Goal: Task Accomplishment & Management: Manage account settings

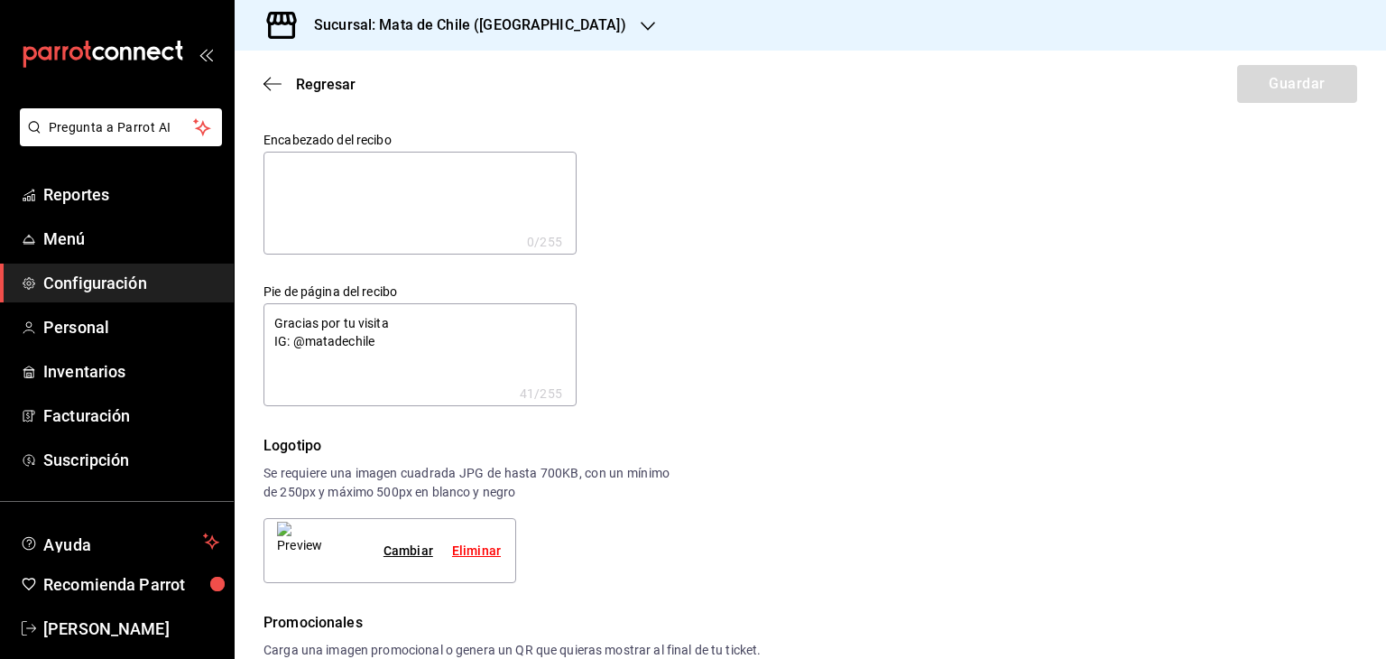
scroll to position [864, 0]
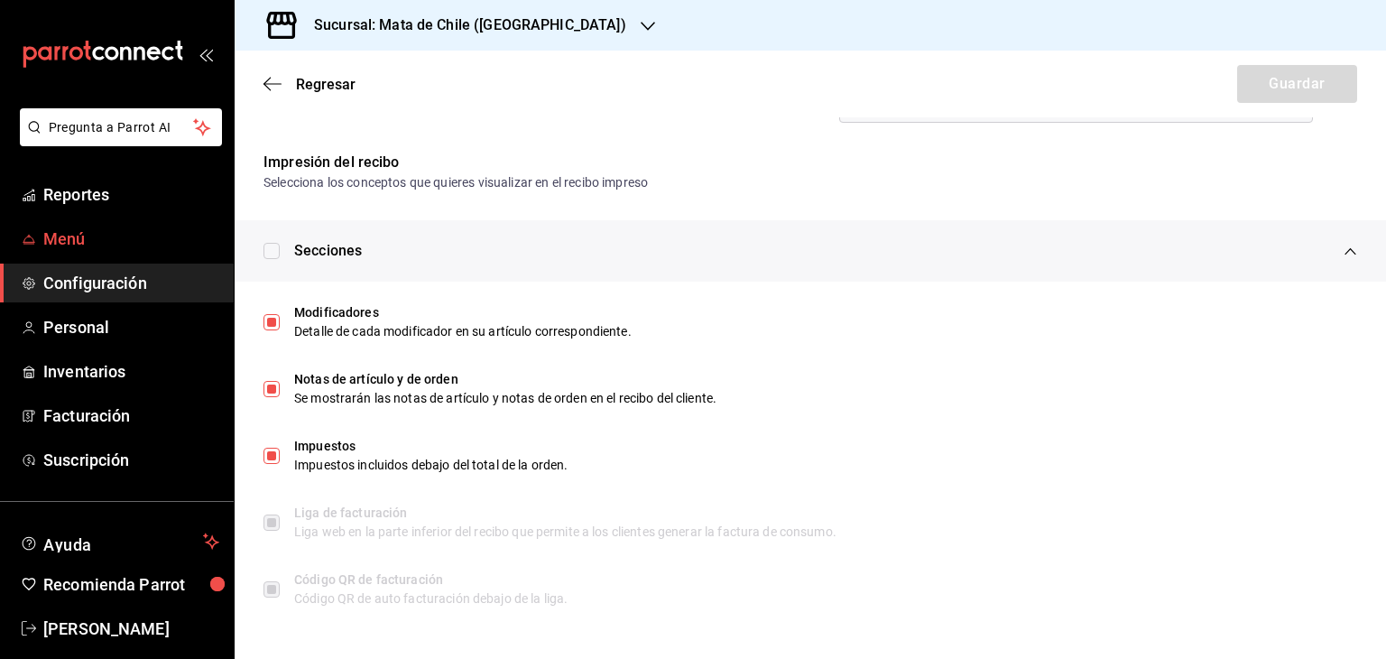
click at [85, 239] on span "Menú" at bounding box center [131, 238] width 176 height 24
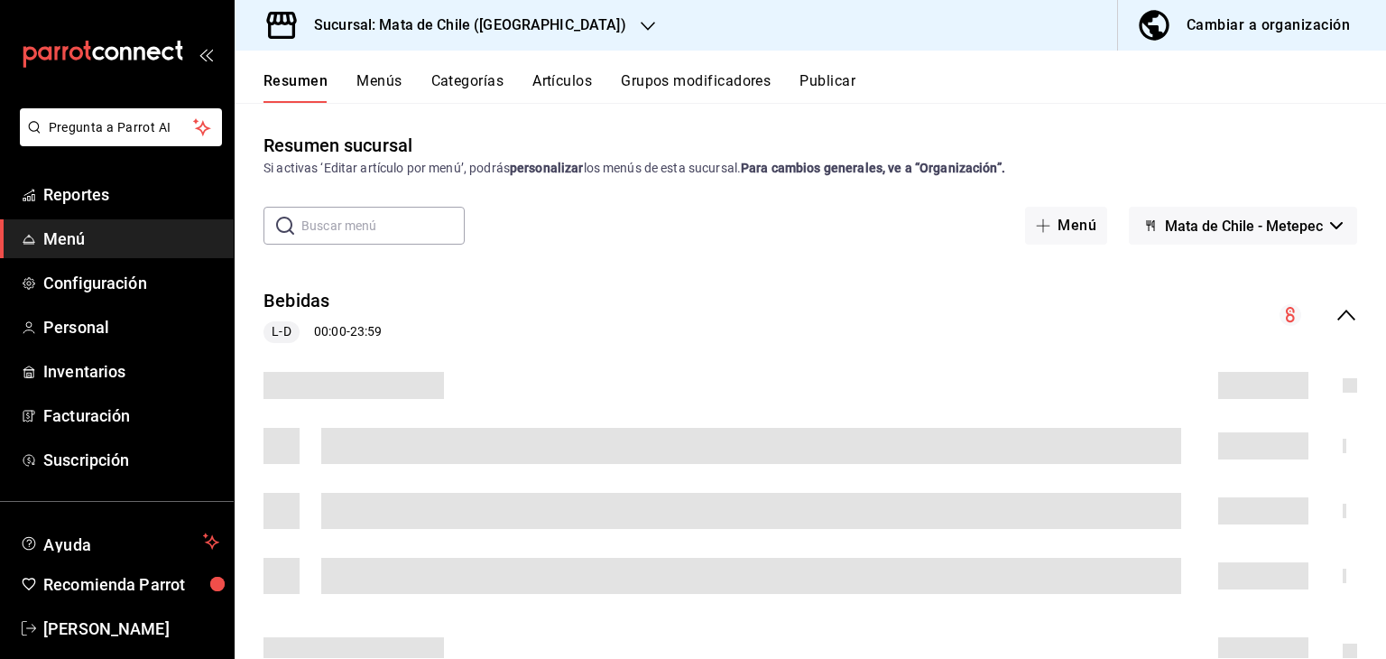
click at [540, 87] on button "Artículos" at bounding box center [562, 87] width 60 height 31
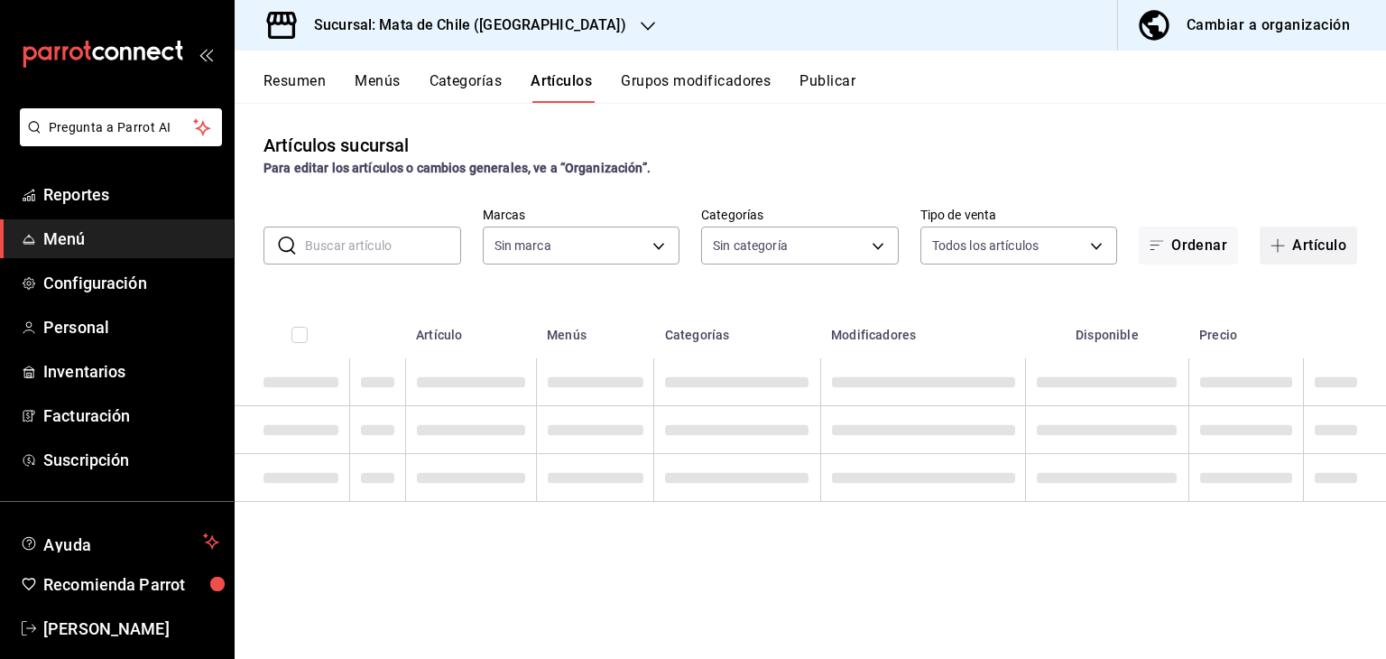
click at [1296, 233] on button "Artículo" at bounding box center [1308, 245] width 97 height 38
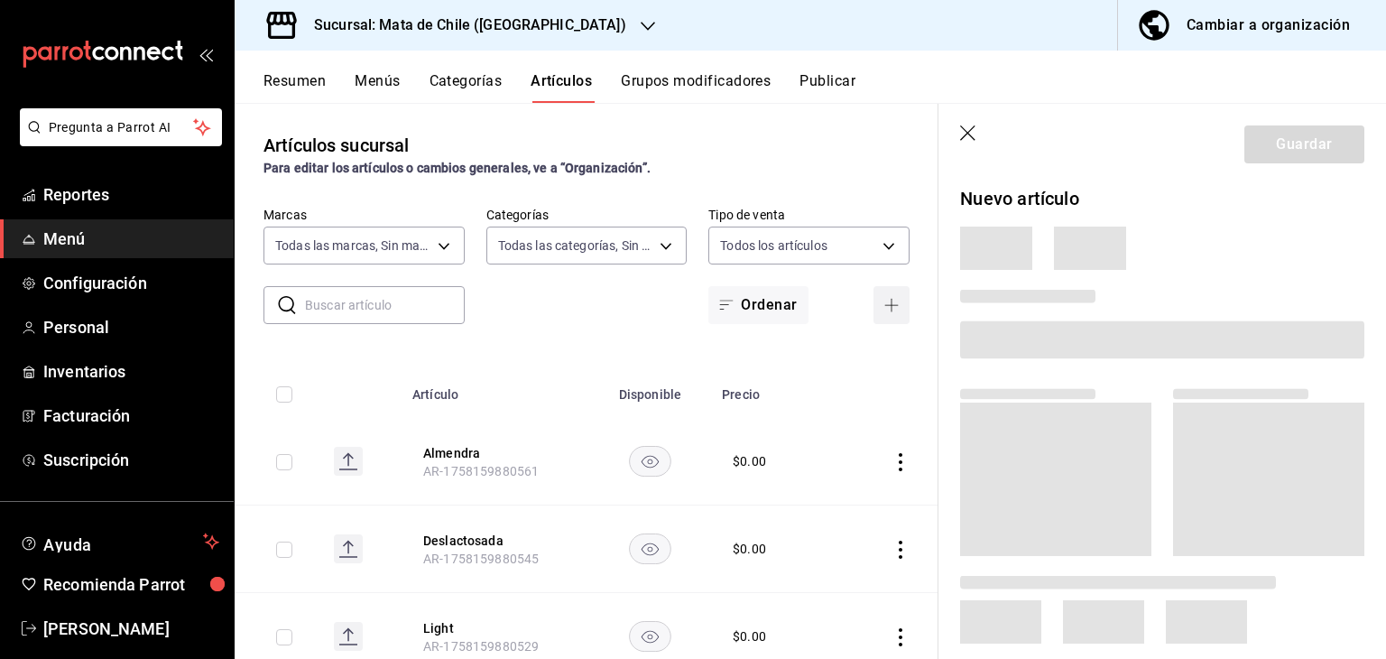
type input "f4b11457-1122-4e93-a1fc-b810eb3748b2"
type input "a1fec979-7794-49c6-bfe9-4bedd1fc643c,d733d896-b241-4500-8c73-f8b4c6237982,c8a04…"
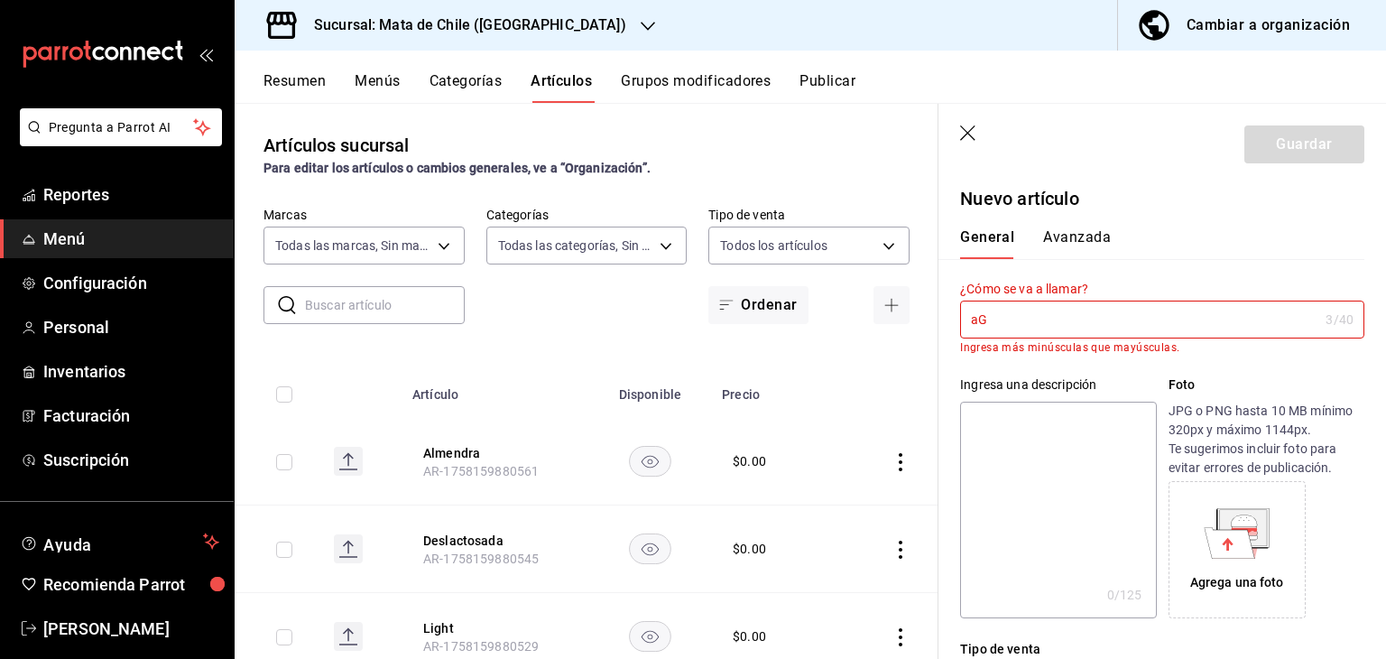
type input "a"
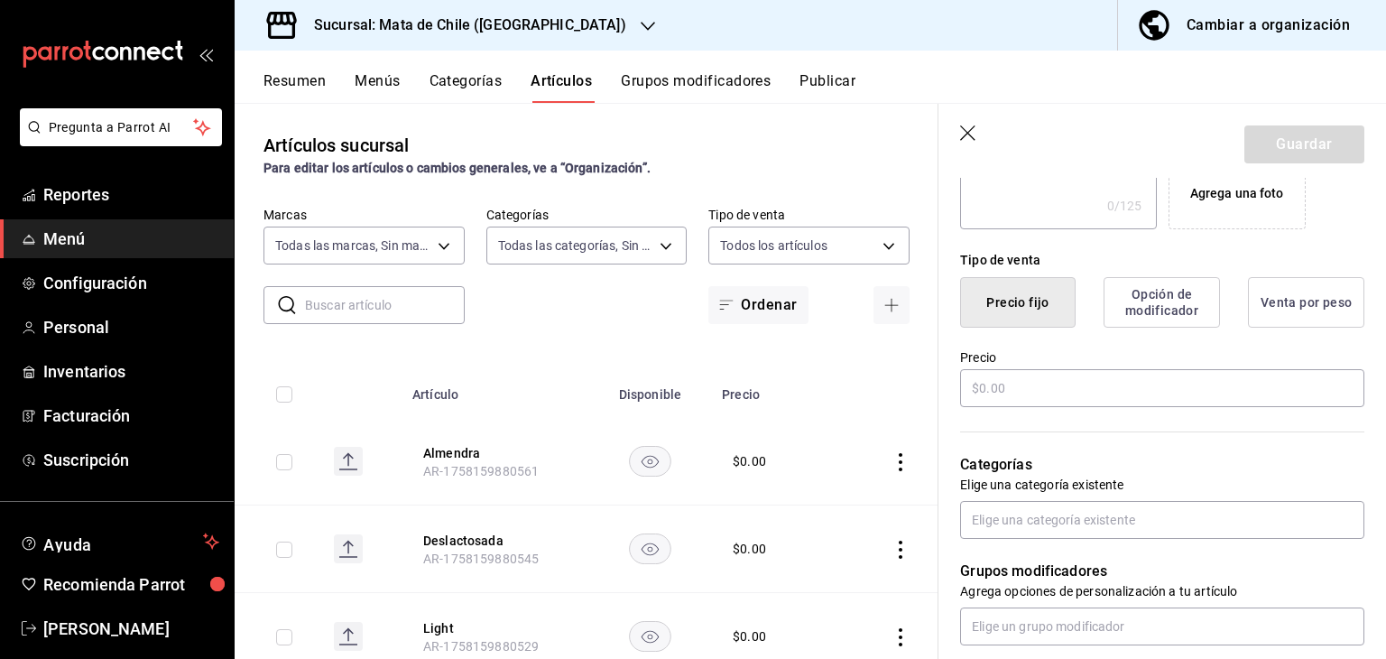
scroll to position [384, 0]
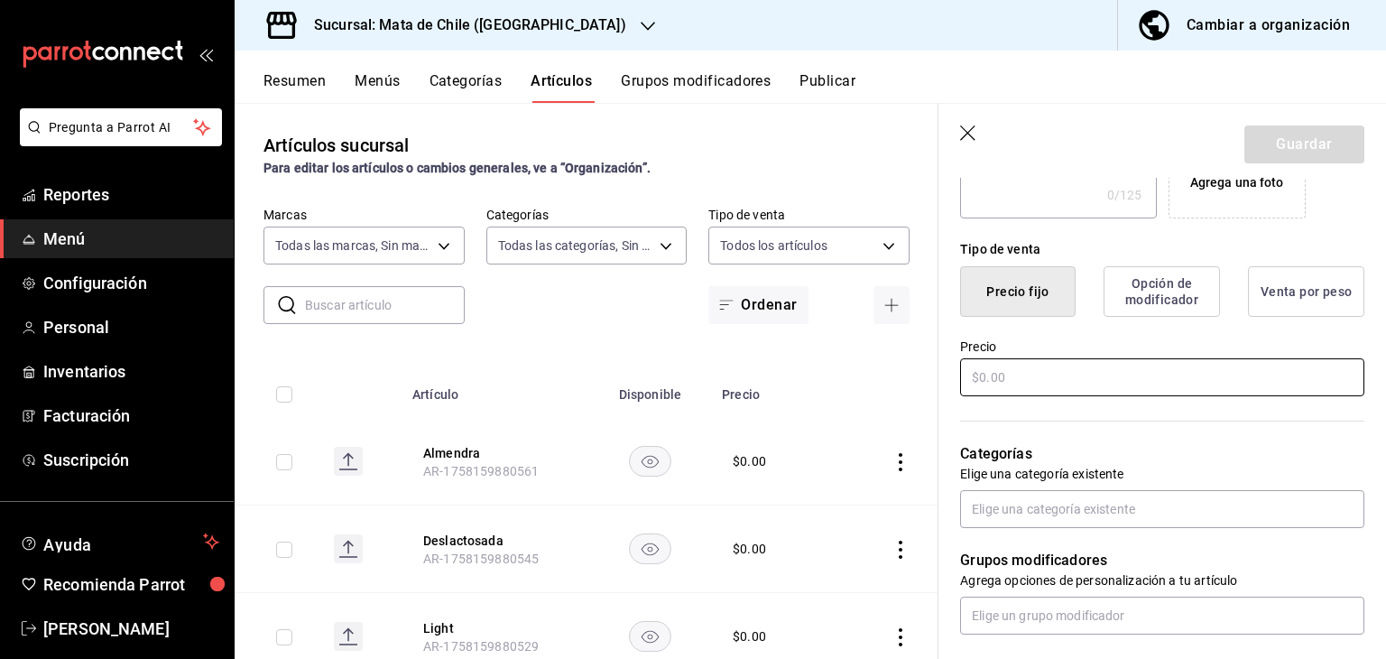
type input "Aguja Norteña"
click at [1036, 361] on input "text" at bounding box center [1162, 377] width 404 height 38
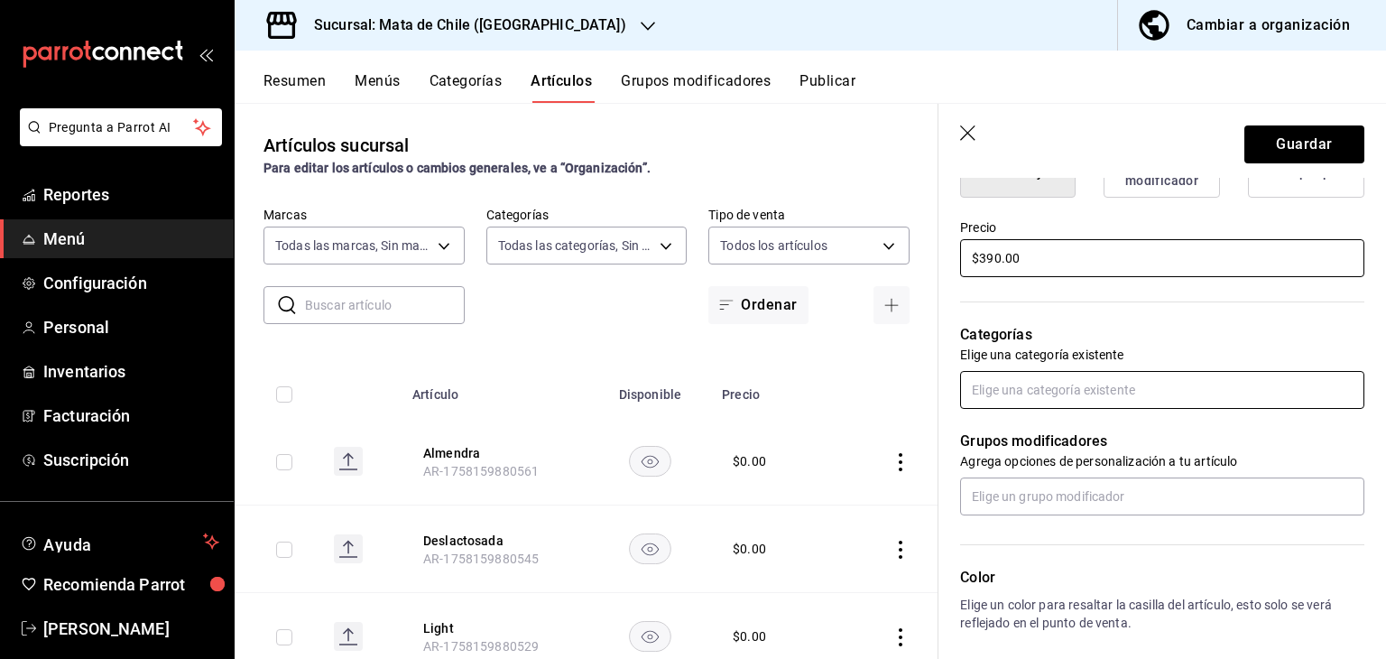
scroll to position [507, 0]
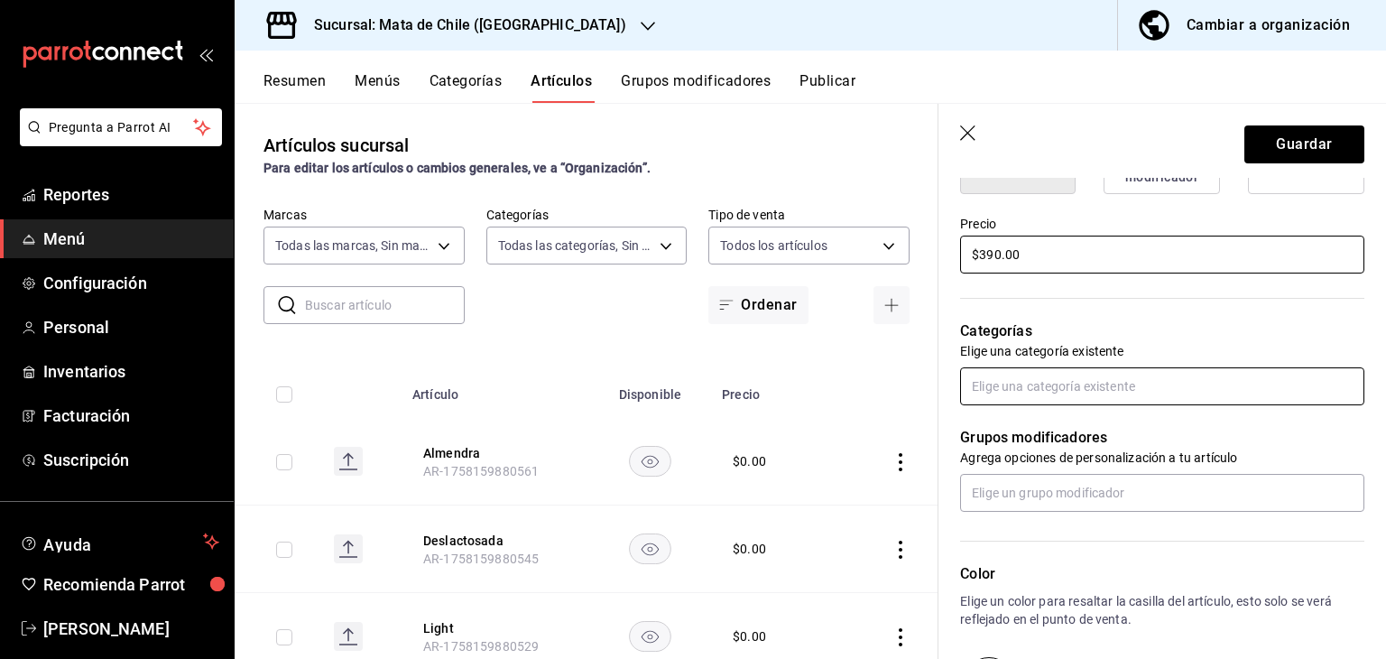
type input "$390.00"
click at [1023, 389] on input "text" at bounding box center [1162, 386] width 404 height 38
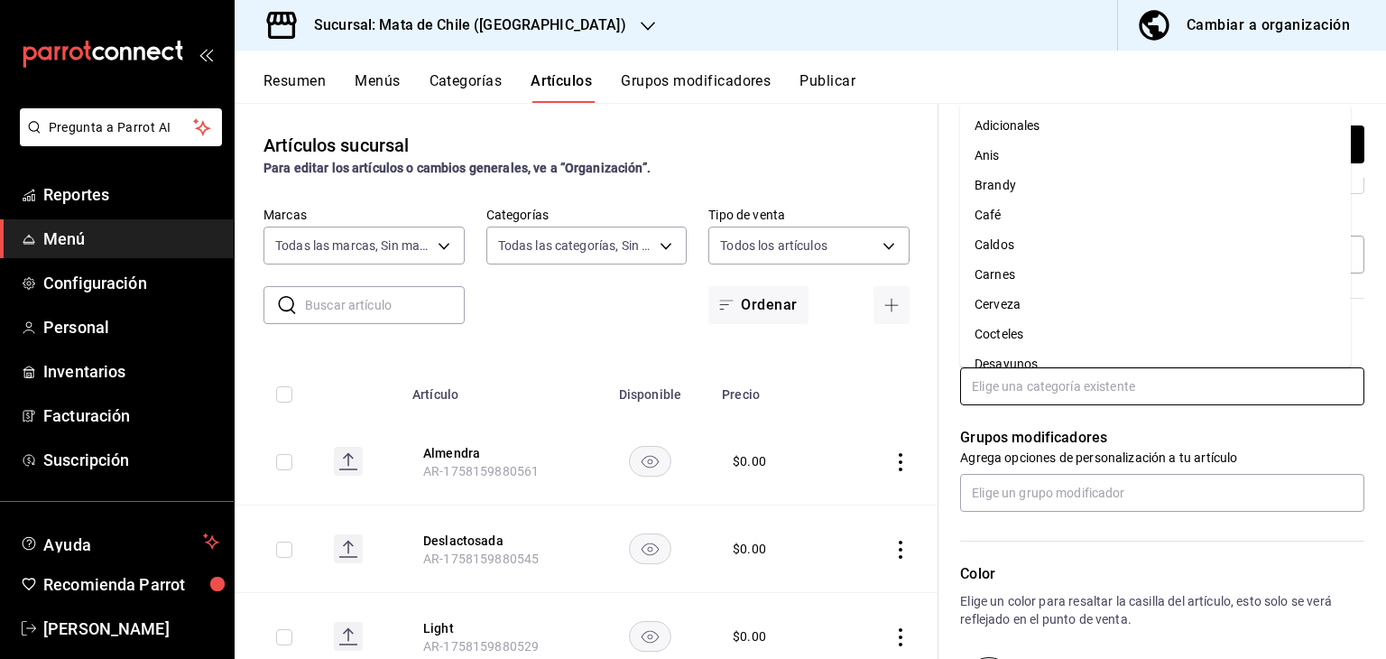
click at [1010, 281] on li "Carnes" at bounding box center [1155, 275] width 391 height 30
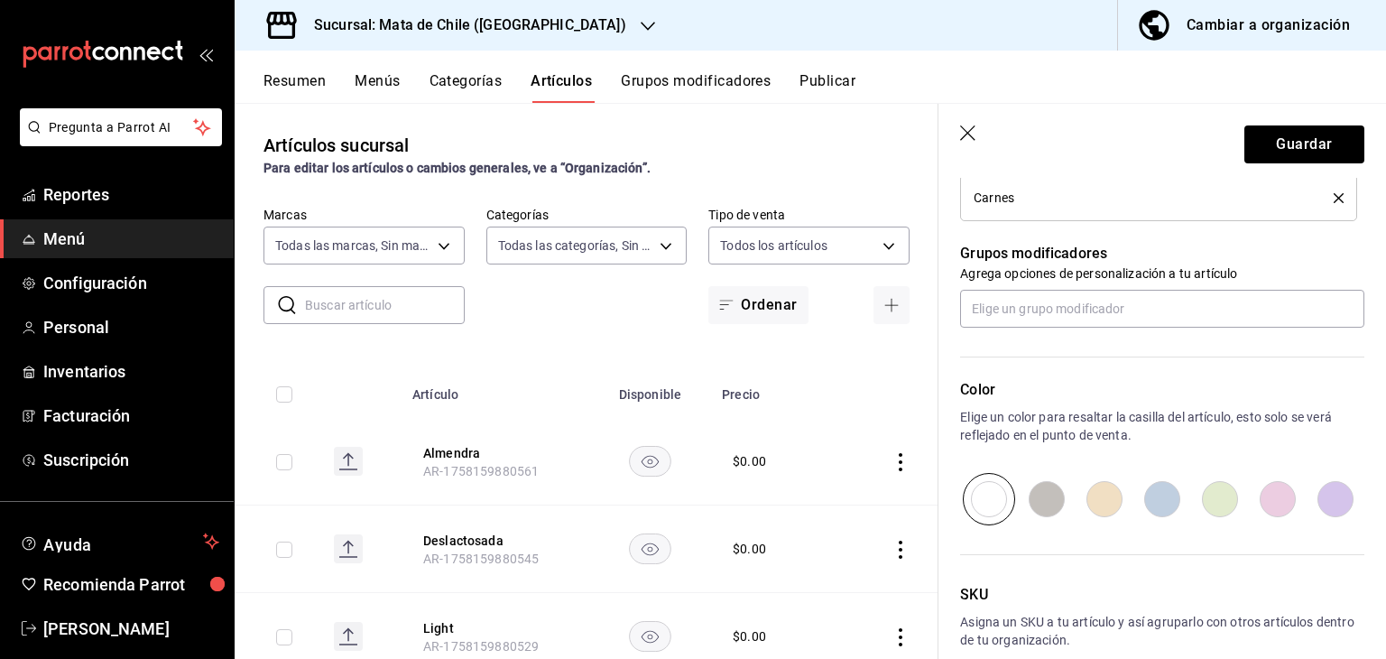
scroll to position [751, 0]
click at [1048, 330] on div "Color Elige un color para resaltar la casilla del artículo, esto solo se verá r…" at bounding box center [1151, 427] width 426 height 198
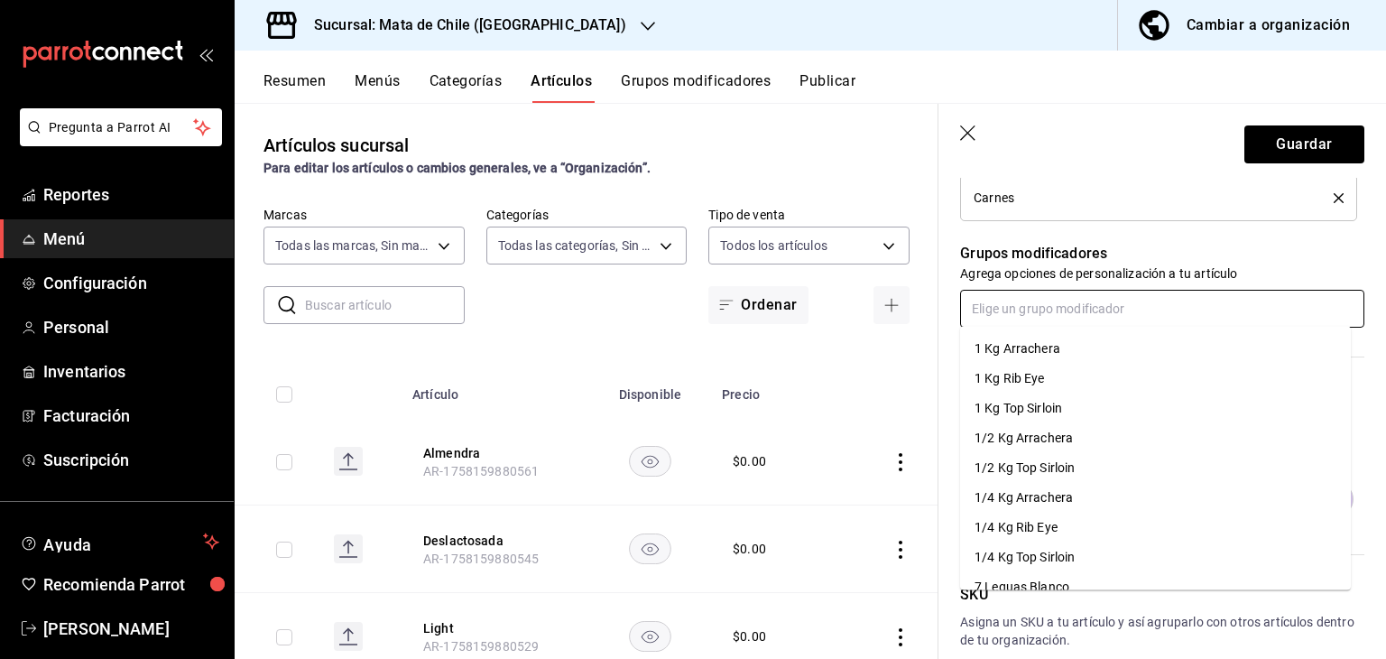
click at [1041, 313] on input "text" at bounding box center [1162, 309] width 404 height 38
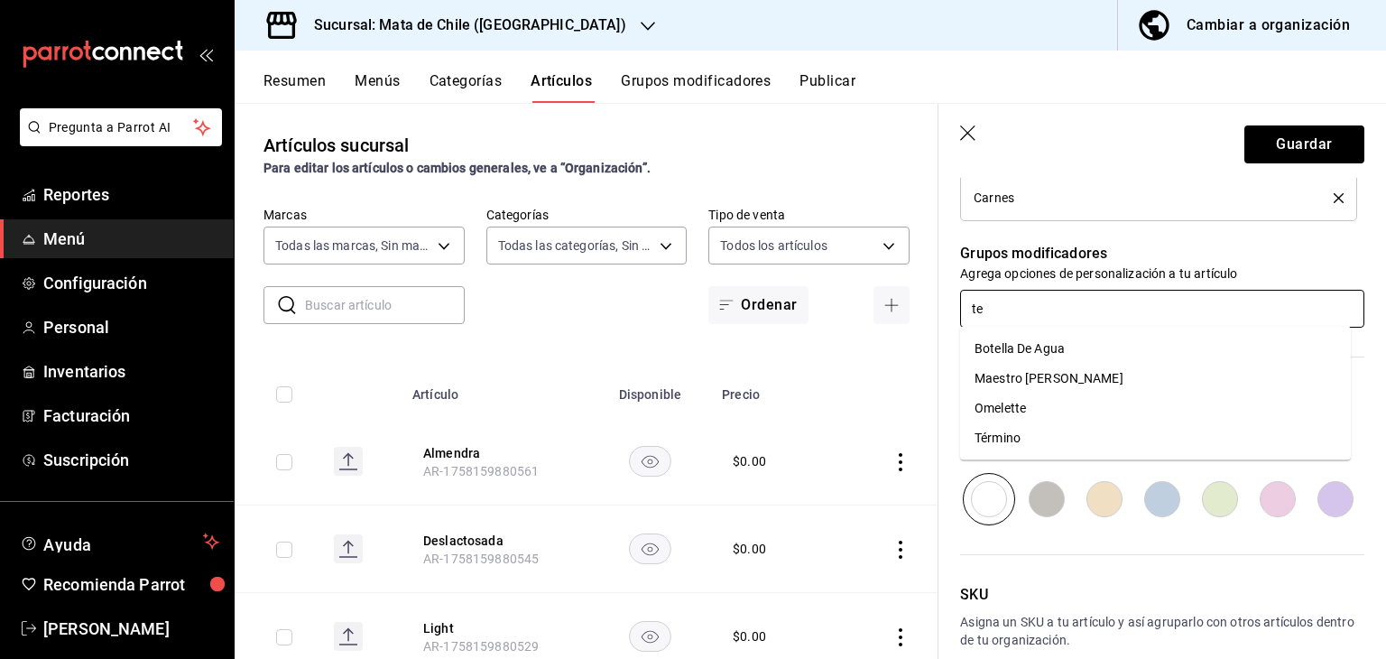
type input "ter"
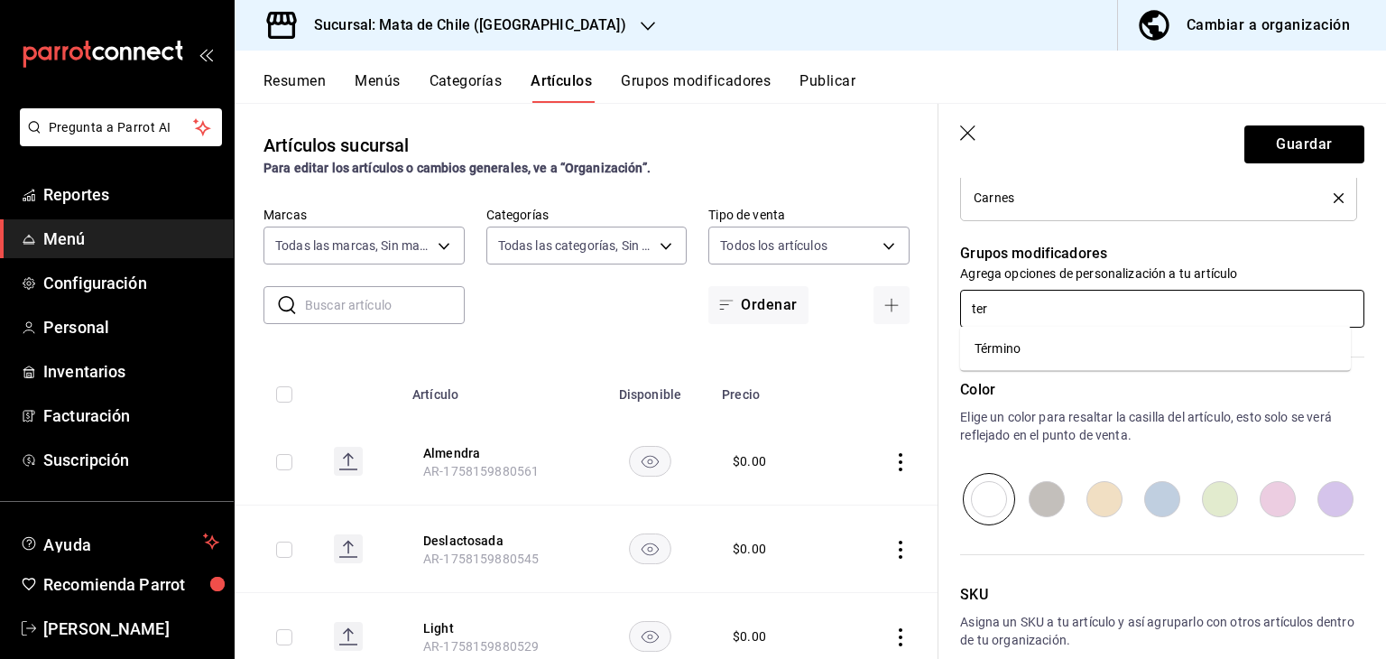
click at [1035, 351] on li "Término" at bounding box center [1155, 349] width 391 height 30
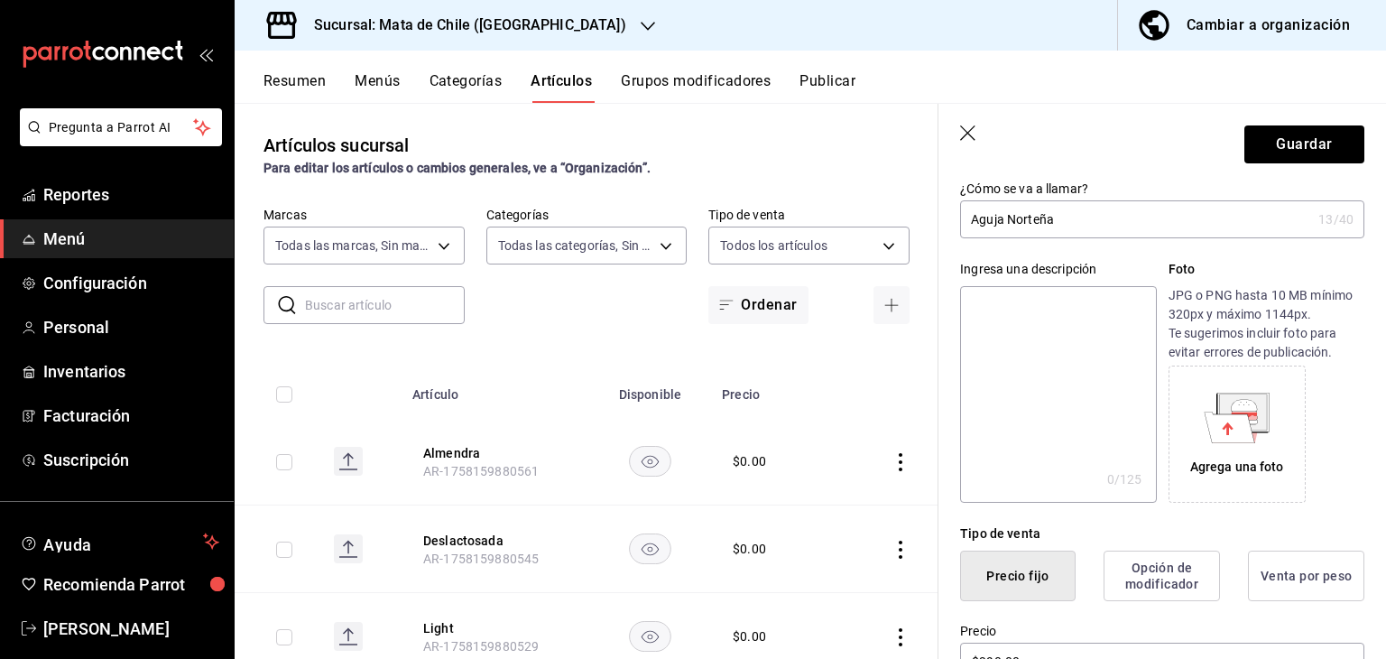
scroll to position [0, 0]
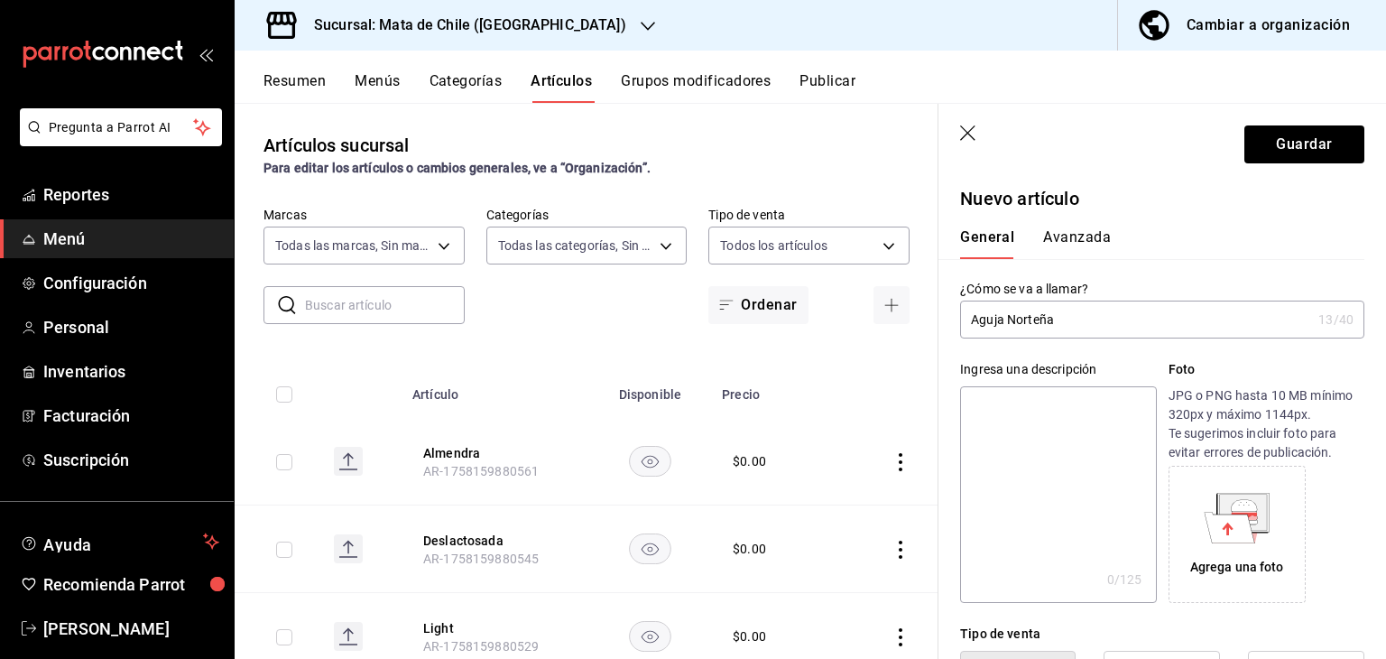
click at [1037, 479] on textarea at bounding box center [1058, 494] width 196 height 217
paste textarea "Cebolla asada + guacamole + [PERSON_NAME]"
type textarea "Cebolla asada + guacamole + [PERSON_NAME]"
type textarea "x"
type textarea "Cebolla asada + guacamole + [PERSON_NAME]"
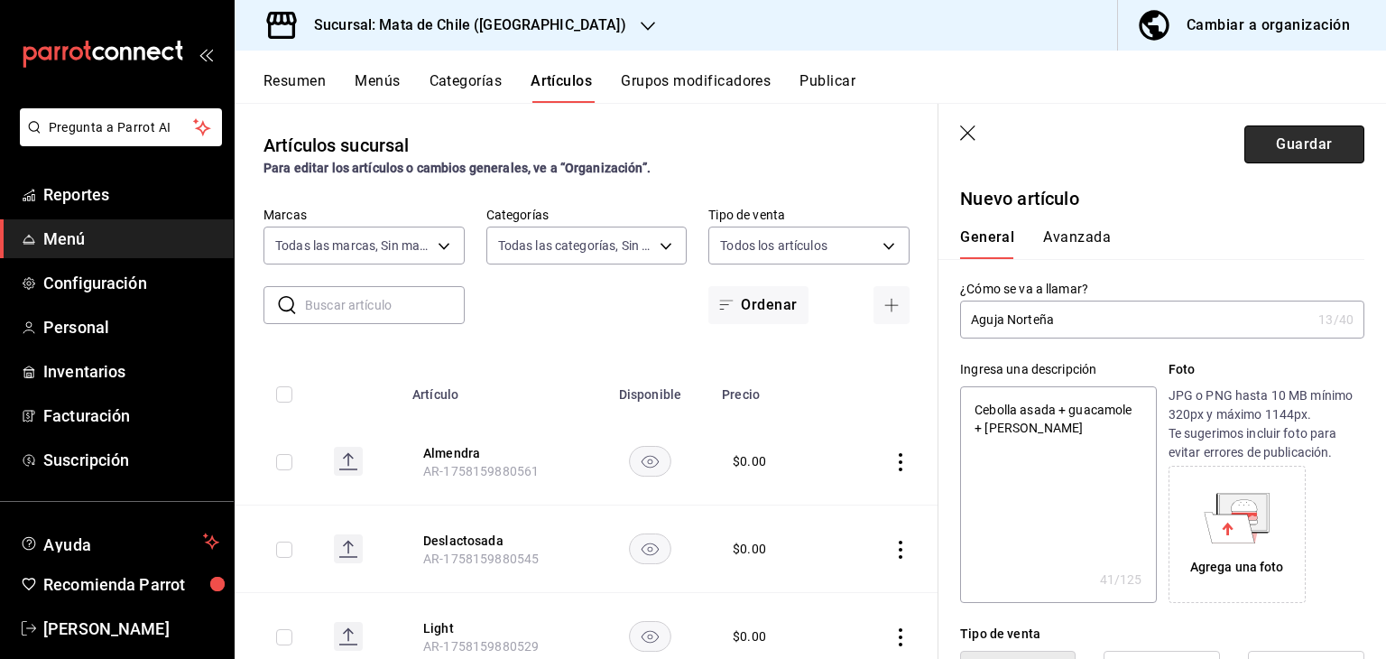
click at [1300, 140] on button "Guardar" at bounding box center [1304, 144] width 120 height 38
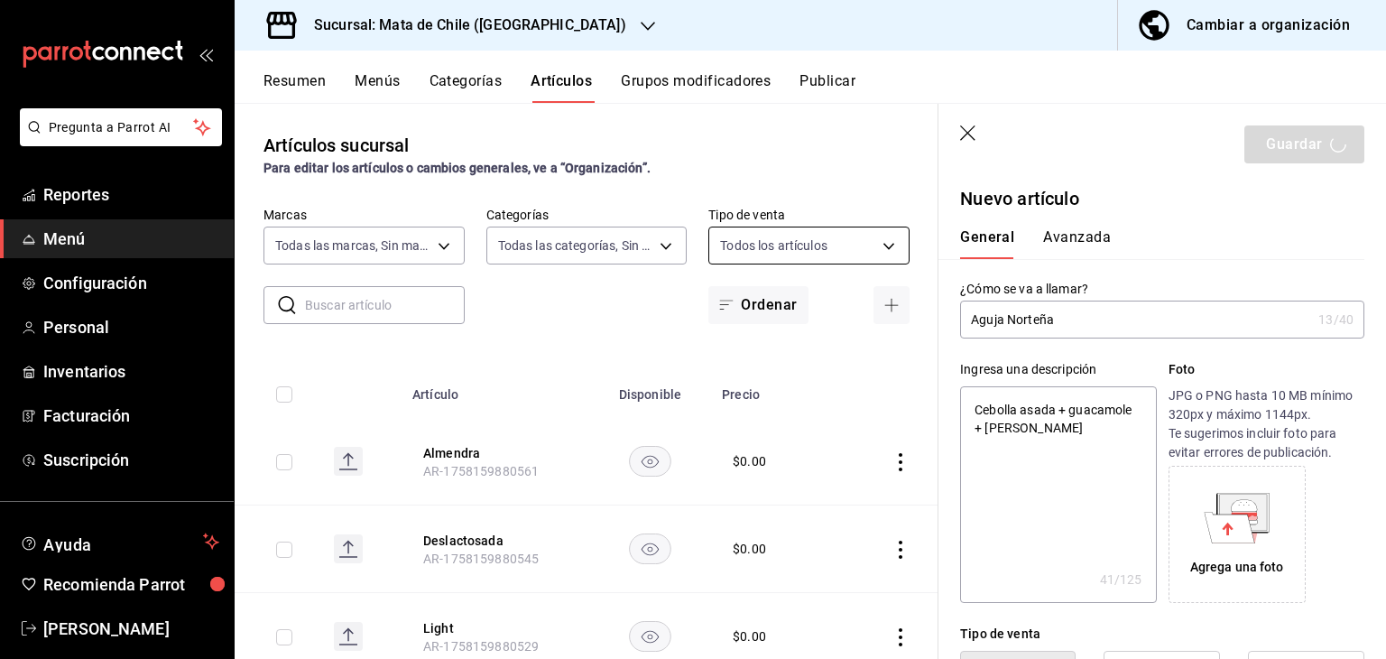
type textarea "x"
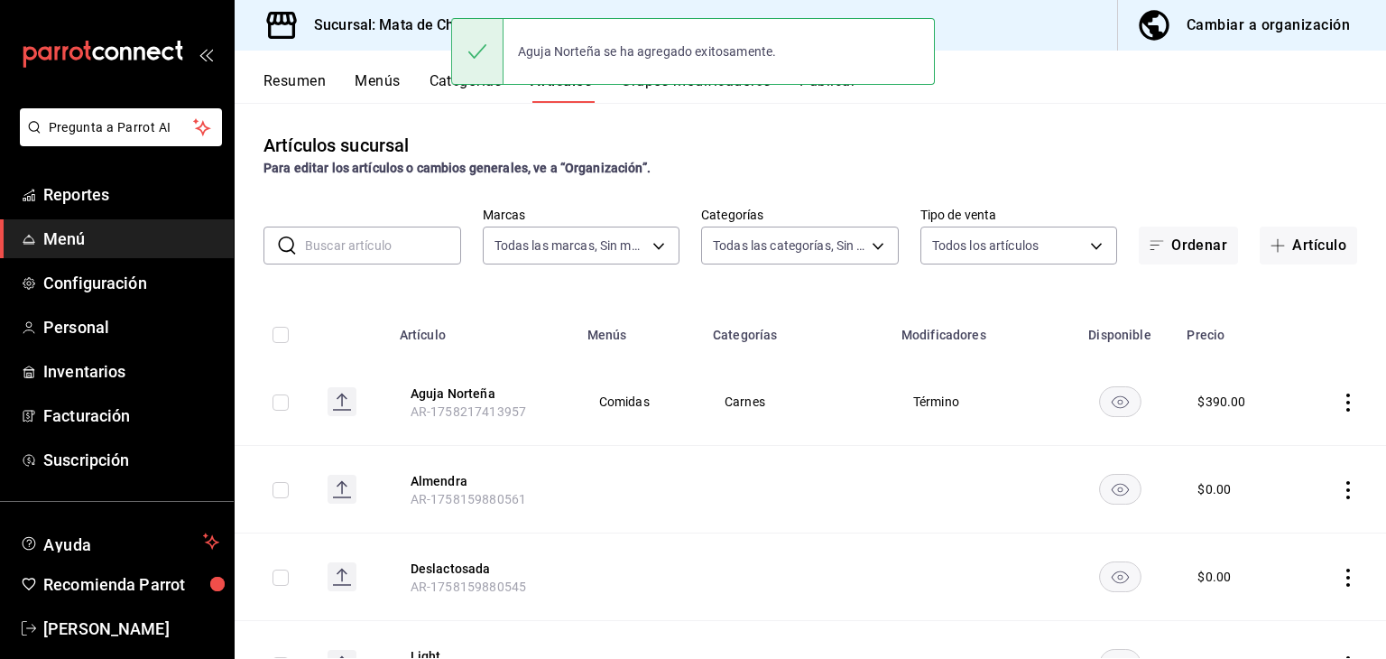
click at [827, 92] on button "Publicar" at bounding box center [827, 87] width 56 height 31
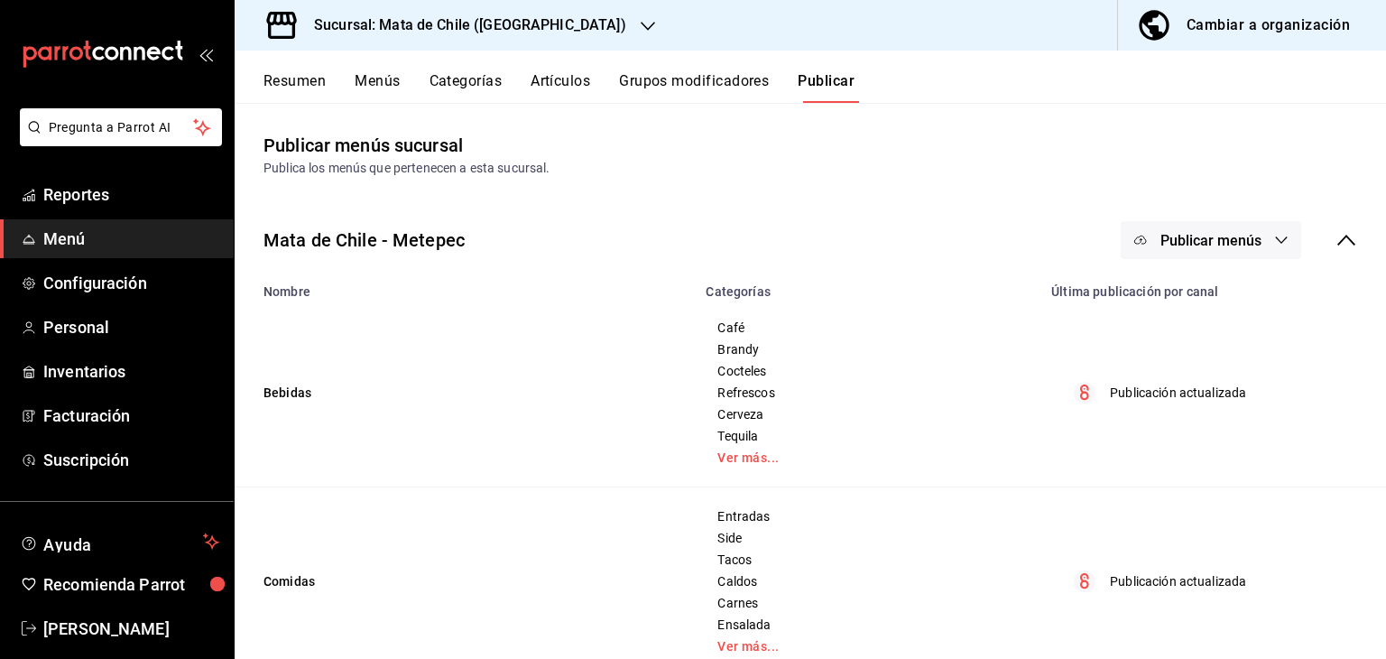
click at [1157, 270] on div "Mata de Chile - Metepec Publicar menús" at bounding box center [810, 240] width 1151 height 67
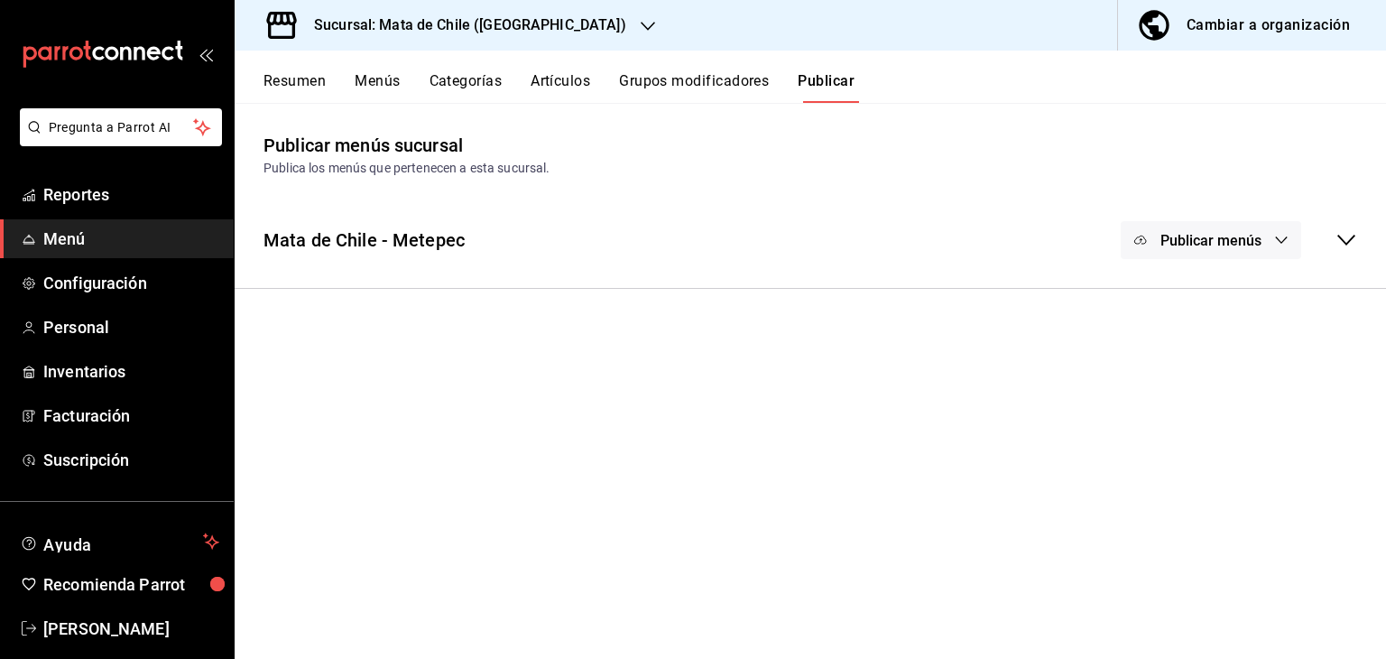
click at [1144, 239] on icon "button" at bounding box center [1140, 240] width 14 height 14
click at [1205, 279] on li "Punto de venta" at bounding box center [1212, 298] width 166 height 51
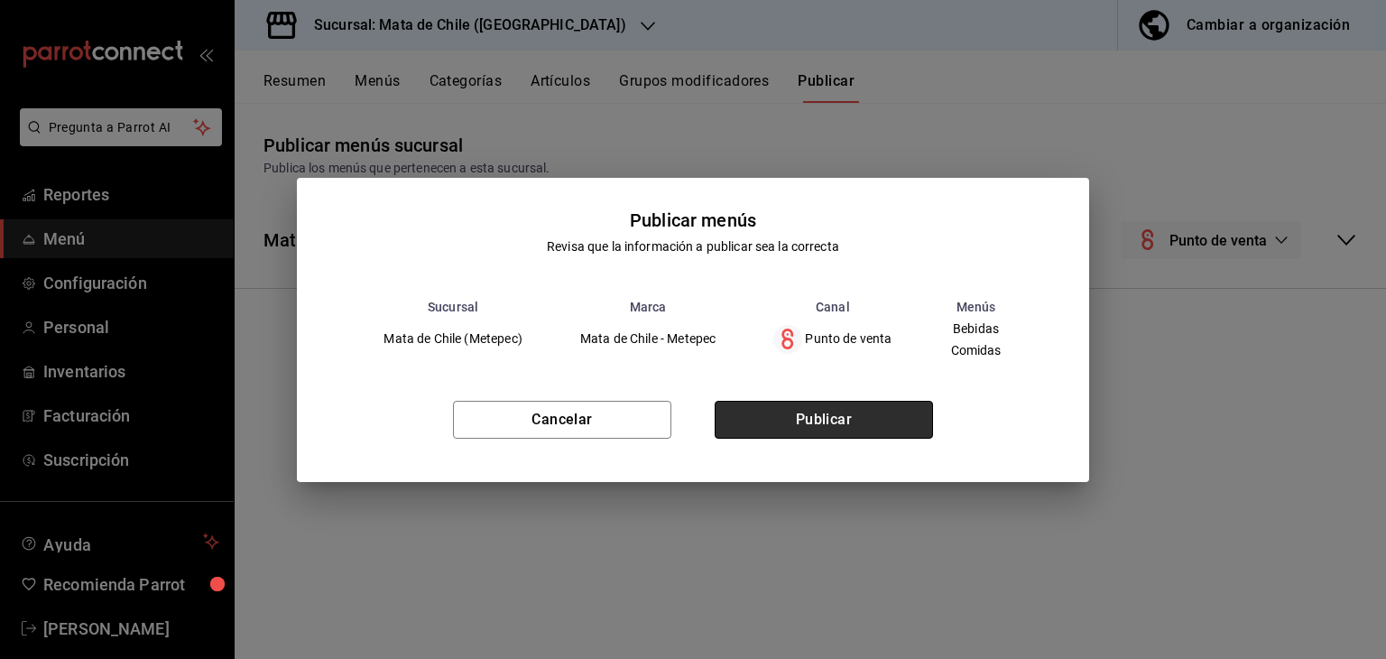
click at [791, 423] on button "Publicar" at bounding box center [824, 420] width 218 height 38
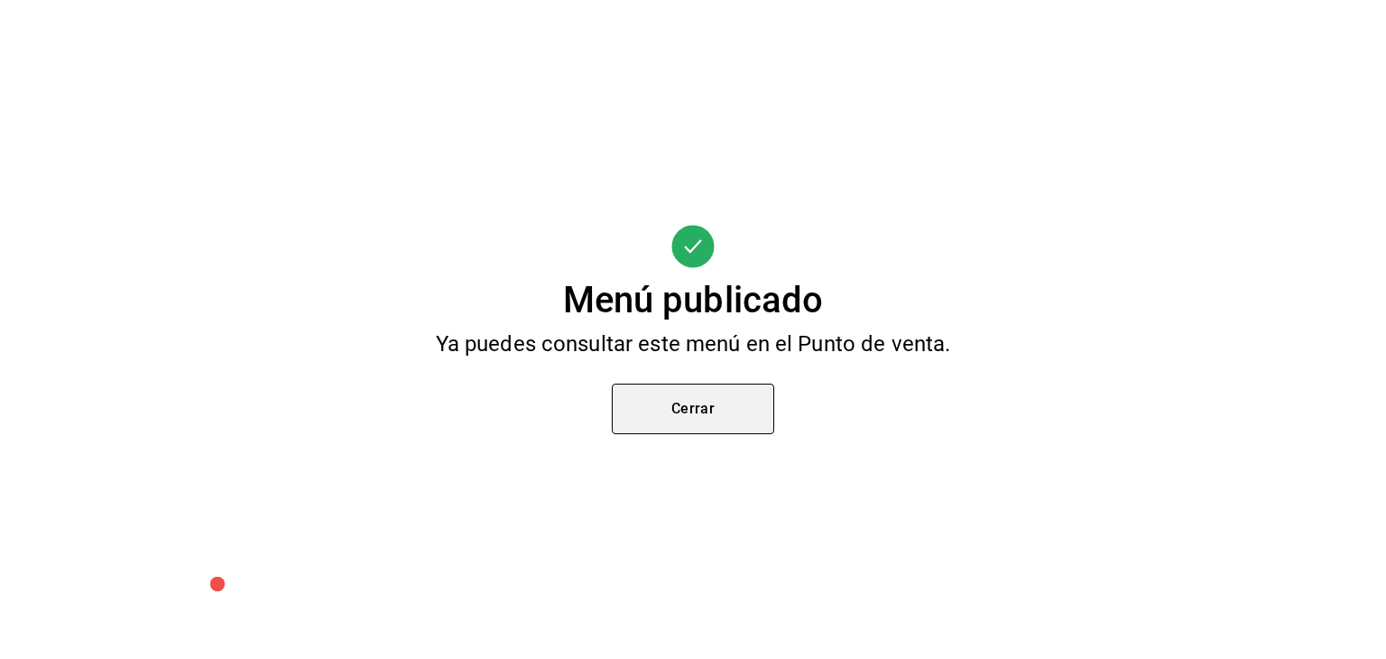
click at [711, 411] on button "Cerrar" at bounding box center [693, 408] width 162 height 51
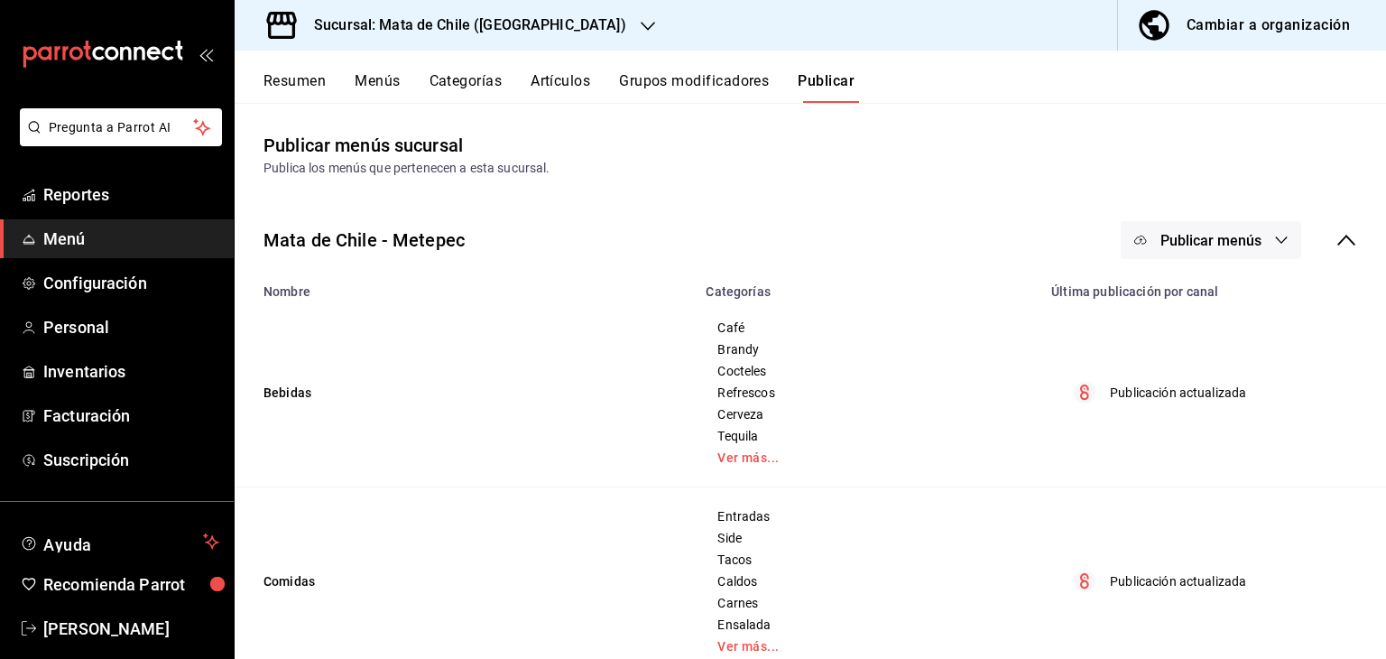
click at [307, 84] on button "Resumen" at bounding box center [294, 87] width 62 height 31
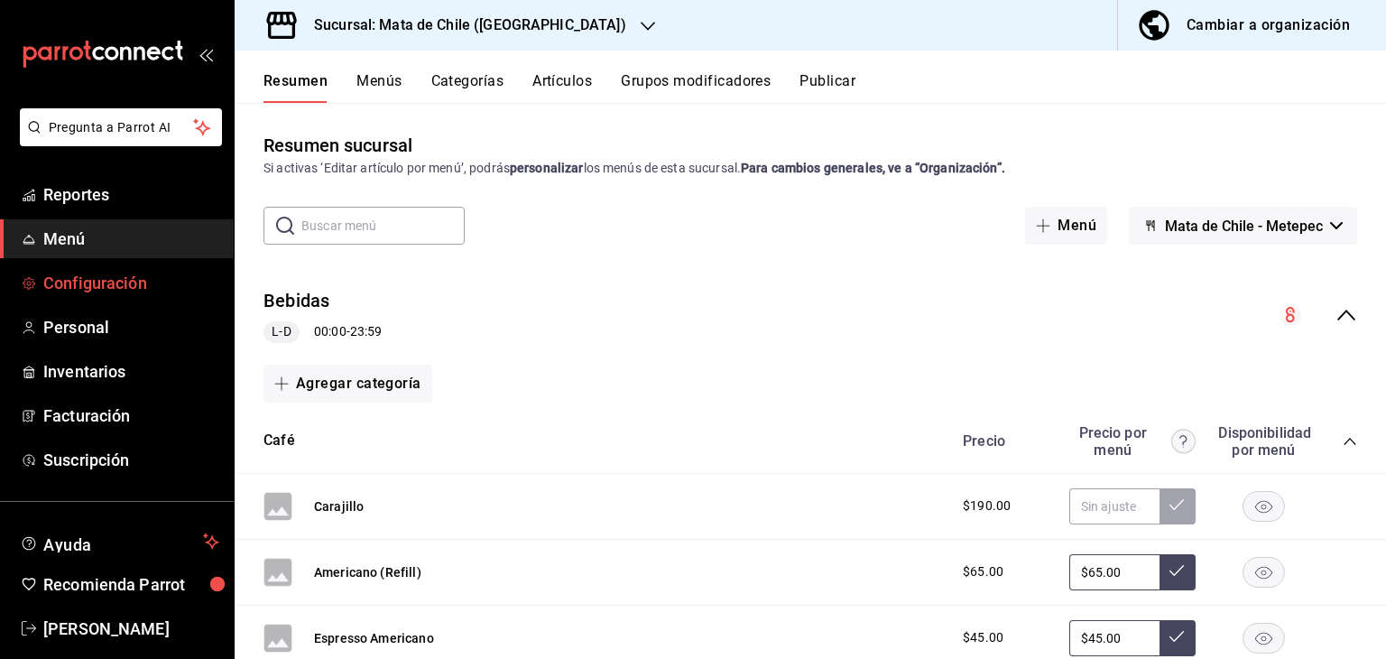
click at [72, 274] on span "Configuración" at bounding box center [131, 283] width 176 height 24
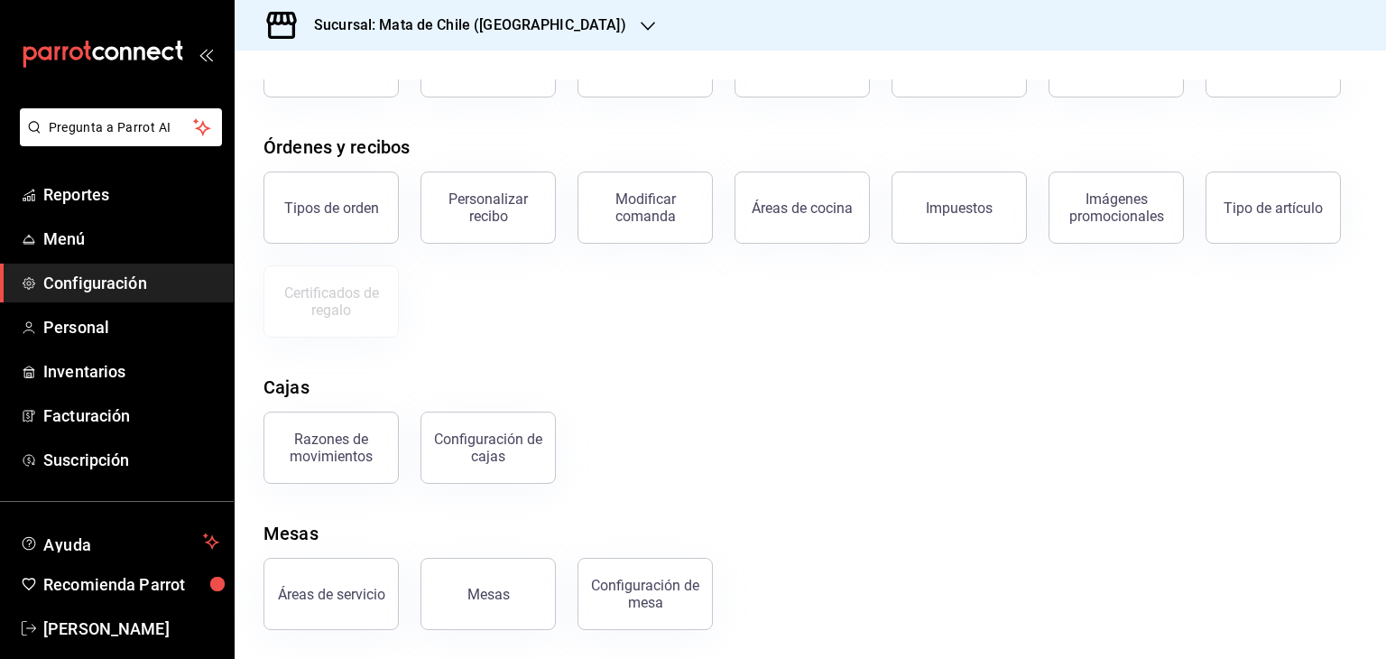
scroll to position [101, 0]
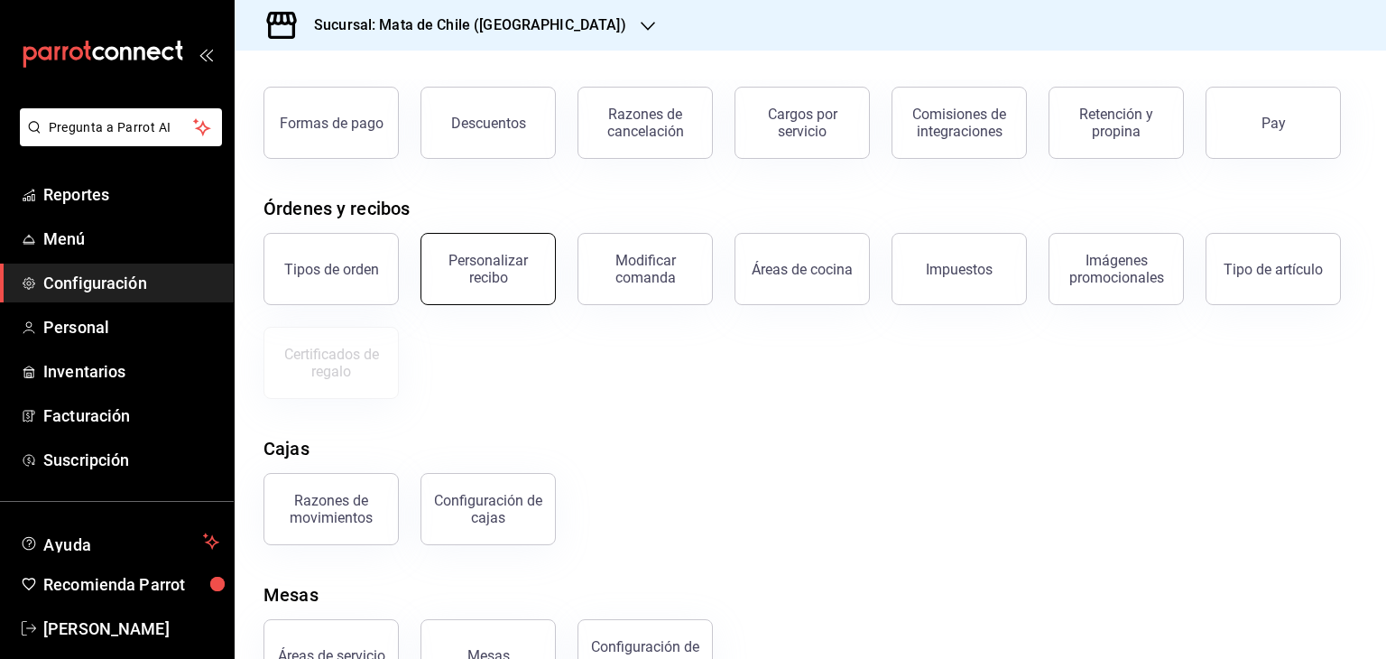
click at [472, 250] on button "Personalizar recibo" at bounding box center [487, 269] width 135 height 72
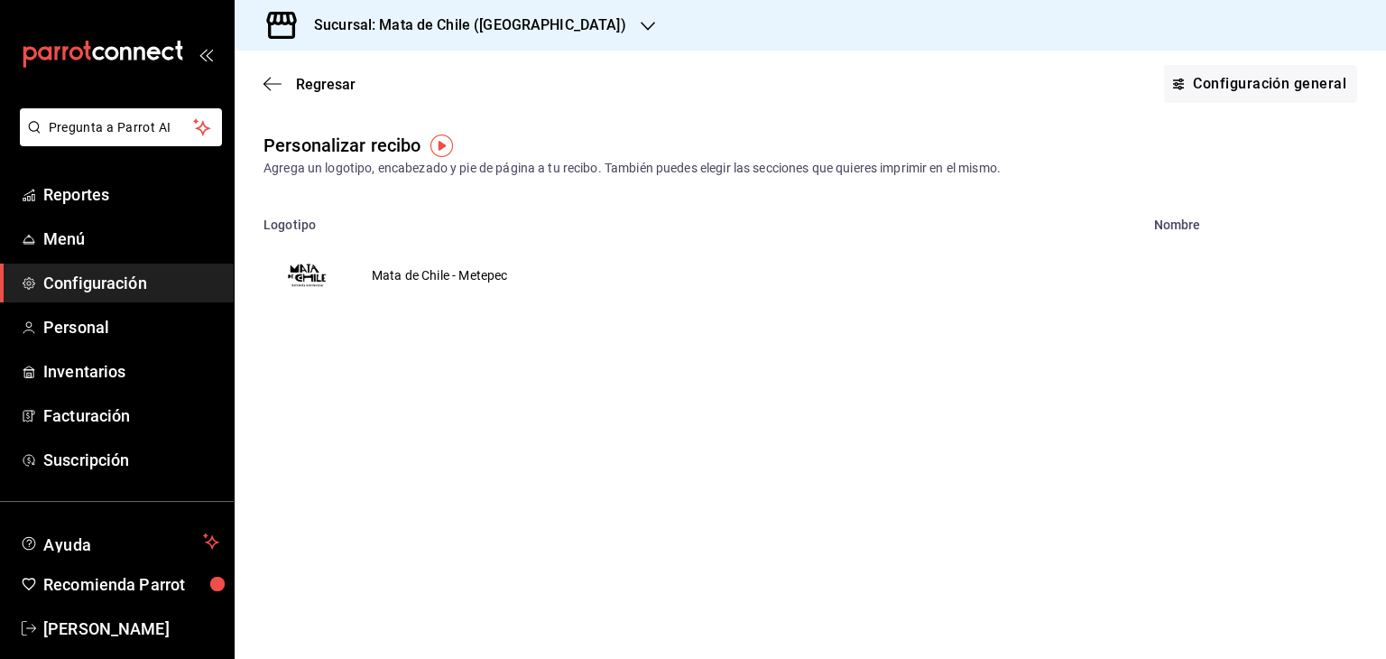
click at [458, 278] on td "Mata de Chile - Metepec" at bounding box center [439, 275] width 179 height 87
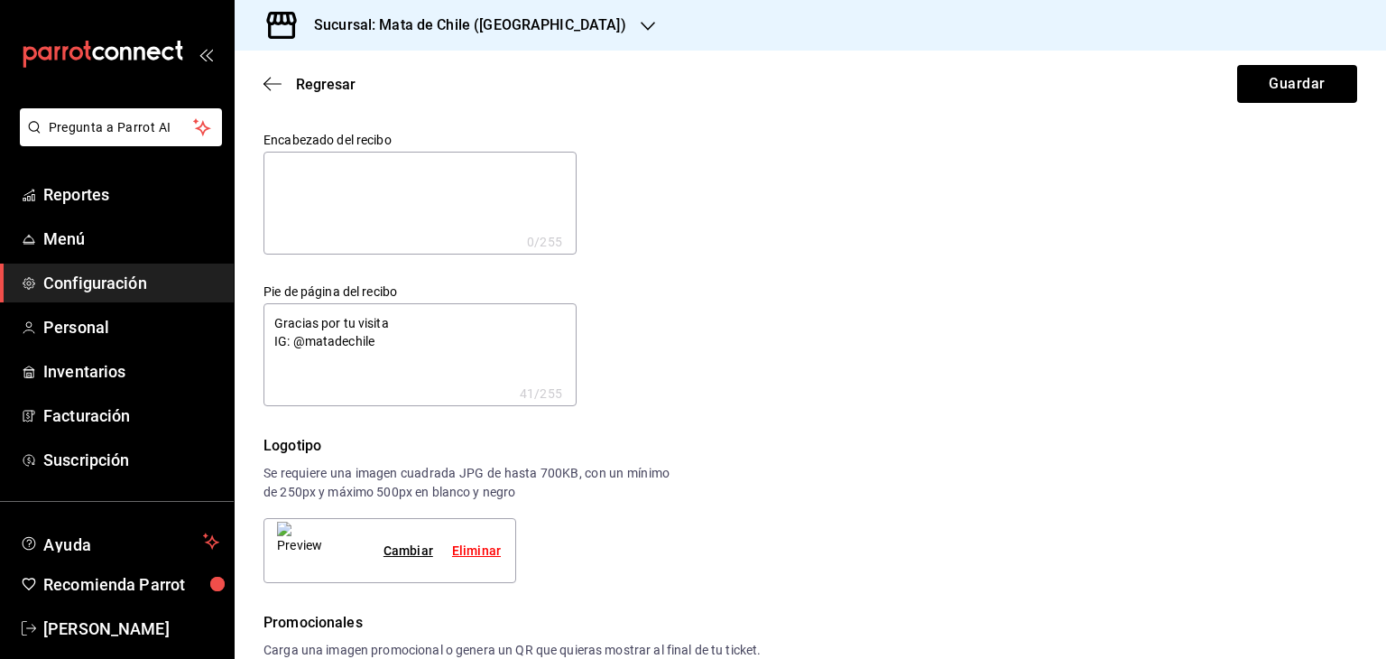
type textarea "x"
click at [75, 410] on span "Facturación" at bounding box center [131, 415] width 176 height 24
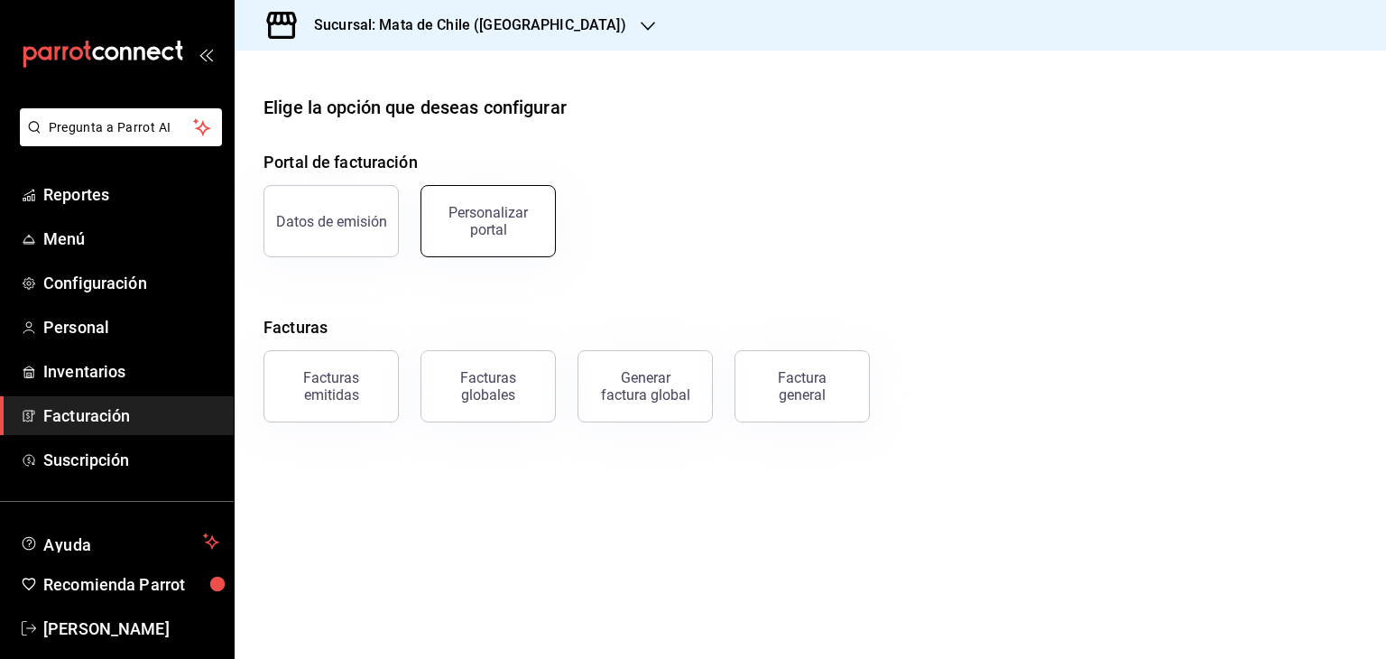
click at [485, 228] on div "Personalizar portal" at bounding box center [488, 221] width 112 height 34
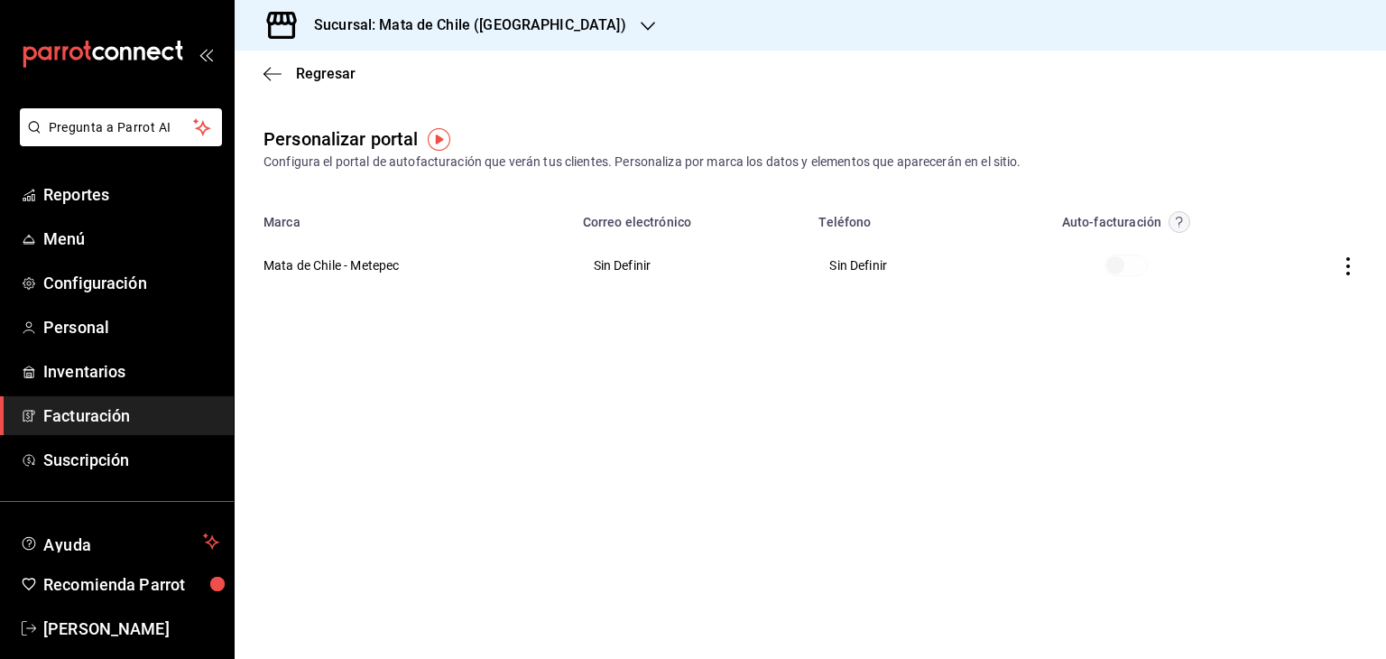
click at [1346, 268] on icon "button" at bounding box center [1348, 266] width 18 height 18
click at [1203, 390] on div at bounding box center [693, 329] width 1386 height 659
click at [1351, 268] on icon "button" at bounding box center [1348, 266] width 18 height 18
click at [560, 297] on div at bounding box center [693, 329] width 1386 height 659
click at [1355, 263] on icon "button" at bounding box center [1348, 266] width 18 height 18
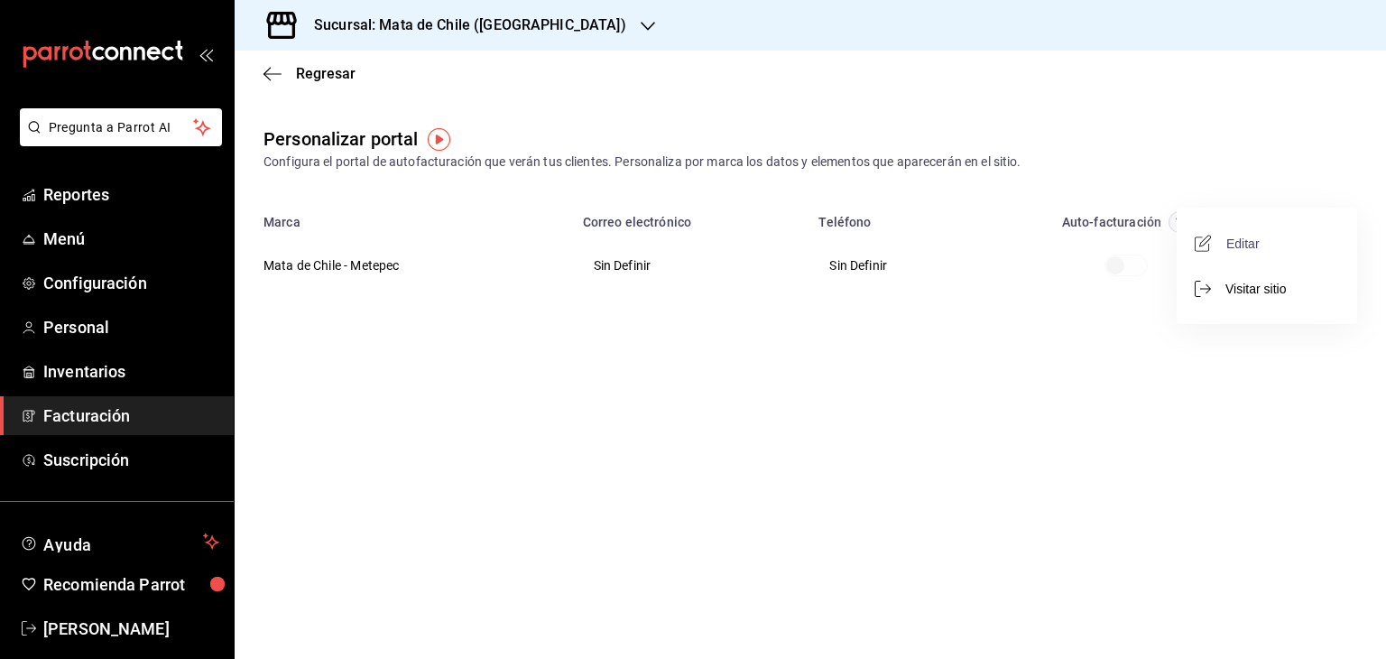
click at [1259, 242] on span "Editar" at bounding box center [1228, 243] width 61 height 17
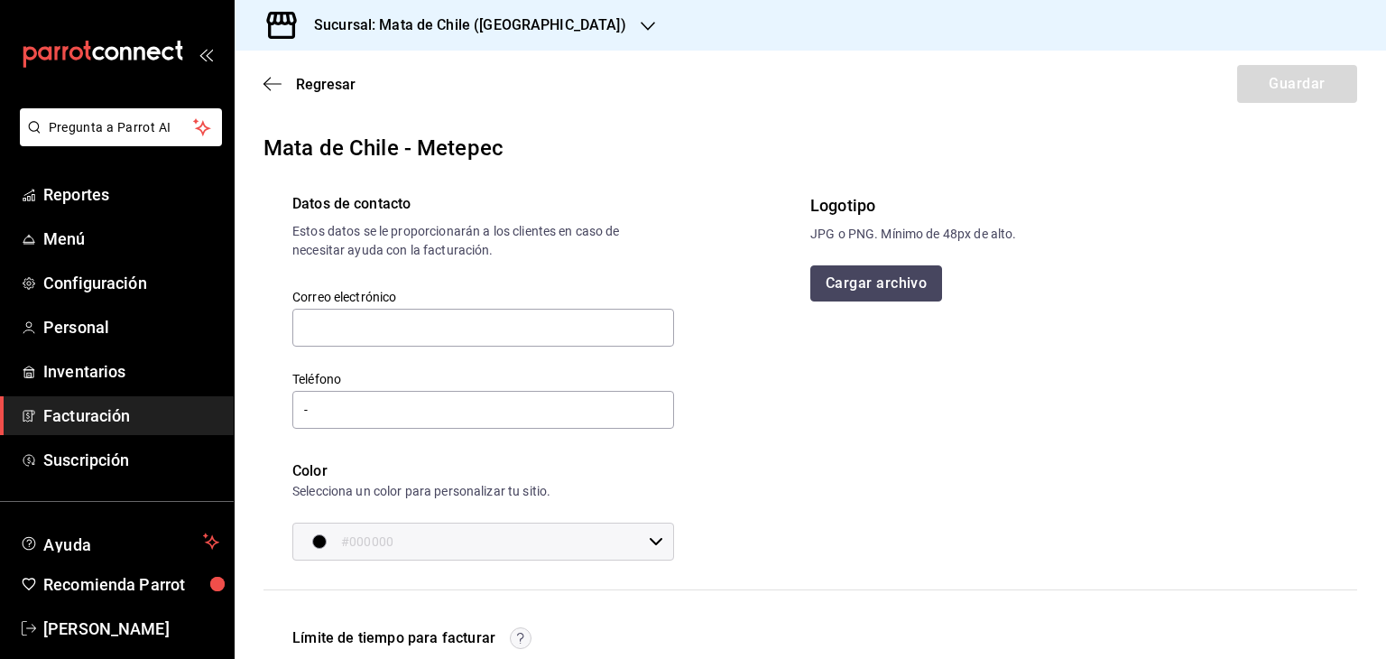
click at [836, 289] on button "Cargar archivo" at bounding box center [876, 283] width 132 height 36
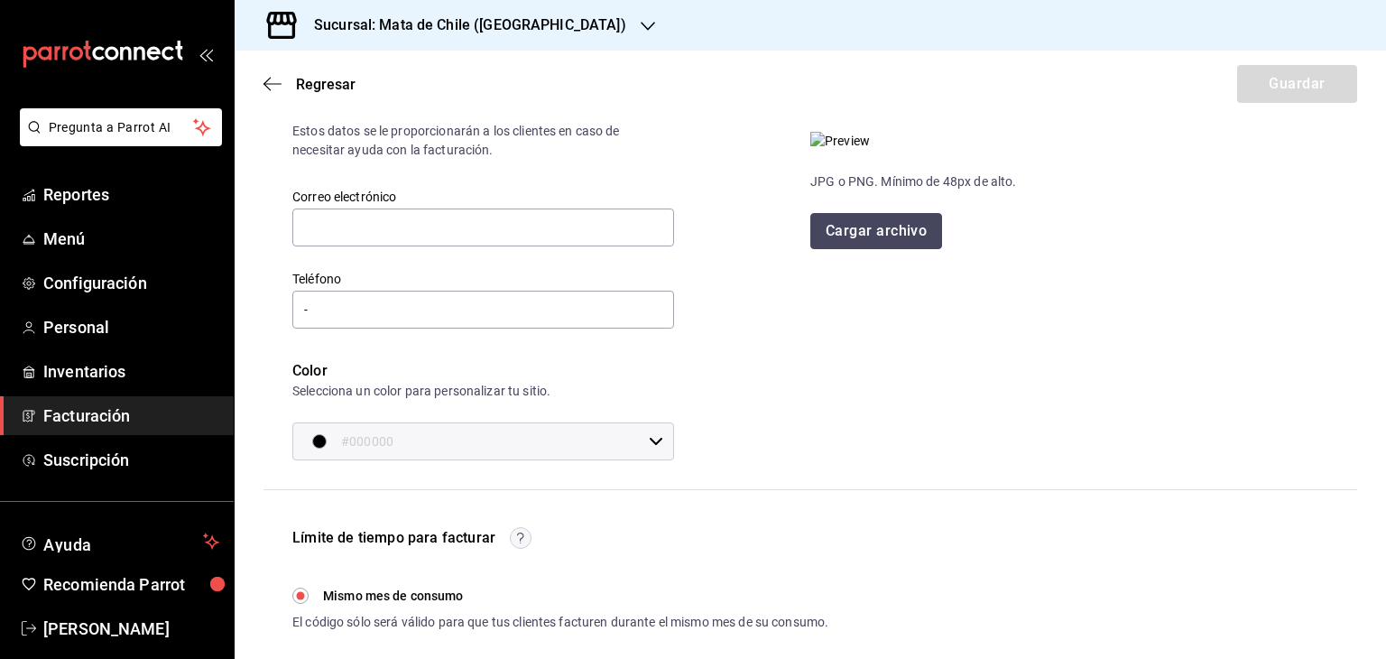
scroll to position [97, 0]
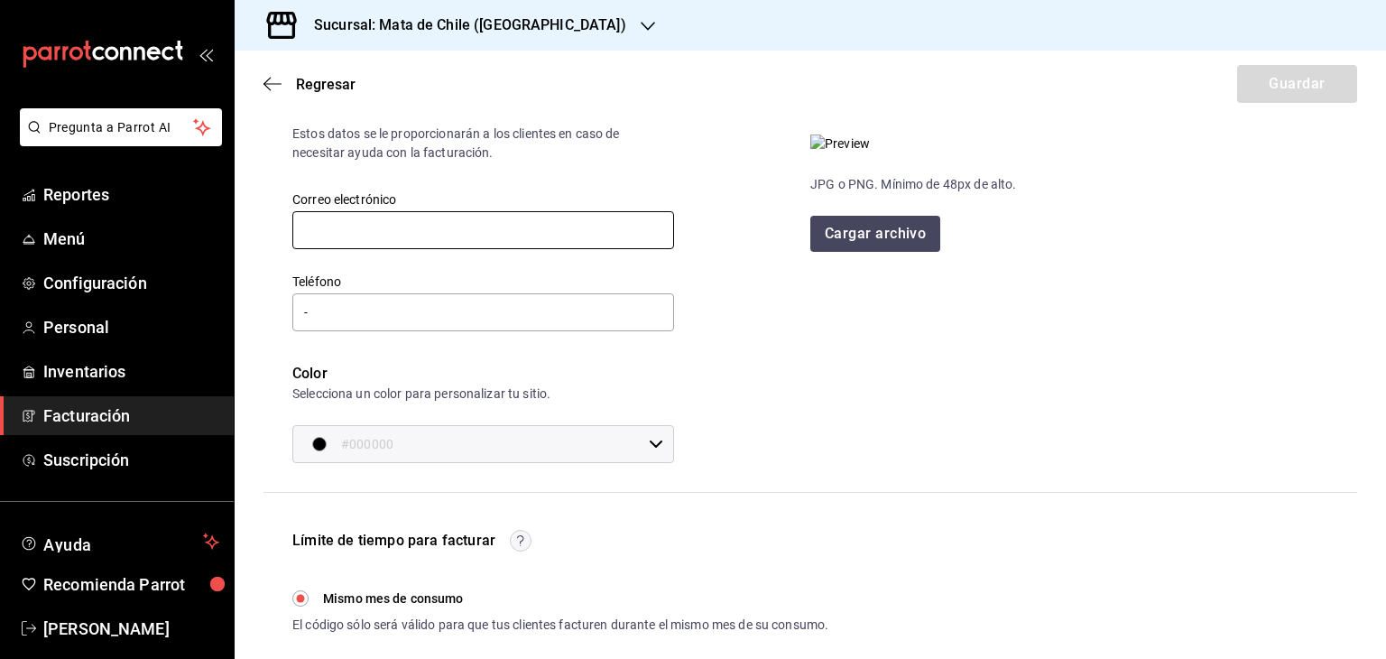
click at [492, 217] on input "text" at bounding box center [483, 230] width 382 height 38
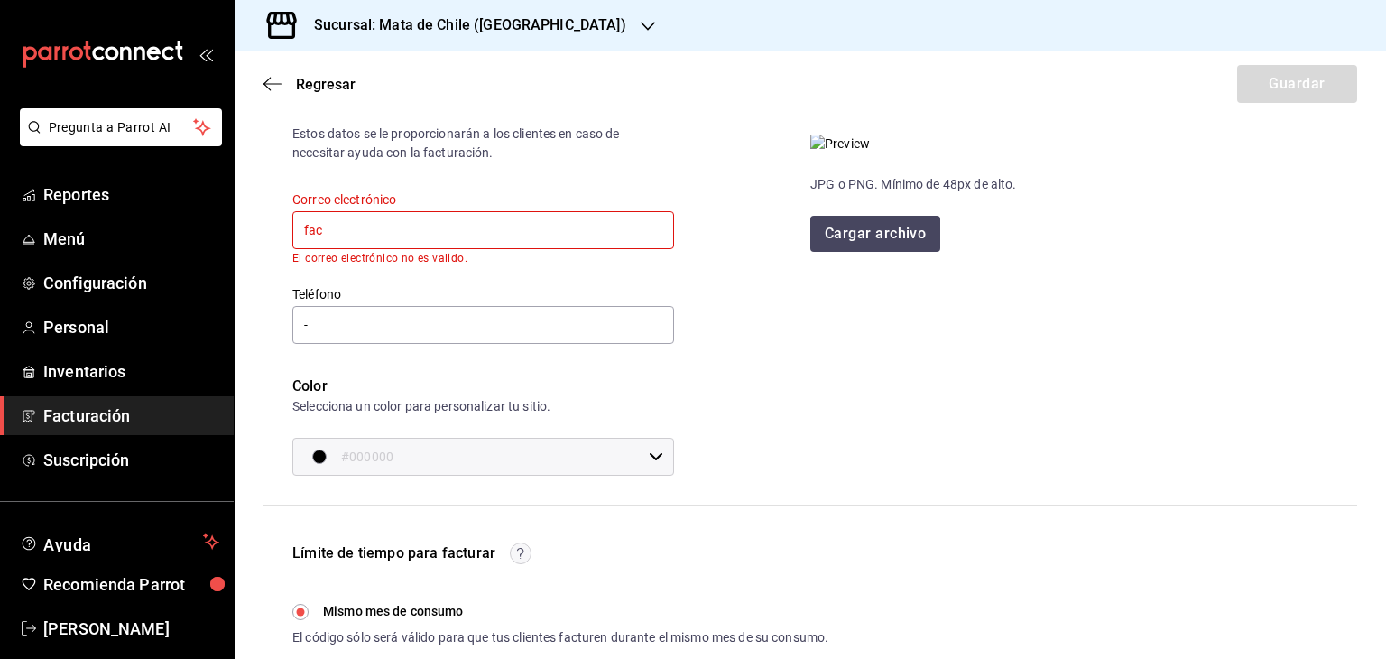
type input "[EMAIL_ADDRESS][DOMAIN_NAME]"
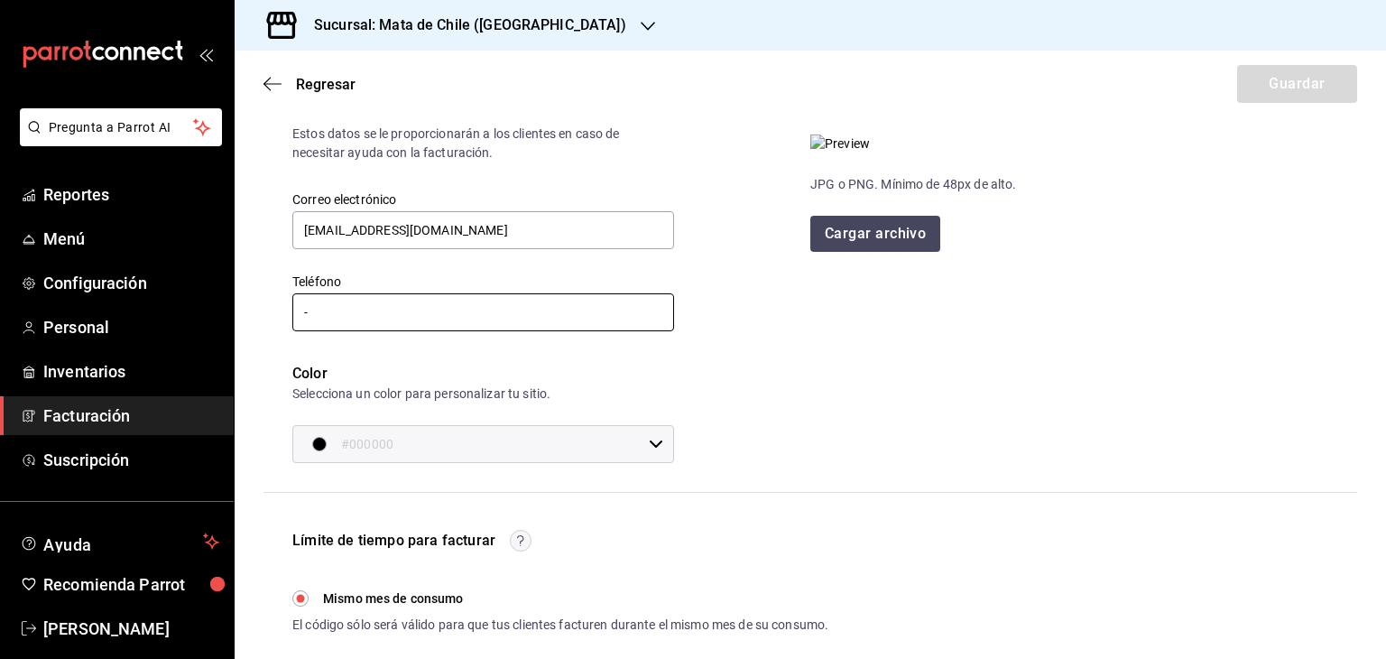
click at [466, 304] on input "-" at bounding box center [483, 312] width 382 height 38
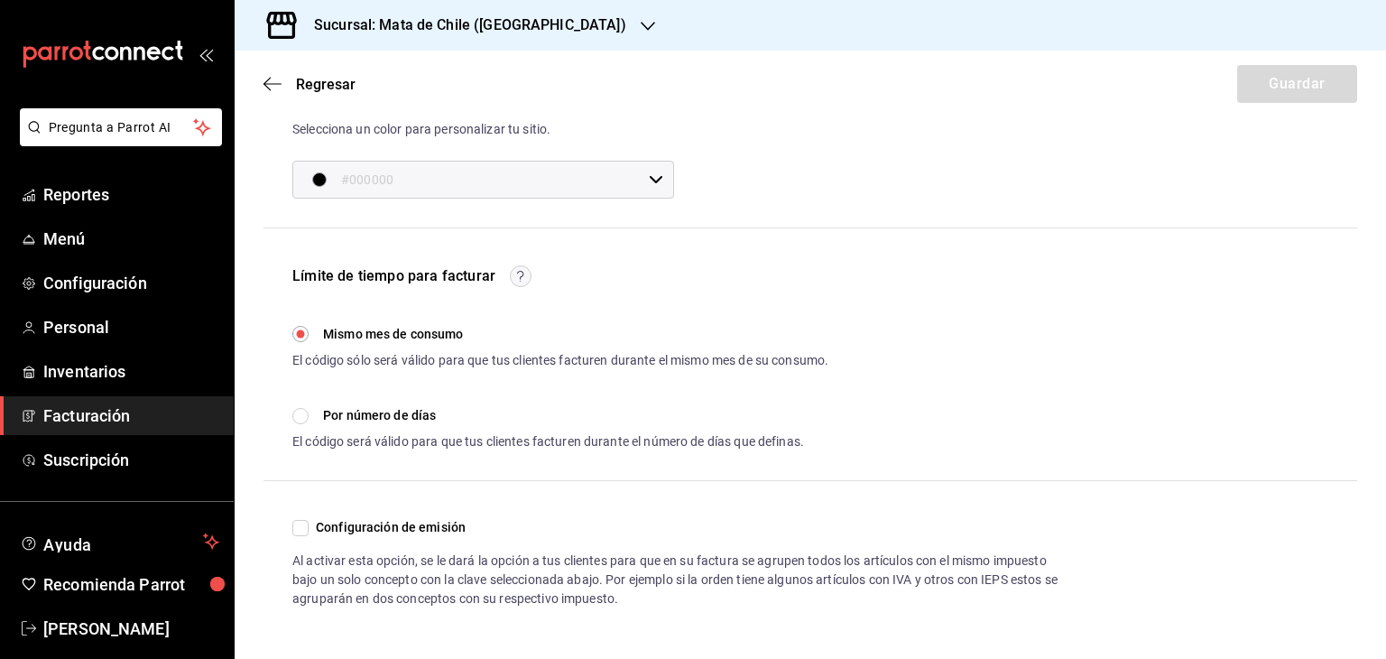
scroll to position [202, 0]
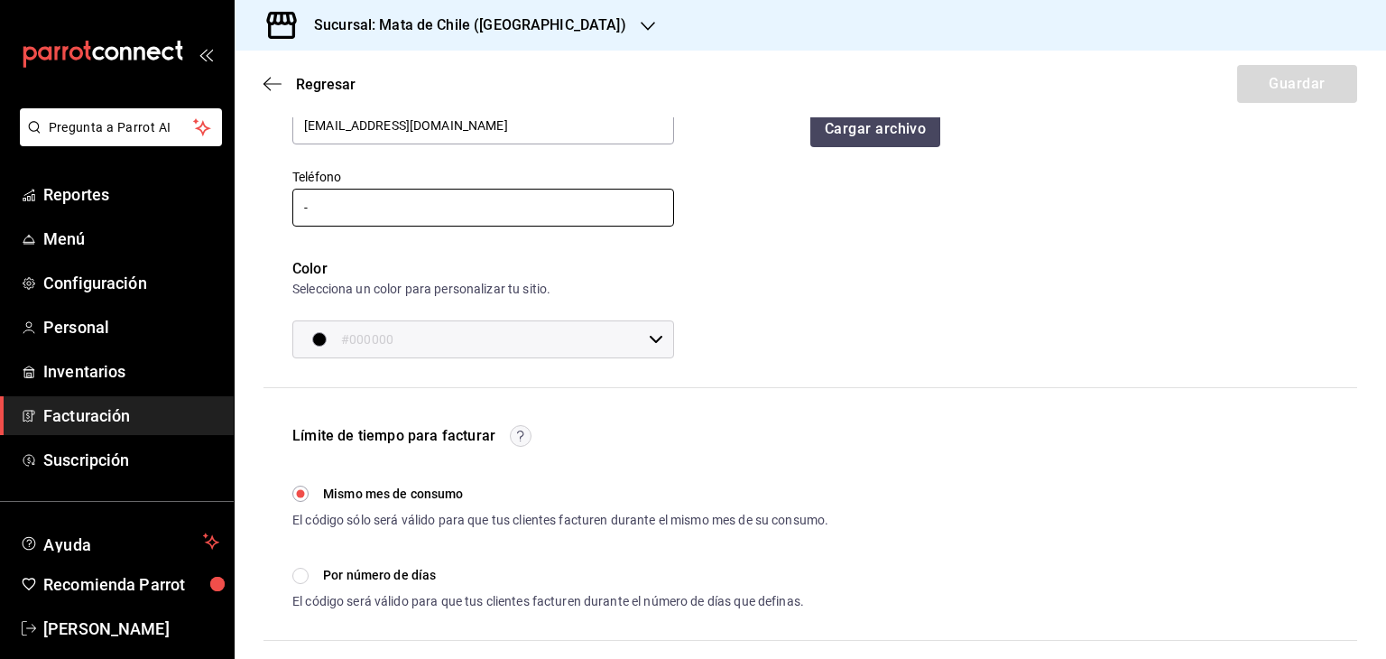
click at [437, 203] on input "-" at bounding box center [483, 208] width 382 height 38
type input "[PHONE_NUMBER]"
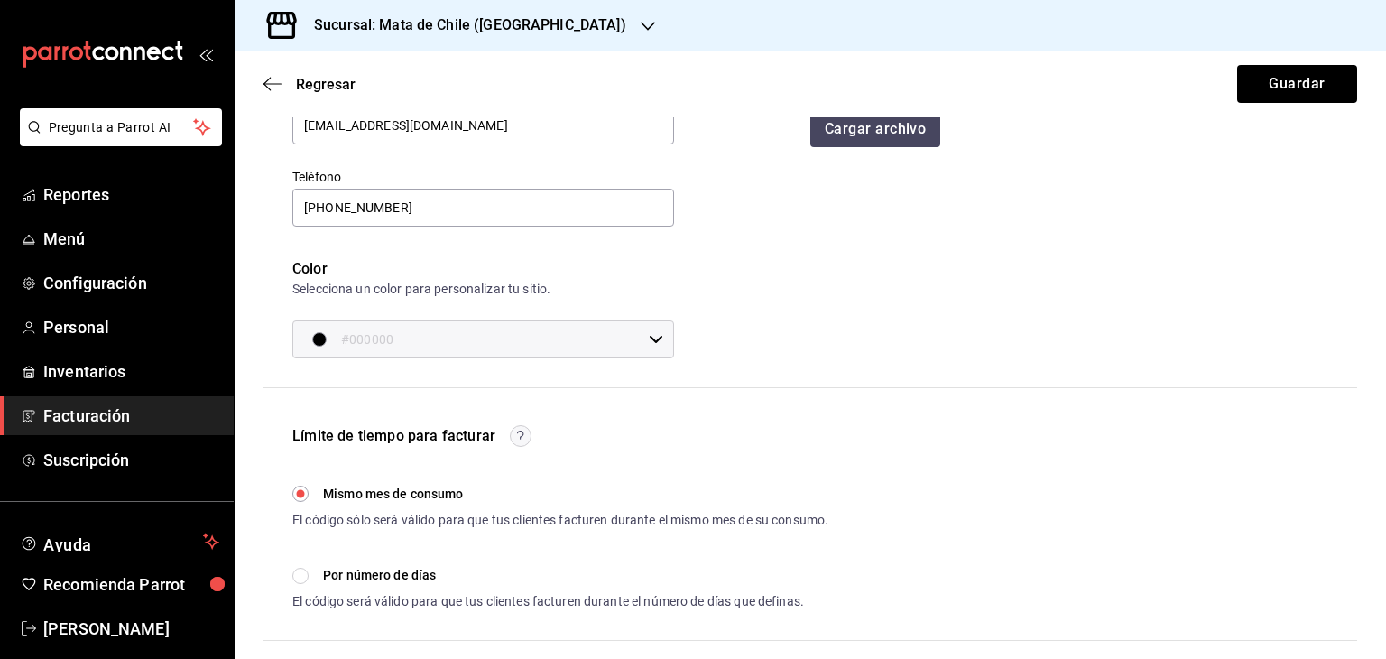
click at [700, 394] on div "Datos de contacto Estos datos se le proporcionarán a los clientes en caso de ne…" at bounding box center [810, 379] width 1094 height 777
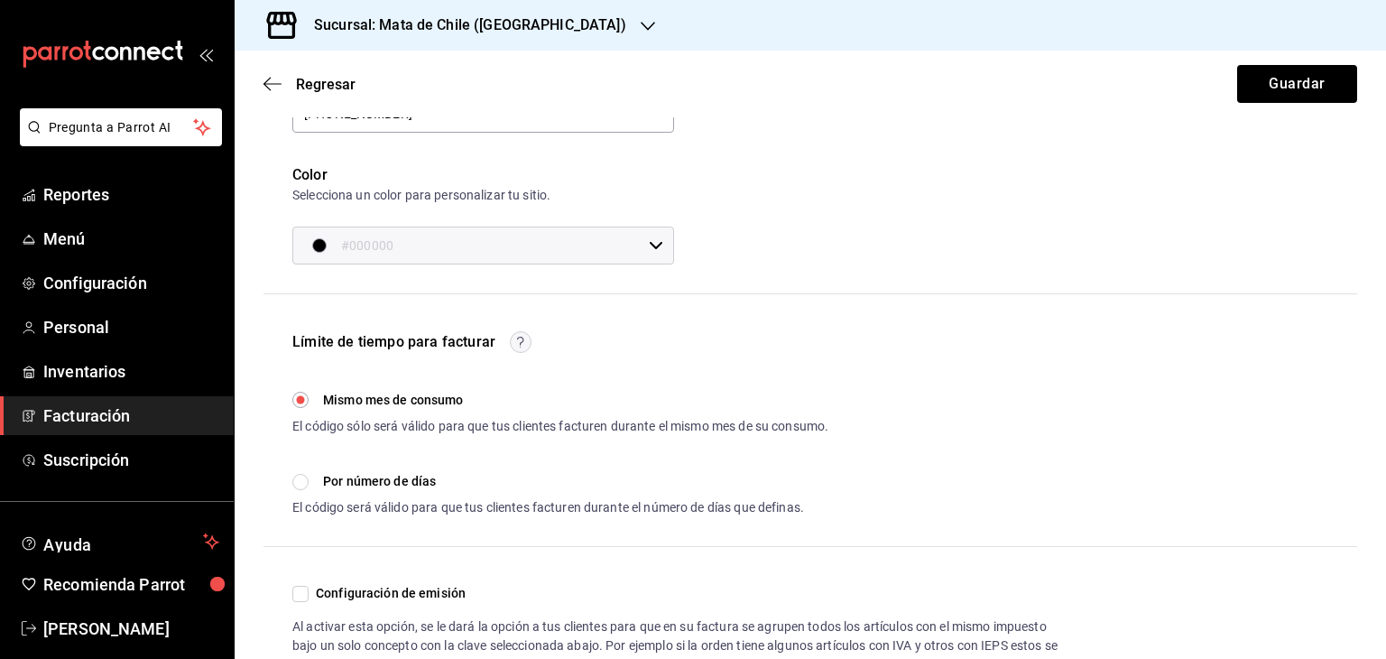
scroll to position [300, 0]
click at [660, 242] on div "#000000 ​" at bounding box center [483, 242] width 382 height 38
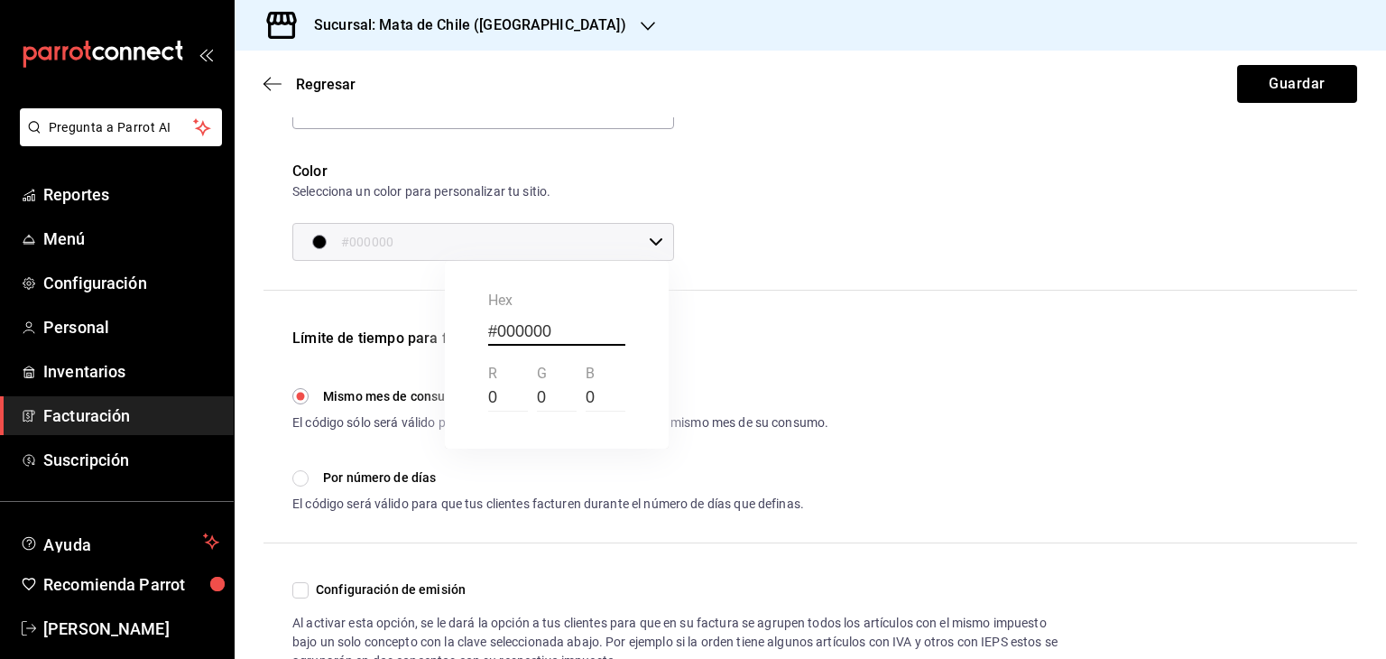
click at [776, 243] on div at bounding box center [693, 329] width 1386 height 659
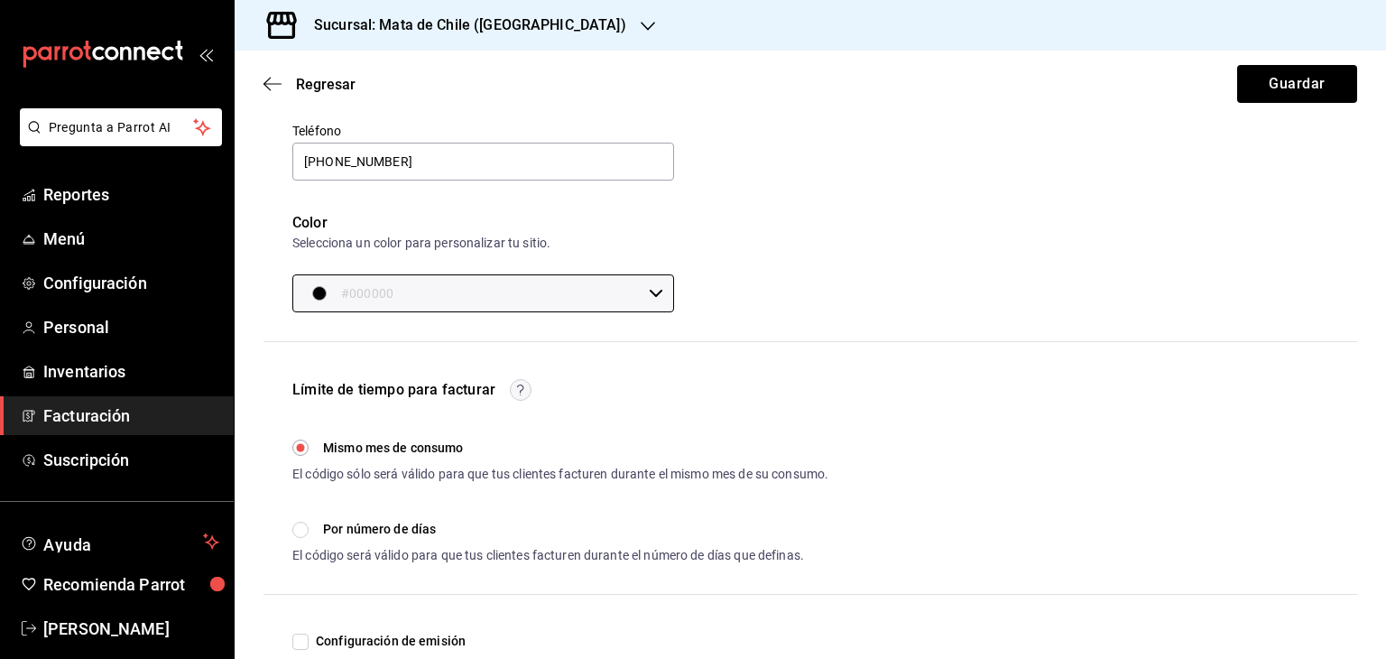
scroll to position [0, 0]
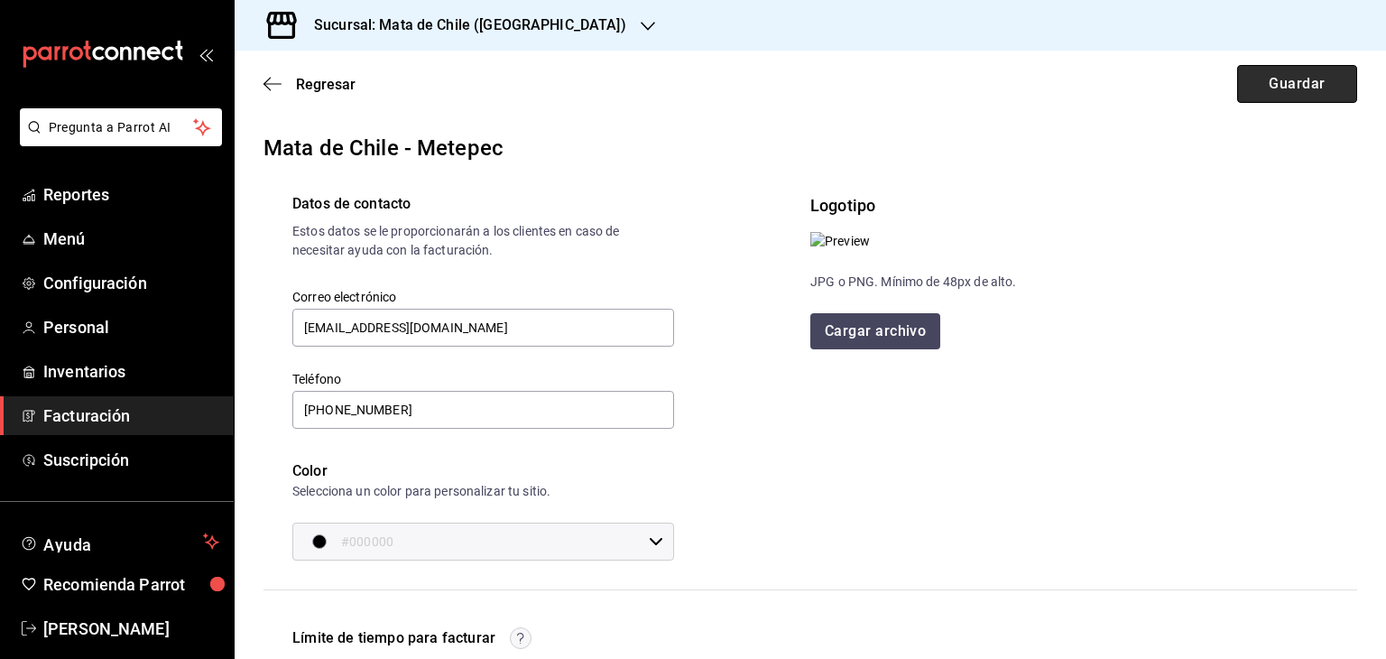
click at [1273, 88] on button "Guardar" at bounding box center [1297, 84] width 120 height 38
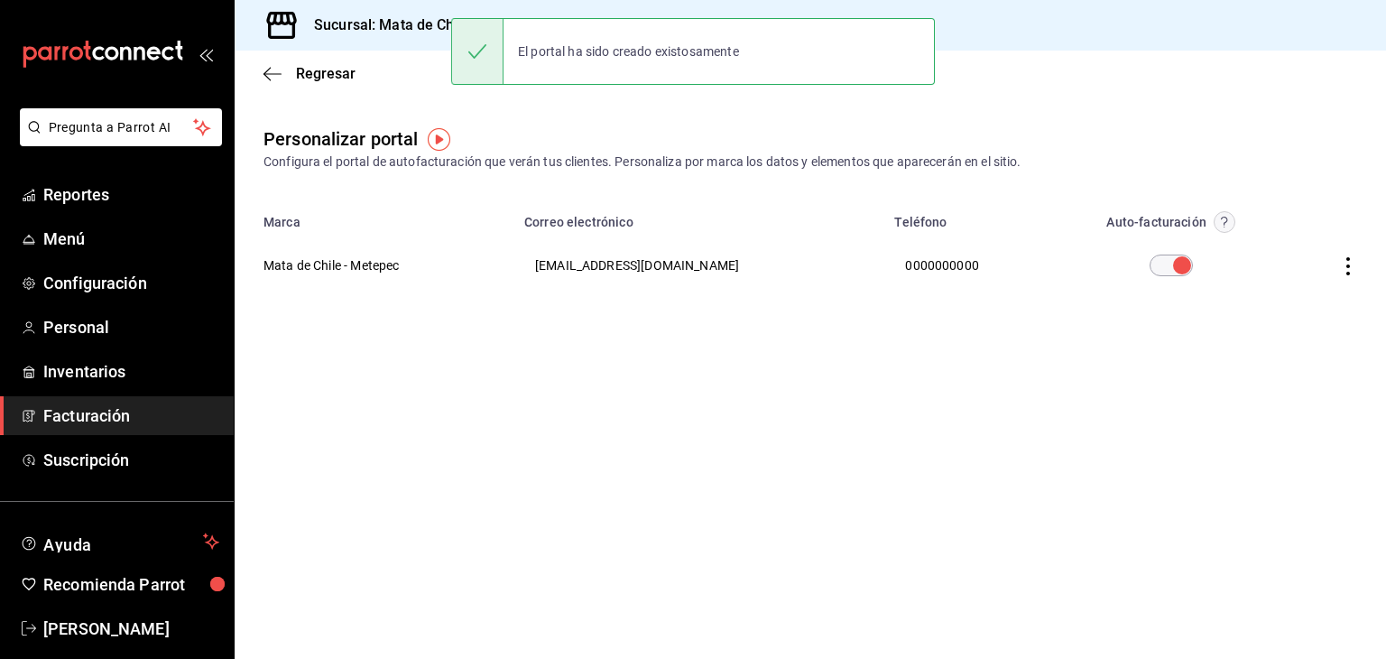
click at [1223, 217] on circle "button" at bounding box center [1224, 222] width 21 height 21
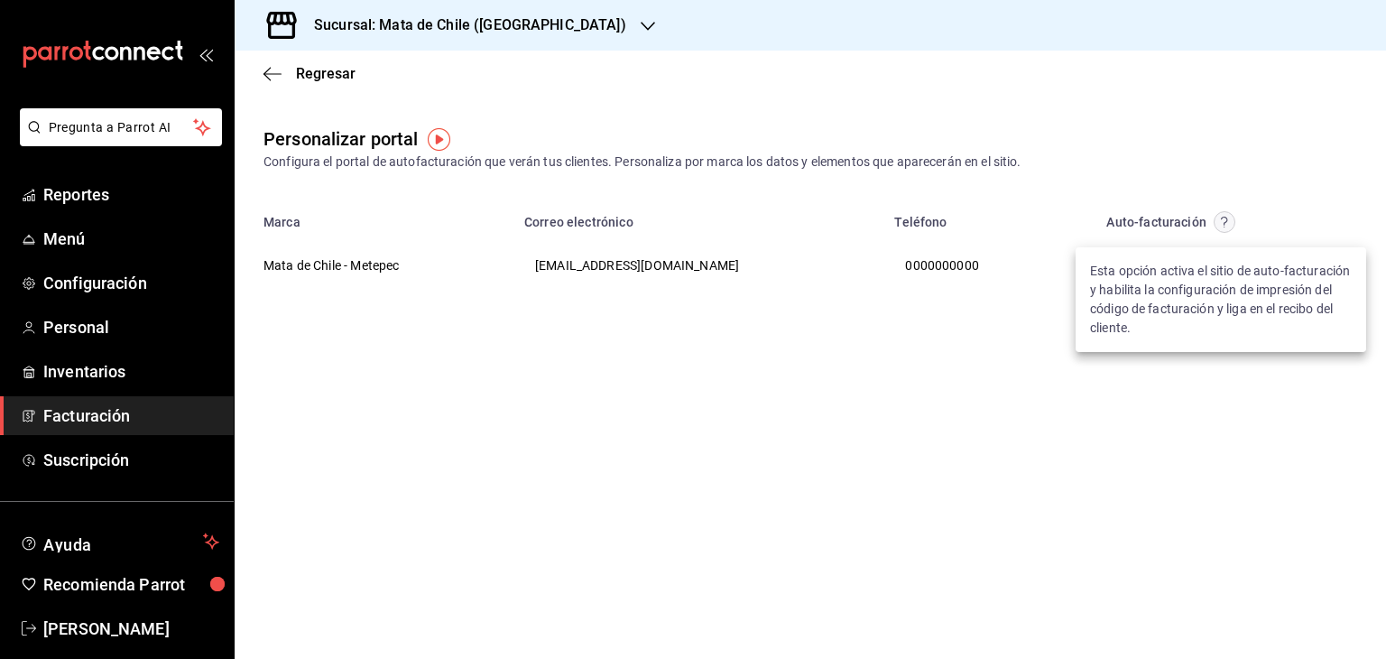
click at [861, 374] on div at bounding box center [693, 329] width 1386 height 659
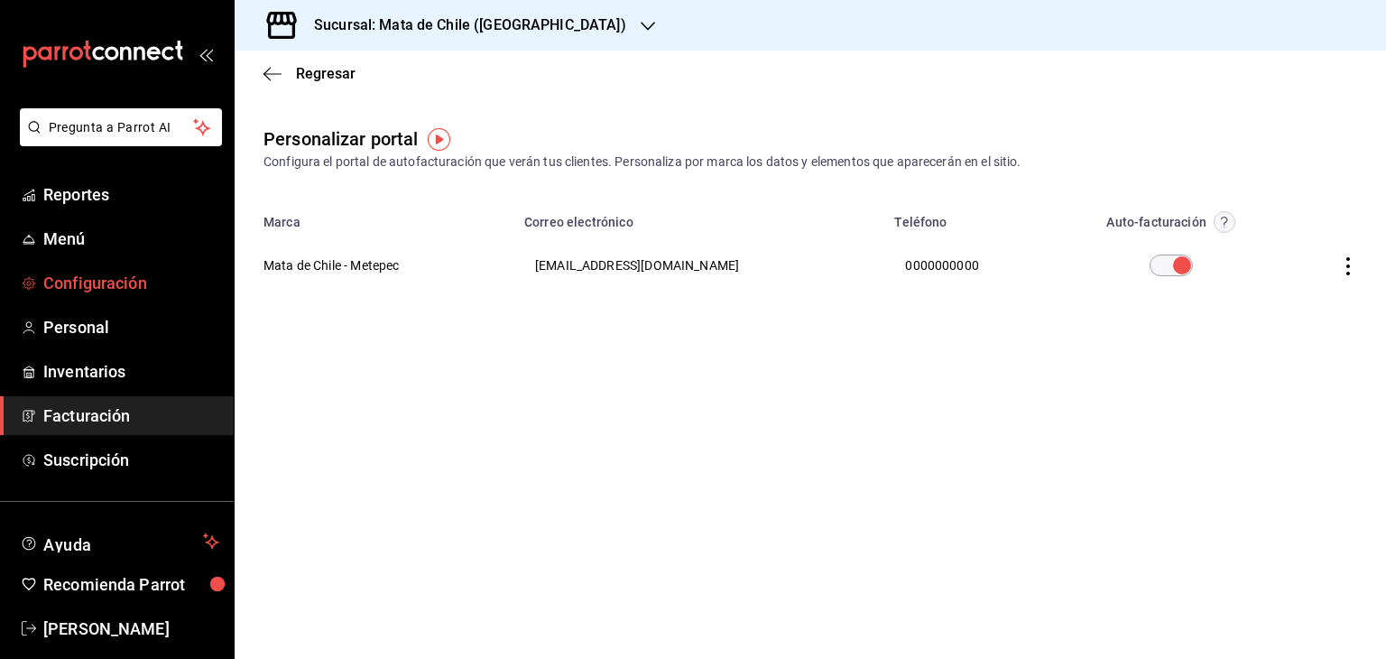
click at [89, 291] on span "Configuración" at bounding box center [131, 283] width 176 height 24
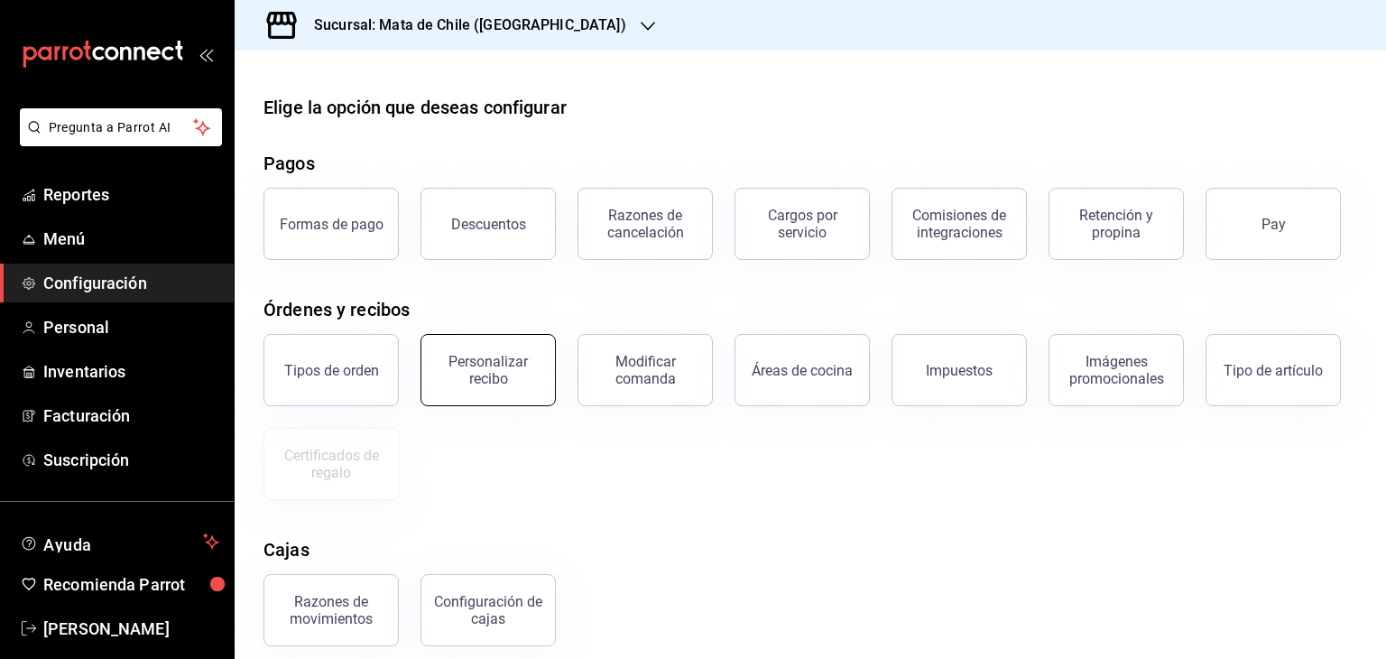
click at [486, 345] on button "Personalizar recibo" at bounding box center [487, 370] width 135 height 72
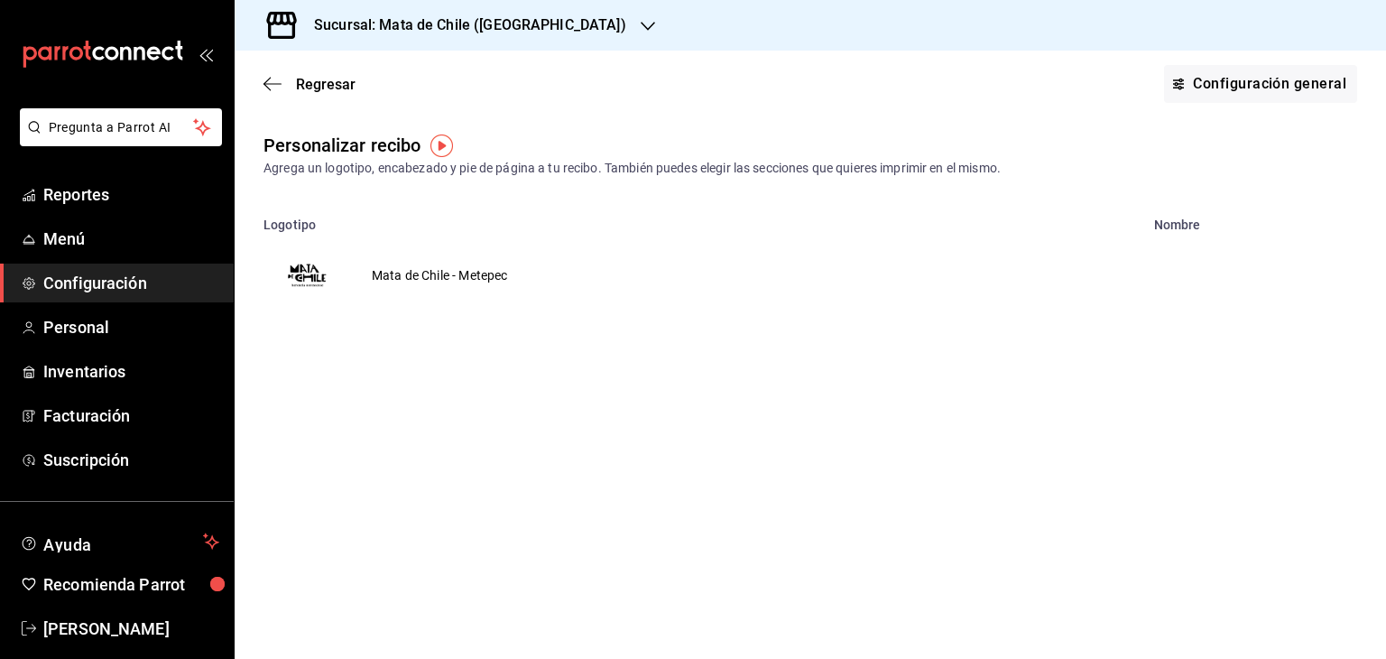
click at [498, 264] on td "Mata de Chile - Metepec" at bounding box center [439, 275] width 179 height 87
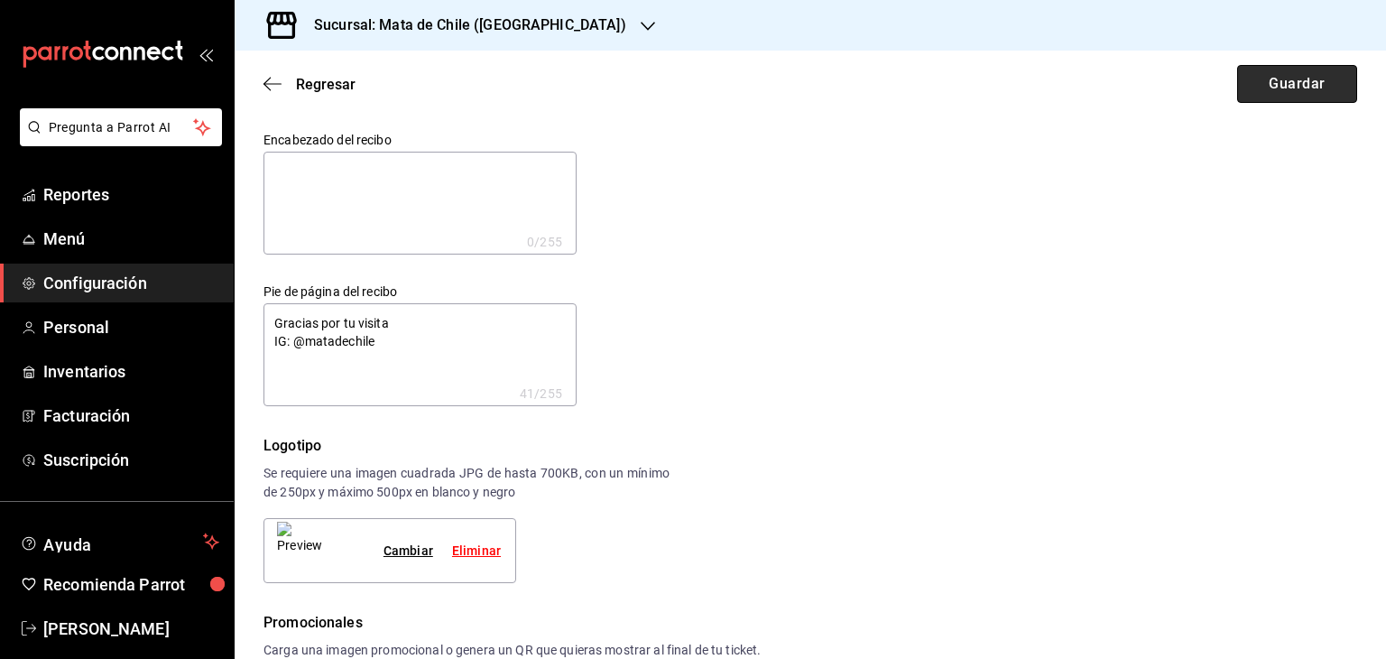
click at [1293, 74] on button "Guardar" at bounding box center [1297, 84] width 120 height 38
type textarea "x"
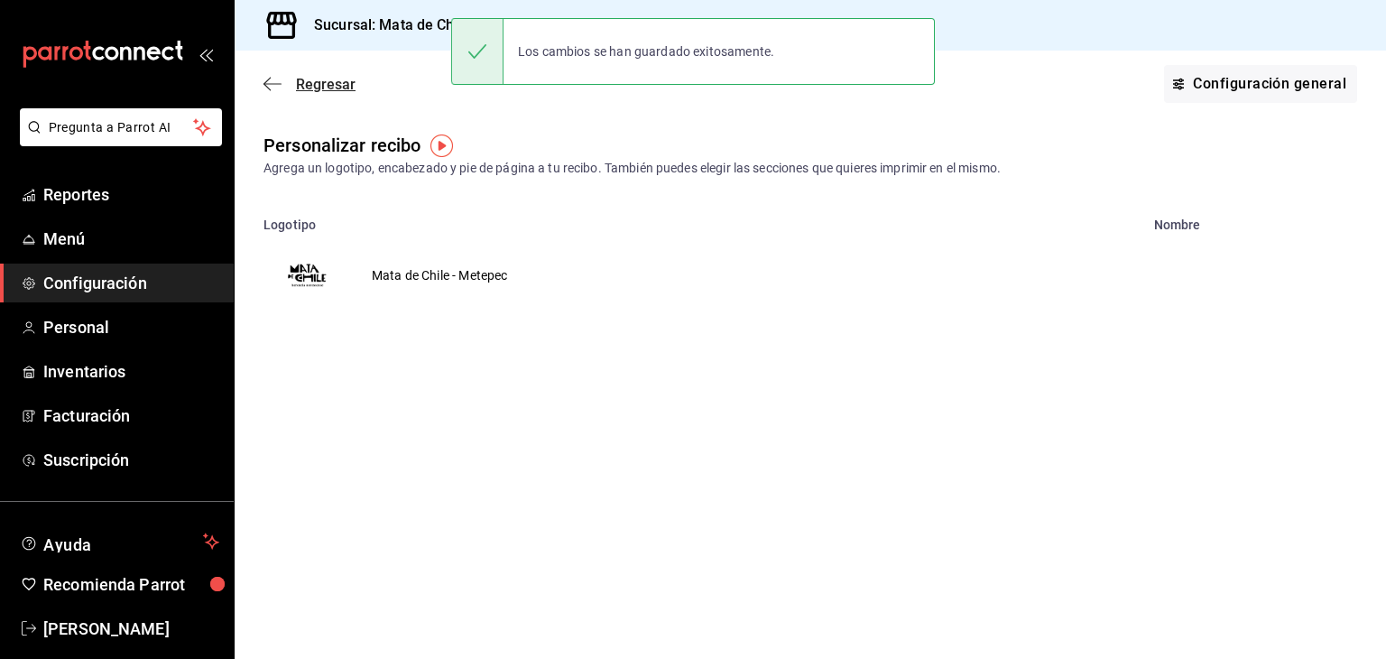
click at [271, 80] on icon "button" at bounding box center [272, 84] width 18 height 16
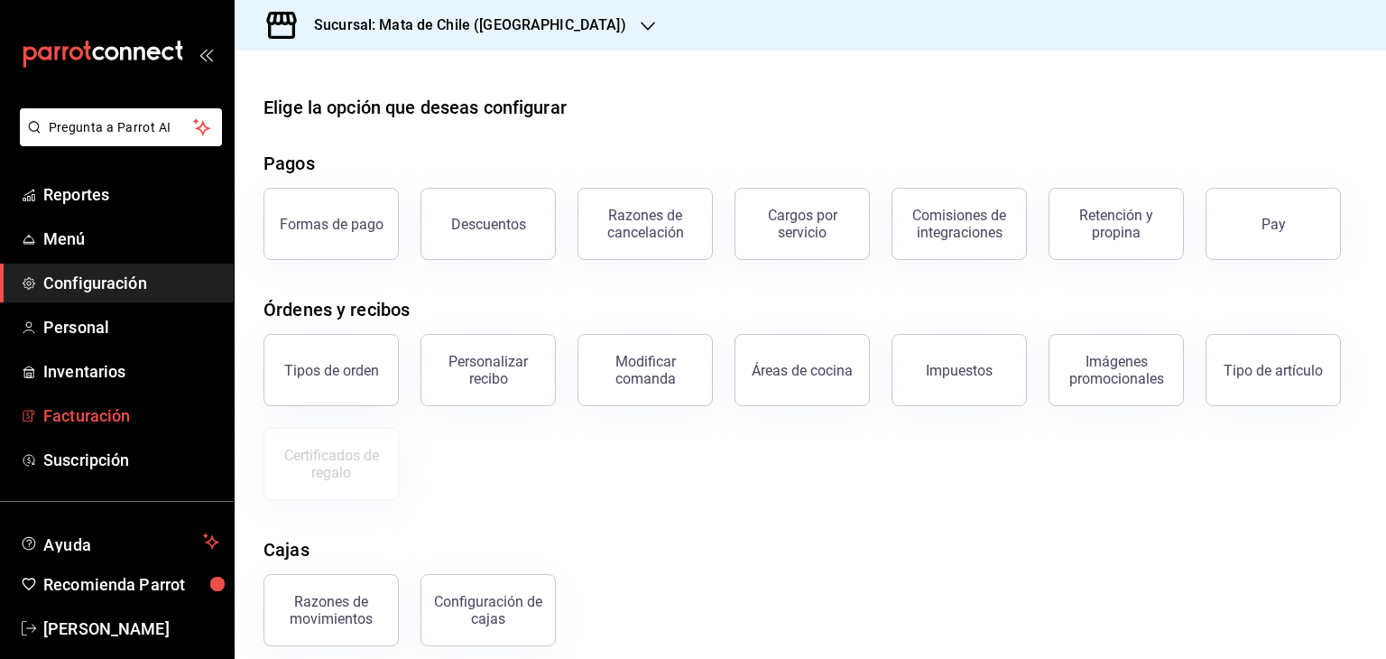
click at [106, 425] on span "Facturación" at bounding box center [131, 415] width 176 height 24
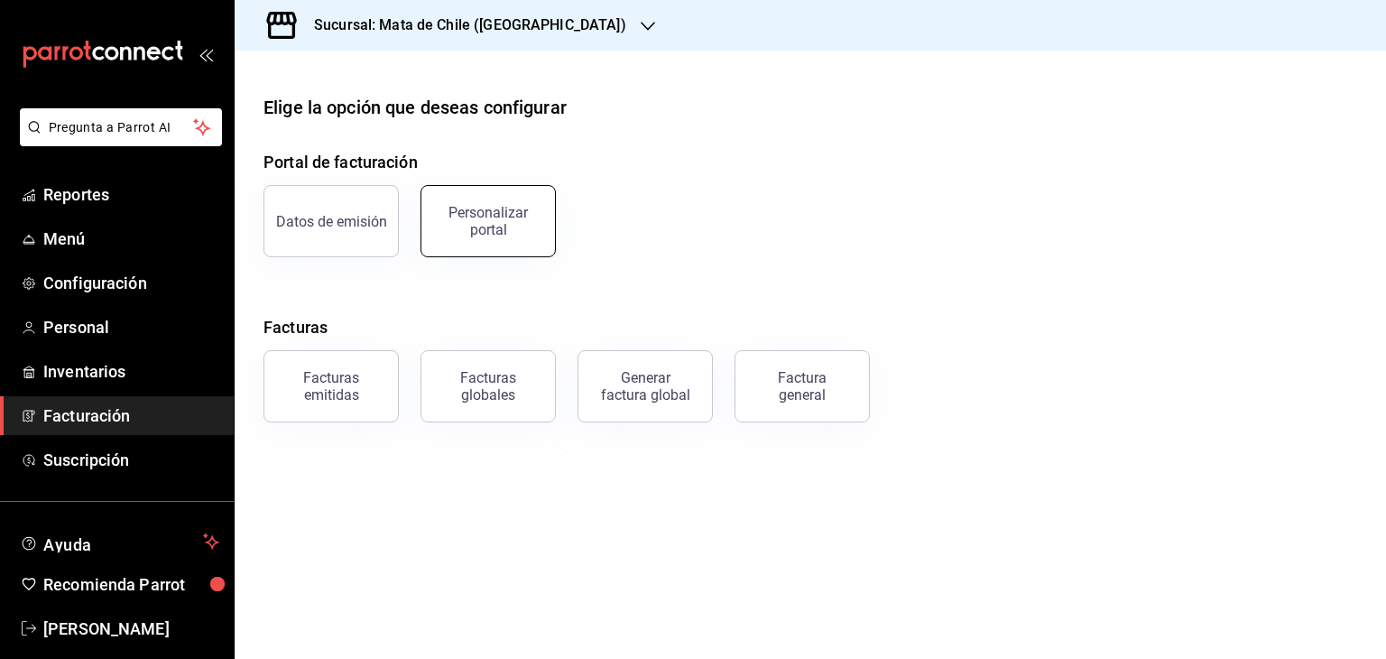
click at [494, 224] on div "Personalizar portal" at bounding box center [488, 221] width 112 height 34
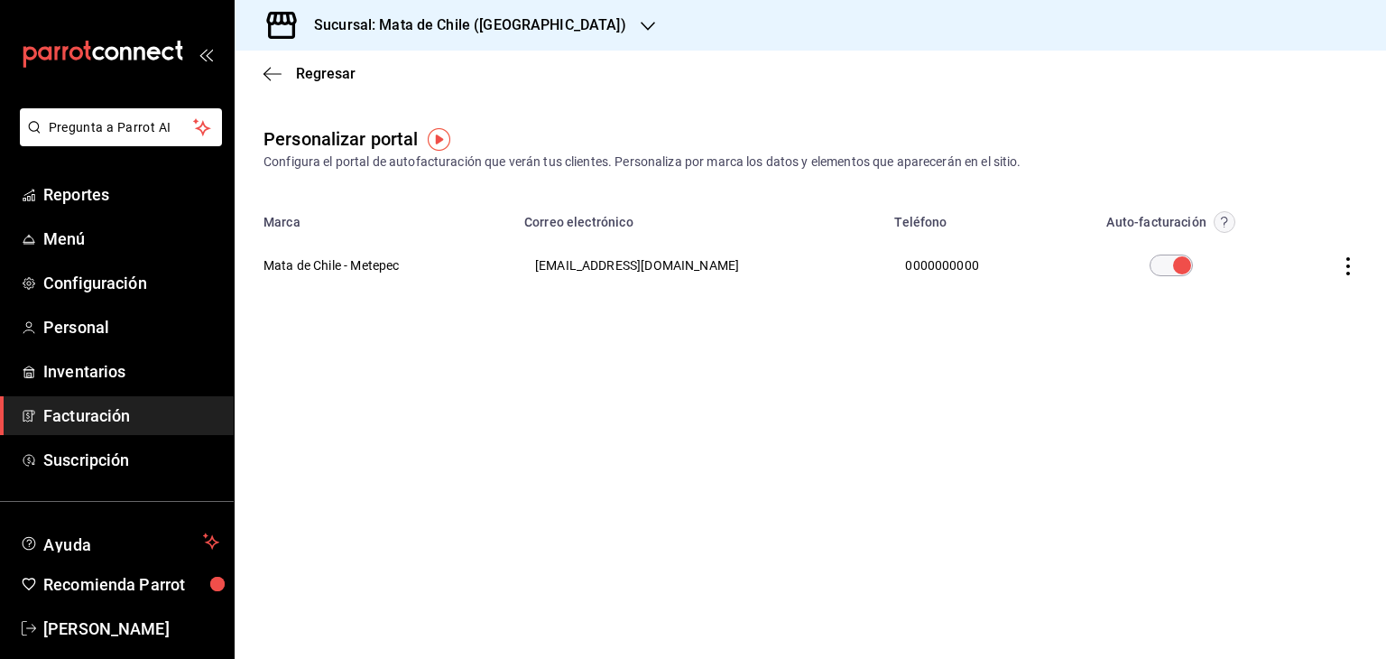
click at [1348, 268] on icon "button" at bounding box center [1348, 266] width 18 height 18
click at [1242, 239] on span "Editar" at bounding box center [1228, 243] width 61 height 17
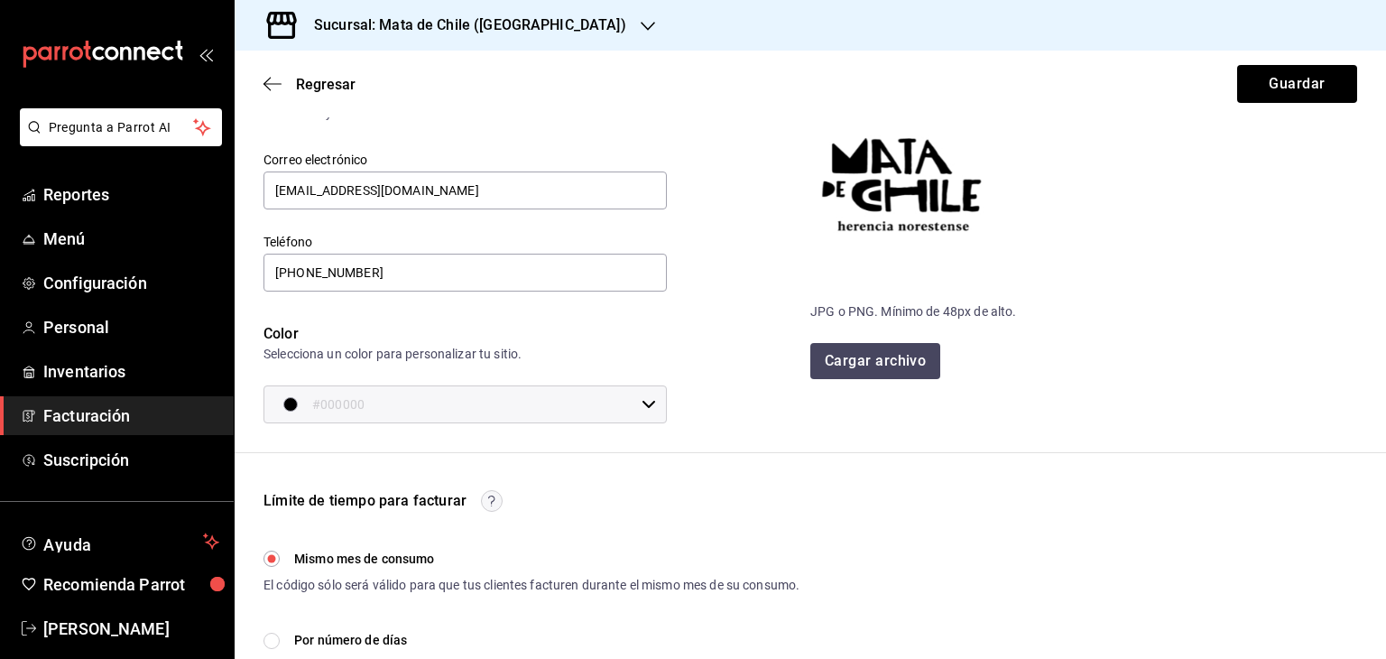
scroll to position [137, 0]
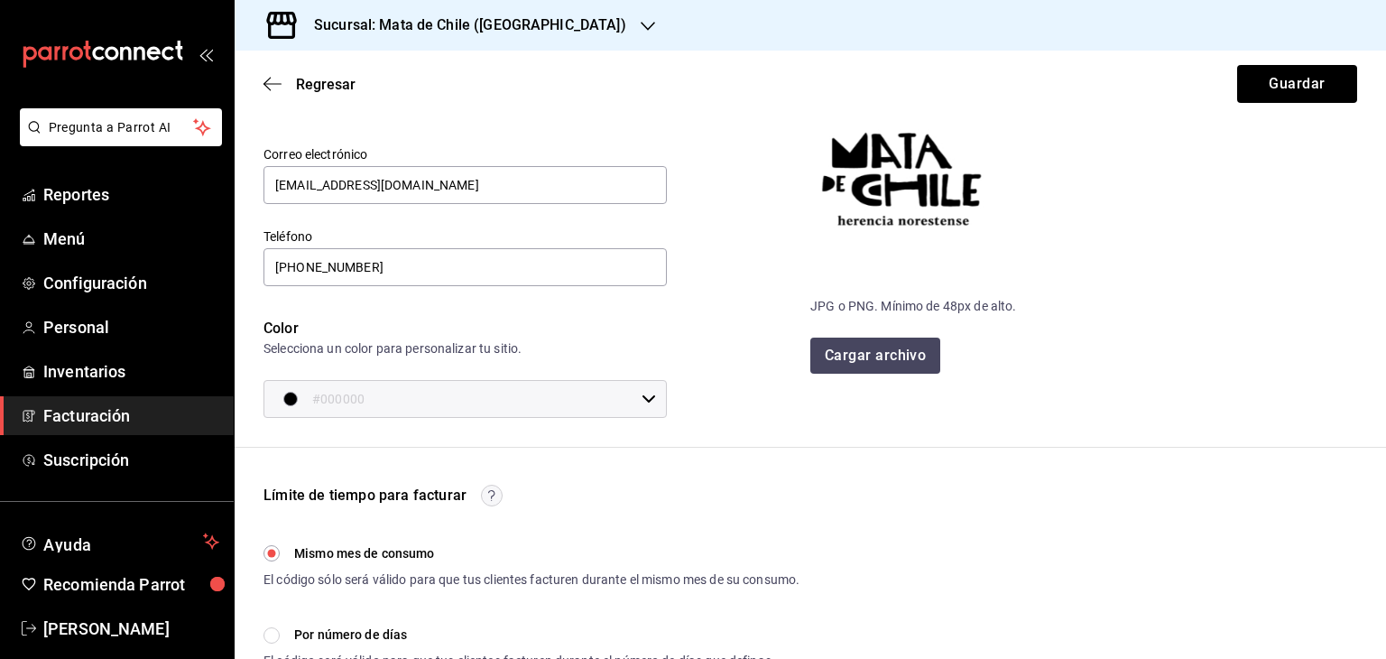
click at [341, 237] on label "Teléfono" at bounding box center [464, 236] width 403 height 13
click at [338, 280] on input "[PHONE_NUMBER]" at bounding box center [464, 267] width 403 height 38
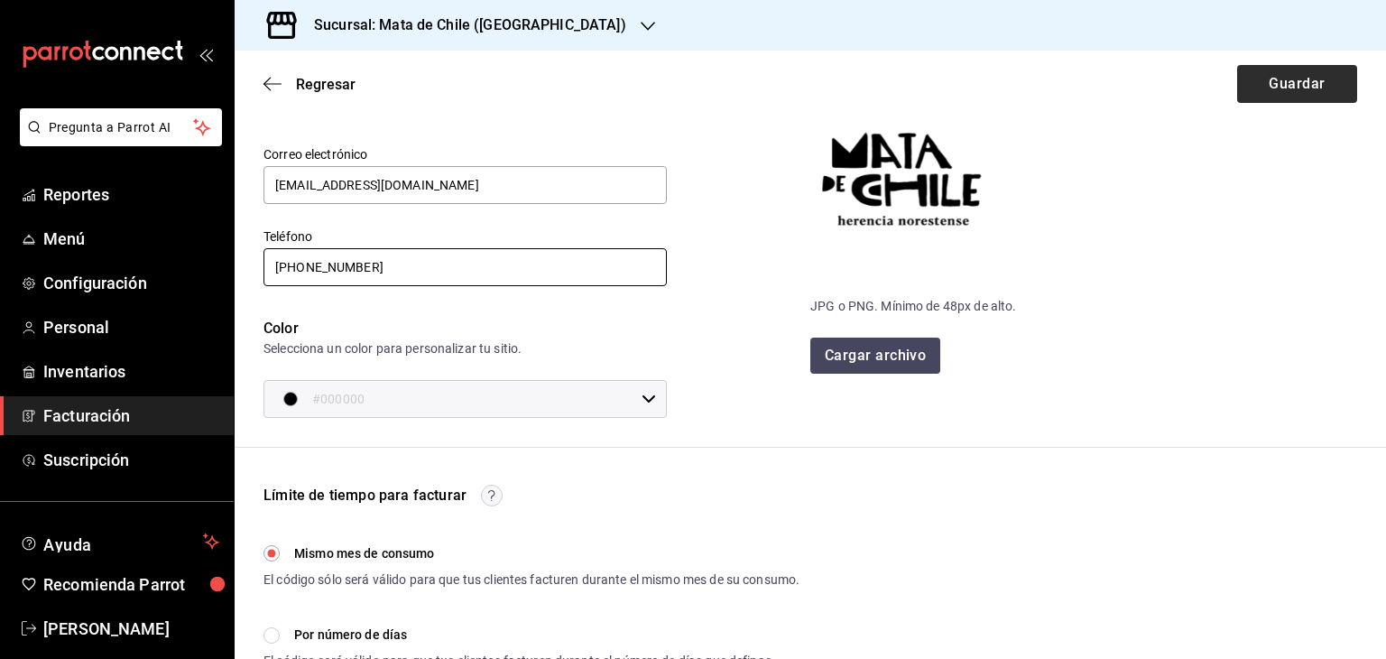
type input "[PHONE_NUMBER]"
click at [1280, 101] on button "Guardar" at bounding box center [1297, 84] width 120 height 38
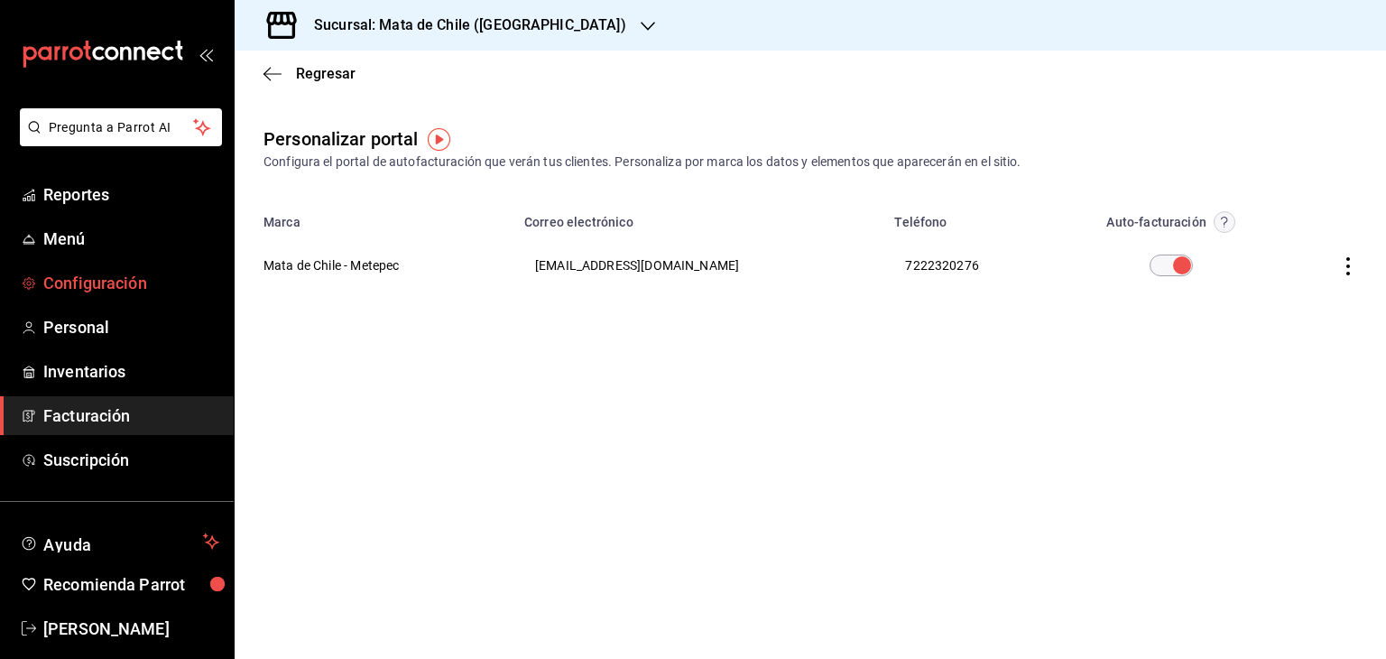
click at [83, 289] on span "Configuración" at bounding box center [131, 283] width 176 height 24
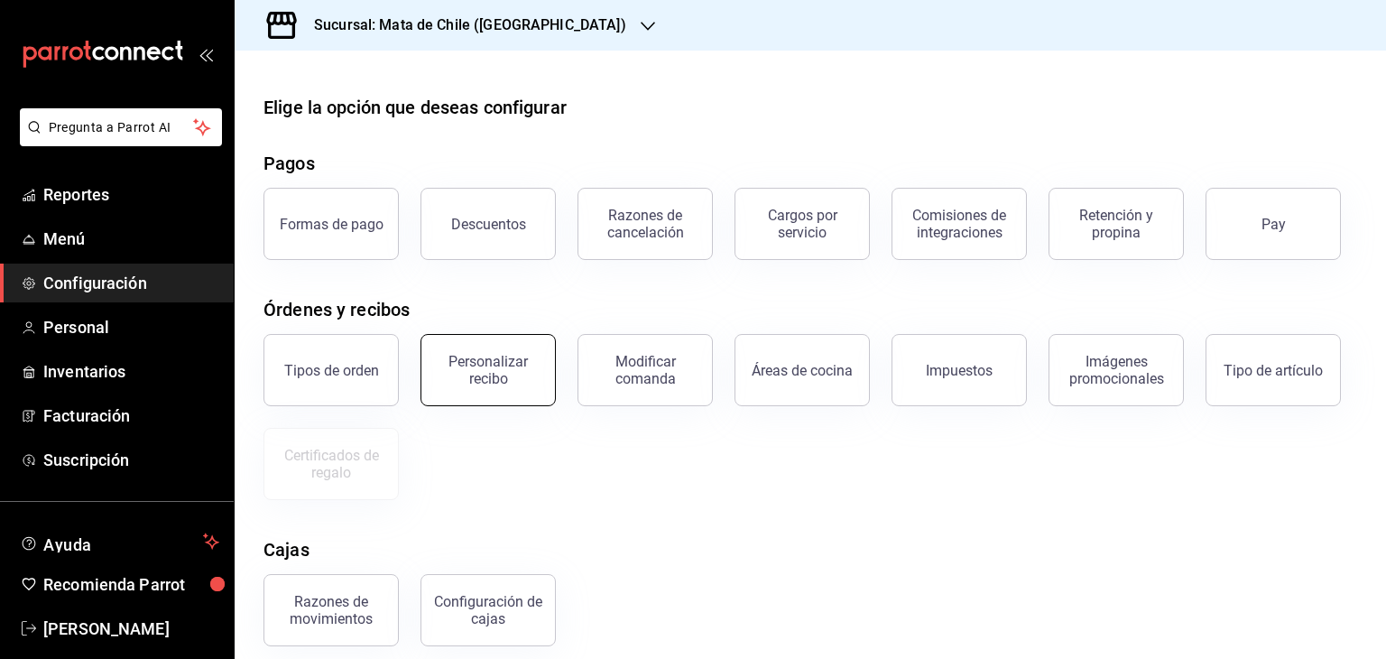
click at [464, 340] on button "Personalizar recibo" at bounding box center [487, 370] width 135 height 72
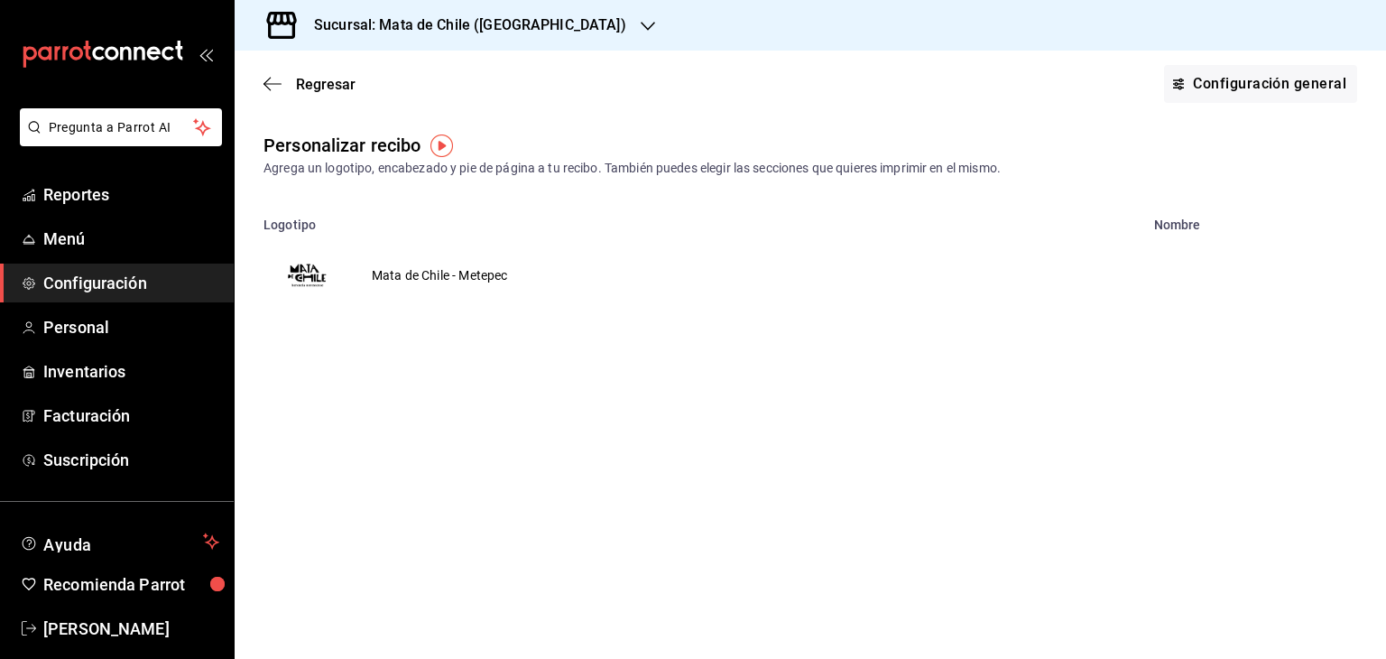
click at [69, 291] on span "Configuración" at bounding box center [131, 283] width 176 height 24
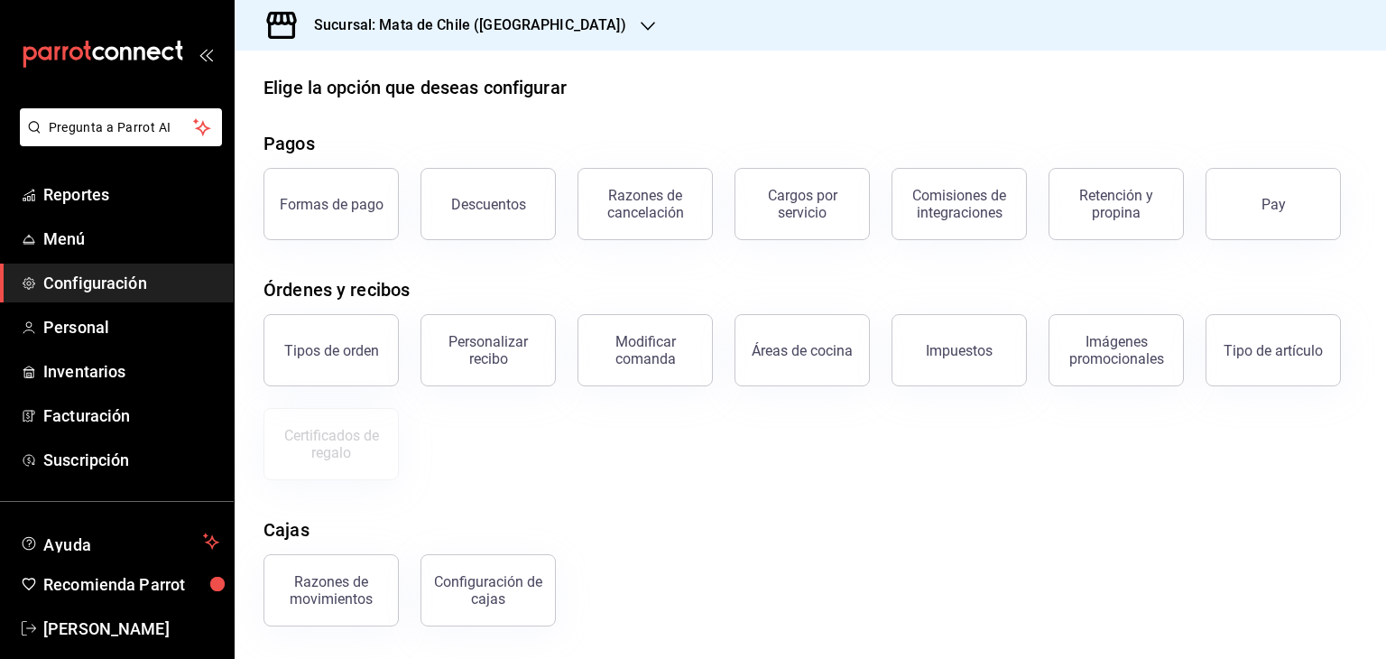
scroll to position [21, 0]
click at [631, 206] on div "Razones de cancelación" at bounding box center [645, 203] width 112 height 34
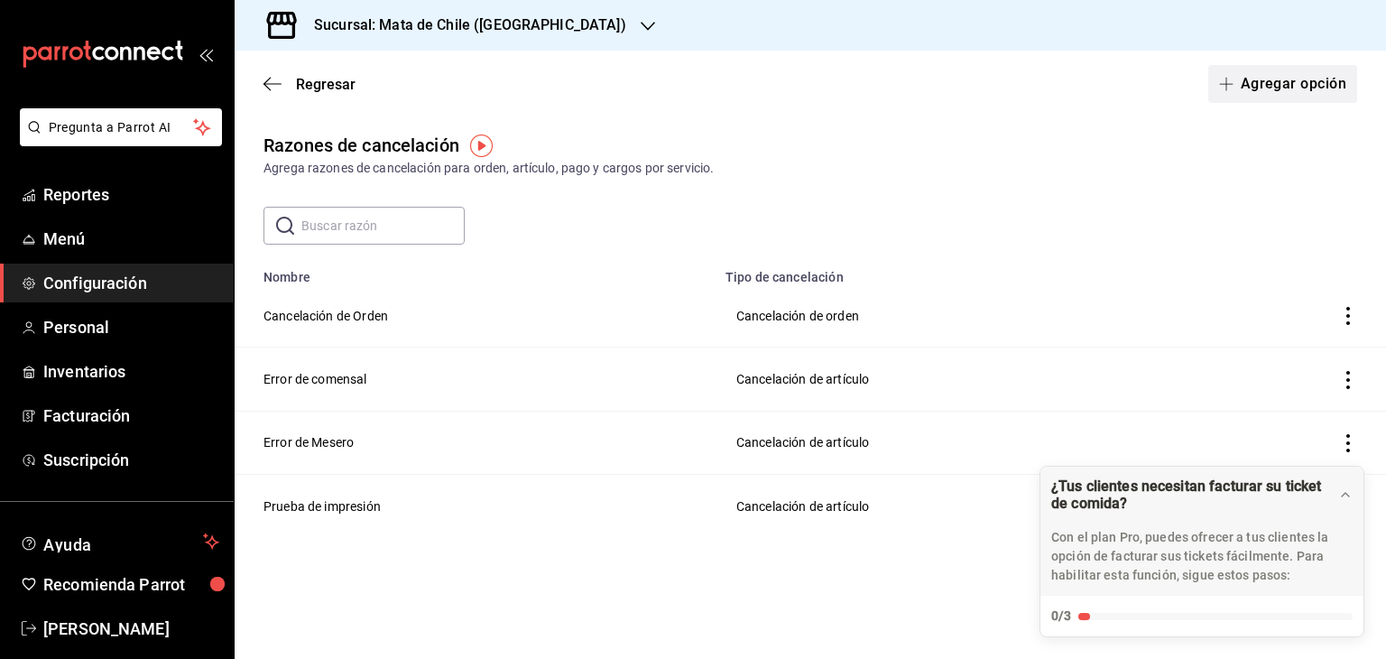
click at [1261, 91] on button "Agregar opción" at bounding box center [1282, 84] width 149 height 38
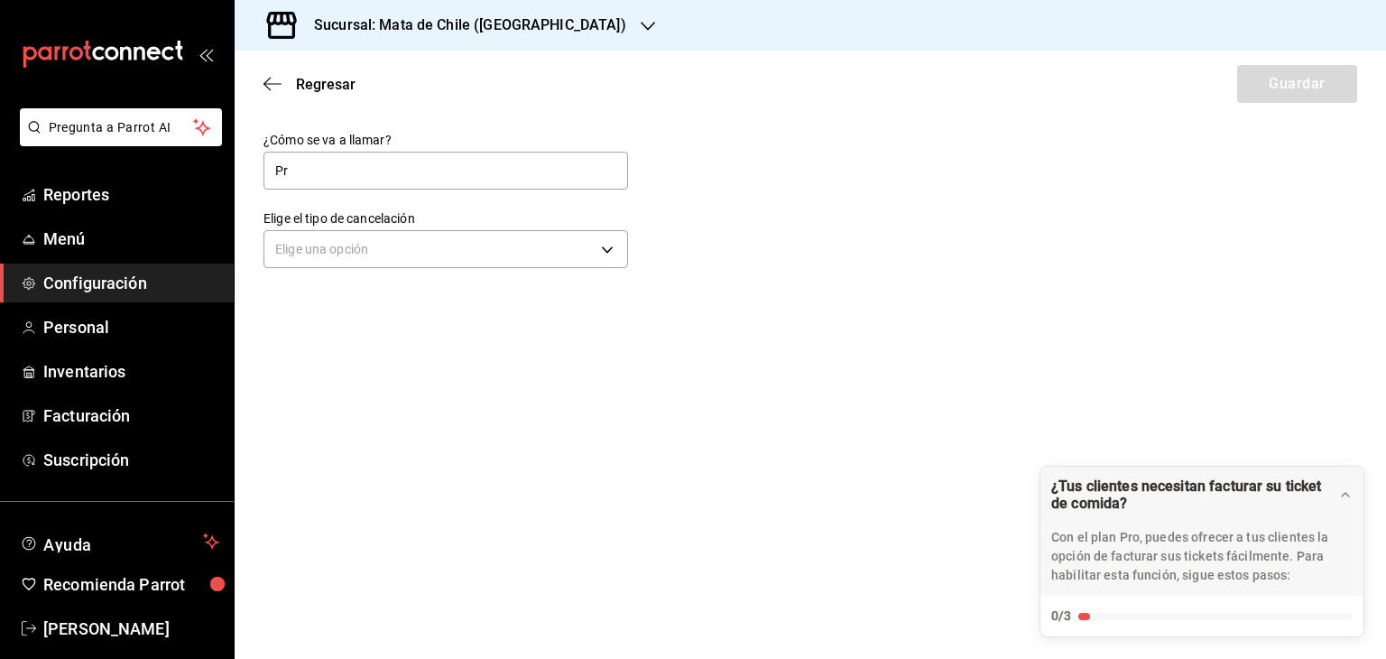
type input "P"
type input "Entrenamiento"
click at [437, 262] on body "Pregunta a Parrot AI Reportes Menú Configuración Personal Inventarios Facturaci…" at bounding box center [693, 329] width 1386 height 659
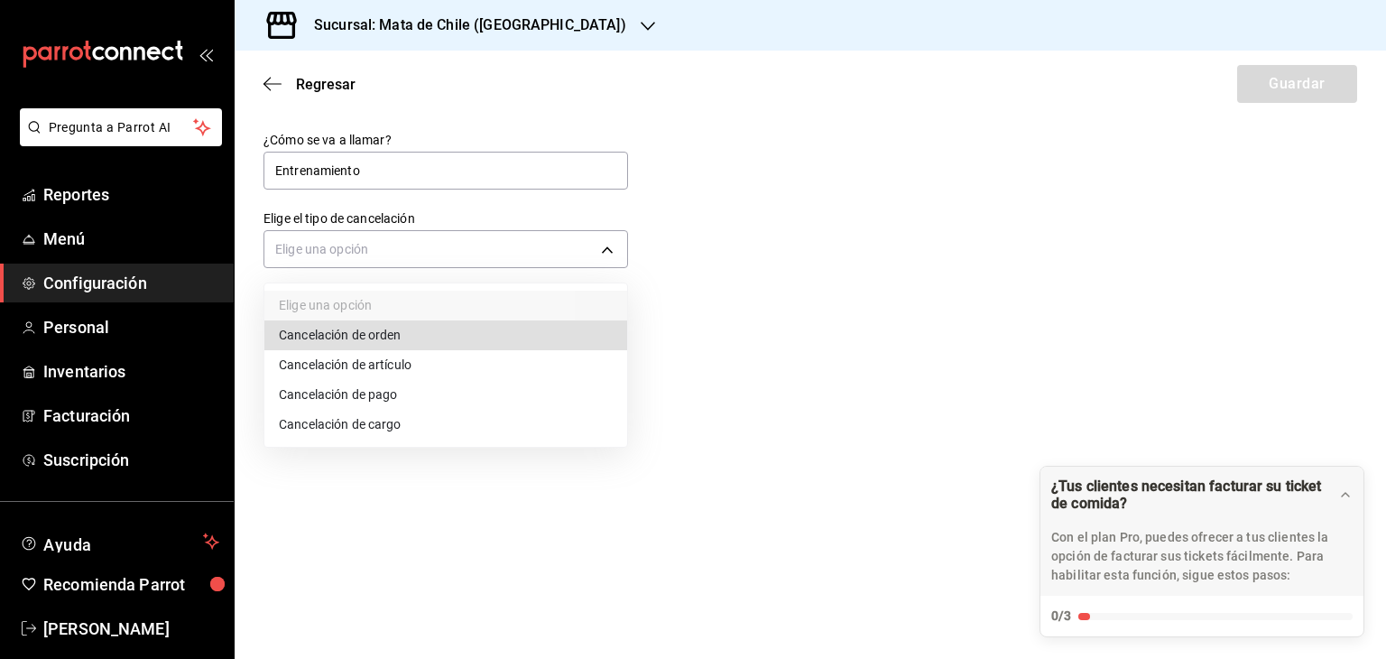
click at [374, 329] on li "Cancelación de orden" at bounding box center [445, 335] width 363 height 30
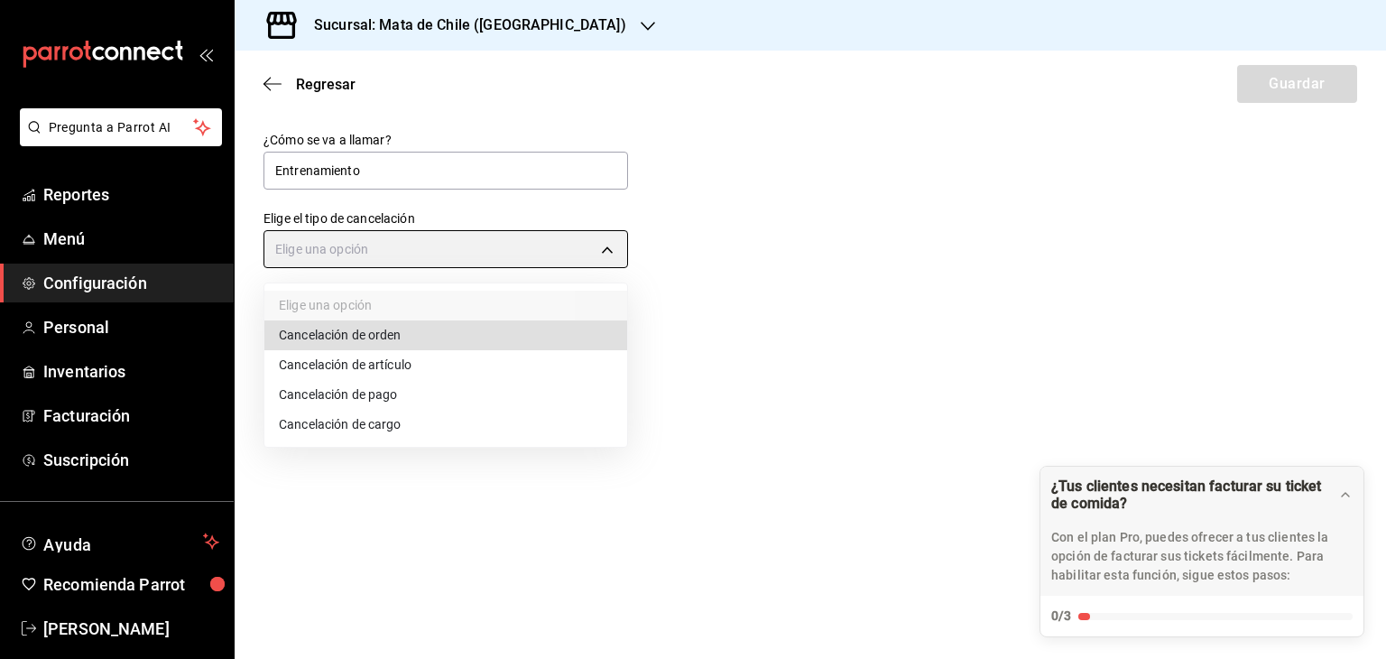
type input "ORDER"
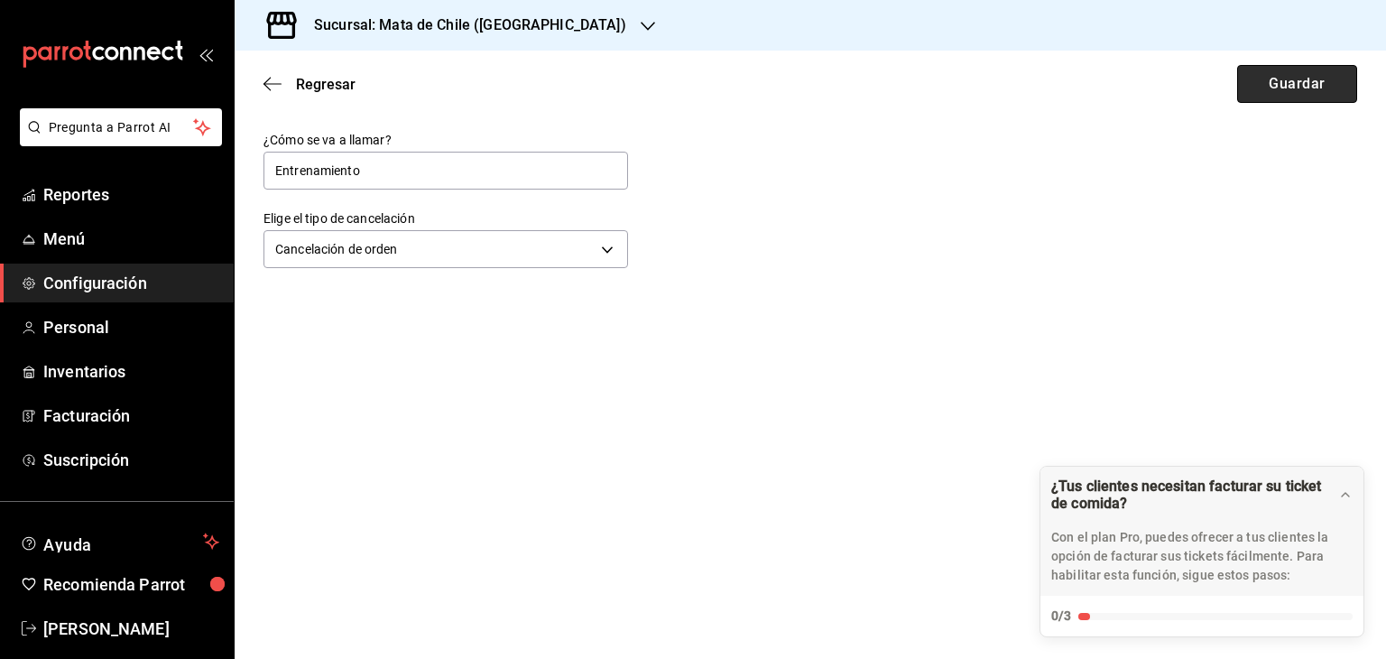
click at [1307, 78] on button "Guardar" at bounding box center [1297, 84] width 120 height 38
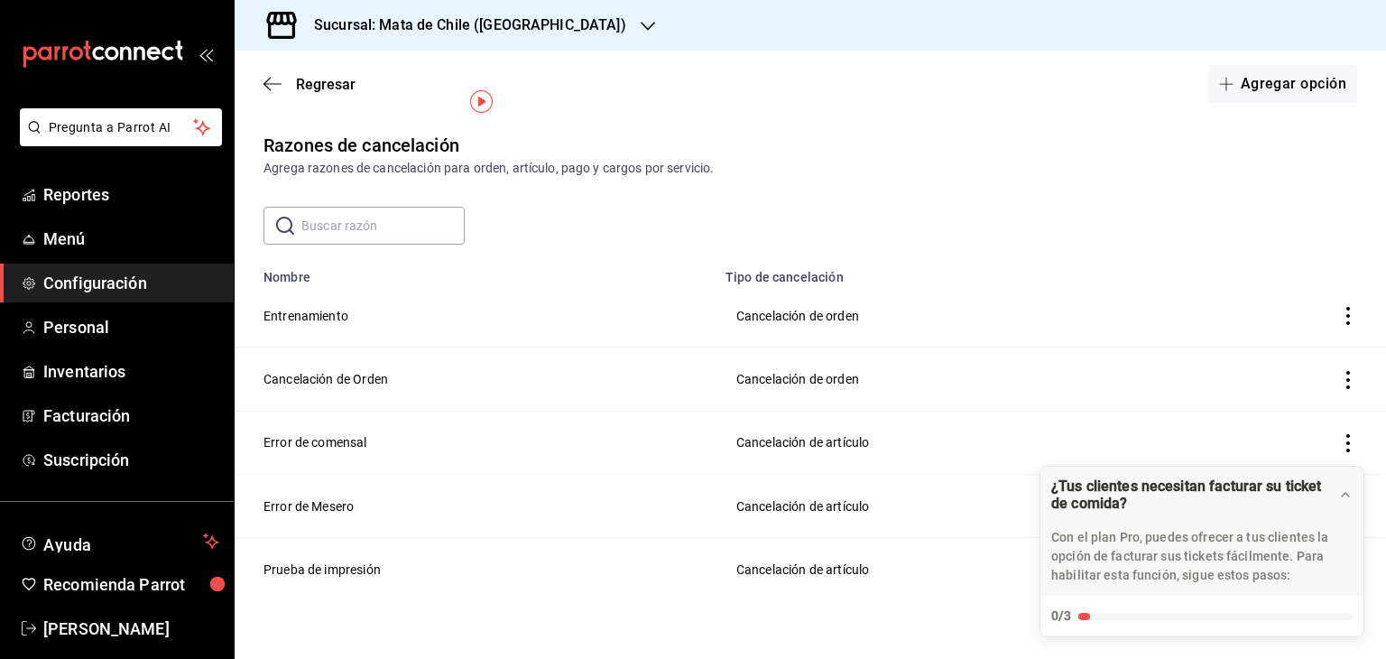
scroll to position [43, 0]
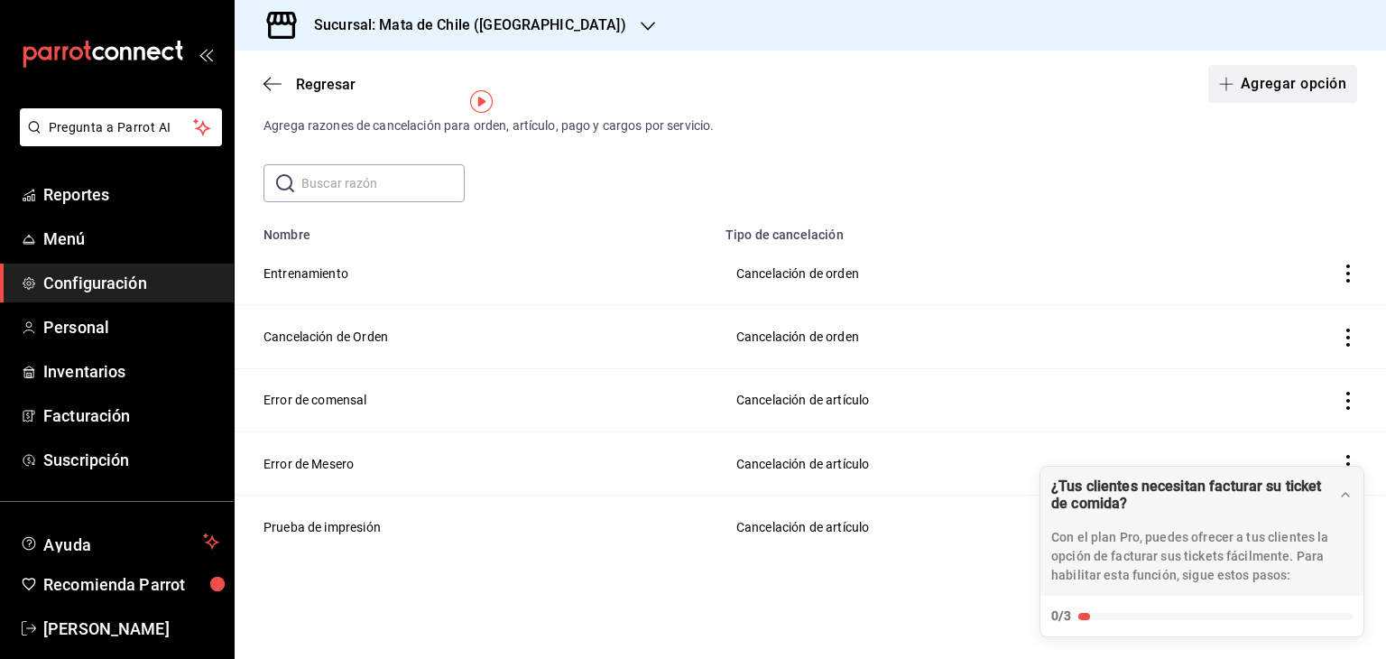
click at [1260, 69] on button "Agregar opción" at bounding box center [1282, 84] width 149 height 38
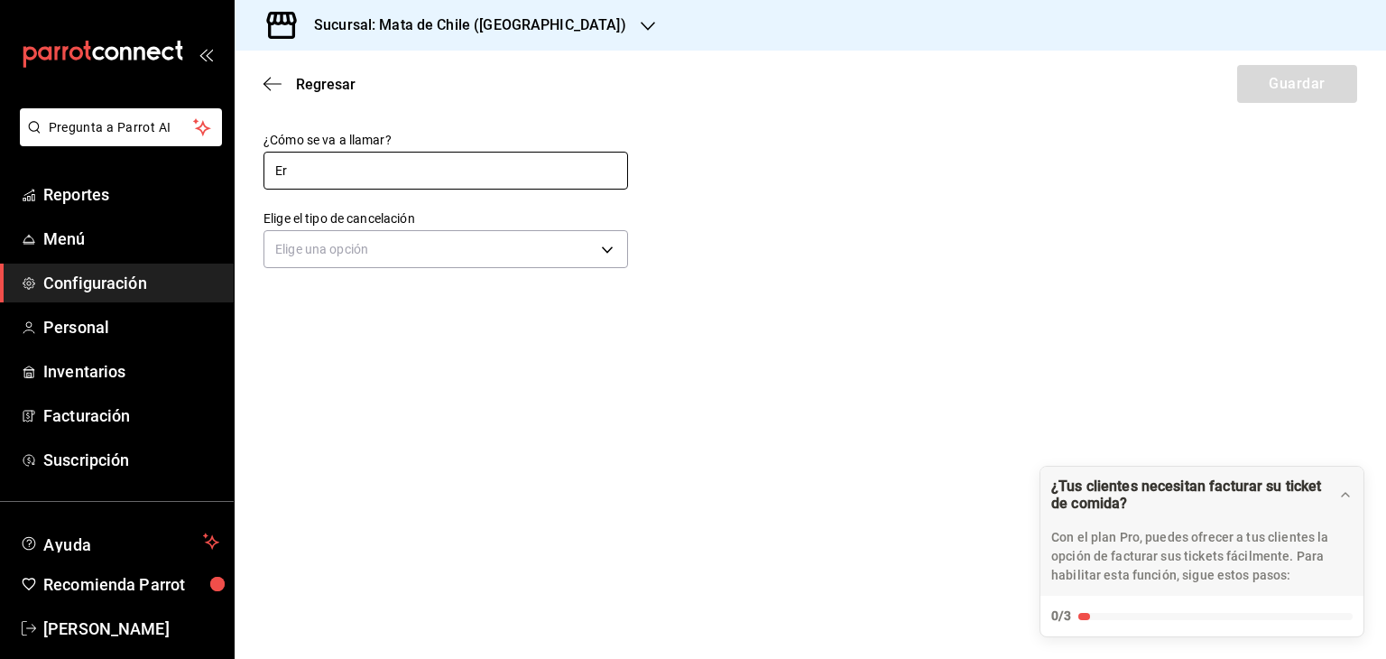
type input "E"
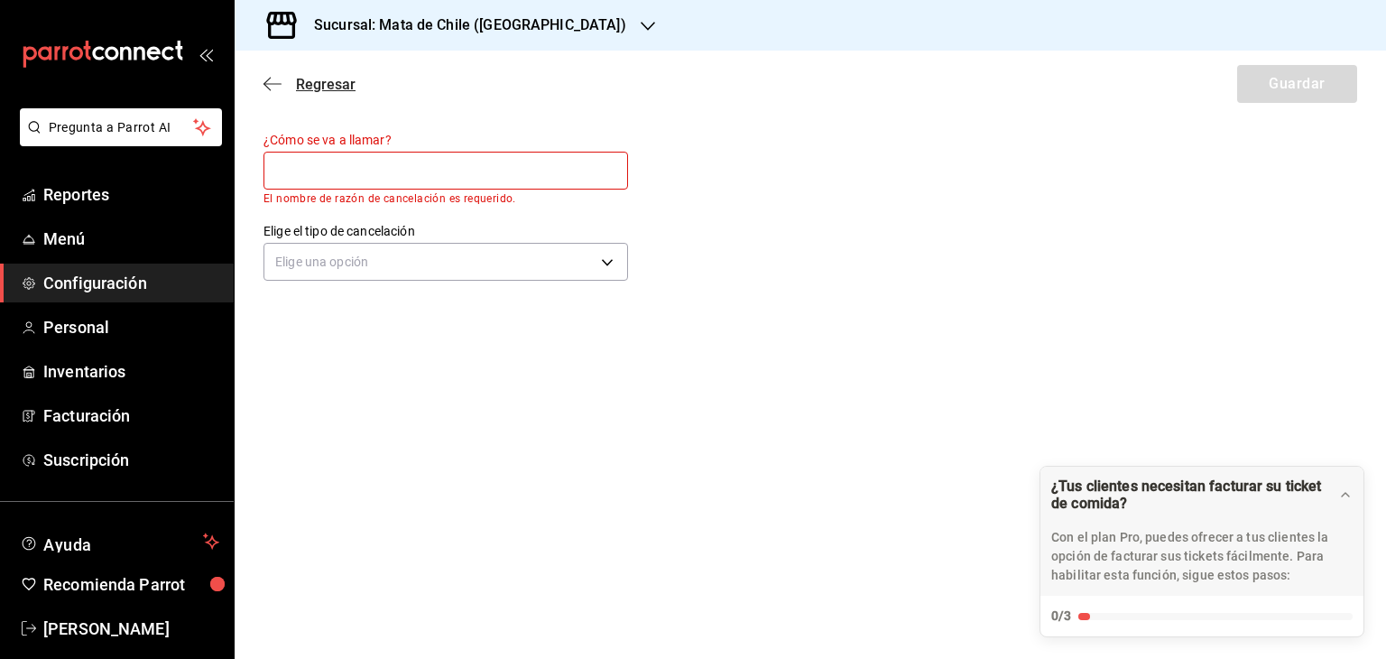
click at [275, 81] on icon "button" at bounding box center [272, 84] width 18 height 16
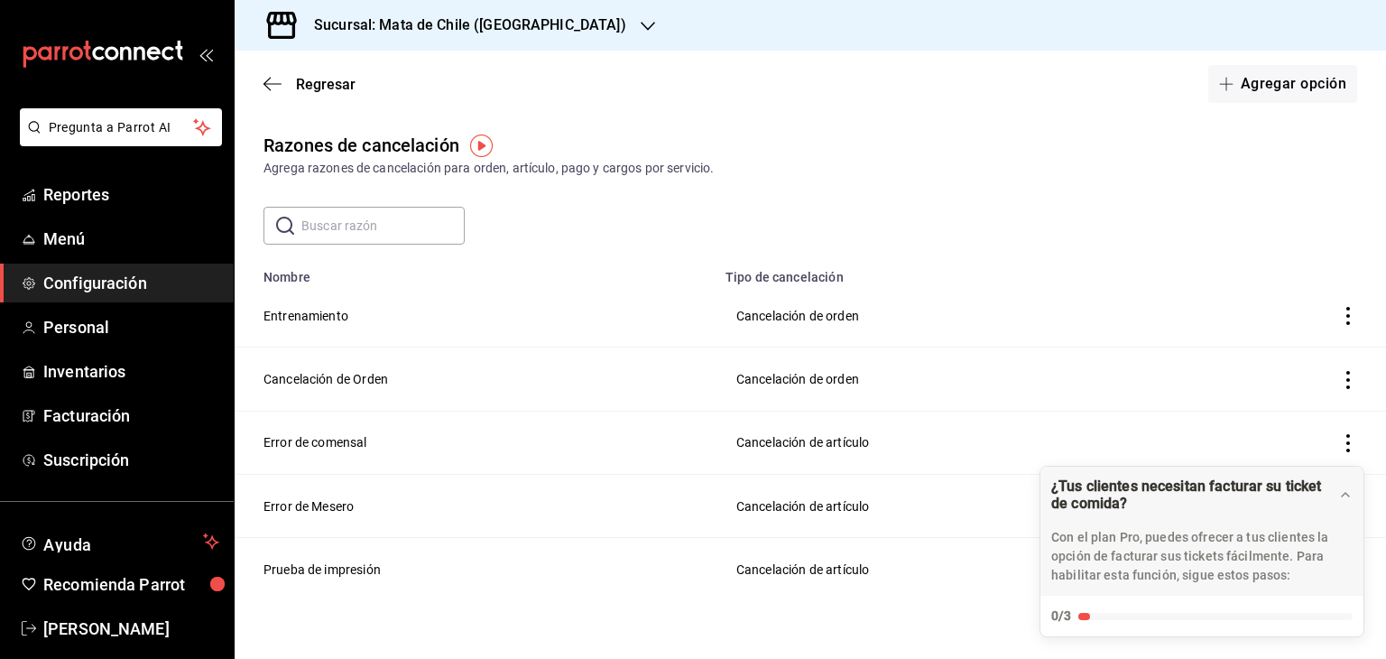
scroll to position [43, 0]
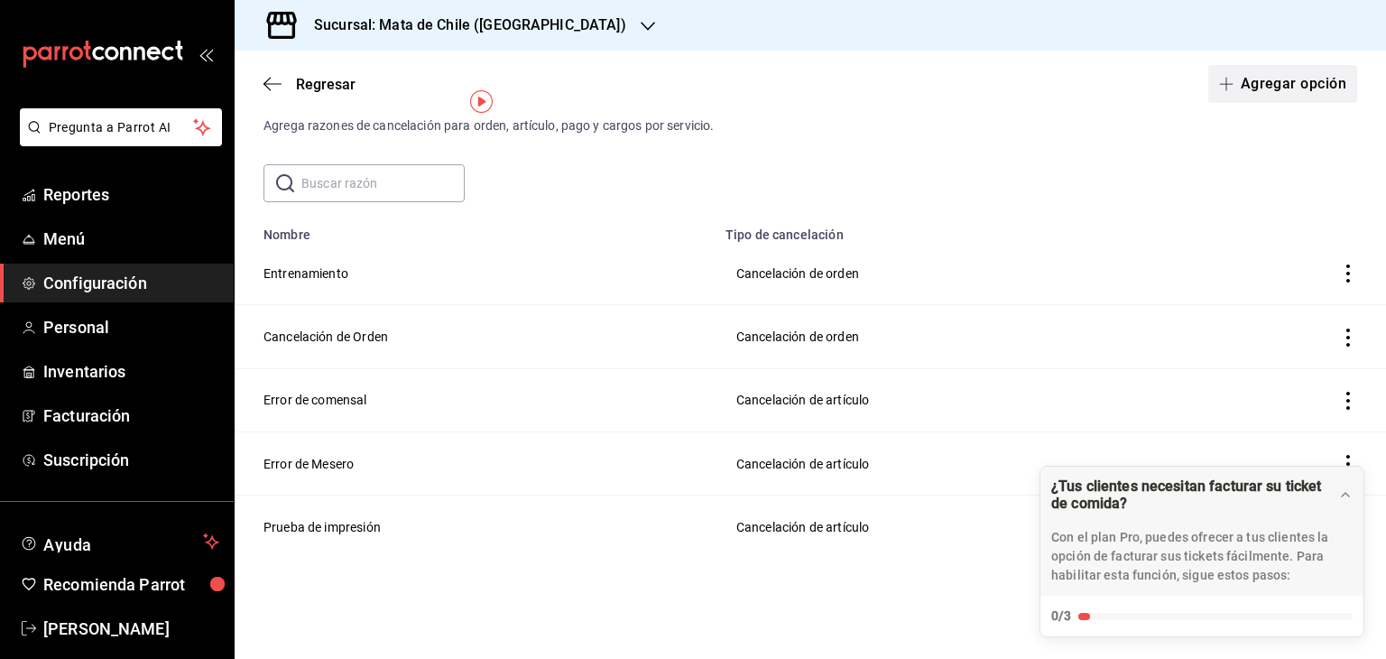
click at [1236, 69] on button "Agregar opción" at bounding box center [1282, 84] width 149 height 38
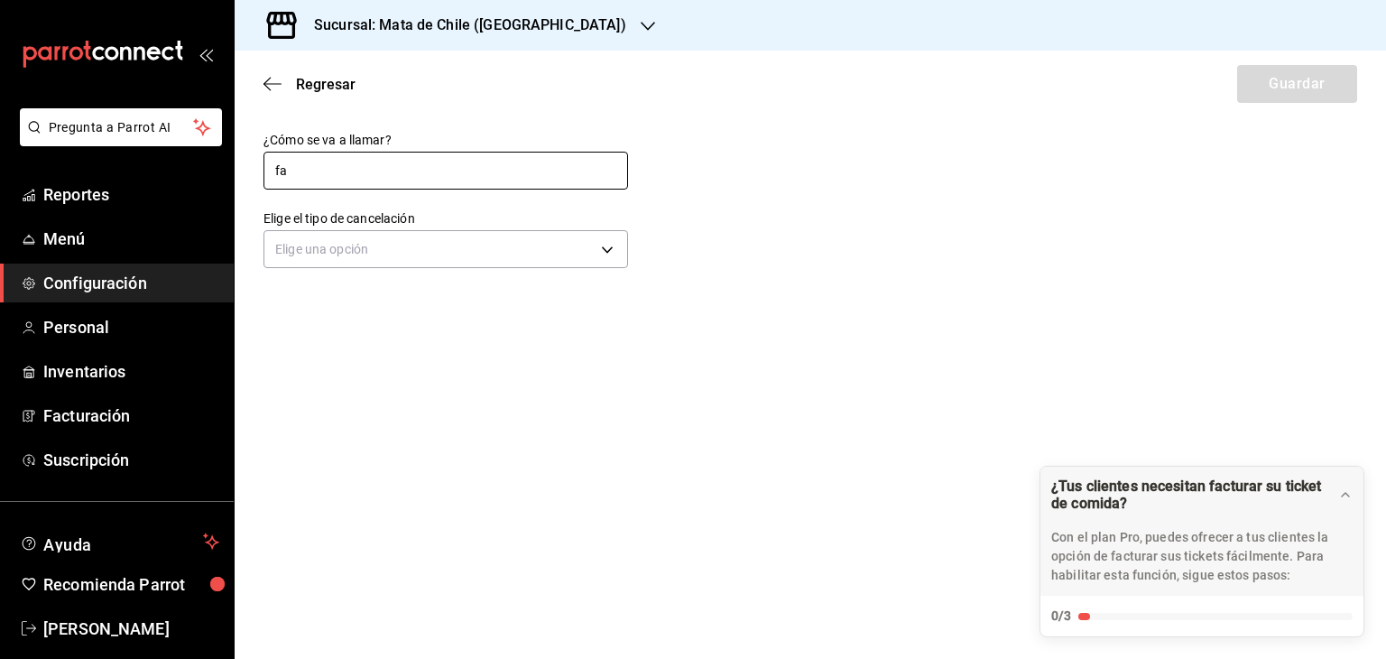
type input "f"
type input "F"
type input "Falta de existencia"
click at [408, 227] on div "Elige una opción" at bounding box center [445, 247] width 365 height 48
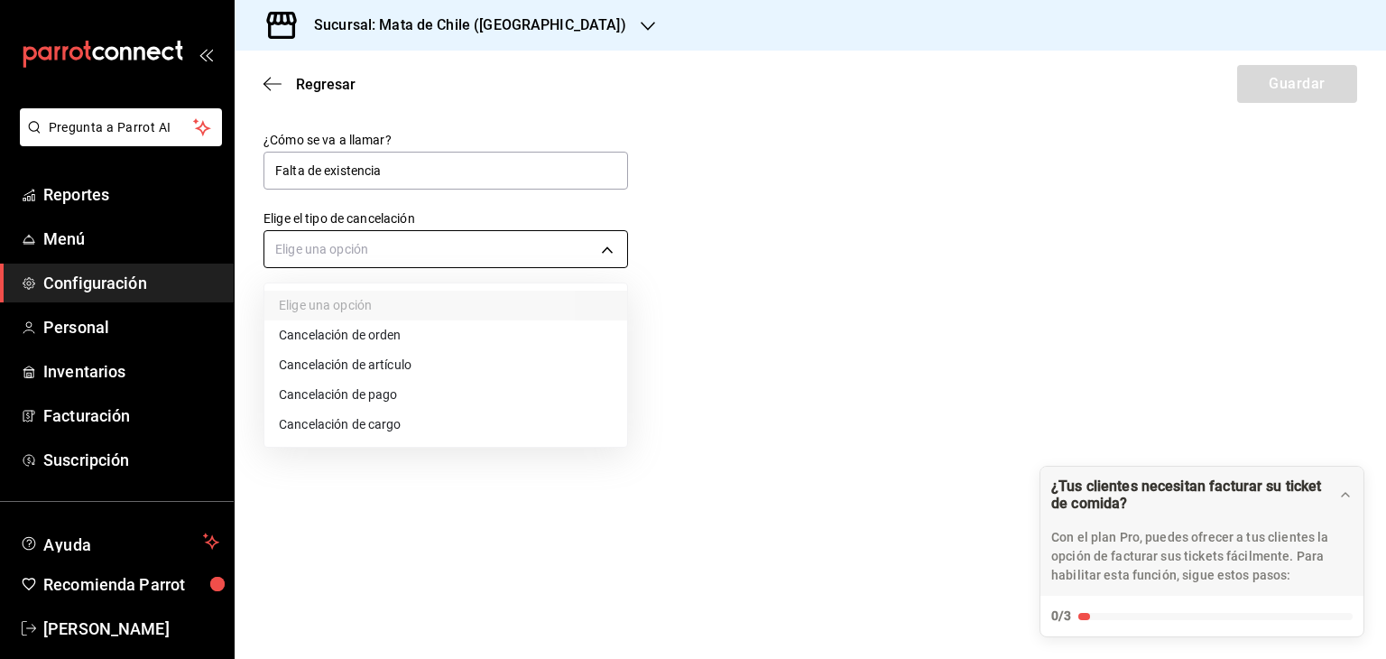
click at [417, 249] on body "Pregunta a Parrot AI Reportes Menú Configuración Personal Inventarios Facturaci…" at bounding box center [693, 329] width 1386 height 659
click at [378, 362] on li "Cancelación de artículo" at bounding box center [445, 365] width 363 height 30
type input "ORDER_ITEM"
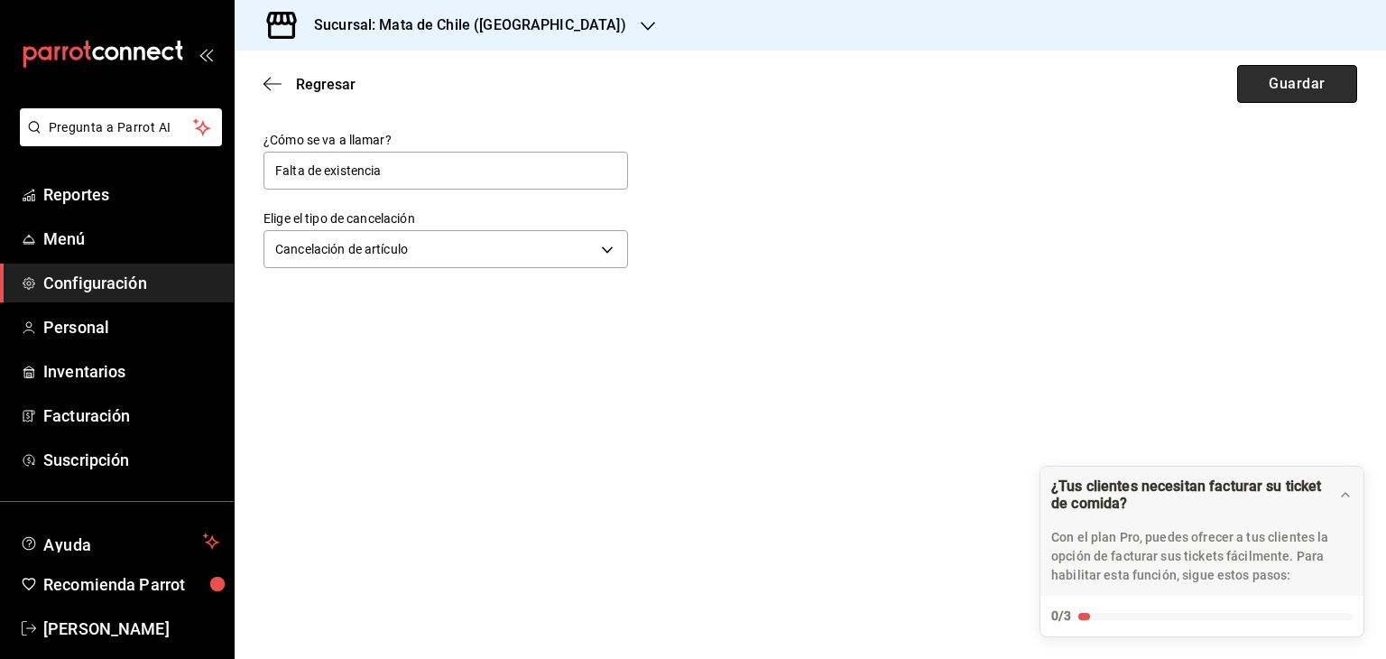
click at [1275, 91] on button "Guardar" at bounding box center [1297, 84] width 120 height 38
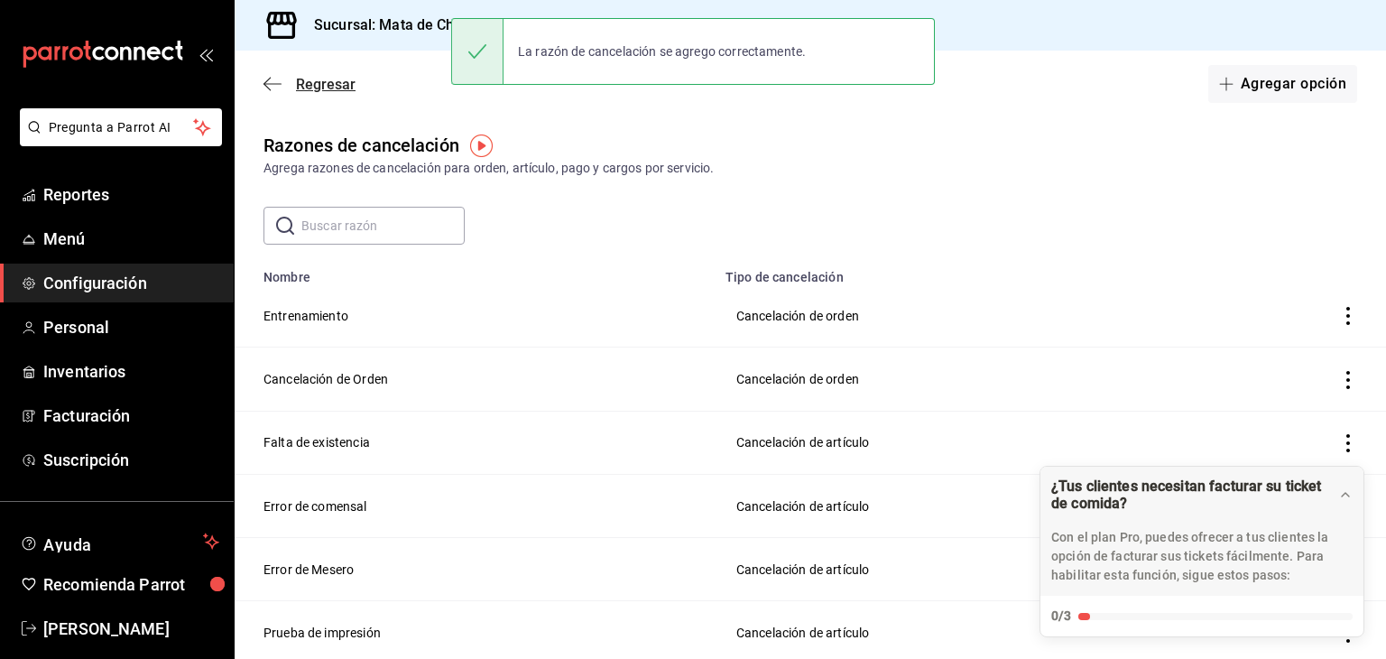
click at [282, 88] on span "Regresar" at bounding box center [309, 84] width 92 height 17
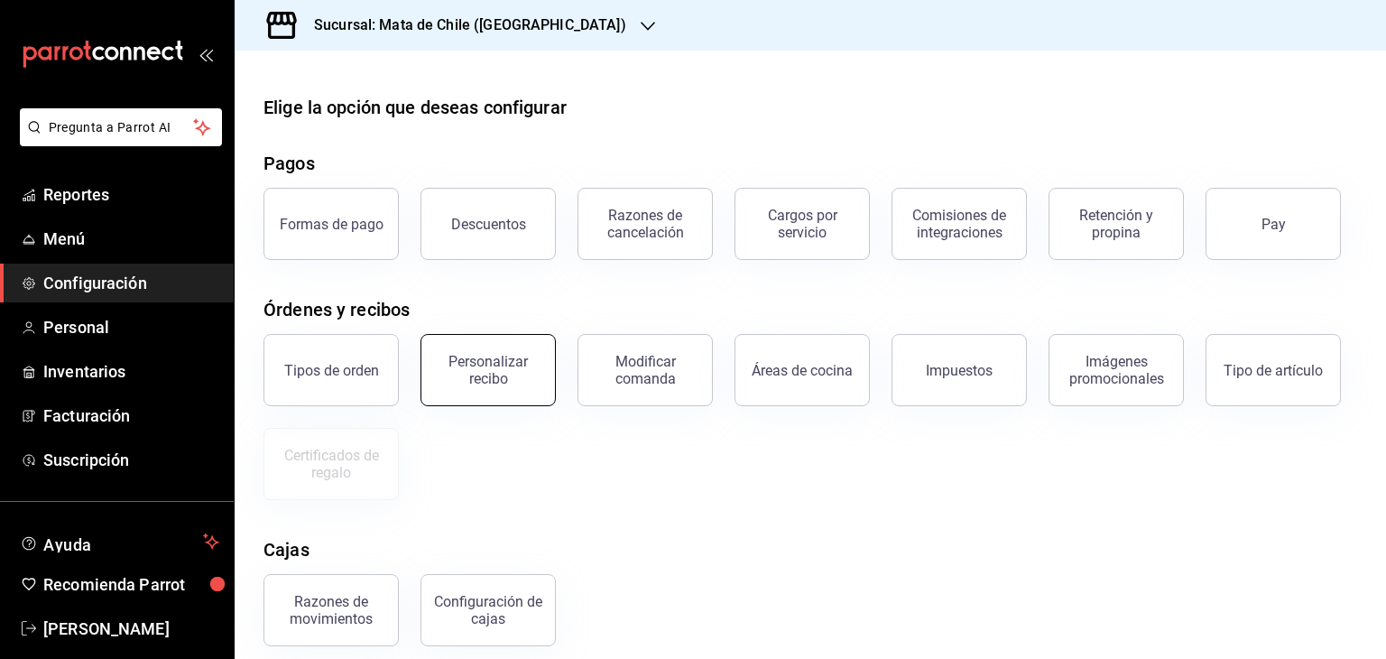
click at [502, 347] on button "Personalizar recibo" at bounding box center [487, 370] width 135 height 72
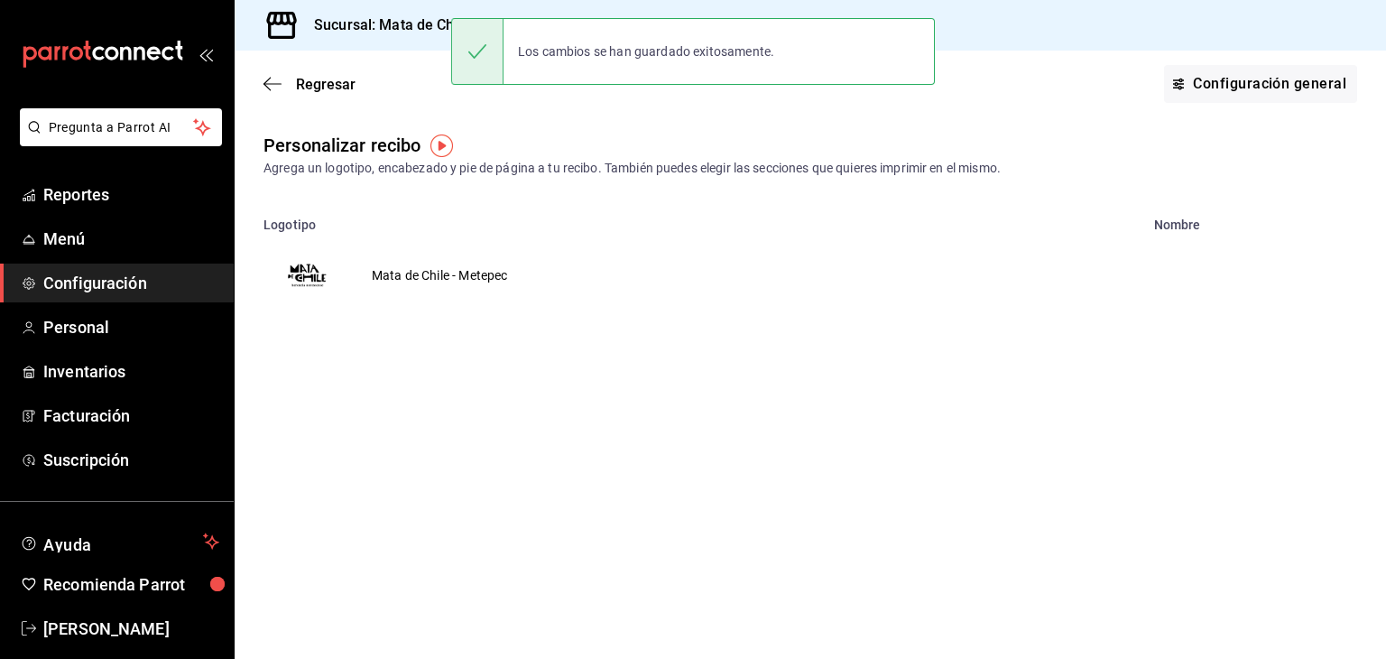
click at [455, 282] on td "Mata de Chile - Metepec" at bounding box center [439, 275] width 179 height 87
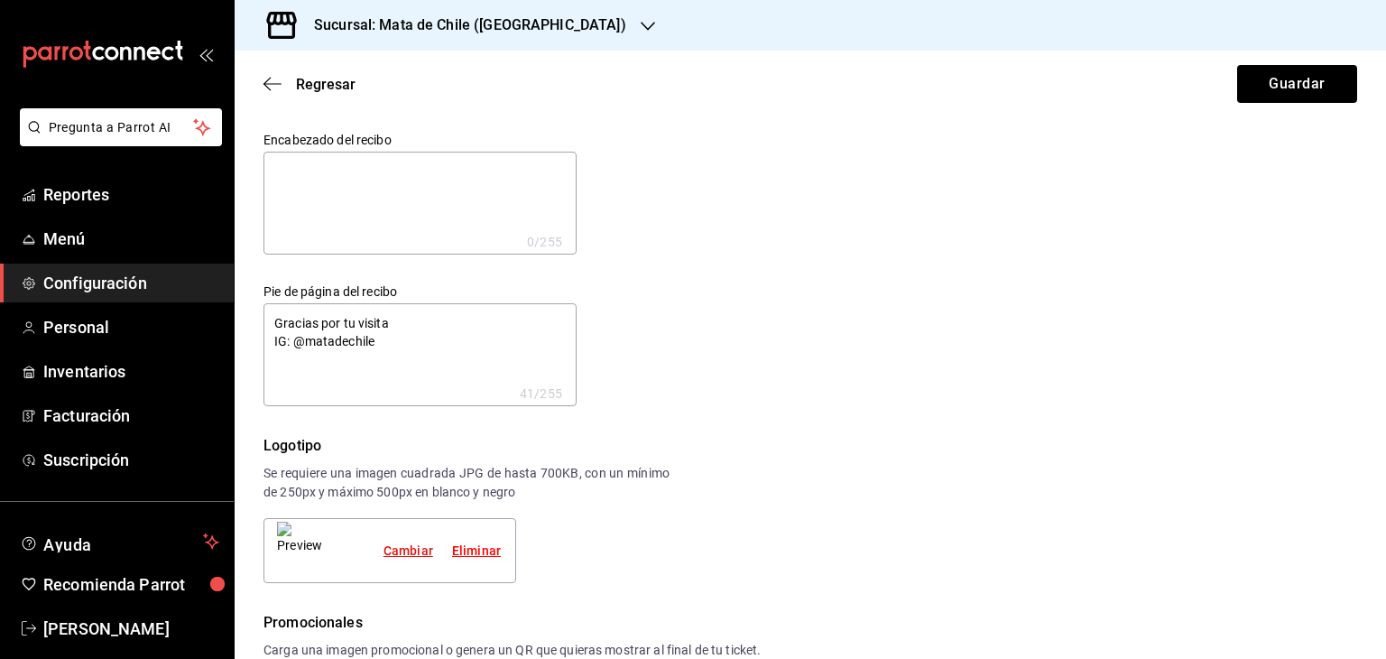
click at [418, 544] on div "Cambiar" at bounding box center [408, 550] width 50 height 19
click at [1278, 98] on button "Guardar" at bounding box center [1297, 84] width 120 height 38
type textarea "x"
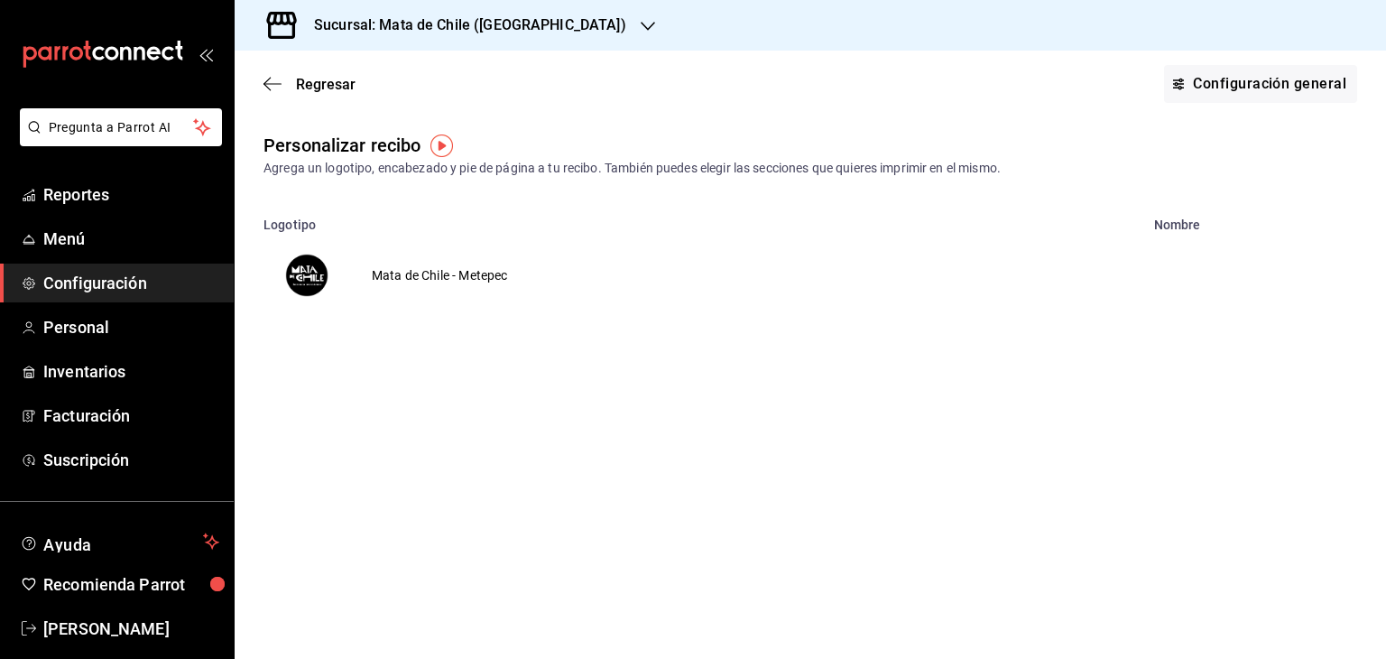
click at [437, 275] on td "Mata de Chile - Metepec" at bounding box center [439, 275] width 179 height 87
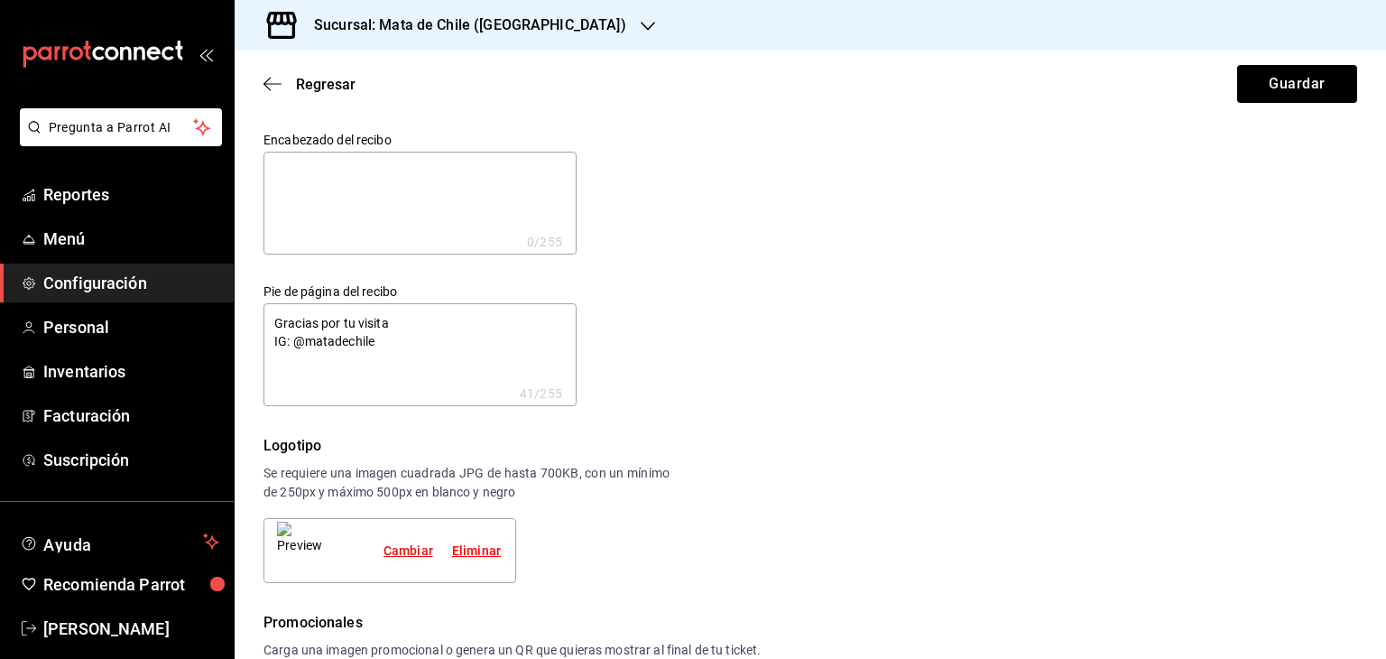
click at [401, 552] on div "Cambiar" at bounding box center [408, 550] width 50 height 19
click at [1265, 92] on button "Guardar" at bounding box center [1297, 84] width 120 height 38
type textarea "x"
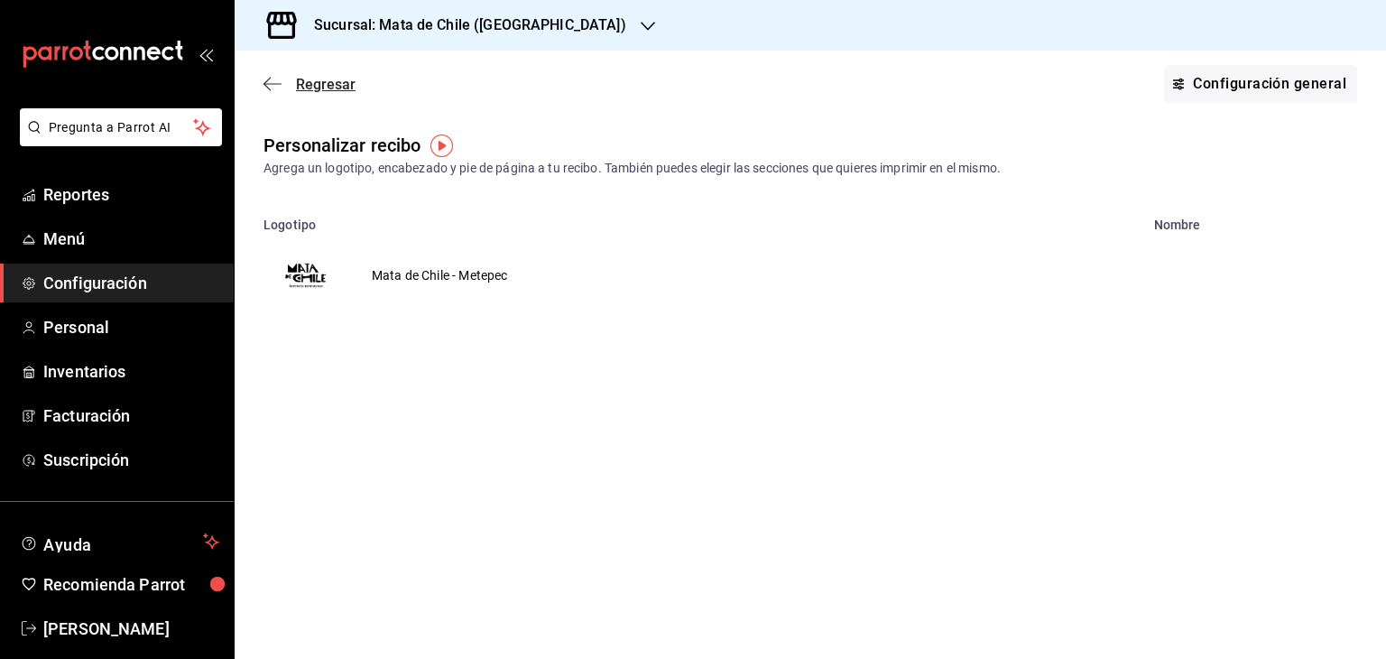
click at [274, 78] on icon "button" at bounding box center [272, 84] width 18 height 16
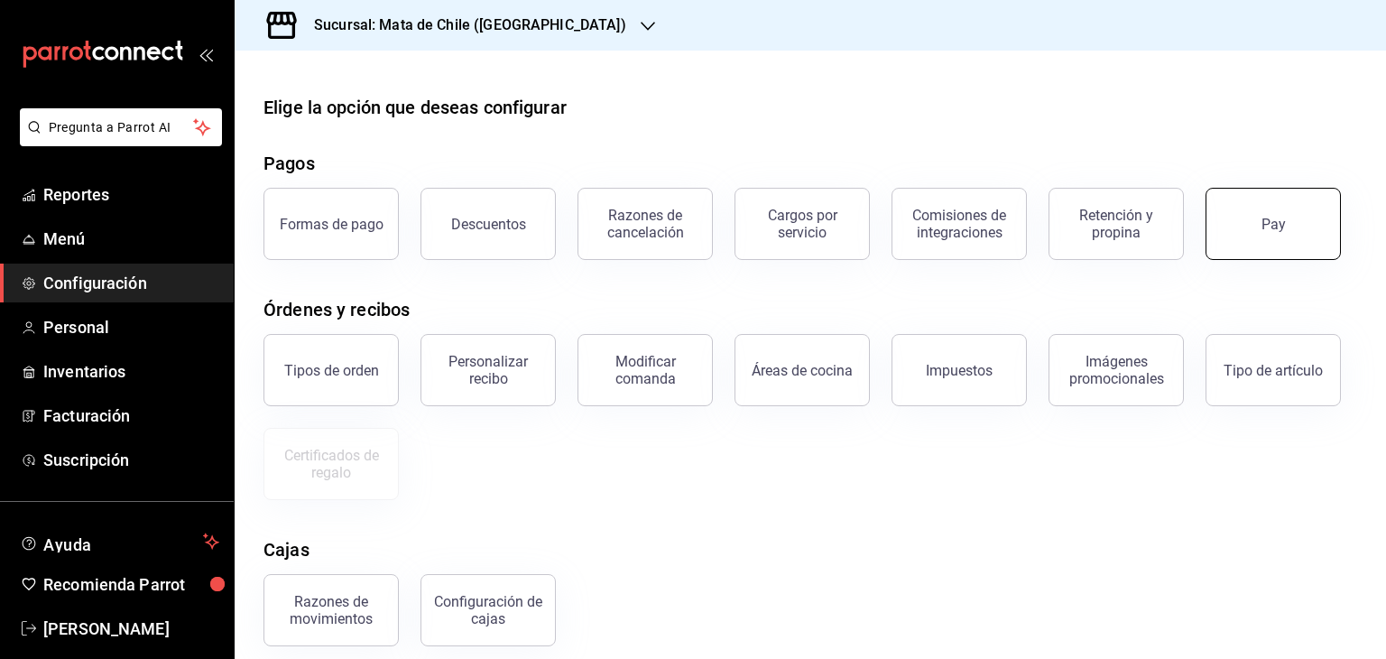
click at [1249, 226] on button "Pay" at bounding box center [1272, 224] width 135 height 72
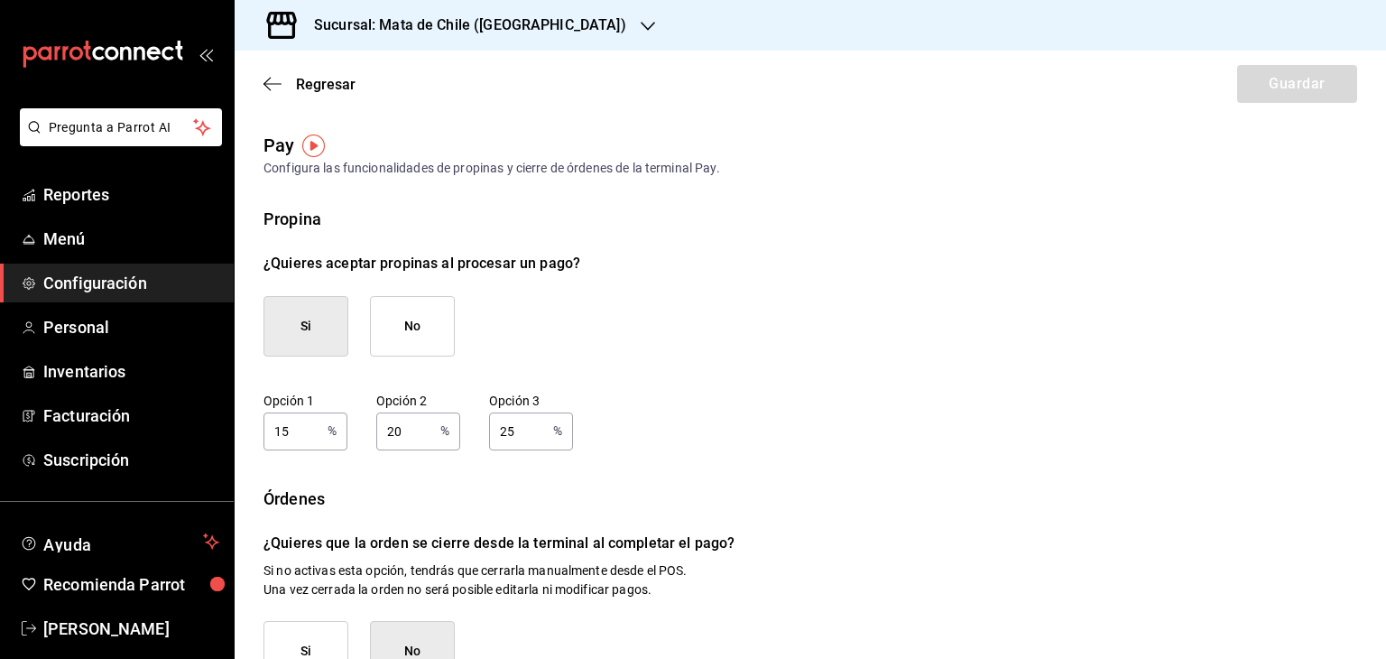
click at [316, 436] on input "15" at bounding box center [291, 430] width 57 height 36
type input "0"
type input "10"
click at [398, 435] on input "20" at bounding box center [404, 430] width 57 height 36
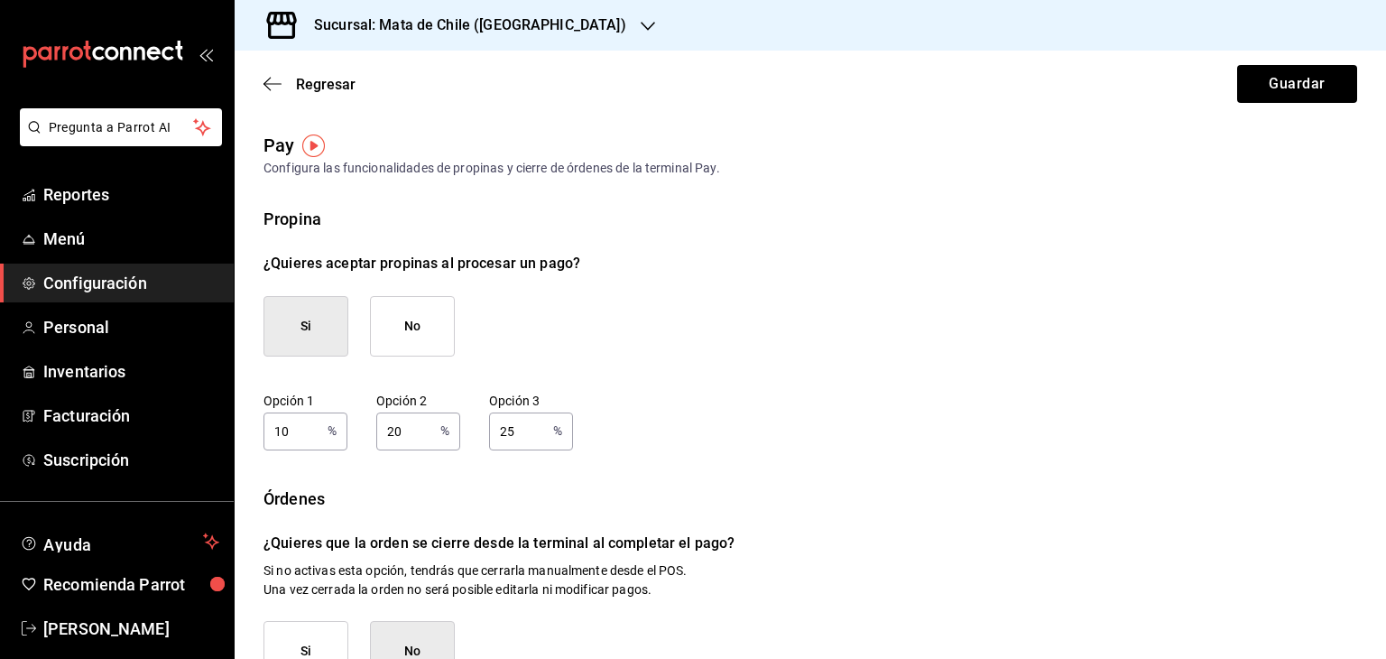
click at [398, 435] on input "20" at bounding box center [404, 430] width 57 height 36
type input "15"
click at [517, 430] on input "25" at bounding box center [517, 430] width 57 height 36
type input "20"
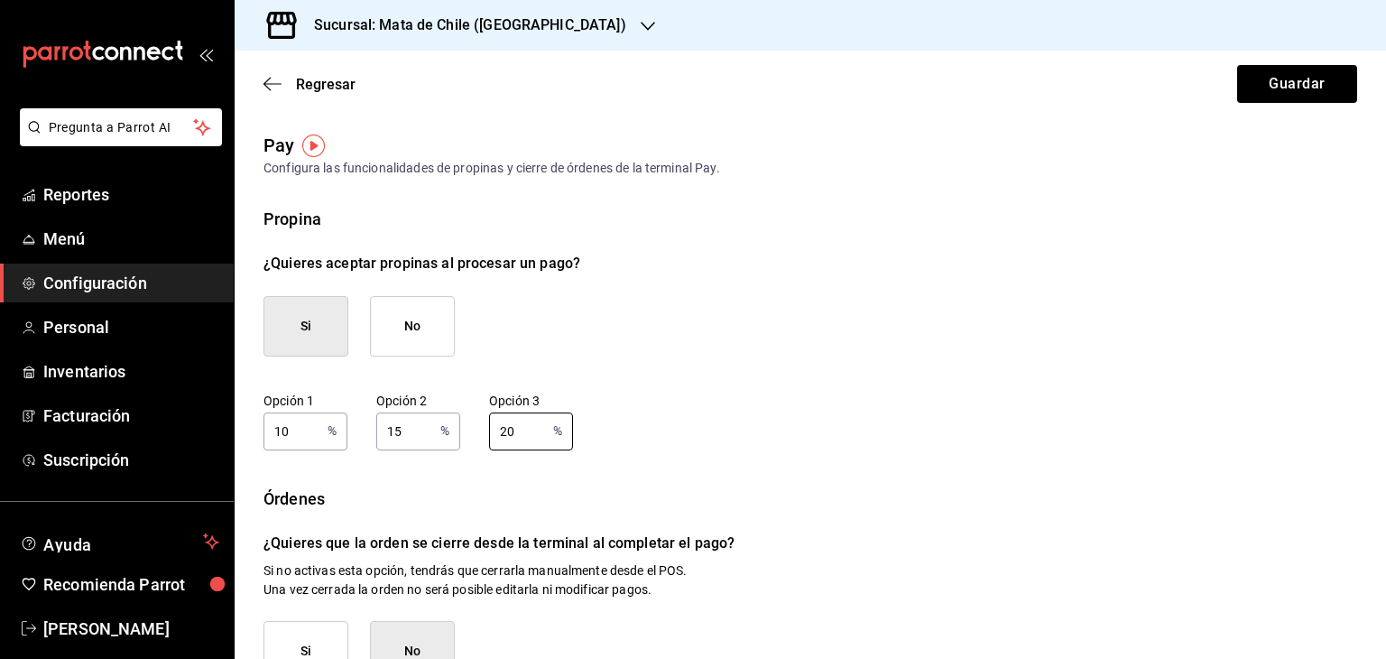
click at [747, 472] on div "Propina ¿Quieres aceptar propinas al procesar un pago? Si No Opción 1 10 % Opci…" at bounding box center [810, 550] width 1094 height 686
click at [1270, 91] on button "Guardar" at bounding box center [1297, 84] width 120 height 38
click at [274, 78] on icon "button" at bounding box center [272, 84] width 18 height 16
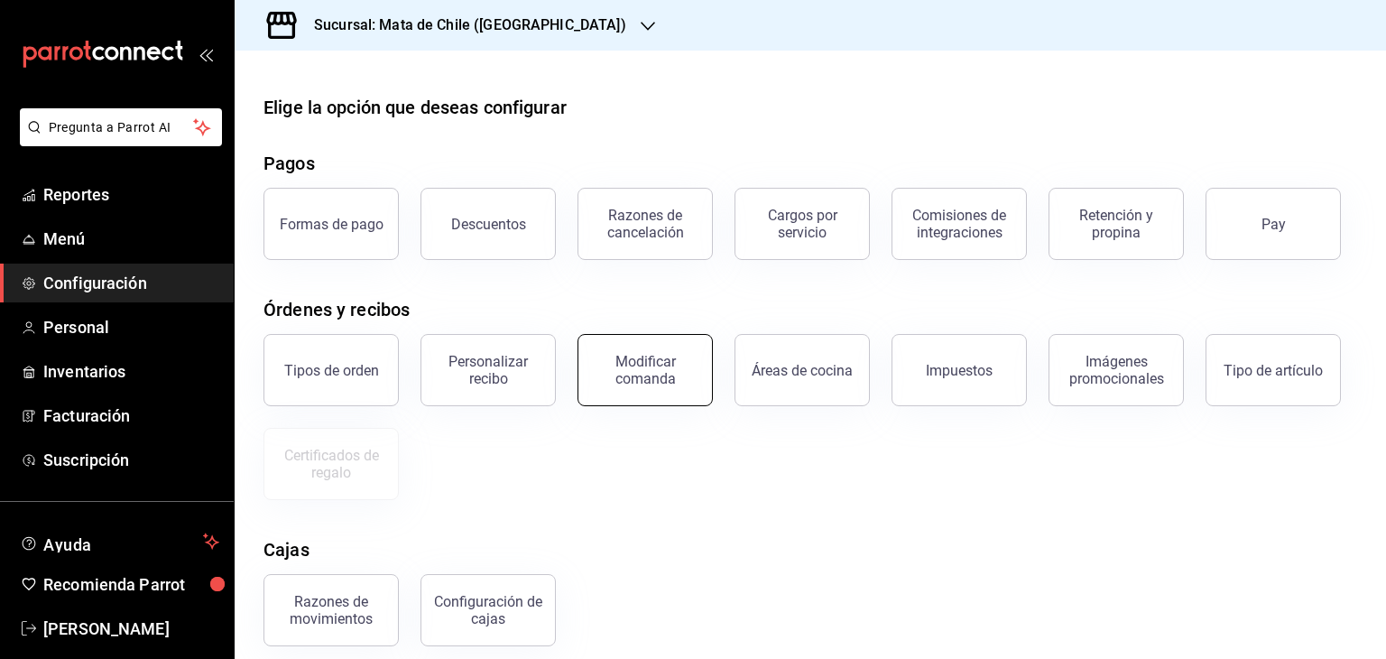
click at [642, 392] on button "Modificar comanda" at bounding box center [644, 370] width 135 height 72
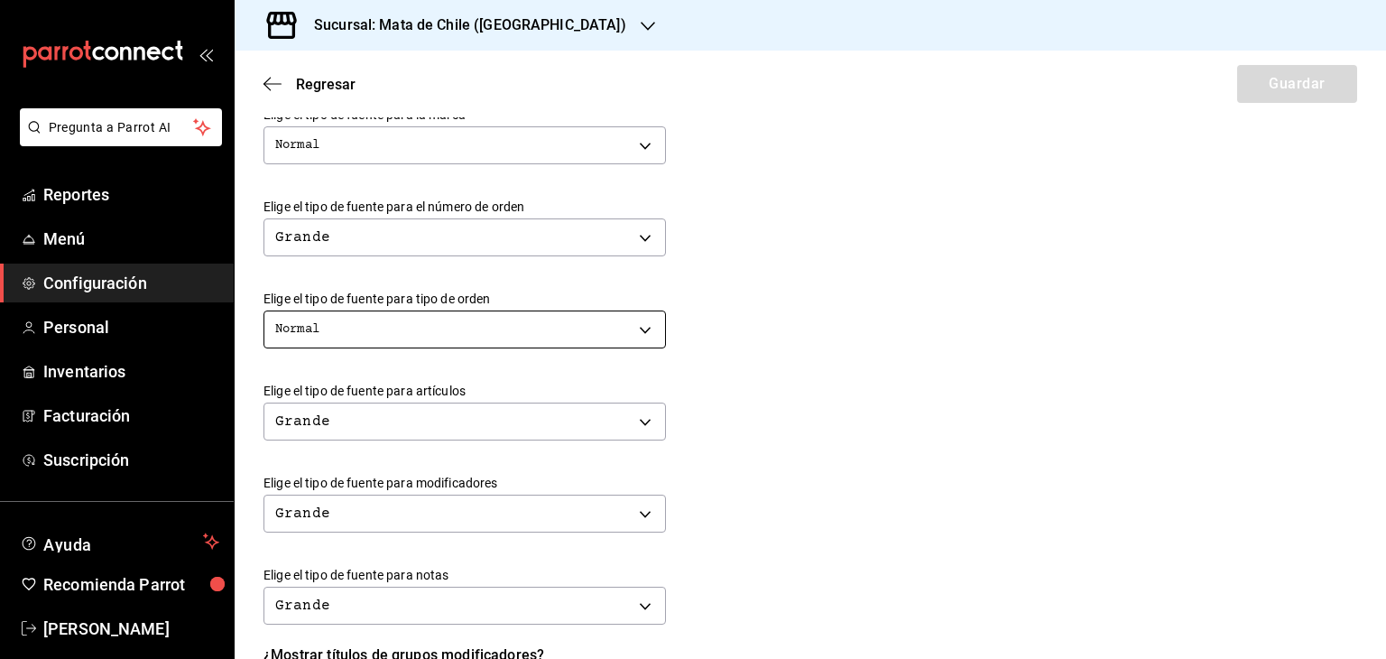
scroll to position [538, 0]
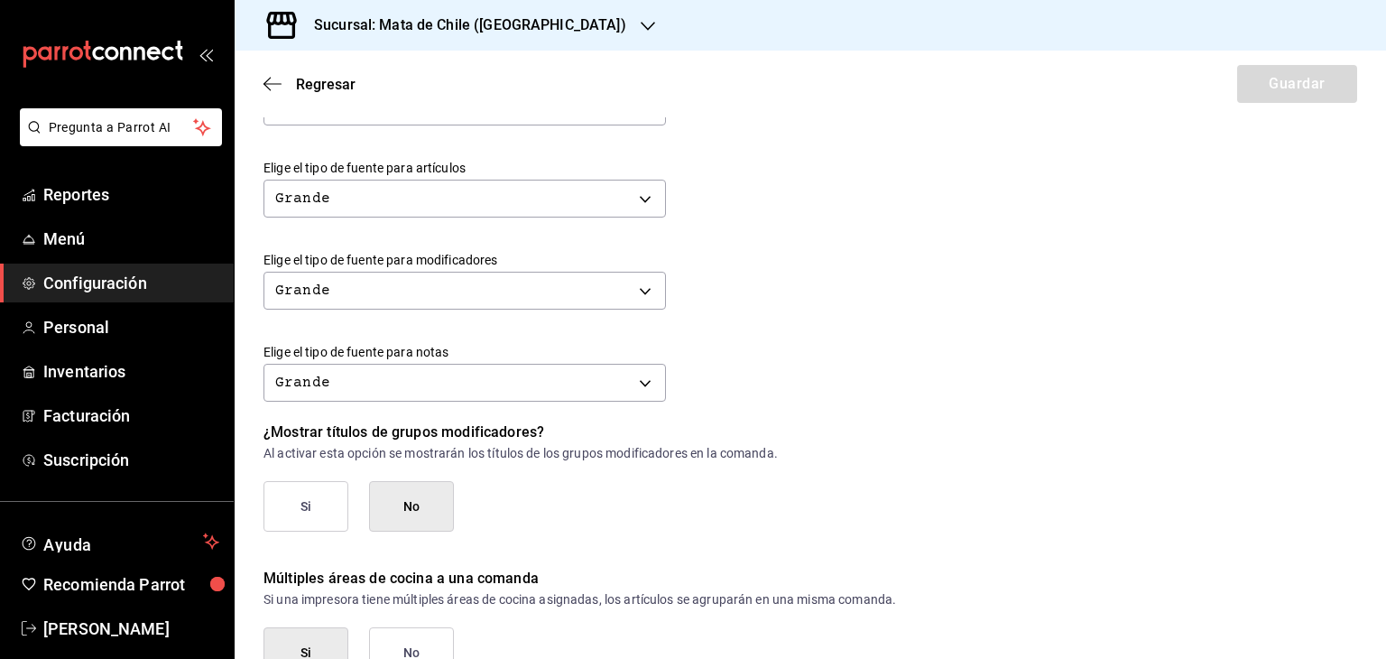
scroll to position [711, 0]
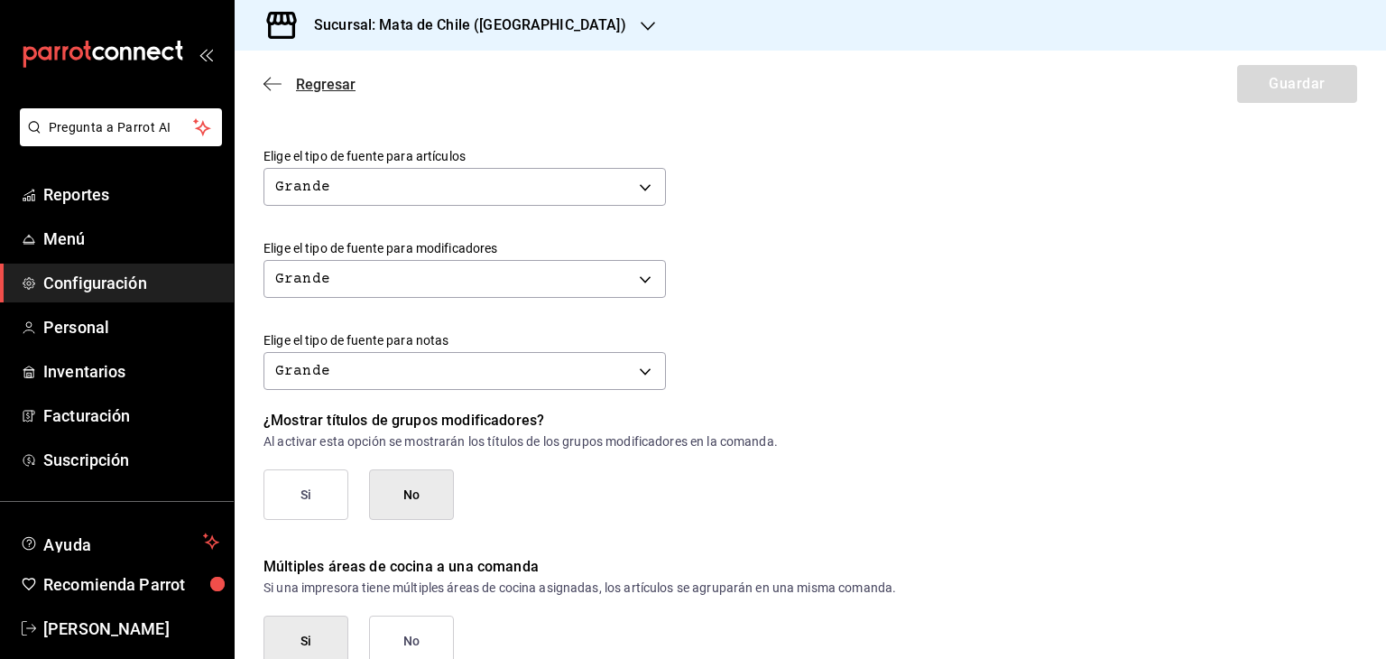
click at [310, 85] on span "Regresar" at bounding box center [326, 84] width 60 height 17
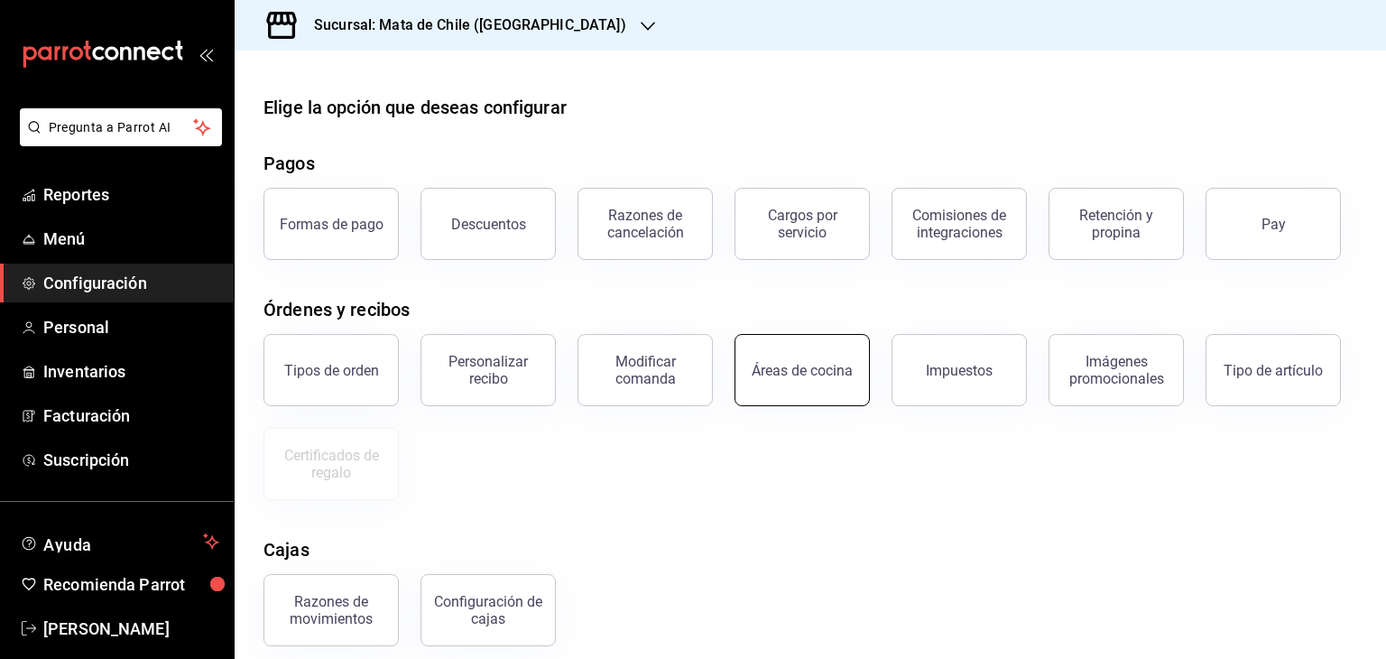
scroll to position [162, 0]
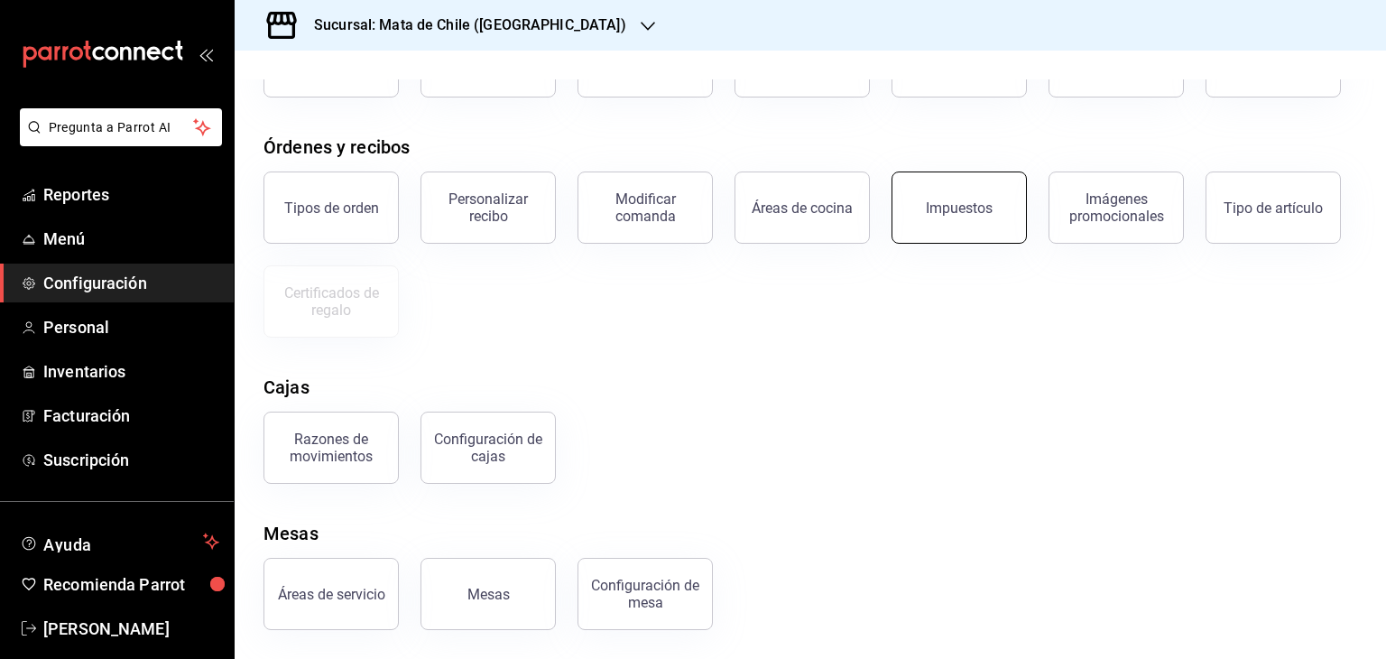
click at [942, 185] on button "Impuestos" at bounding box center [958, 207] width 135 height 72
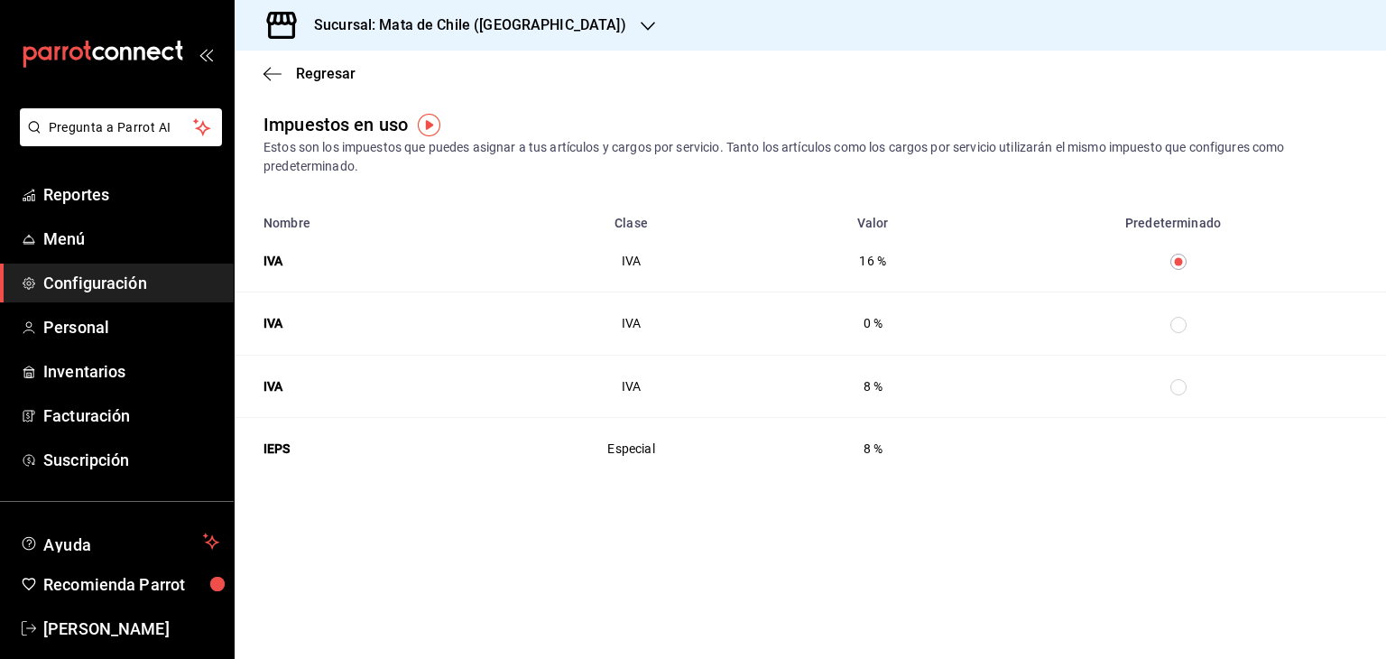
click at [260, 75] on div "Regresar" at bounding box center [810, 74] width 1151 height 46
click at [272, 72] on icon "button" at bounding box center [272, 74] width 18 height 16
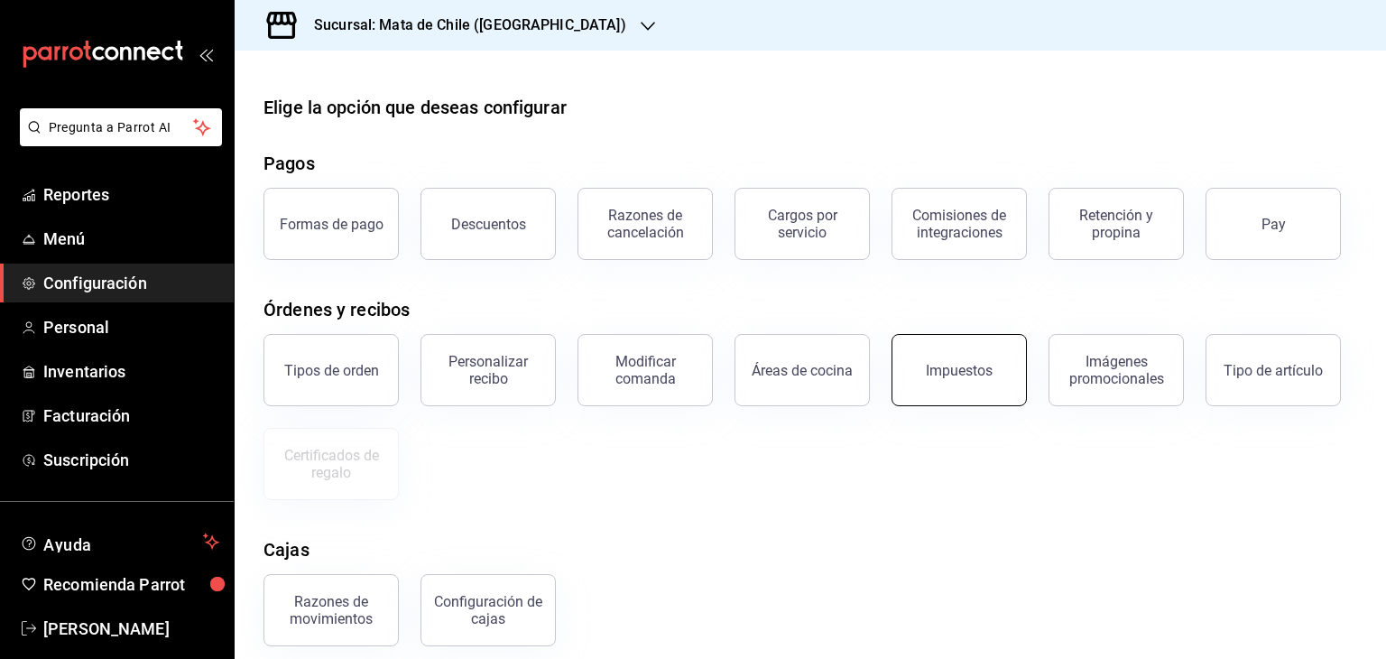
scroll to position [65, 0]
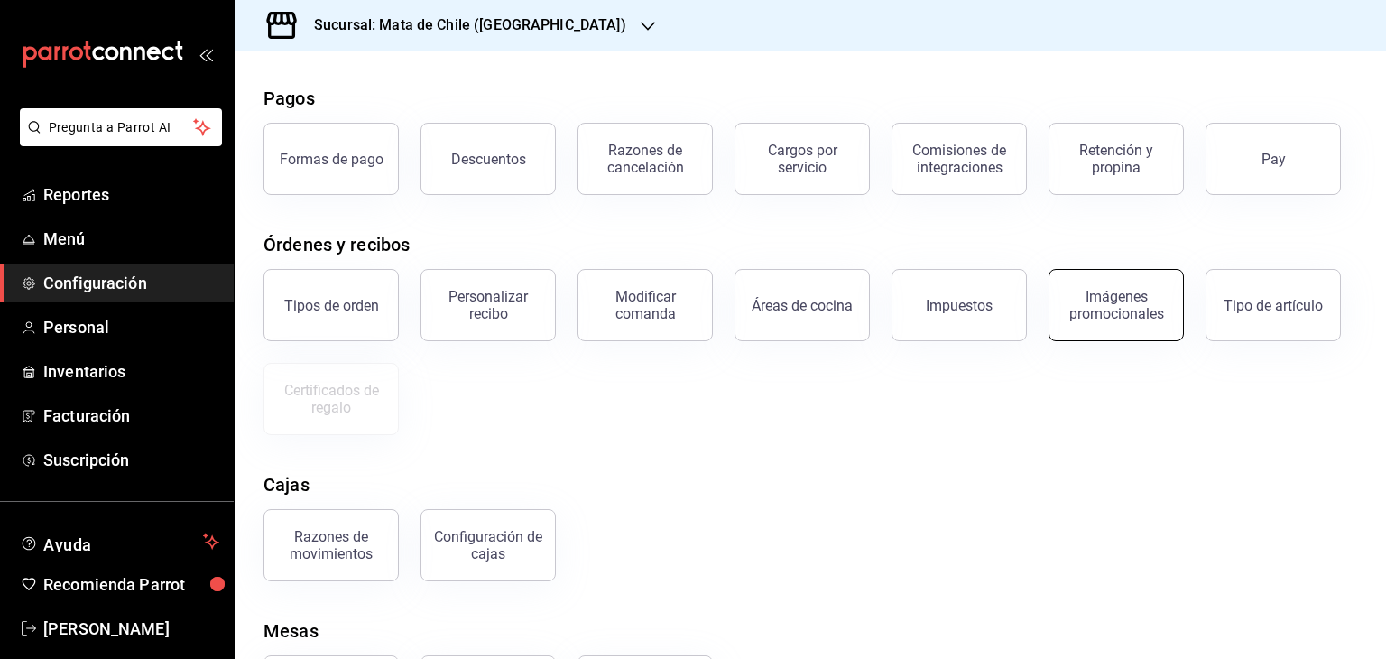
click at [1122, 328] on button "Imágenes promocionales" at bounding box center [1115, 305] width 135 height 72
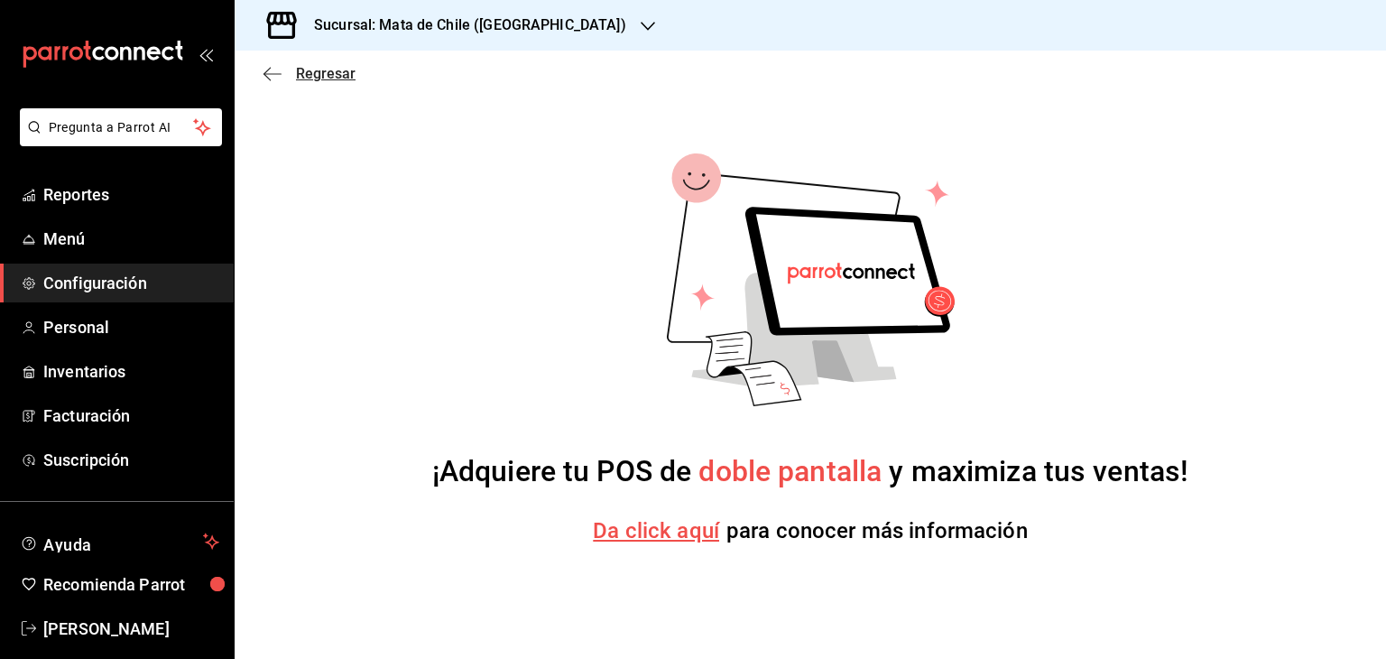
click at [277, 68] on icon "button" at bounding box center [272, 74] width 18 height 16
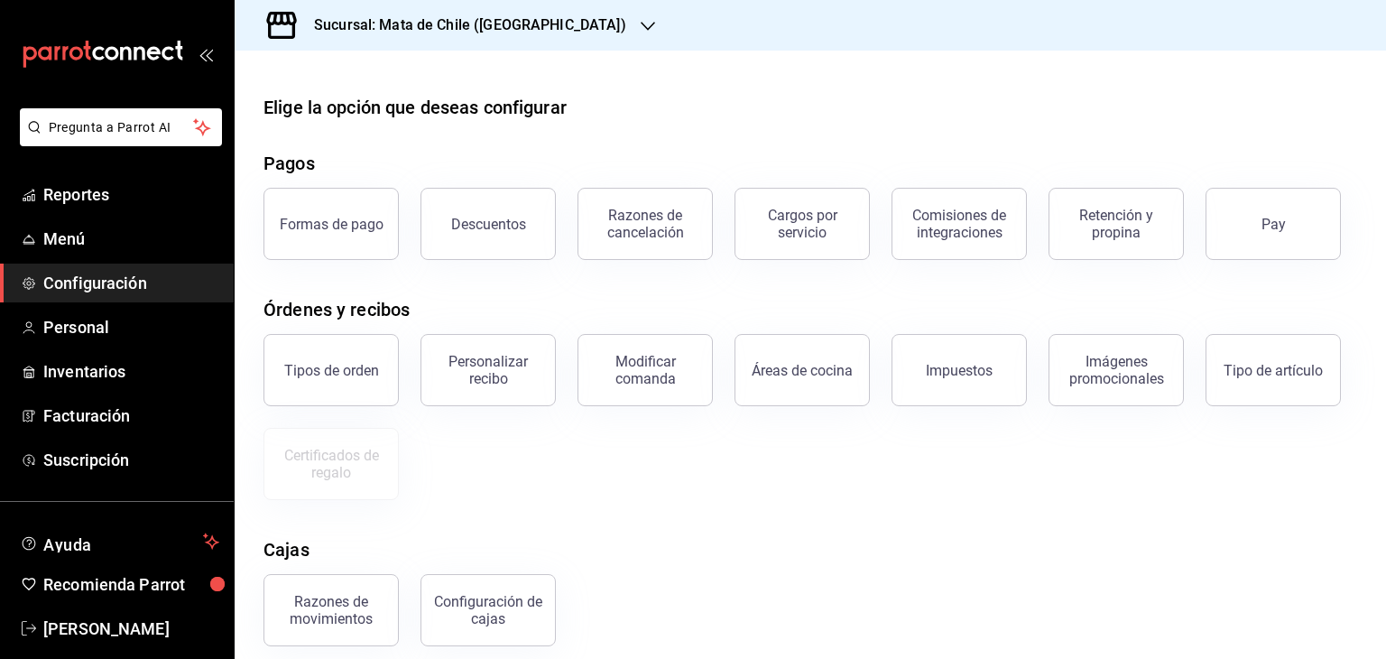
scroll to position [162, 0]
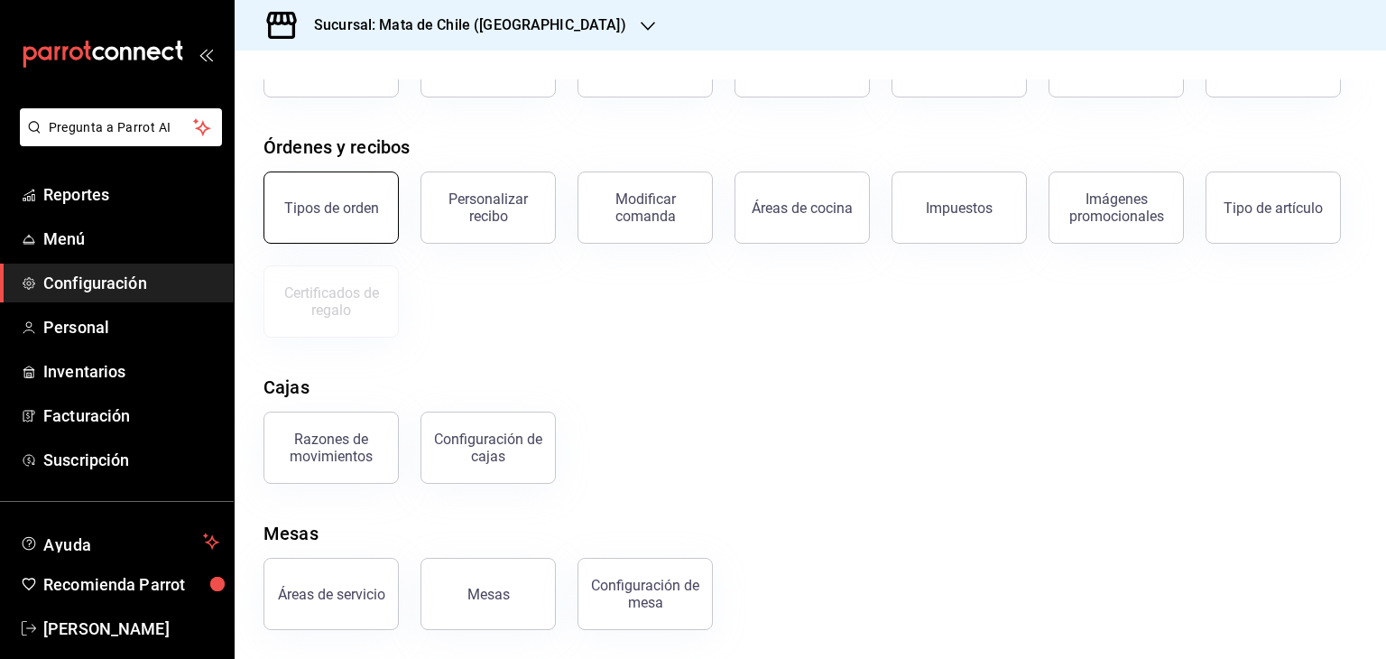
click at [334, 212] on div "Tipos de orden" at bounding box center [331, 207] width 95 height 17
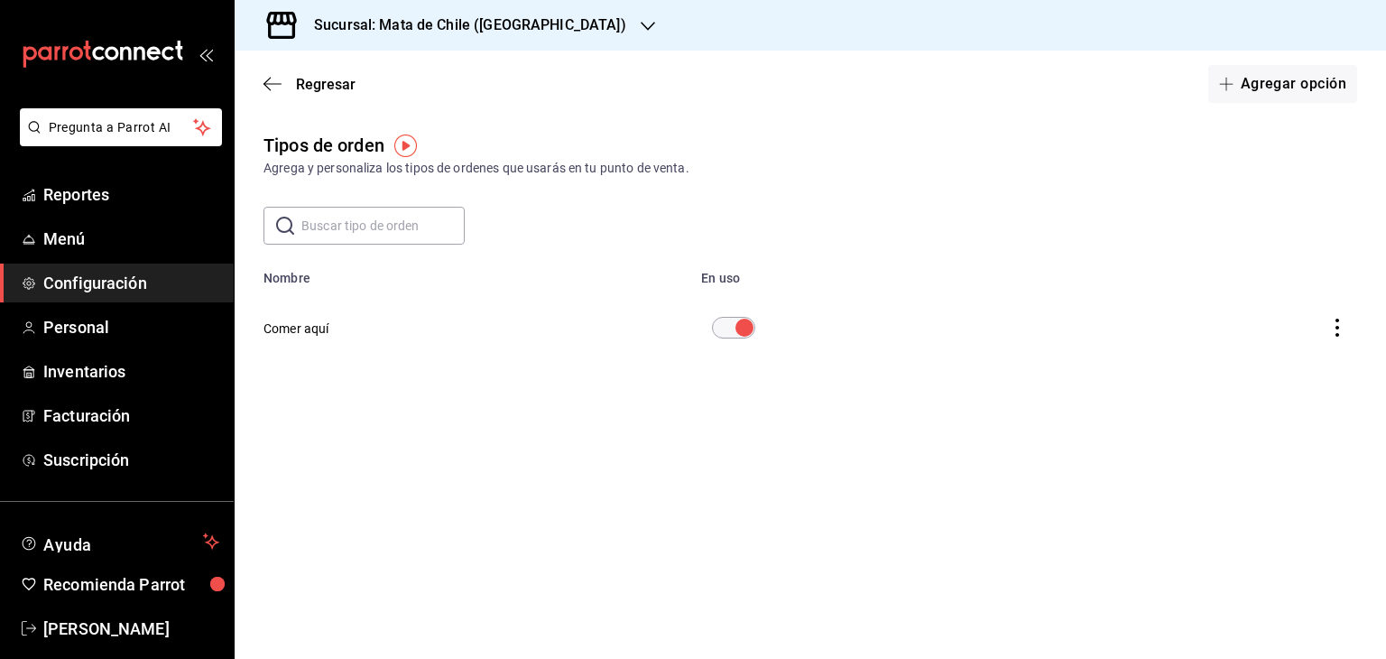
click at [285, 92] on div "Regresar Agregar opción" at bounding box center [810, 84] width 1151 height 67
click at [308, 80] on span "Regresar" at bounding box center [326, 84] width 60 height 17
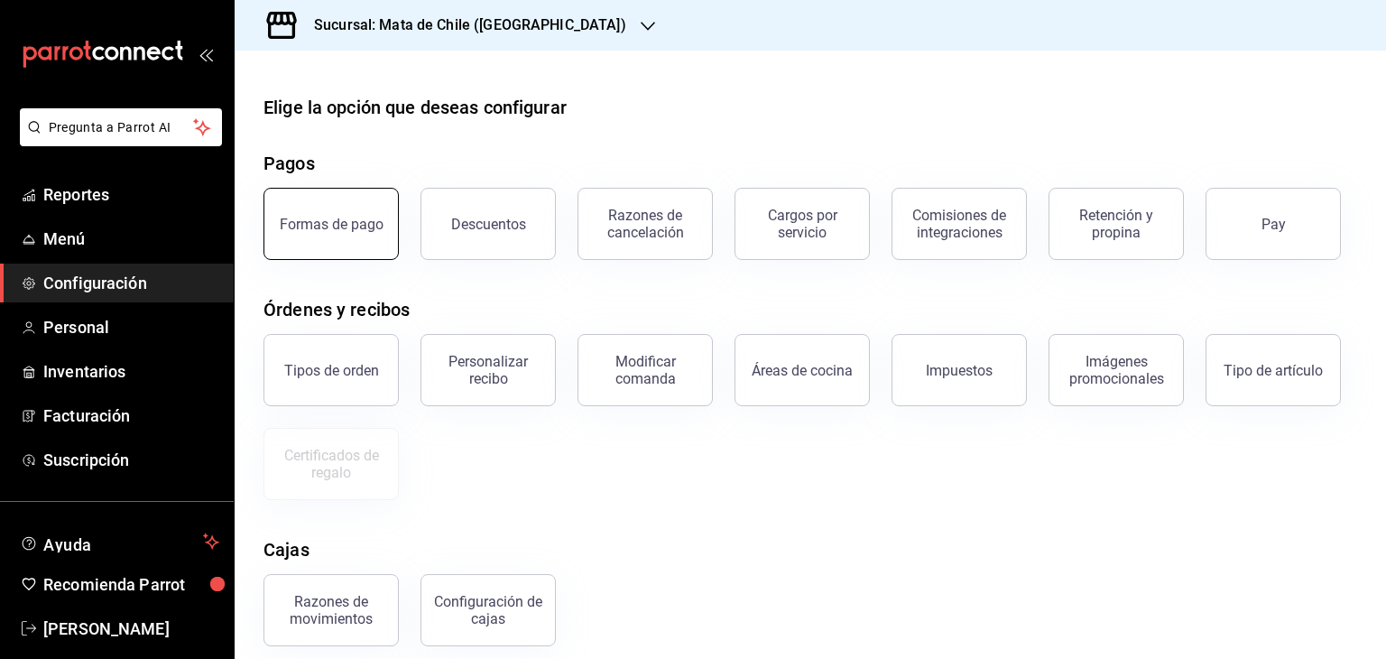
click at [318, 236] on button "Formas de pago" at bounding box center [330, 224] width 135 height 72
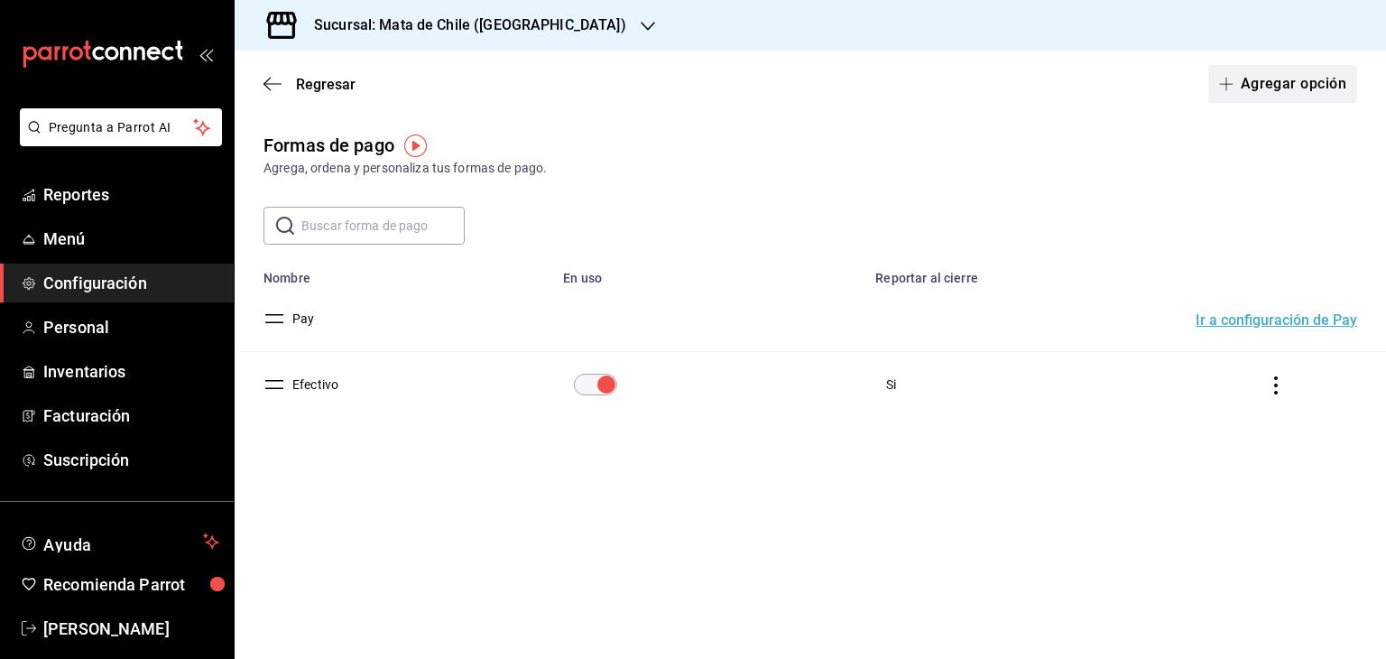
click at [1301, 80] on button "Agregar opción" at bounding box center [1282, 84] width 149 height 38
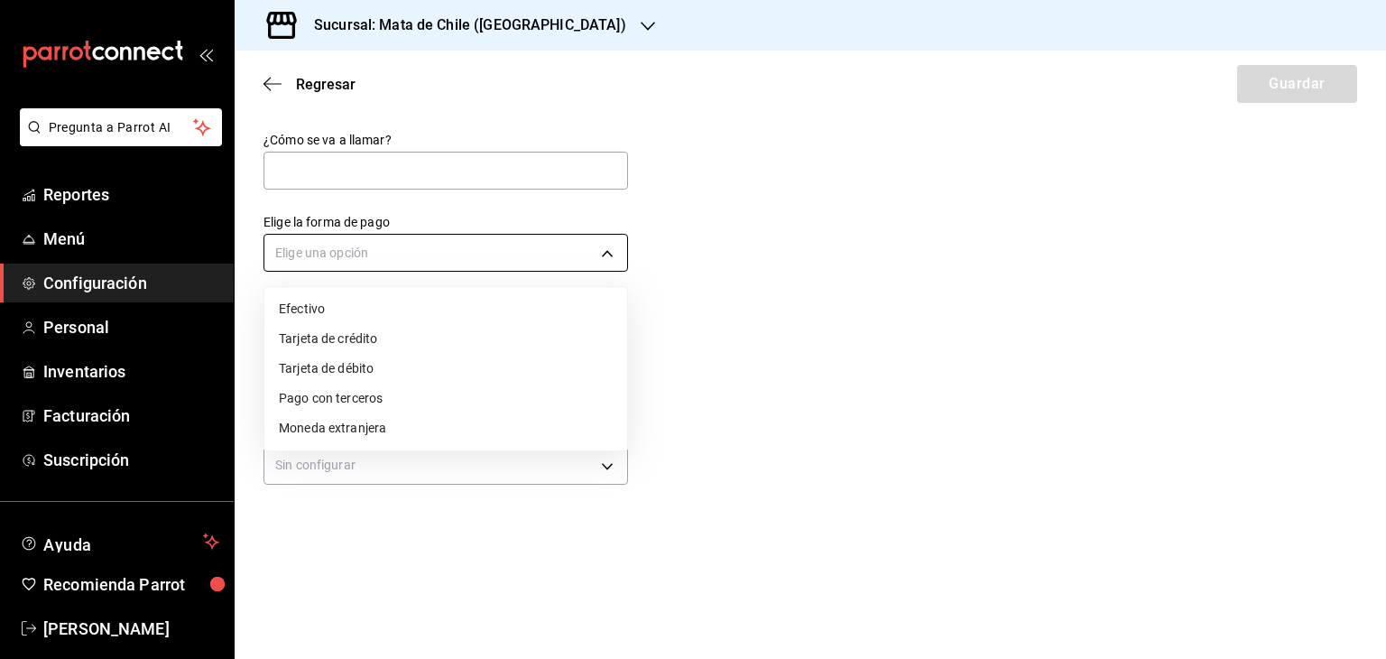
click at [375, 250] on body "Pregunta a Parrot AI Reportes Menú Configuración Personal Inventarios Facturaci…" at bounding box center [693, 329] width 1386 height 659
click at [793, 268] on div at bounding box center [693, 329] width 1386 height 659
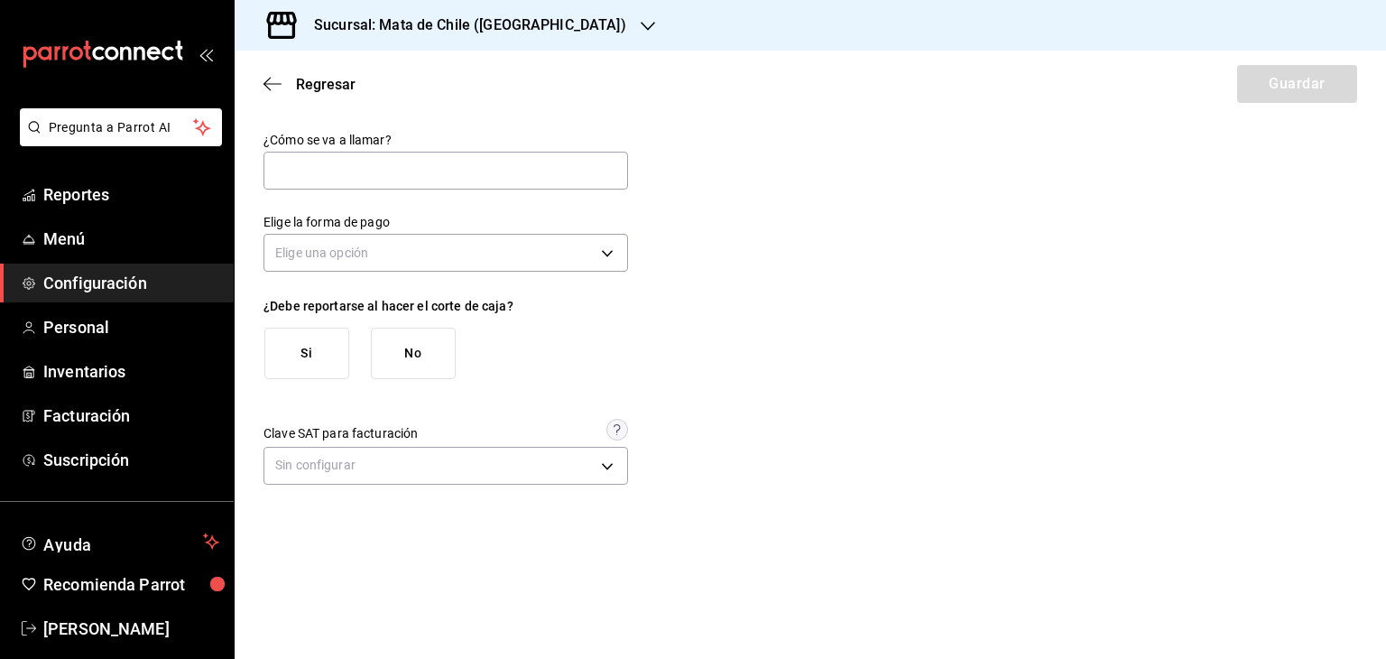
click at [279, 69] on div "Regresar Guardar" at bounding box center [810, 84] width 1151 height 67
click at [278, 74] on div "Regresar Guardar" at bounding box center [810, 84] width 1151 height 67
click at [267, 79] on icon "button" at bounding box center [266, 85] width 7 height 14
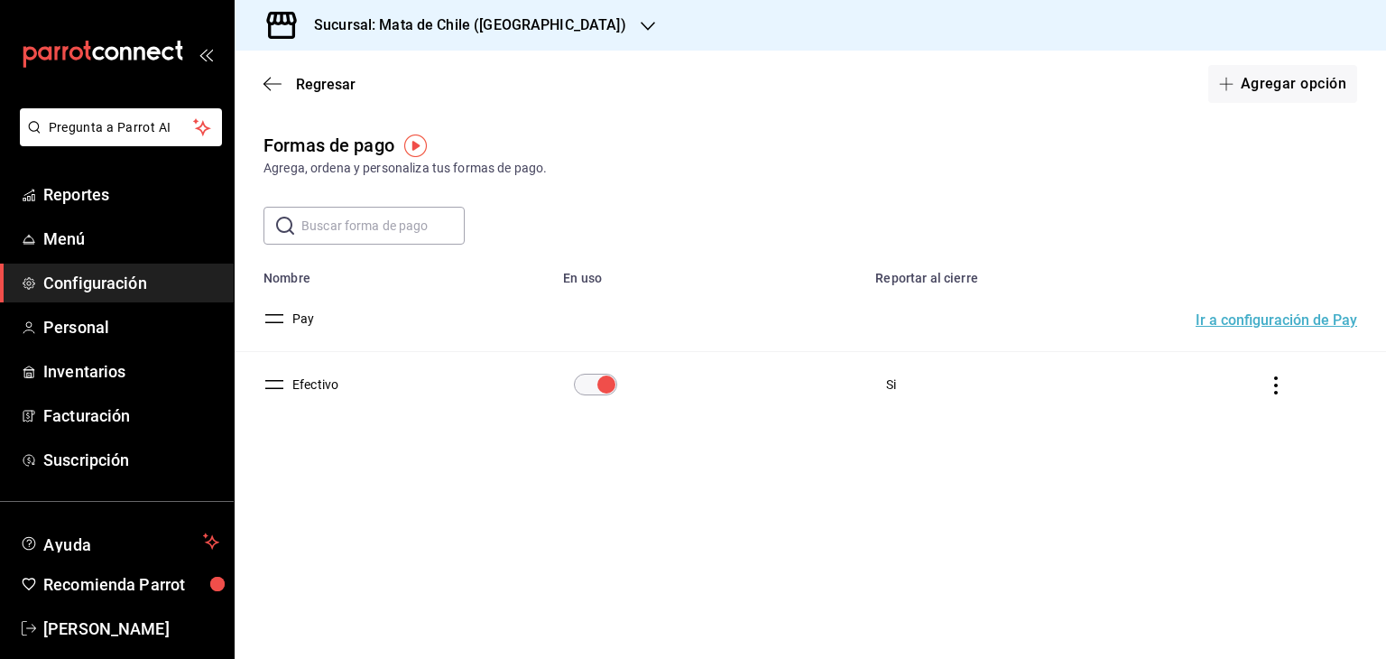
click at [1238, 322] on button "Ir a configuración de Pay" at bounding box center [1277, 320] width 162 height 14
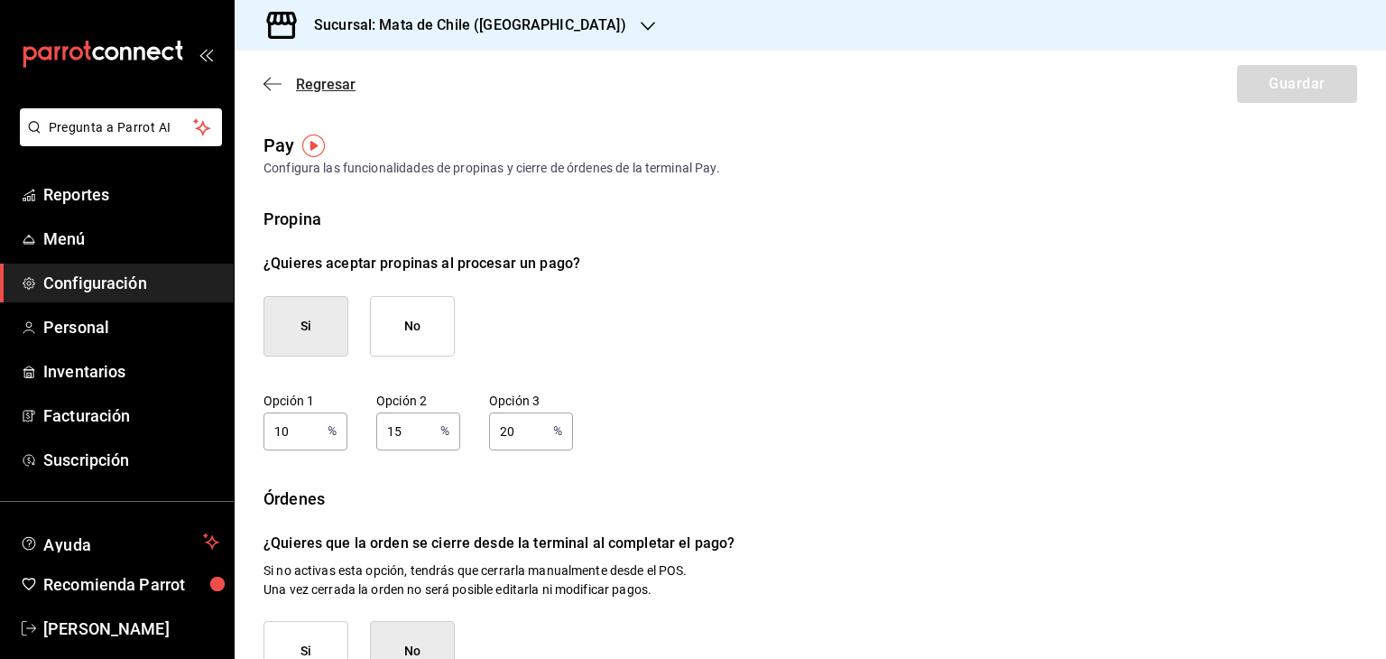
click at [271, 78] on icon "button" at bounding box center [272, 84] width 18 height 16
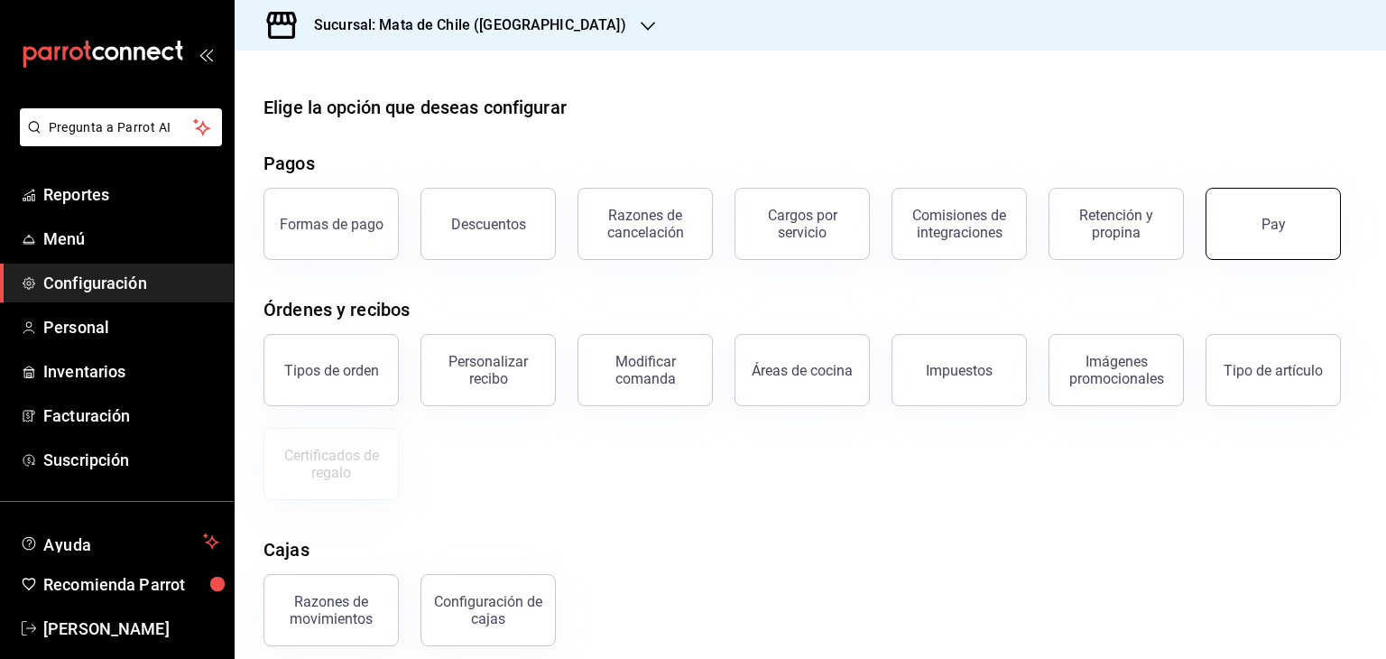
click at [1234, 225] on button "Pay" at bounding box center [1272, 224] width 135 height 72
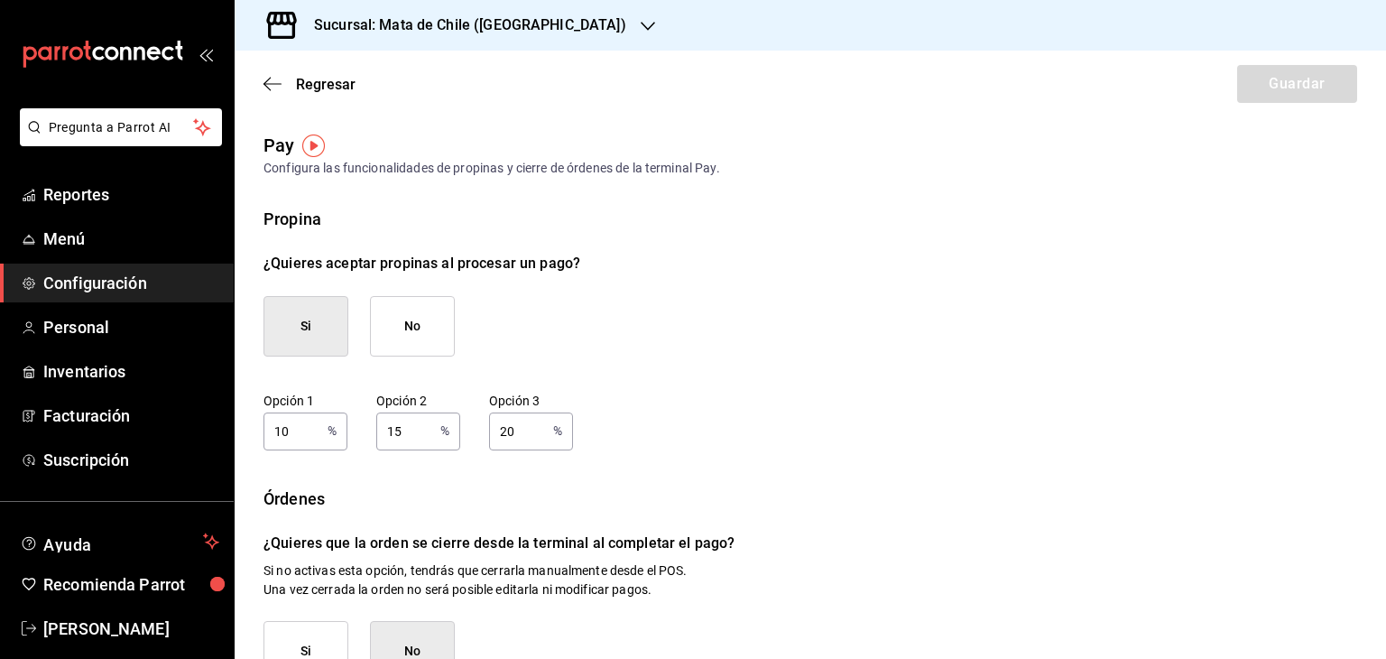
click at [307, 95] on div "Regresar Guardar" at bounding box center [810, 84] width 1151 height 67
click at [308, 94] on div "Regresar Guardar" at bounding box center [810, 84] width 1151 height 67
click at [313, 84] on span "Regresar" at bounding box center [326, 84] width 60 height 17
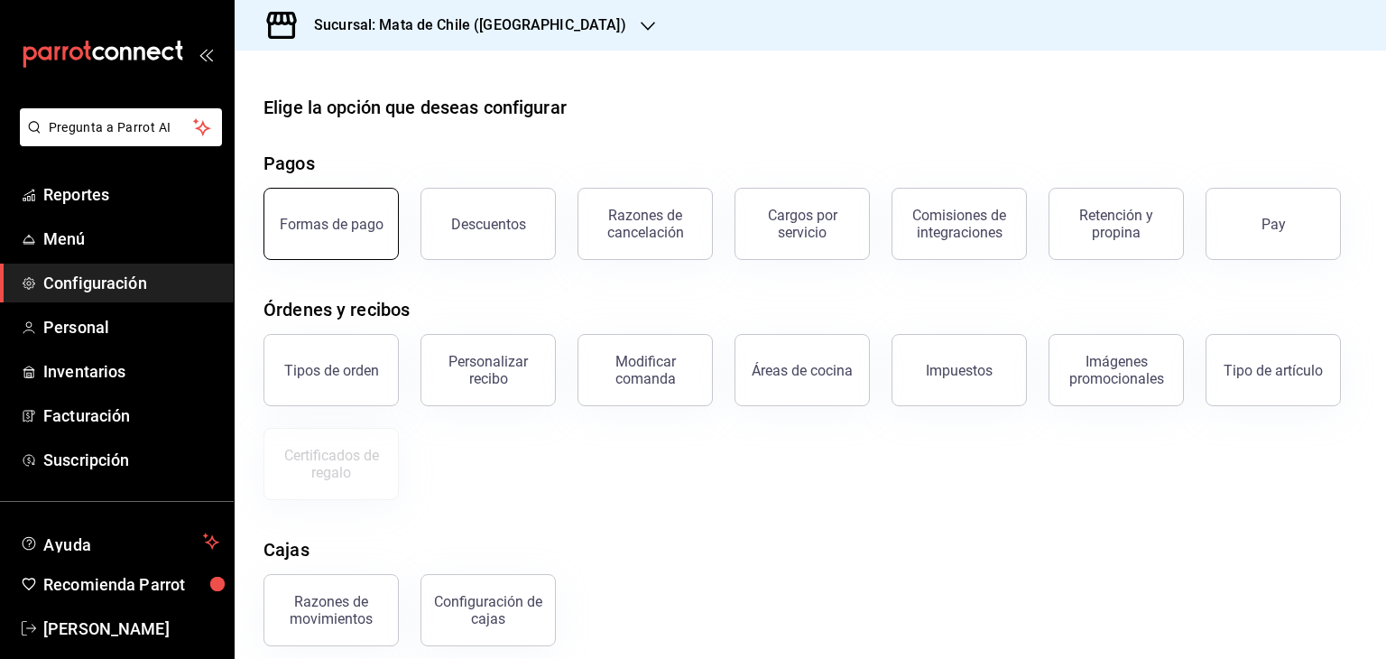
click at [329, 227] on div "Formas de pago" at bounding box center [332, 224] width 104 height 17
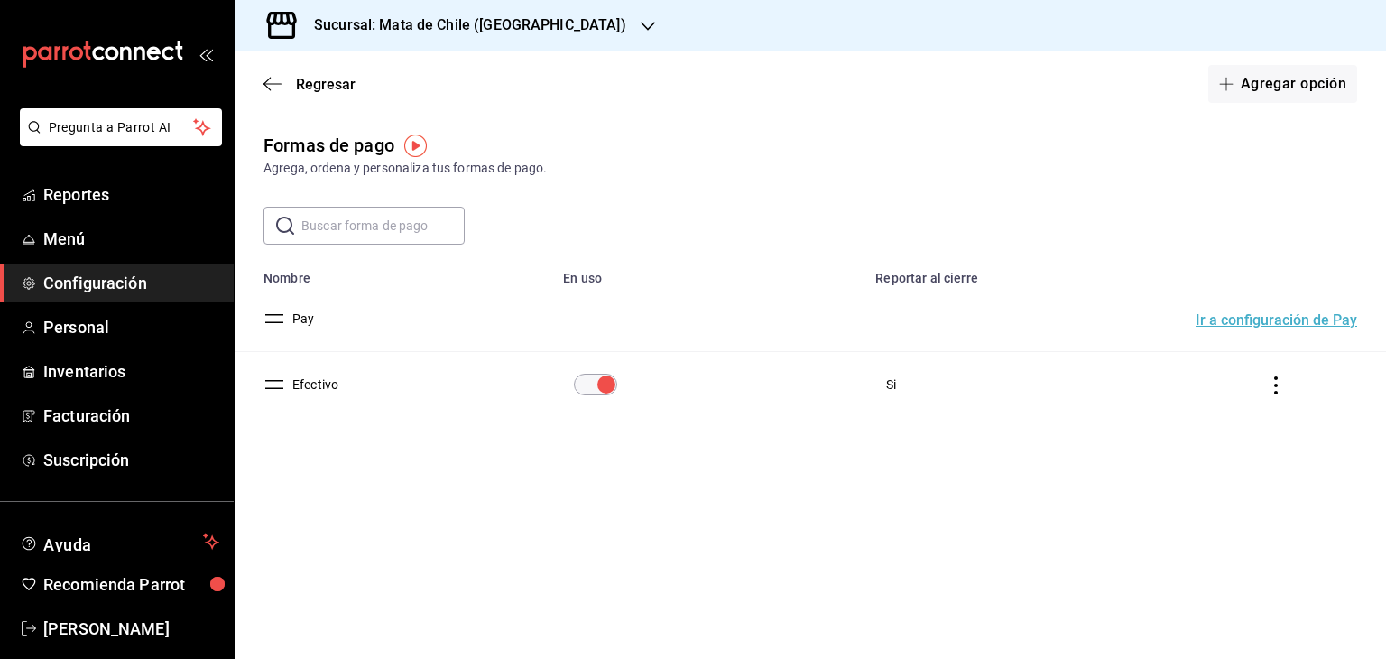
click at [421, 143] on img "button" at bounding box center [415, 145] width 23 height 23
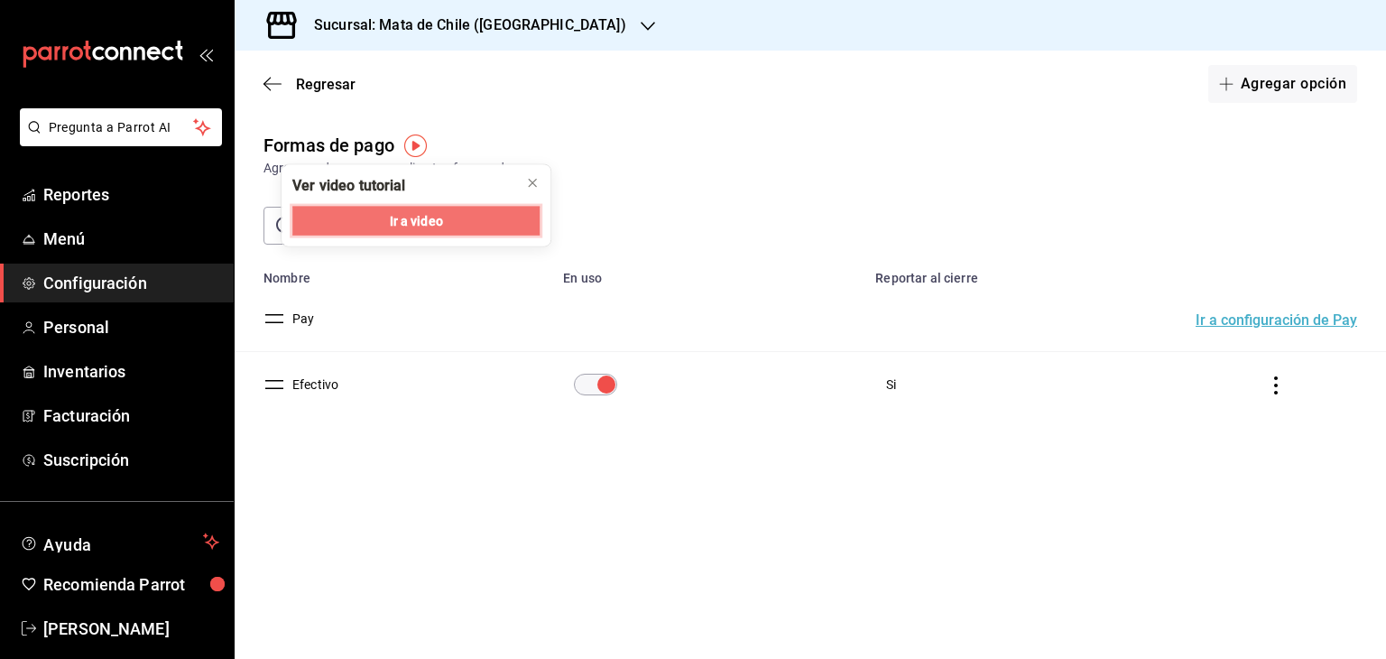
click at [432, 224] on span "Ir a video" at bounding box center [416, 220] width 53 height 19
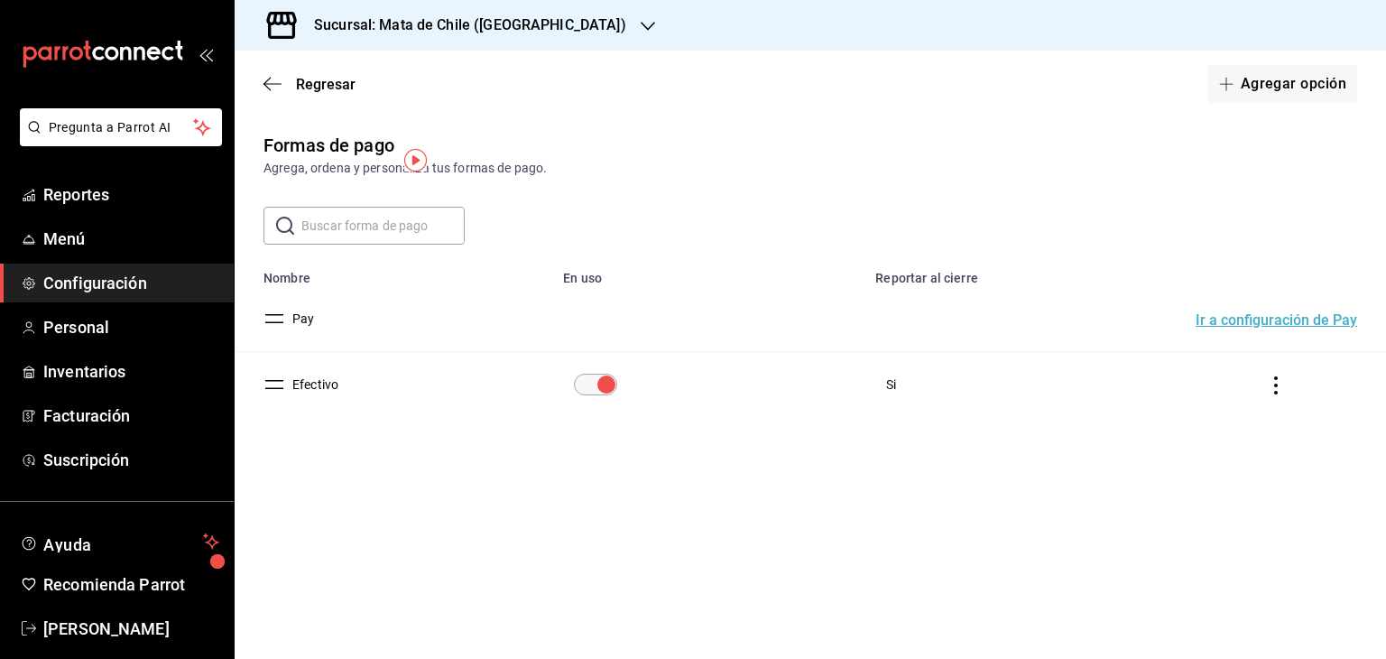
click at [572, 452] on div "Formas de pago Agrega, ordena y personaliza tus formas de pago. ​ ​ Lo sentimos…" at bounding box center [810, 307] width 1151 height 350
click at [1266, 84] on button "Agregar opción" at bounding box center [1282, 84] width 149 height 38
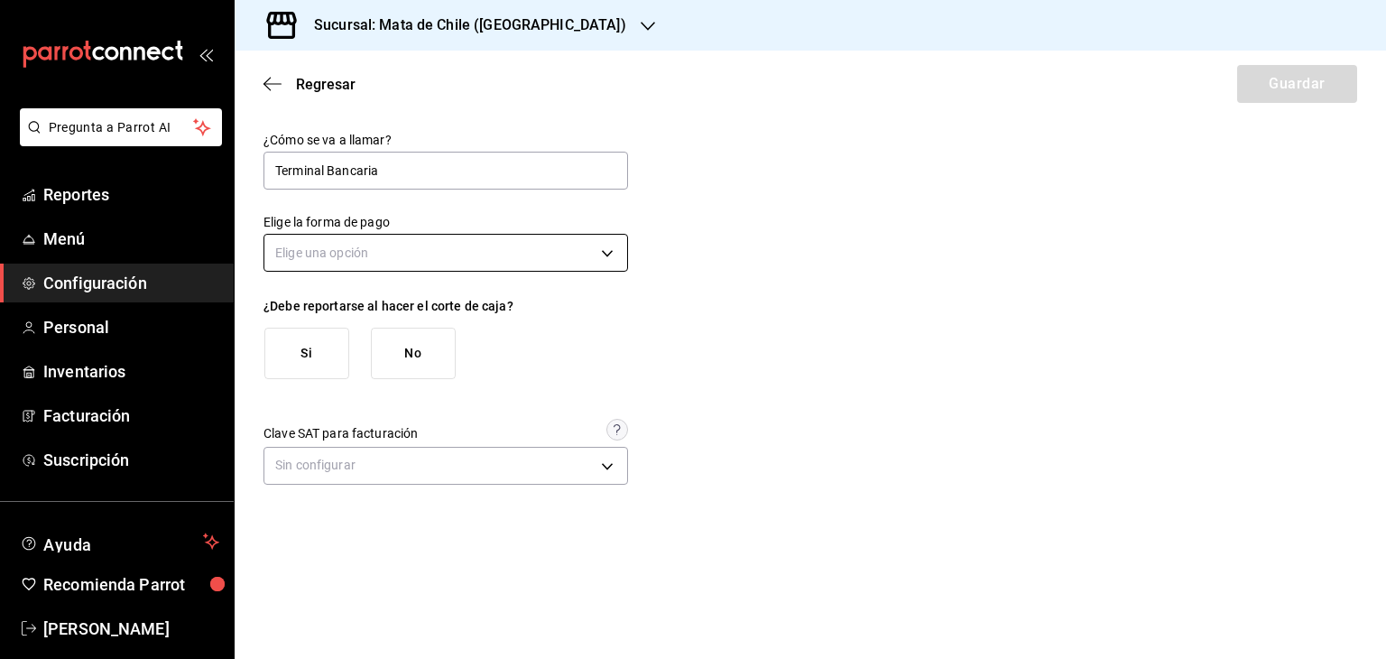
type input "Terminal Bancaria"
click at [437, 261] on body "Pregunta a Parrot AI Reportes Menú Configuración Personal Inventarios Facturaci…" at bounding box center [693, 329] width 1386 height 659
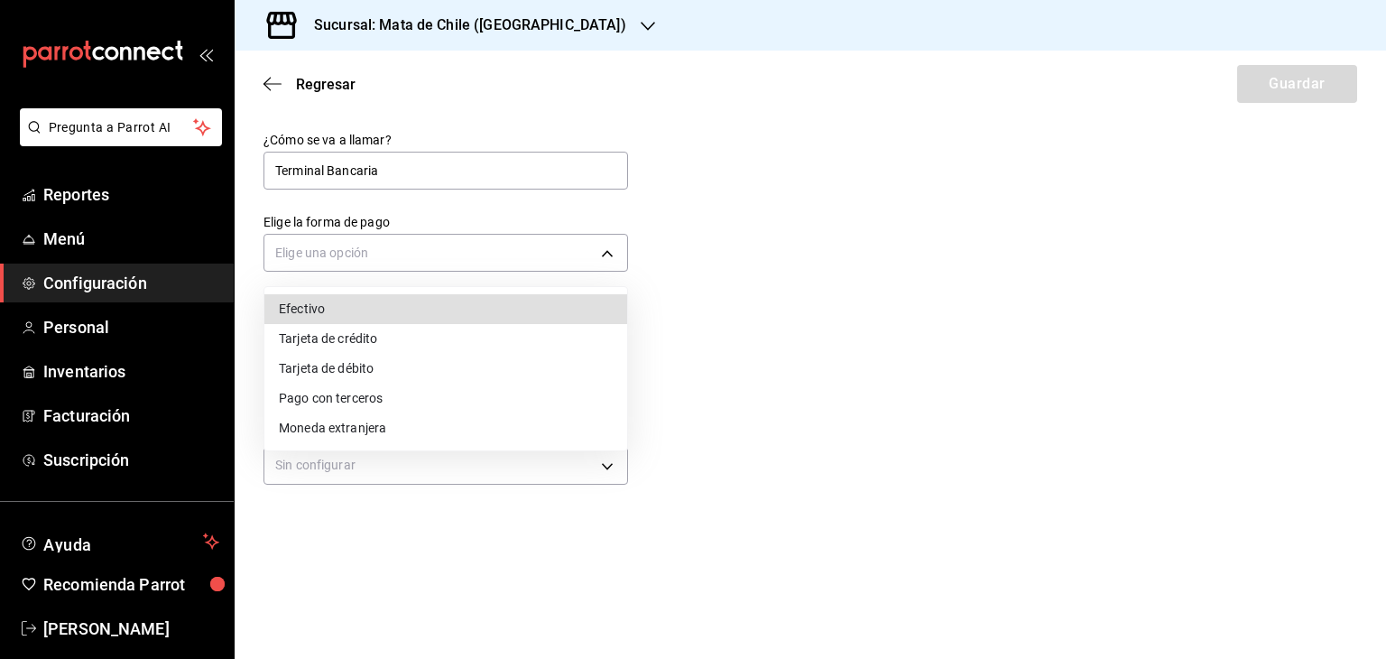
click at [613, 273] on div at bounding box center [693, 329] width 1386 height 659
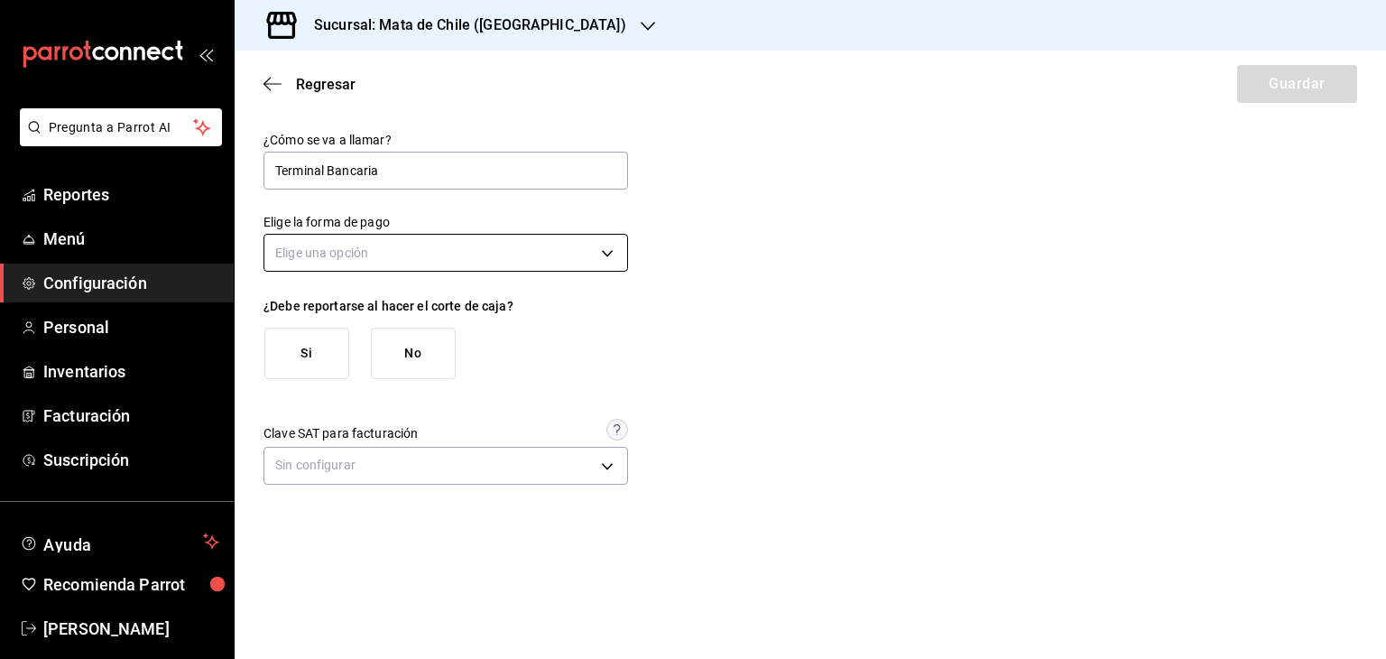
click at [549, 263] on body "Pregunta a Parrot AI Reportes Menú Configuración Personal Inventarios Facturaci…" at bounding box center [693, 329] width 1386 height 659
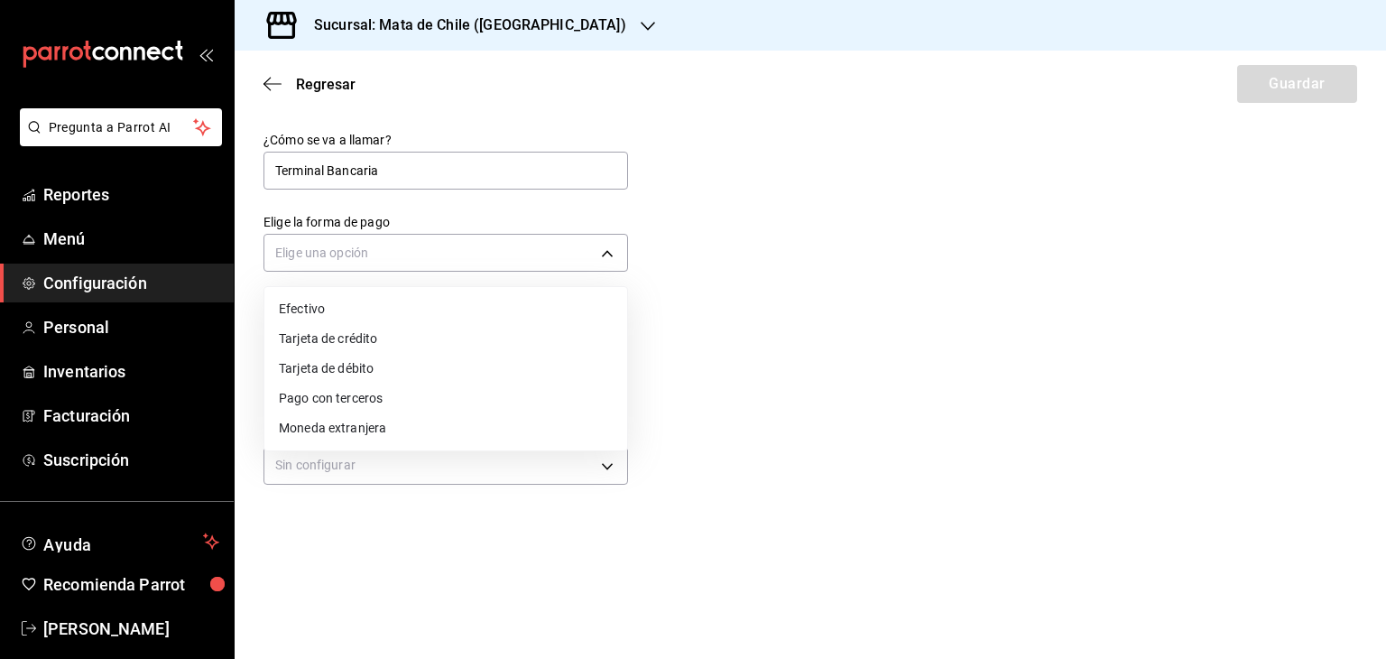
click at [531, 255] on div at bounding box center [693, 329] width 1386 height 659
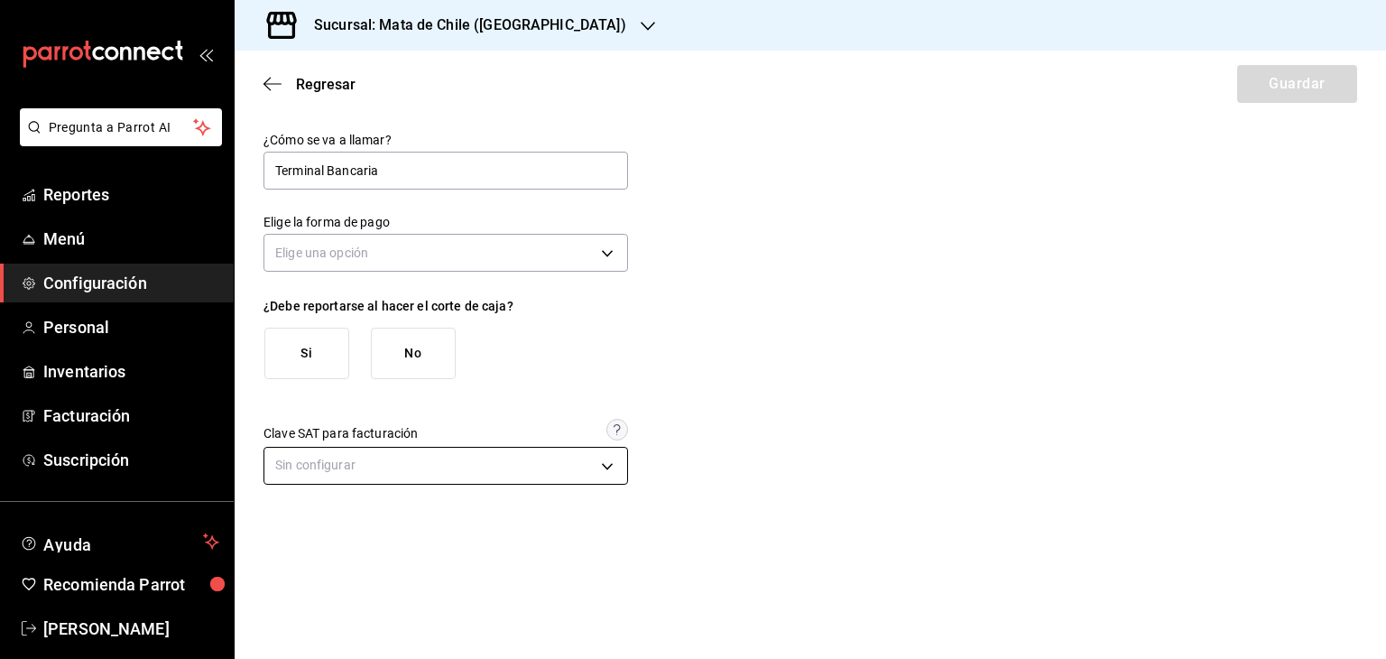
click at [375, 464] on body "Pregunta a Parrot AI Reportes Menú Configuración Personal Inventarios Facturaci…" at bounding box center [693, 329] width 1386 height 659
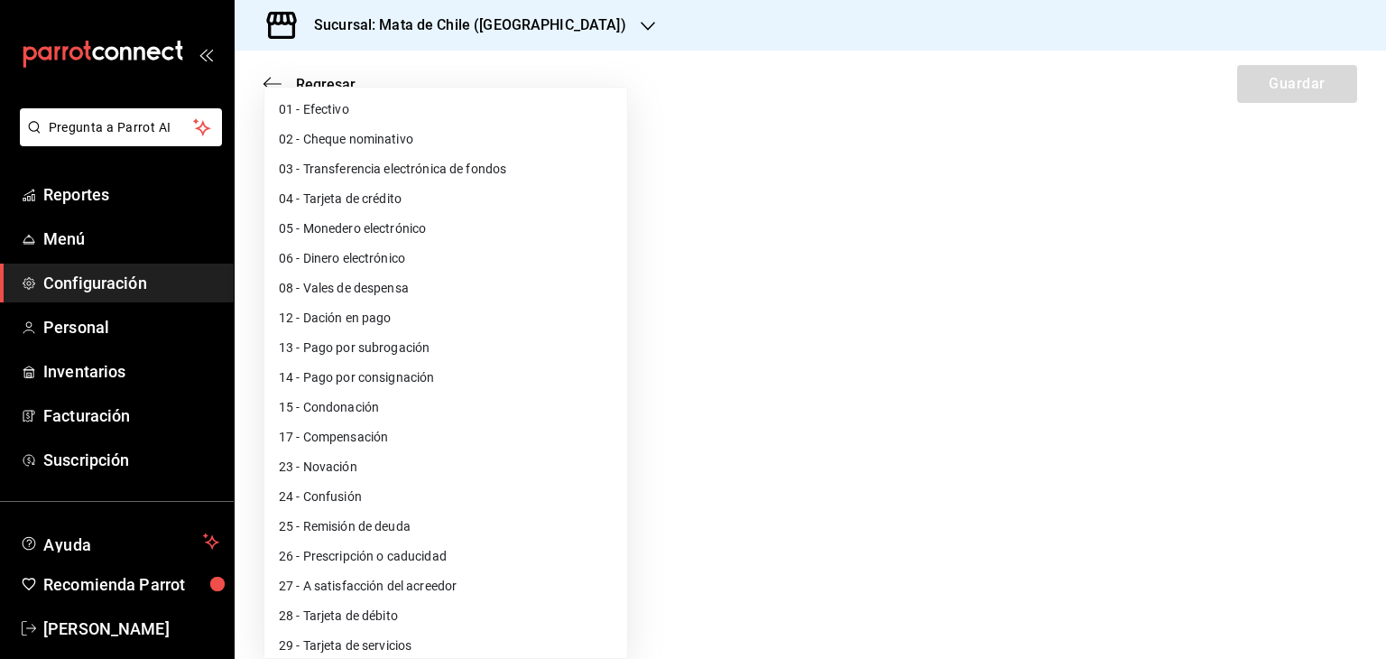
scroll to position [99, 0]
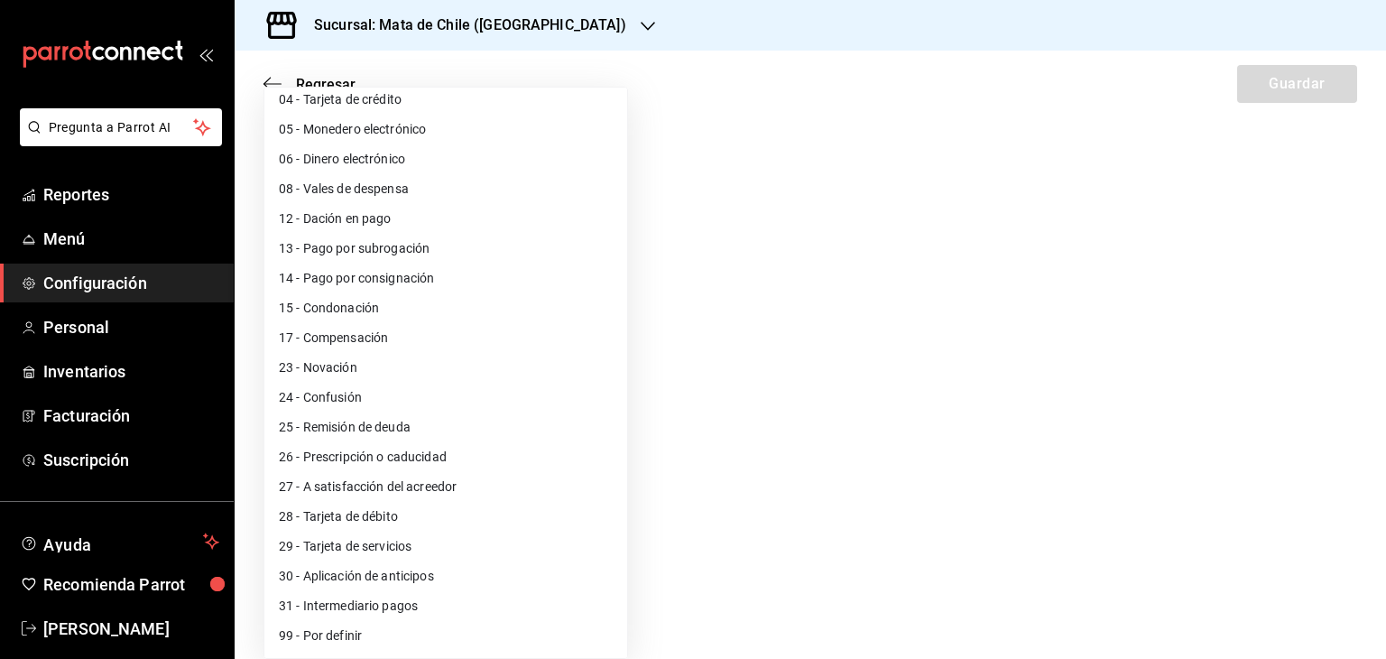
click at [799, 393] on div at bounding box center [693, 329] width 1386 height 659
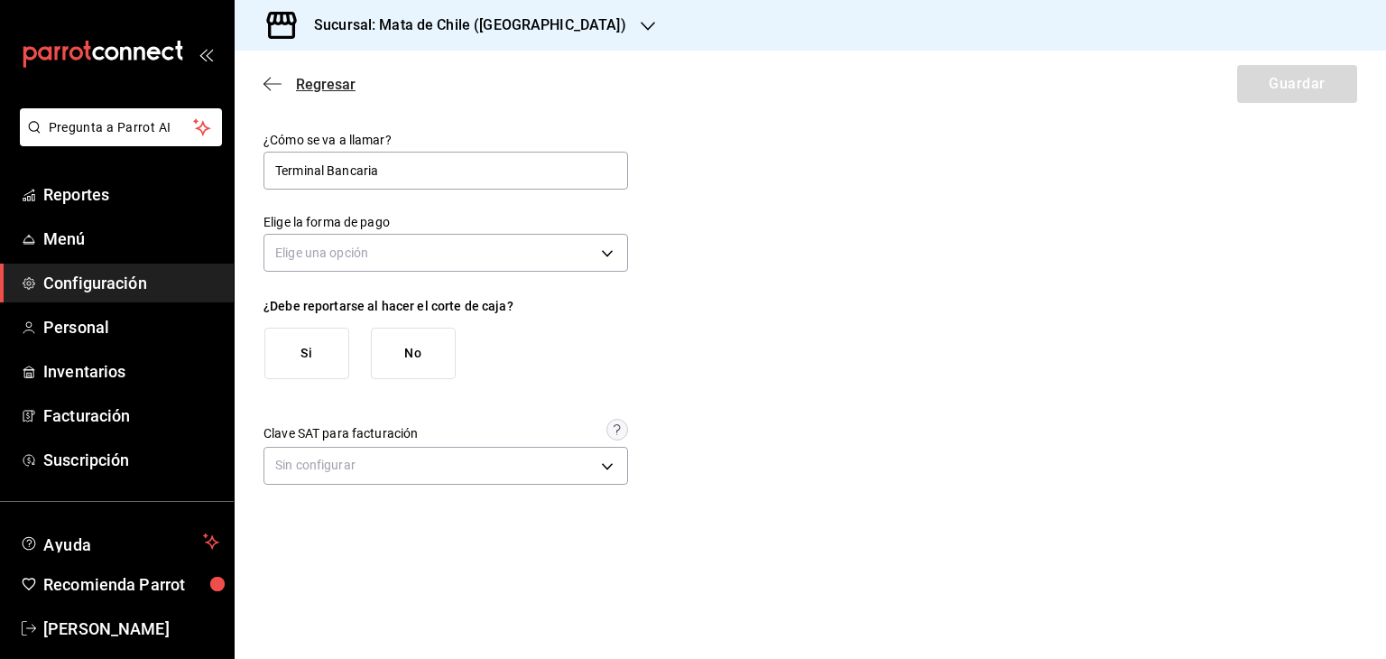
click at [270, 86] on icon "button" at bounding box center [272, 84] width 18 height 16
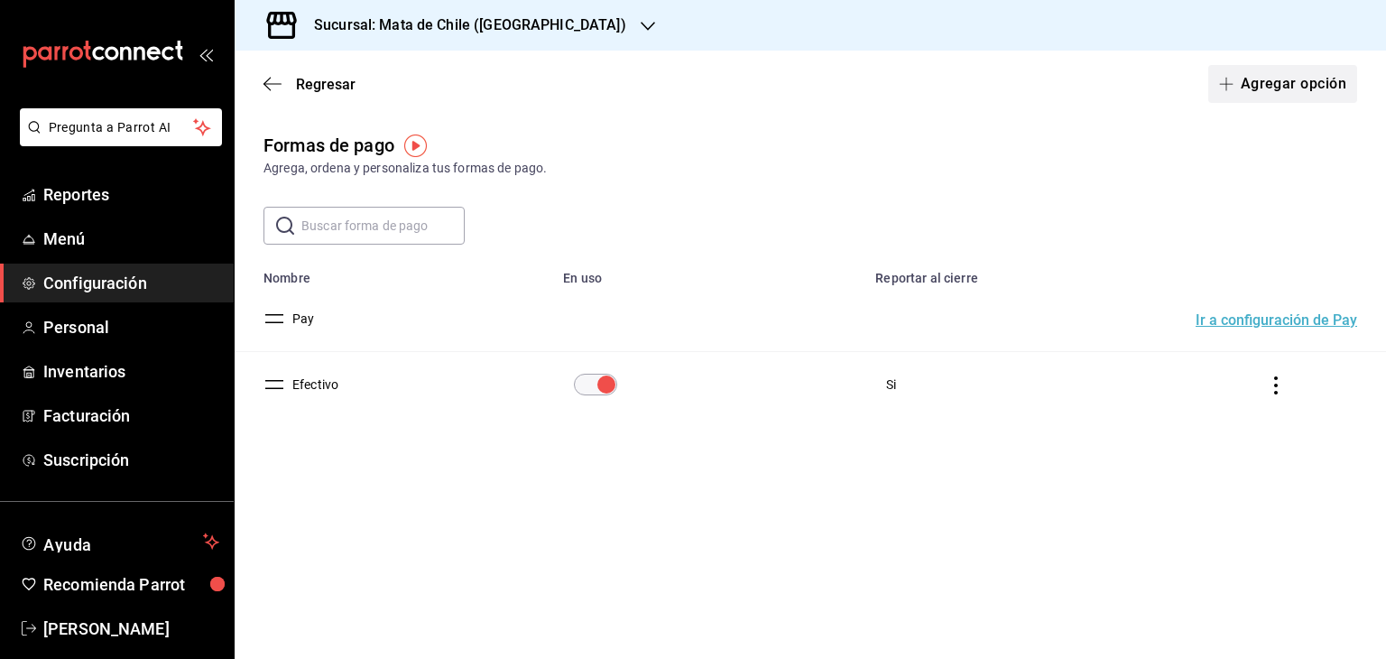
click at [1288, 71] on button "Agregar opción" at bounding box center [1282, 84] width 149 height 38
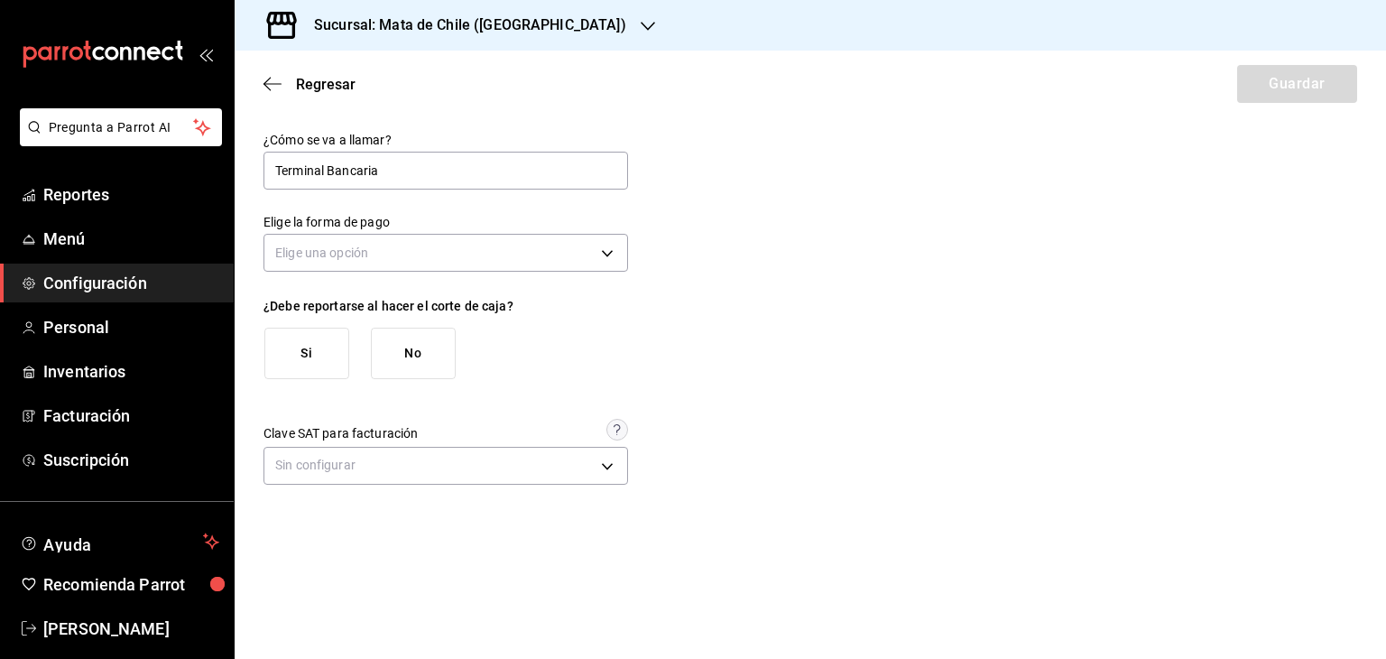
type input "Terminal Bancaria"
click at [693, 243] on div "¿Cómo se va a llamar? Terminal Bancaria Elige la forma de pago Elige una opción…" at bounding box center [810, 311] width 1094 height 358
click at [425, 242] on body "Pregunta a Parrot AI Reportes Menú Configuración Personal Inventarios Facturaci…" at bounding box center [693, 329] width 1386 height 659
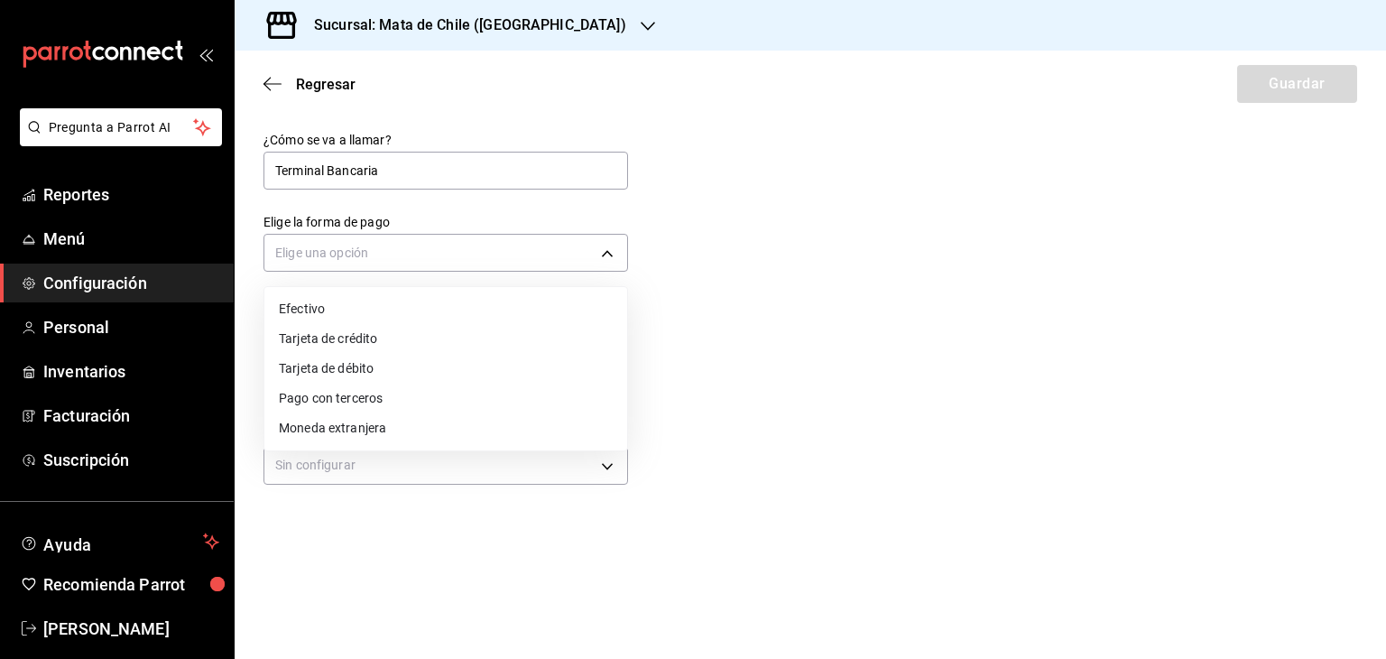
click at [394, 344] on li "Tarjeta de crédito" at bounding box center [445, 339] width 363 height 30
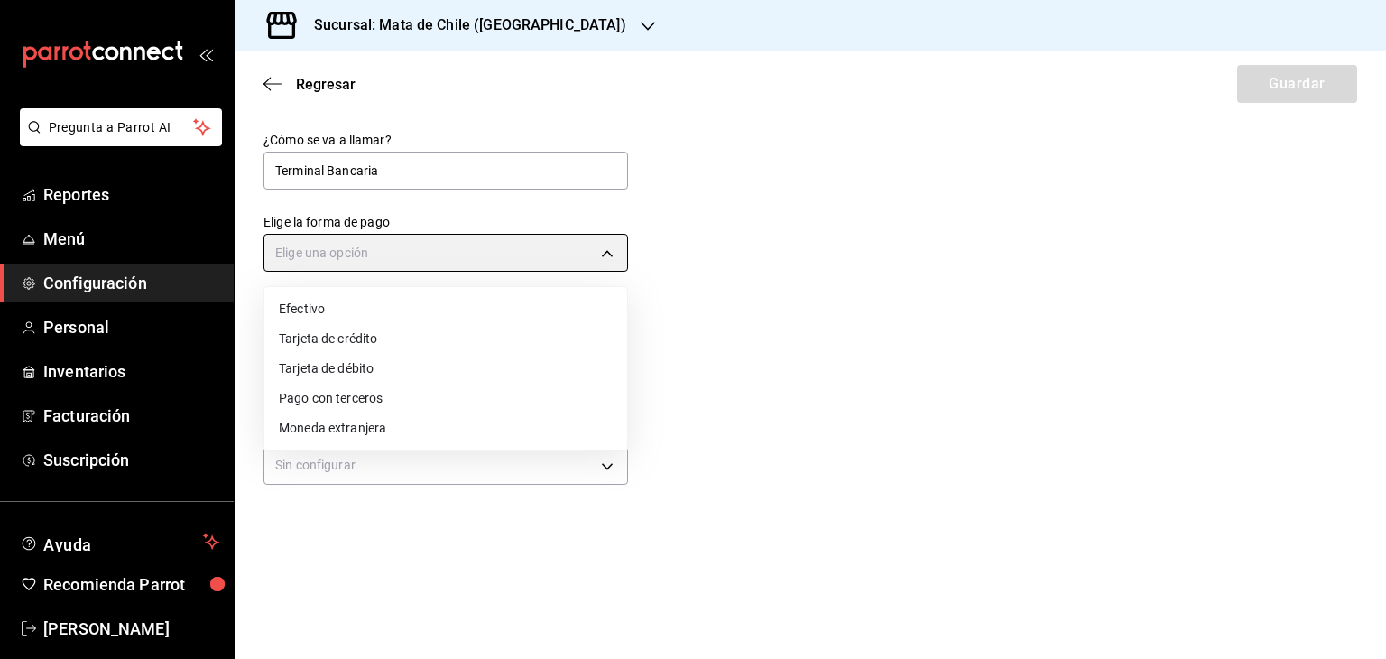
type input "CREDIT_CARD"
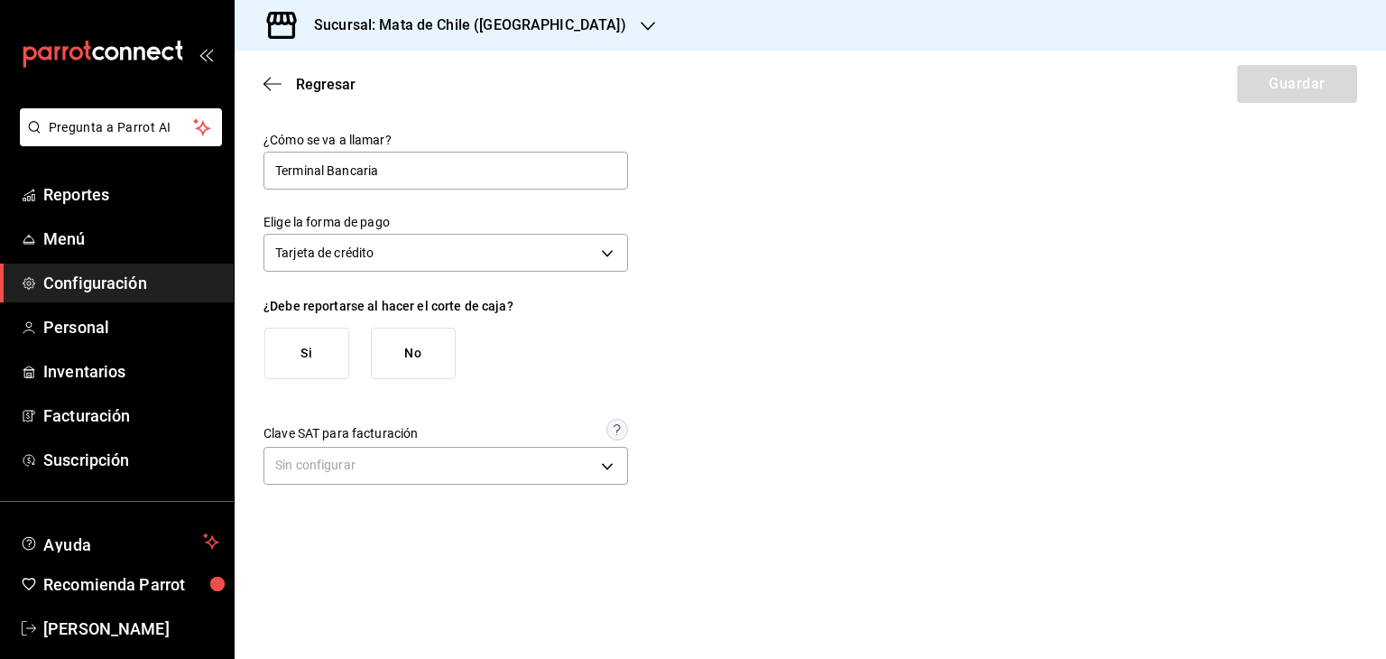
click at [300, 353] on button "Si" at bounding box center [306, 353] width 85 height 51
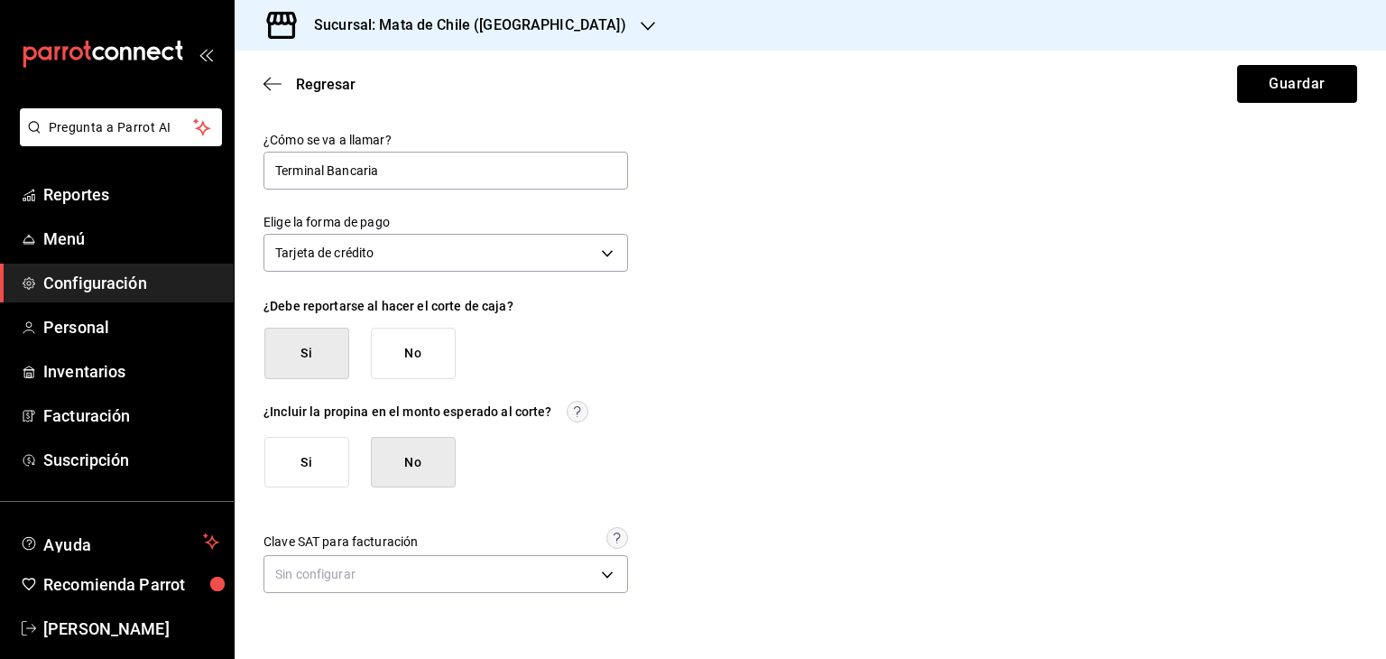
click at [318, 461] on button "Si" at bounding box center [306, 462] width 85 height 51
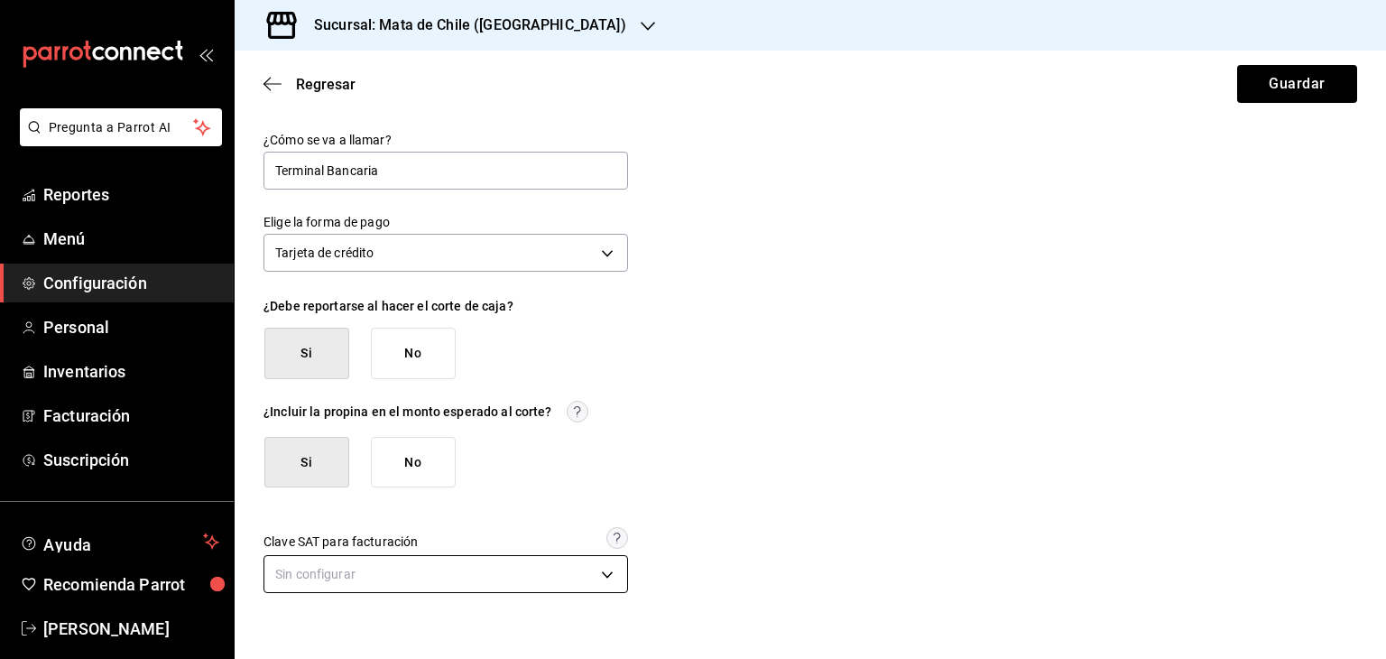
click at [575, 568] on body "Pregunta a Parrot AI Reportes Menú Configuración Personal Inventarios Facturaci…" at bounding box center [693, 329] width 1386 height 659
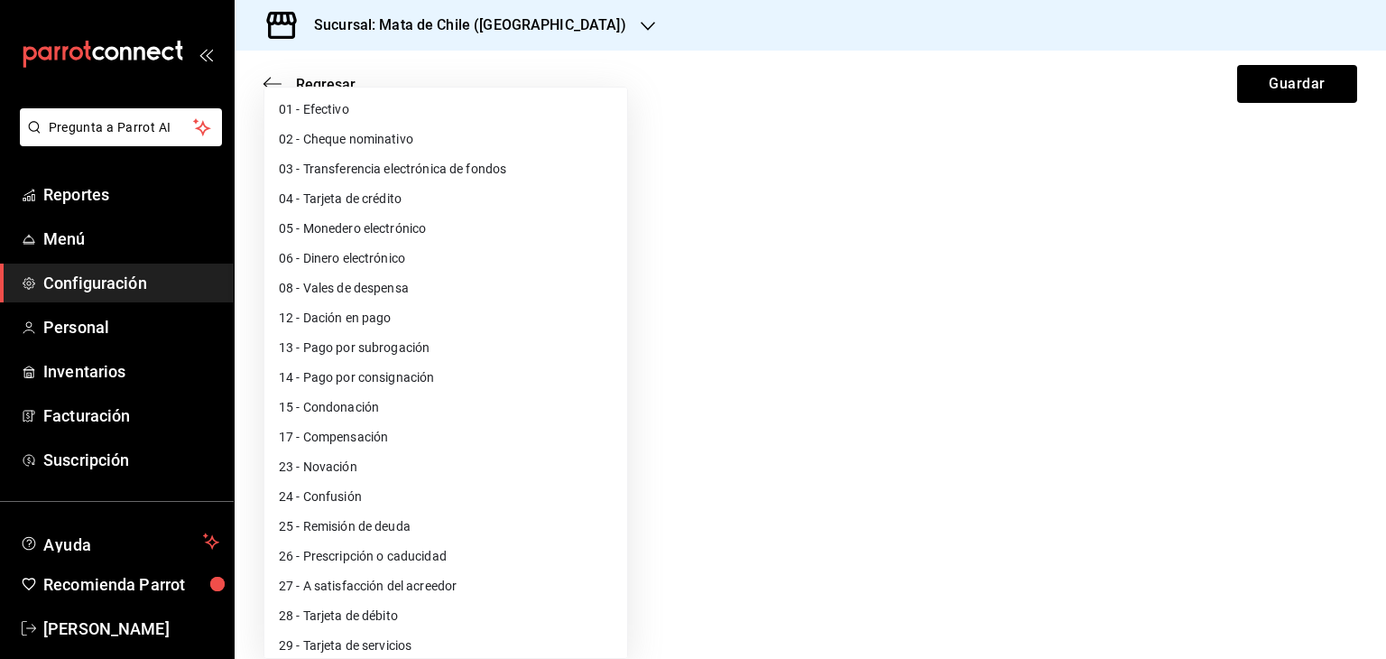
click at [374, 197] on li "04 - Tarjeta de crédito" at bounding box center [445, 199] width 363 height 30
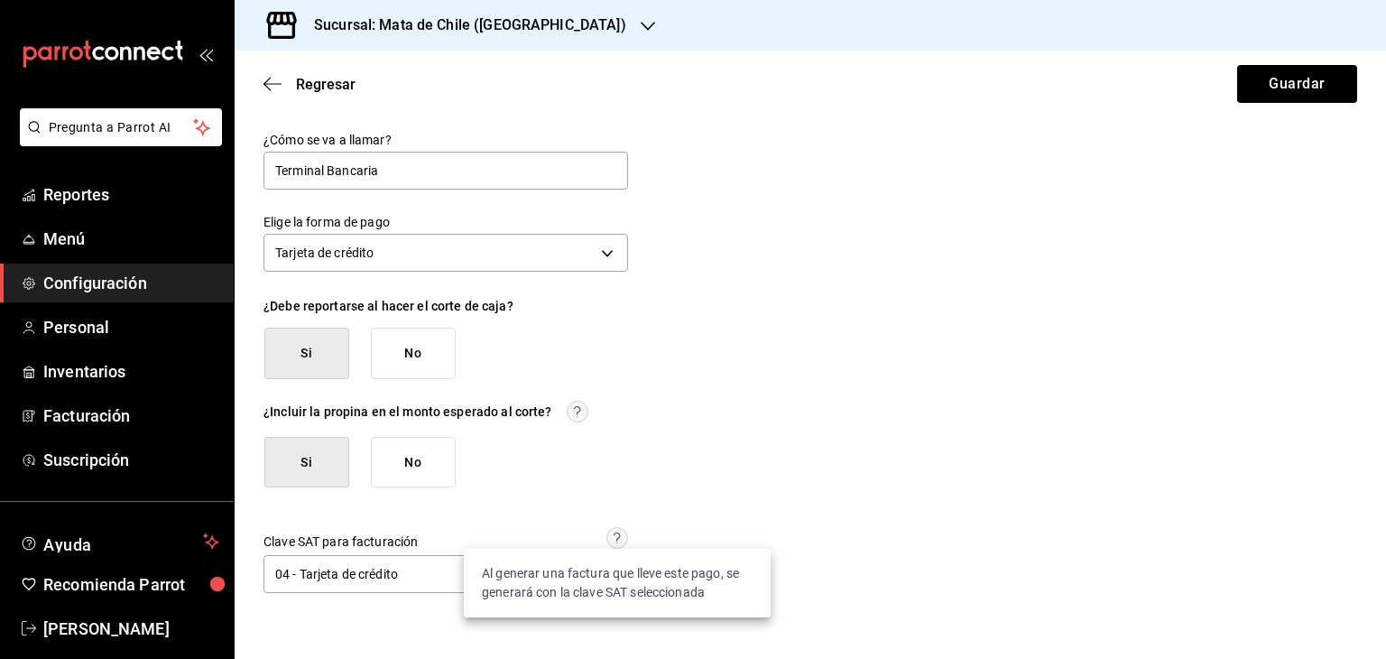
click at [614, 547] on circle at bounding box center [617, 538] width 21 height 21
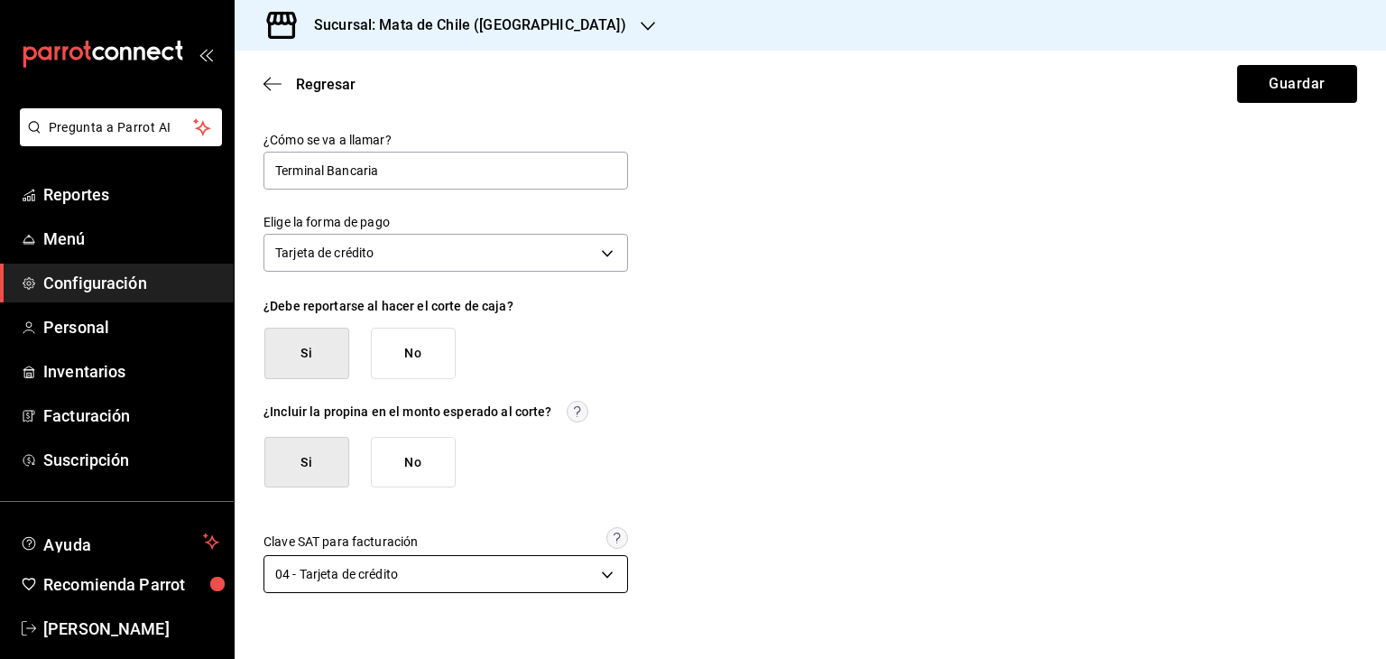
click at [515, 568] on body "Pregunta a Parrot AI Reportes Menú Configuración Personal Inventarios Facturaci…" at bounding box center [693, 329] width 1386 height 659
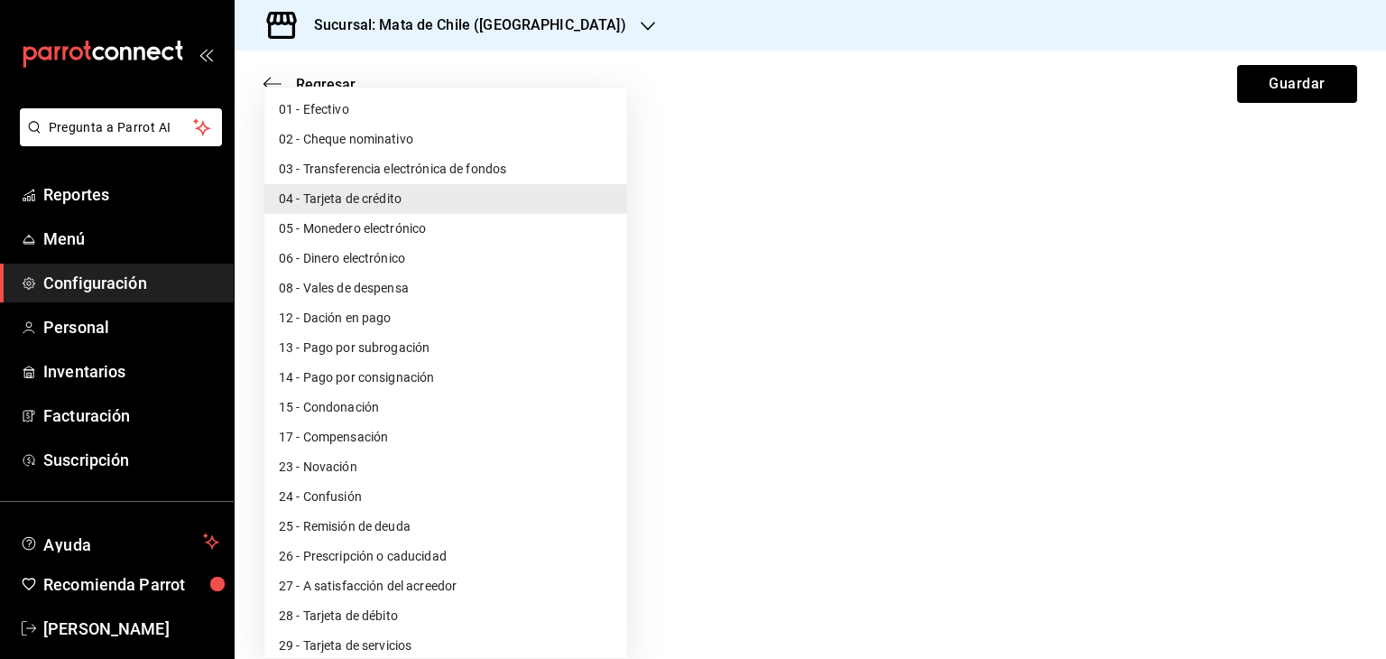
click at [397, 196] on li "04 - Tarjeta de crédito" at bounding box center [445, 199] width 363 height 30
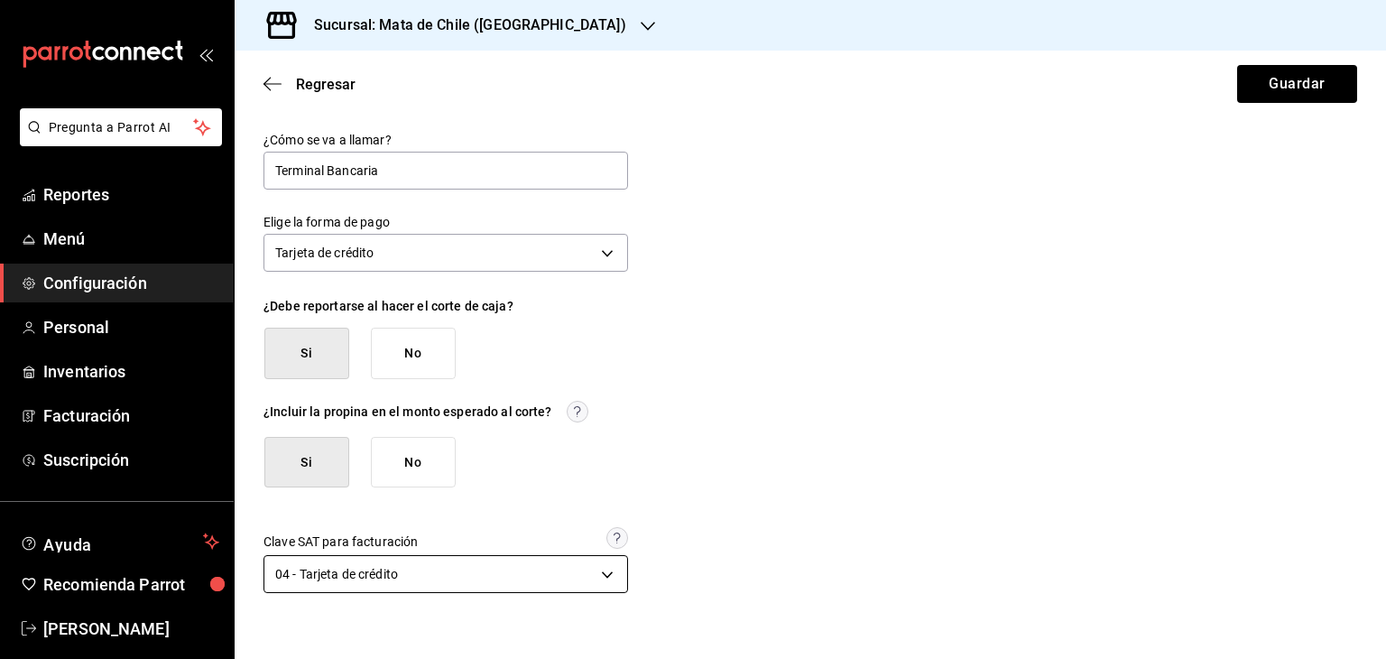
click at [563, 568] on body "Pregunta a Parrot AI Reportes Menú Configuración Personal Inventarios Facturaci…" at bounding box center [693, 329] width 1386 height 659
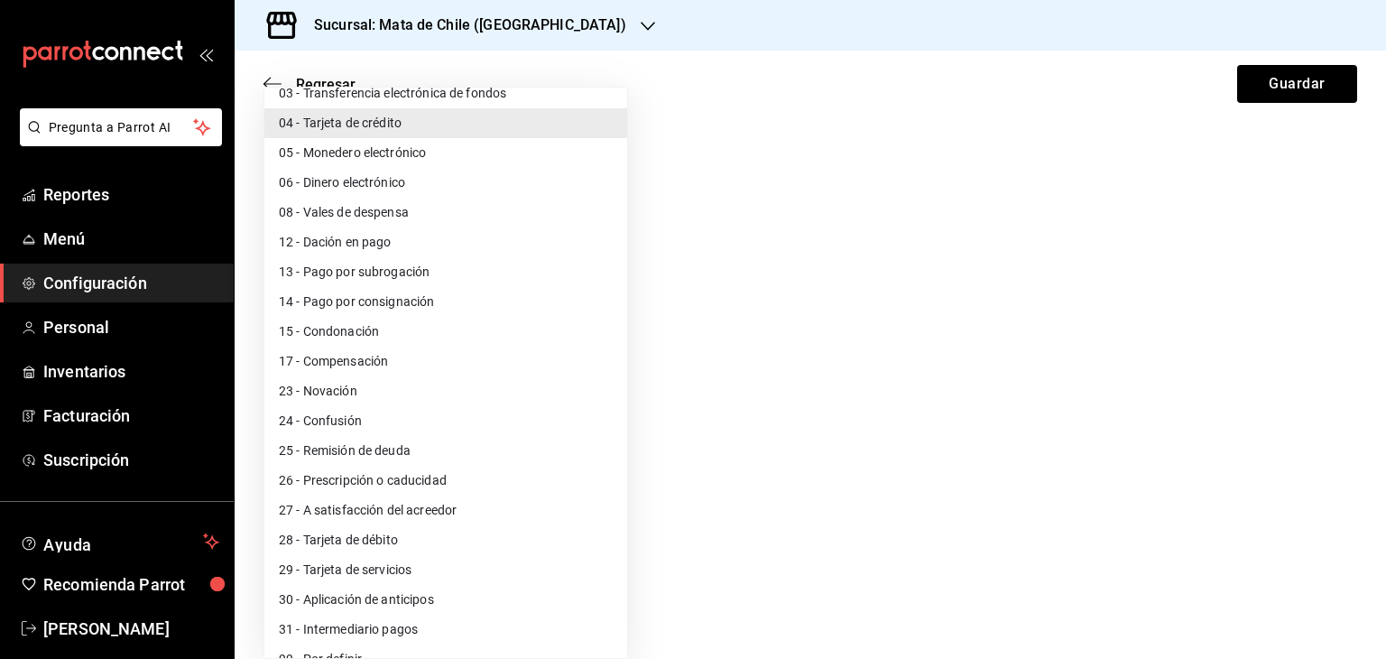
scroll to position [99, 0]
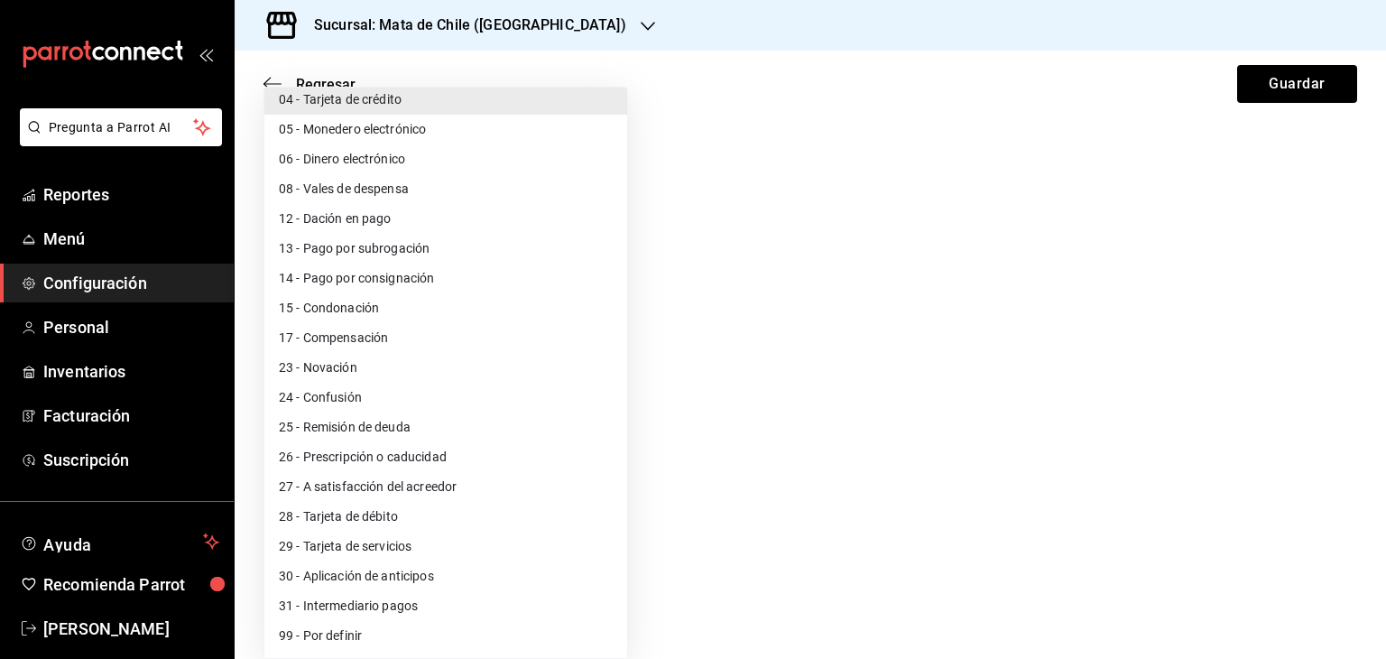
click at [308, 643] on li "99 - Por definir" at bounding box center [445, 636] width 363 height 30
type input "99"
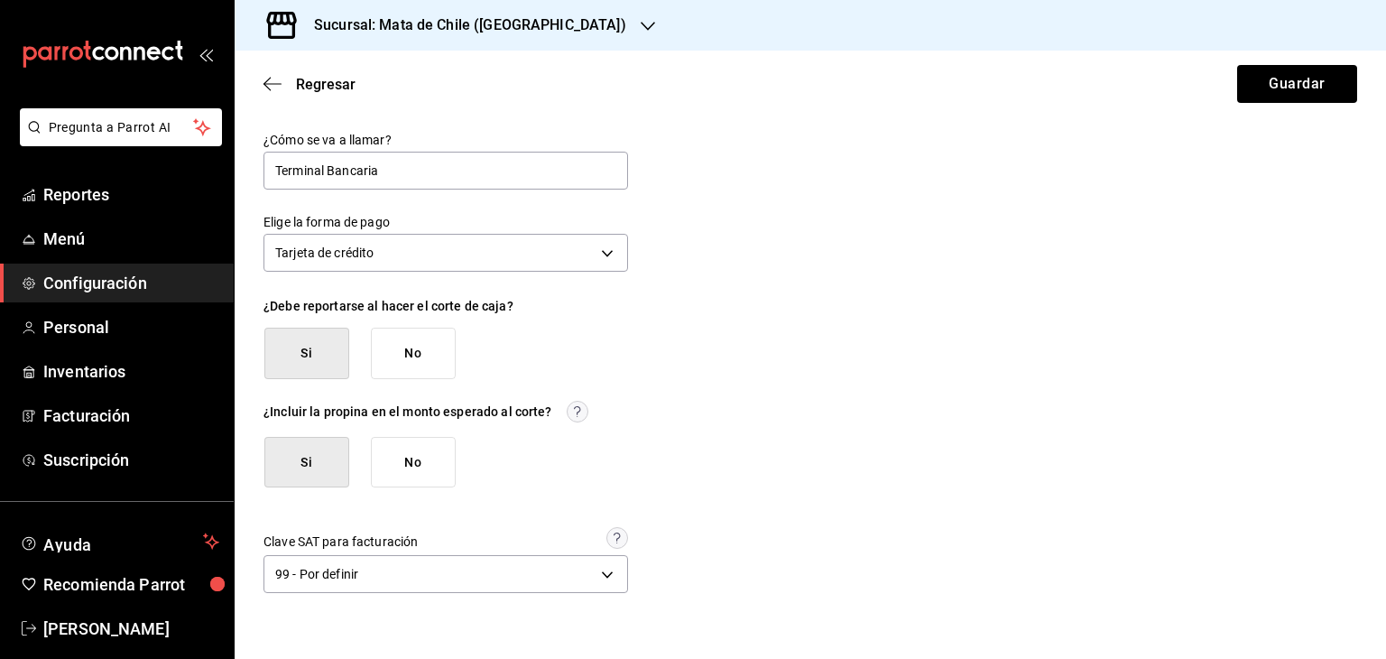
click at [271, 97] on div "Regresar Guardar" at bounding box center [810, 84] width 1151 height 67
click at [271, 83] on icon "button" at bounding box center [272, 84] width 18 height 16
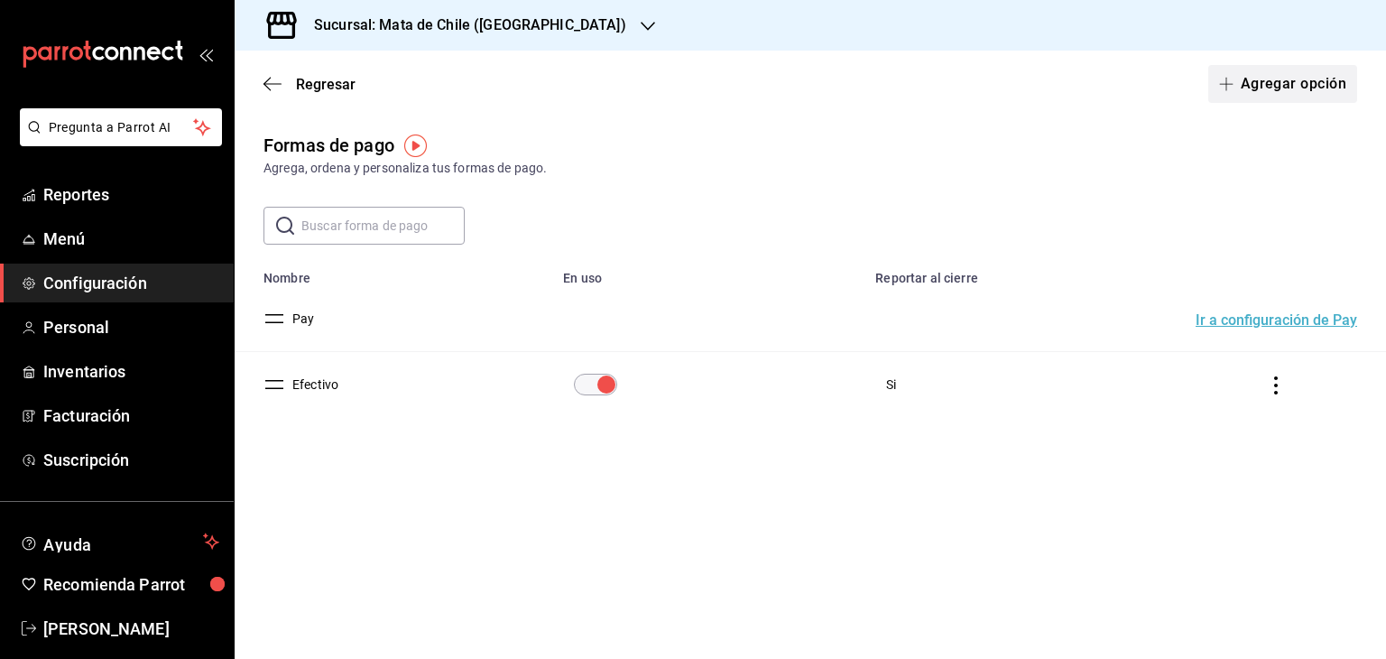
click at [1325, 81] on button "Agregar opción" at bounding box center [1282, 84] width 149 height 38
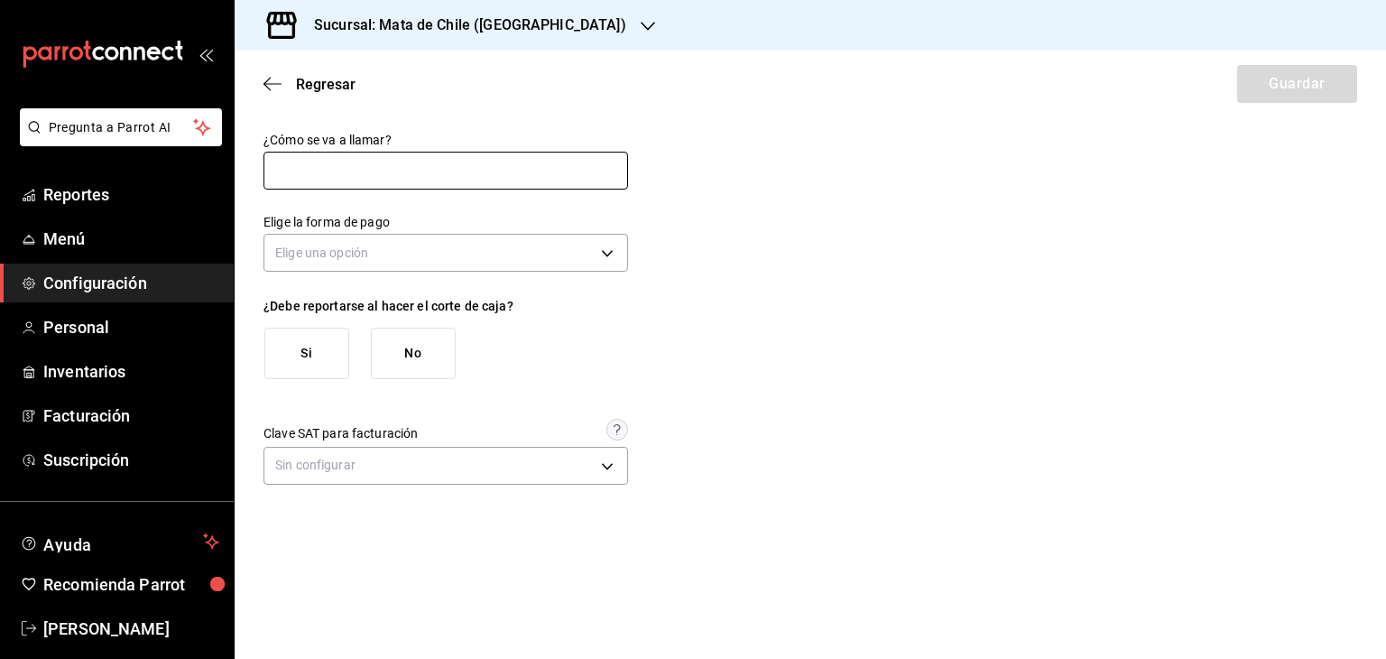
click at [419, 178] on input "text" at bounding box center [445, 171] width 365 height 38
type input "Terminal Bancaria"
click at [393, 231] on div "Elige una opción" at bounding box center [445, 250] width 365 height 48
click at [393, 235] on body "Pregunta a Parrot AI Reportes Menú Configuración Personal Inventarios Facturaci…" at bounding box center [693, 329] width 1386 height 659
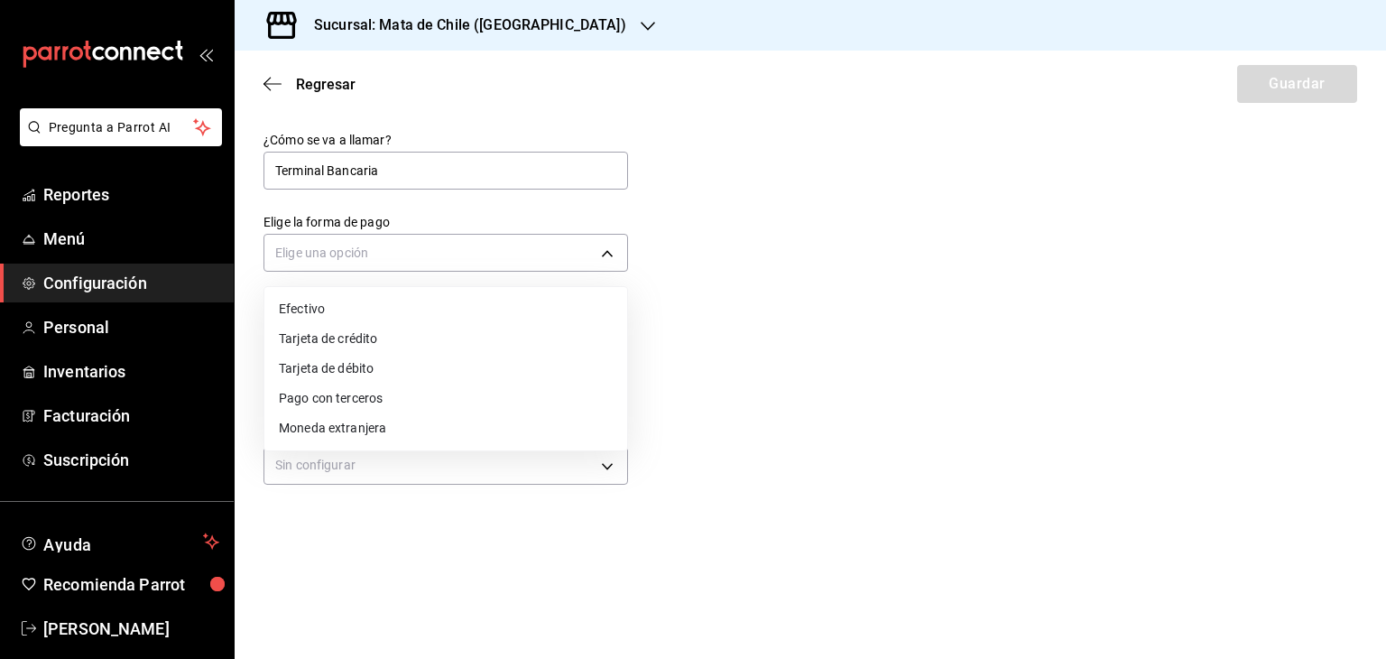
click at [354, 338] on li "Tarjeta de crédito" at bounding box center [445, 339] width 363 height 30
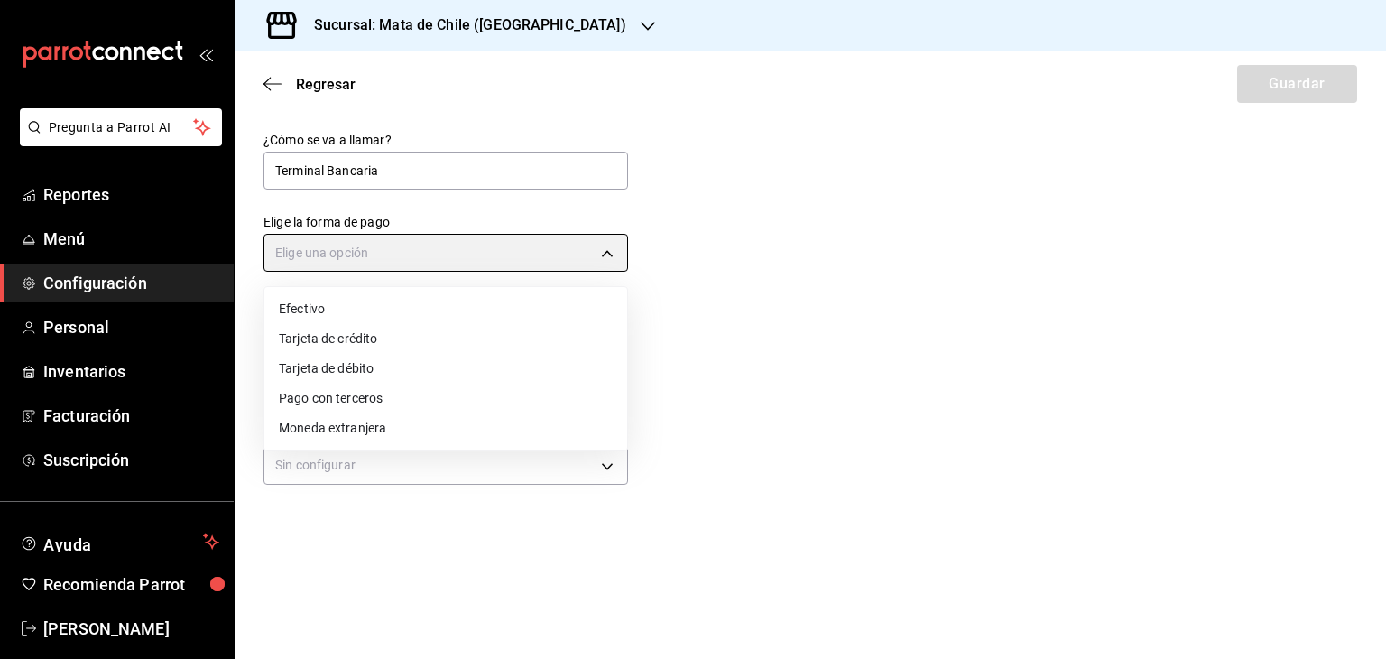
type input "CREDIT_CARD"
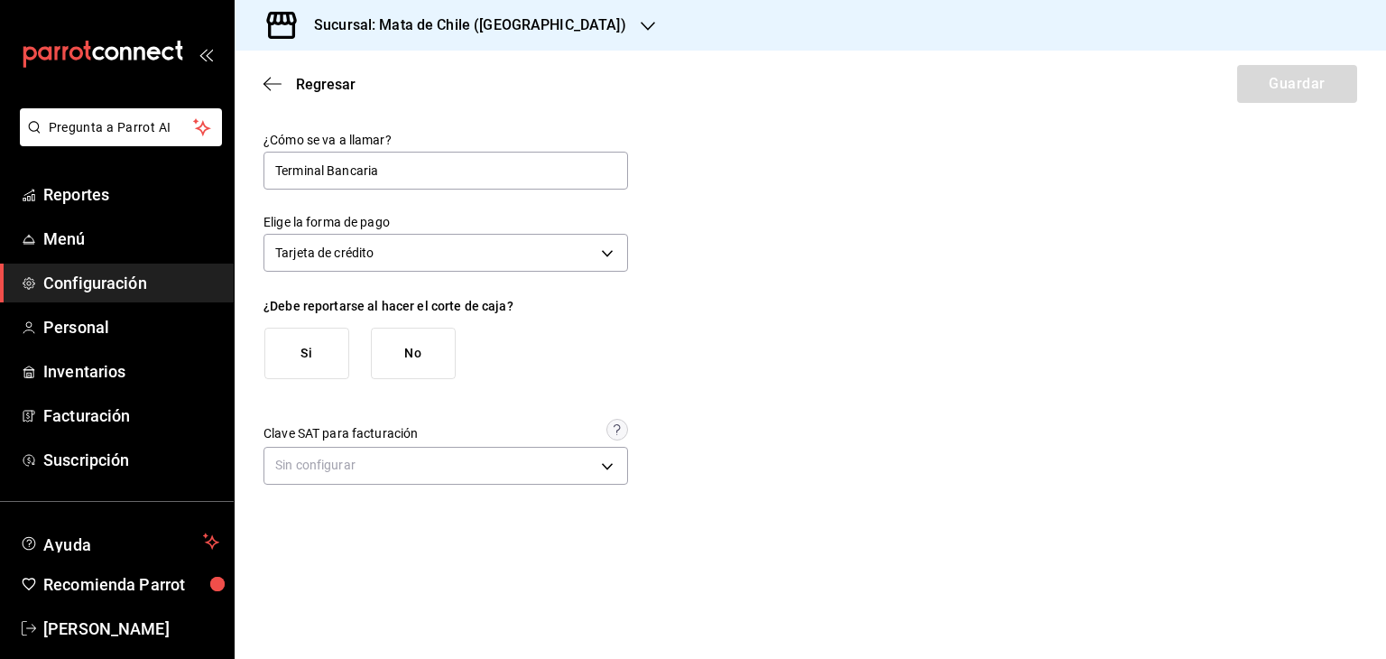
click at [294, 340] on button "Si" at bounding box center [306, 353] width 85 height 51
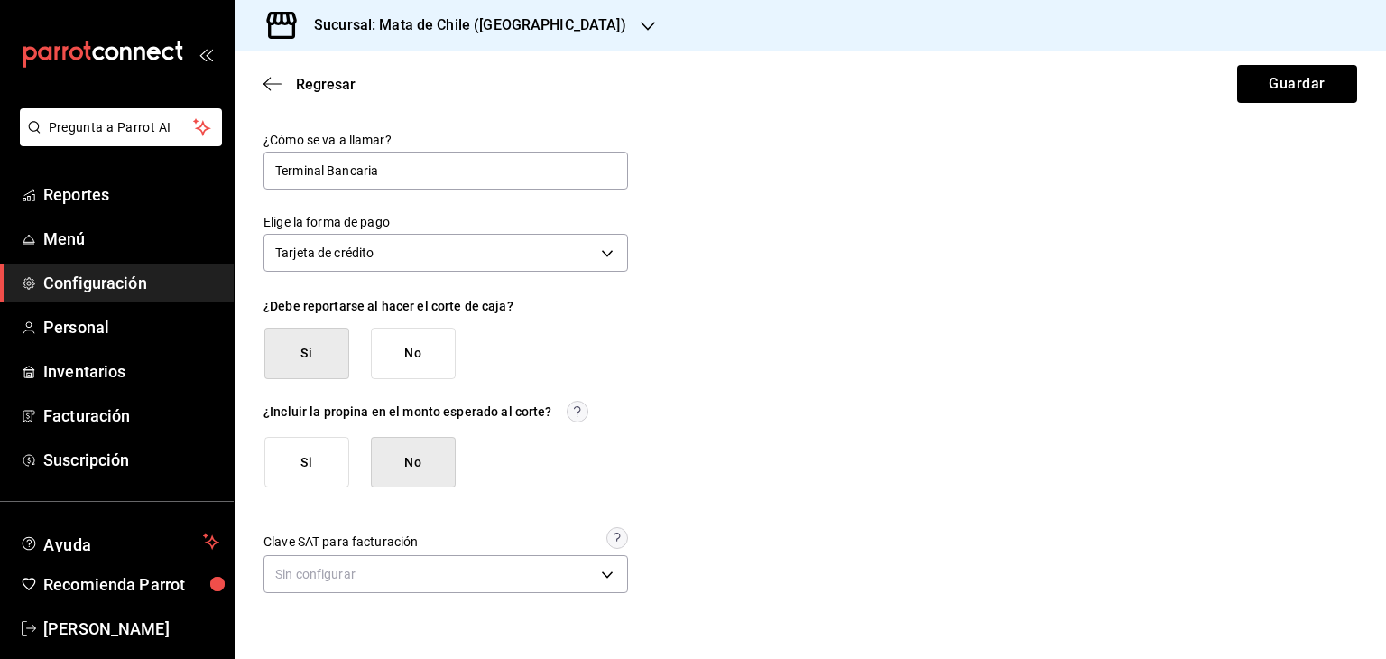
click at [310, 502] on div "¿Cómo se va a llamar? Terminal Bancaria Elige la forma de pago Tarjeta de crédi…" at bounding box center [445, 365] width 365 height 466
click at [299, 463] on button "Si" at bounding box center [306, 462] width 85 height 51
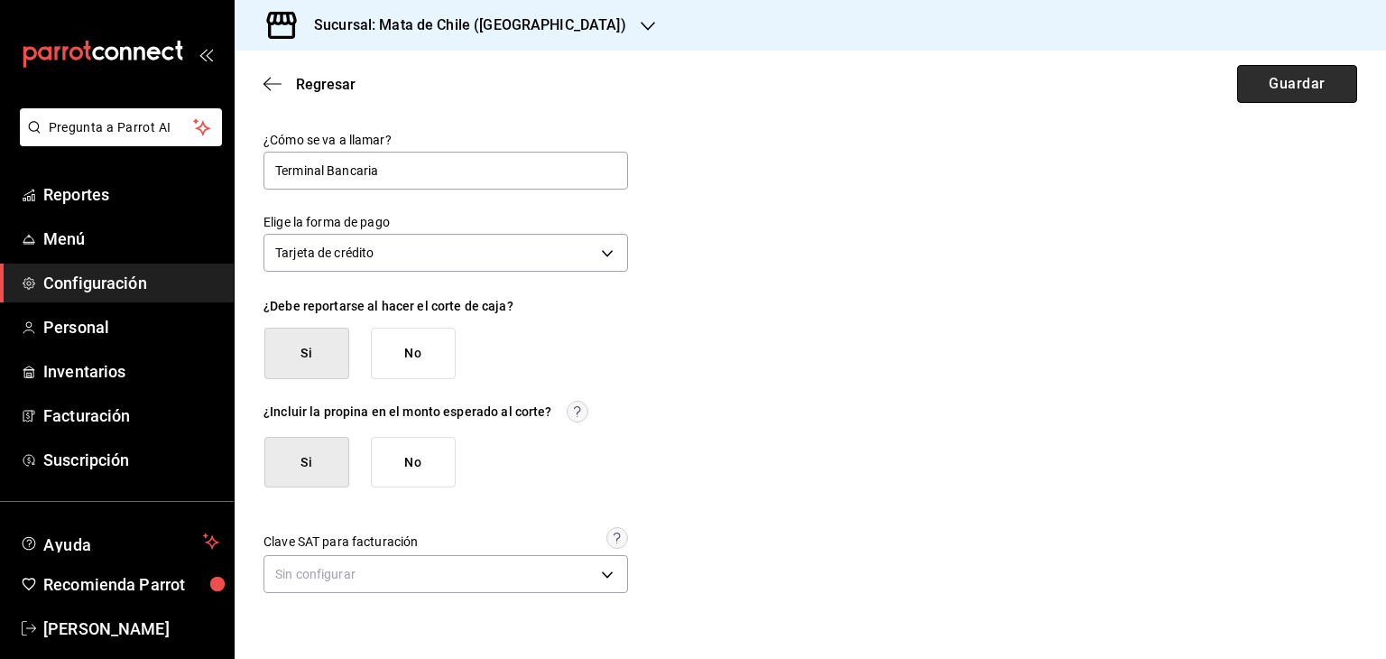
click at [1307, 76] on button "Guardar" at bounding box center [1297, 84] width 120 height 38
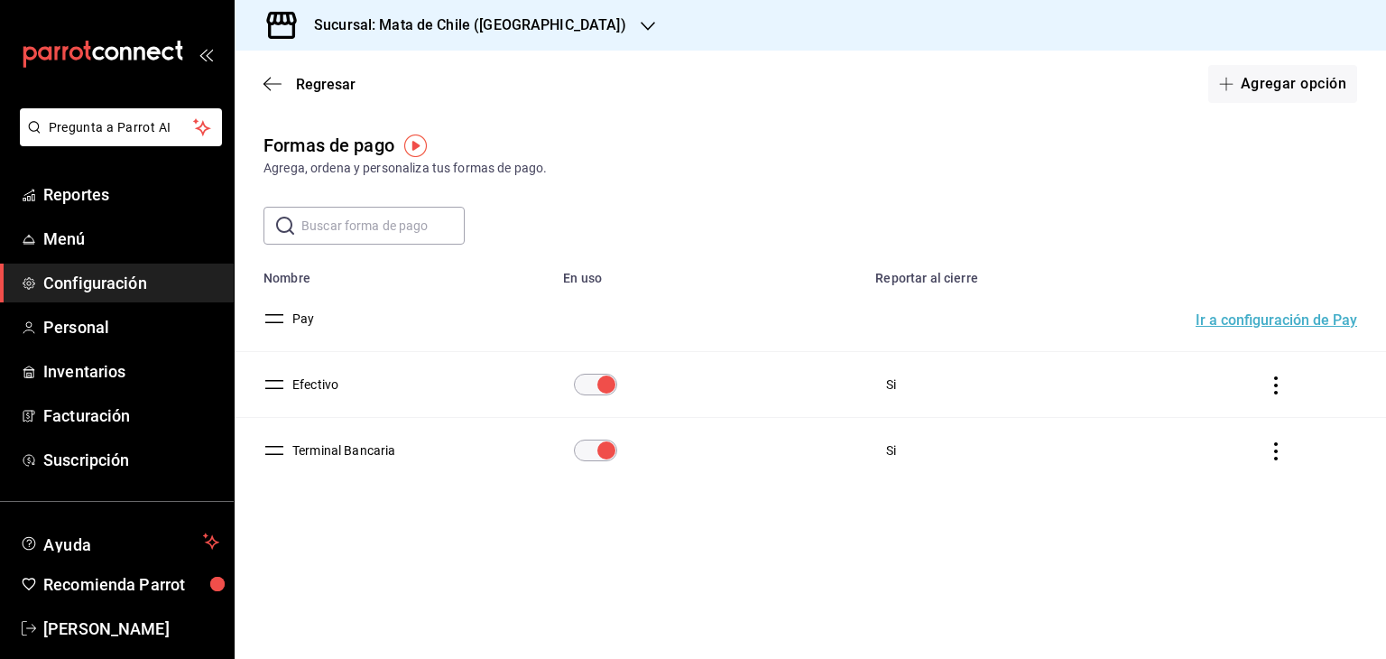
click at [364, 457] on button "Terminal Bancaria" at bounding box center [340, 450] width 111 height 18
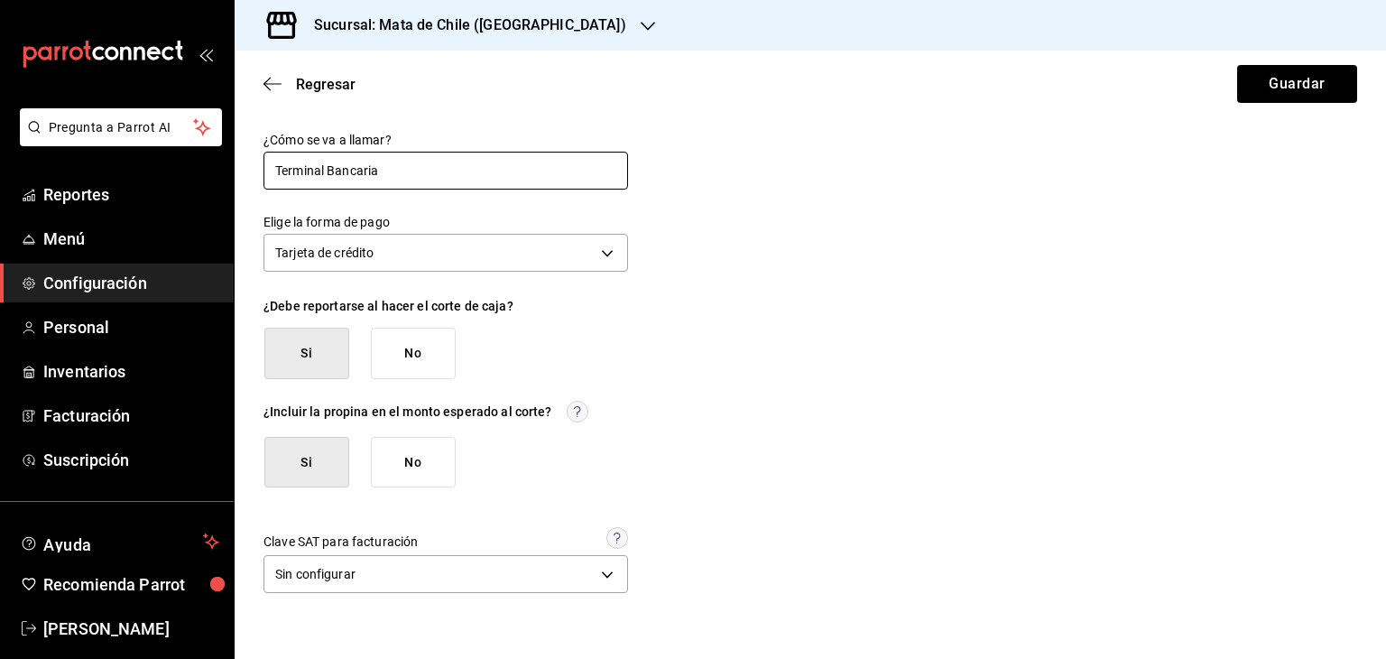
click at [425, 180] on input "Terminal Bancaria" at bounding box center [445, 171] width 365 height 38
type input "Terminal Bancaria Credito"
click at [1298, 84] on button "Guardar" at bounding box center [1297, 84] width 120 height 38
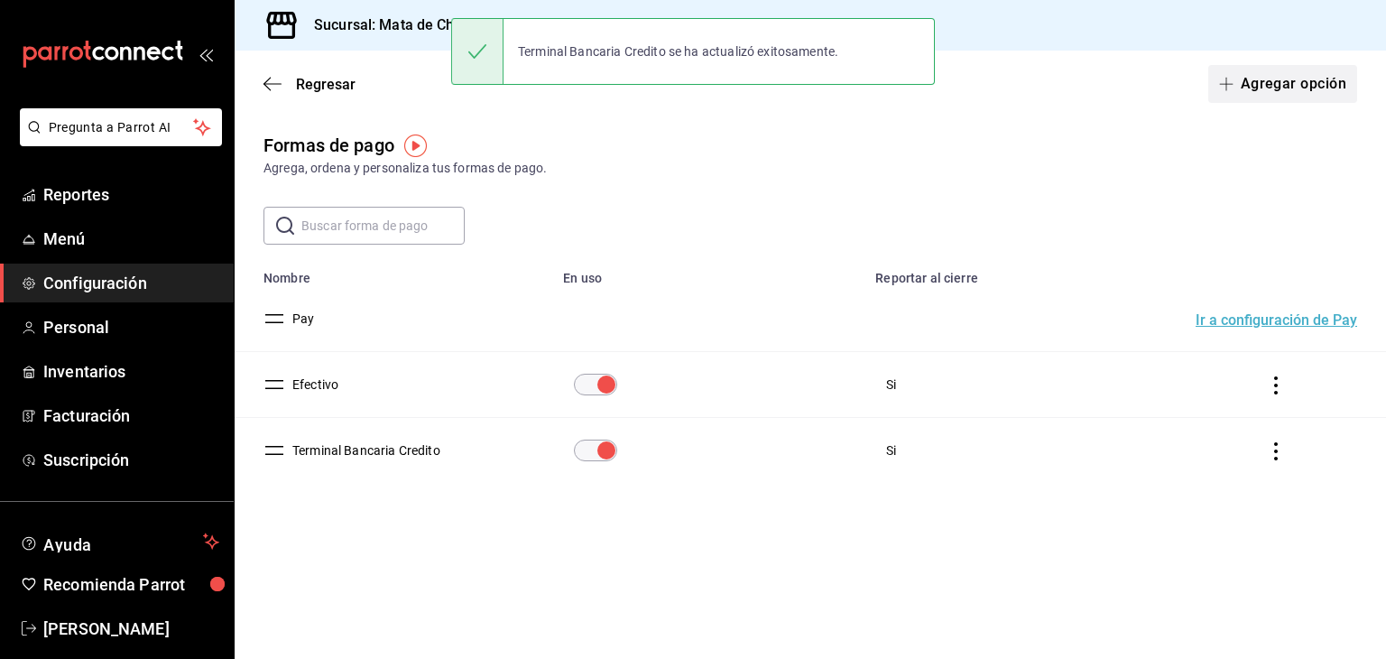
click at [1263, 92] on button "Agregar opción" at bounding box center [1282, 84] width 149 height 38
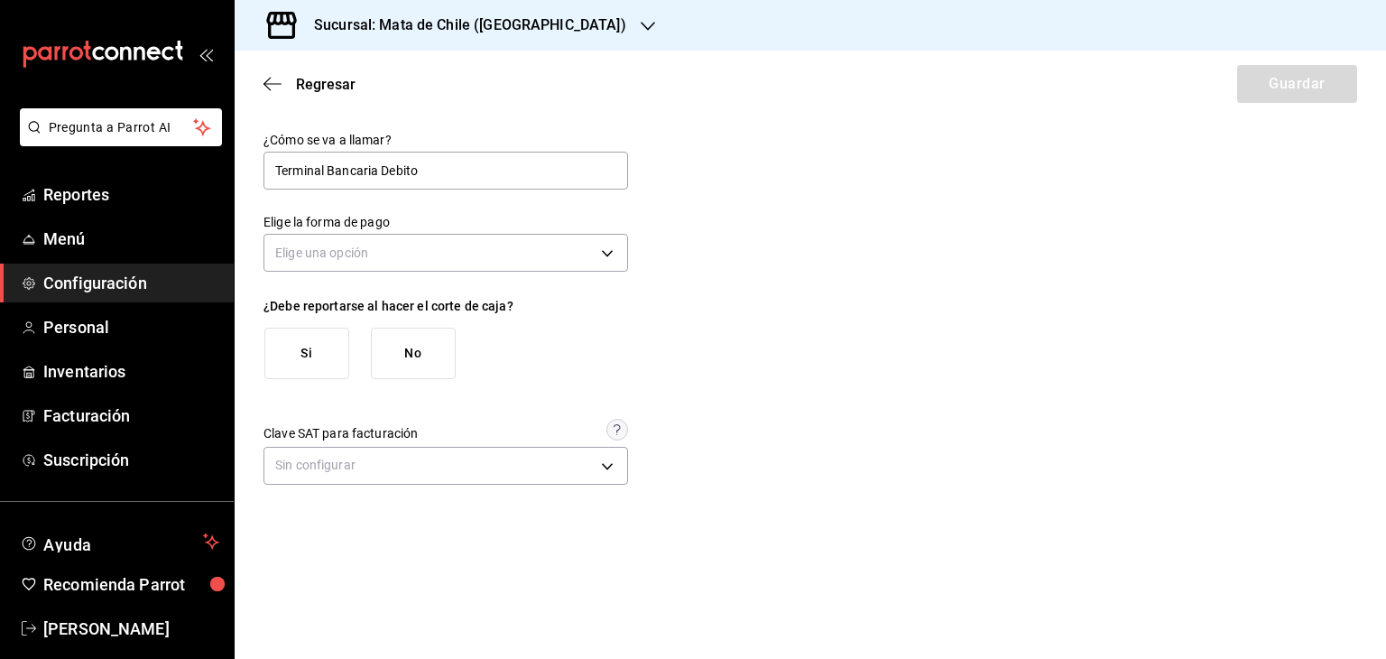
type input "Terminal Bancaria Debito"
click at [580, 272] on div "Elige una opción" at bounding box center [445, 250] width 365 height 48
click at [529, 257] on body "Pregunta a Parrot AI Reportes Menú Configuración Personal Inventarios Facturaci…" at bounding box center [693, 329] width 1386 height 659
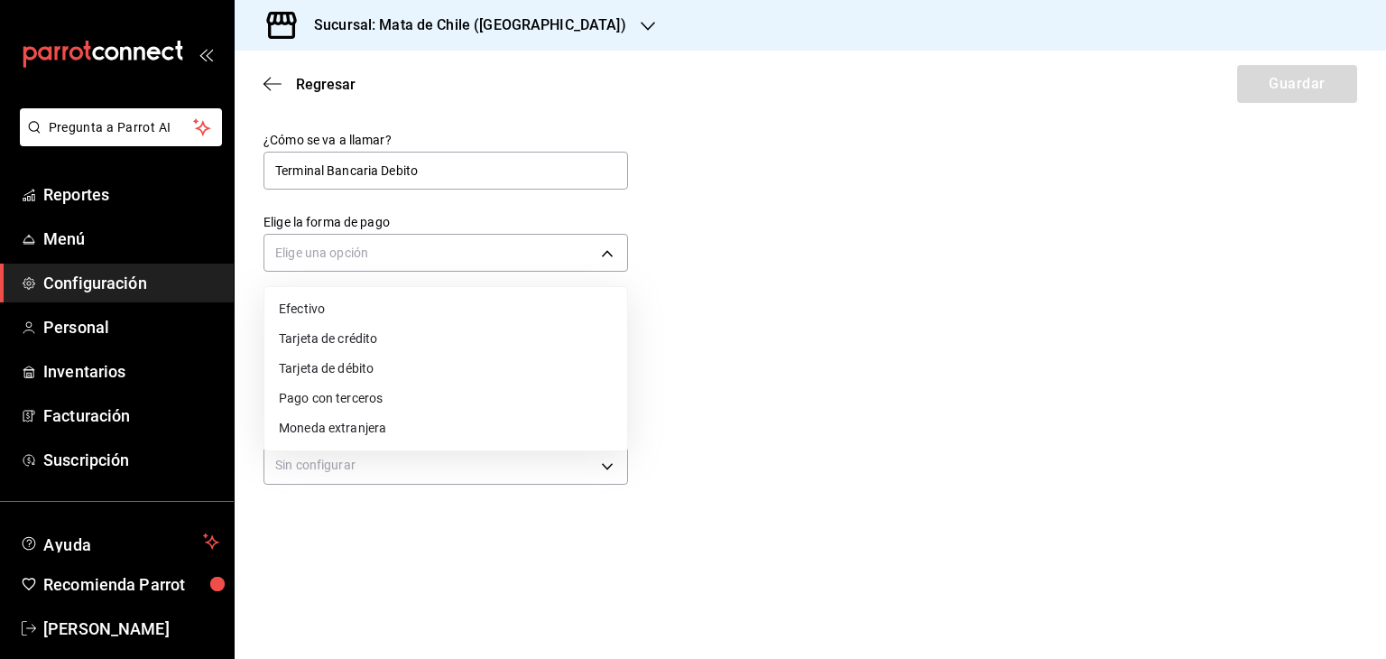
click at [365, 373] on li "Tarjeta de débito" at bounding box center [445, 369] width 363 height 30
type input "DEBIT_CARD"
click at [365, 373] on li "Tarjeta de débito" at bounding box center [445, 369] width 363 height 30
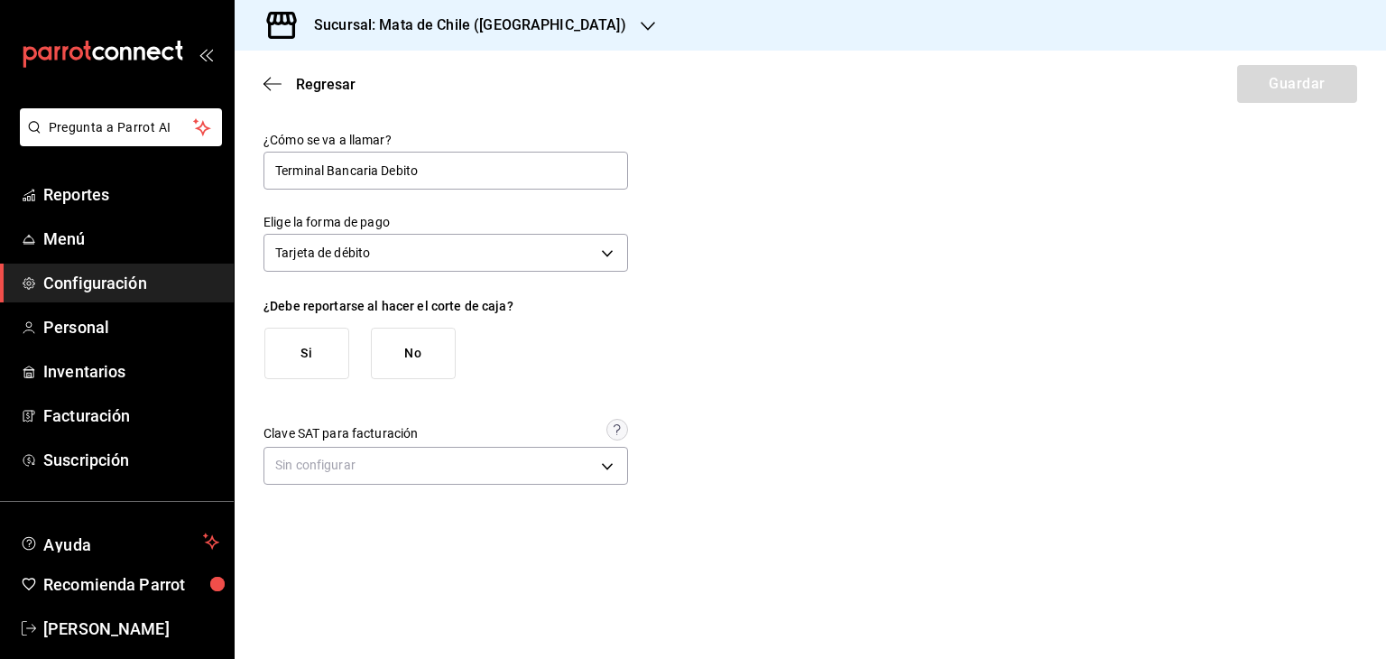
click at [310, 347] on button "Si" at bounding box center [306, 353] width 85 height 51
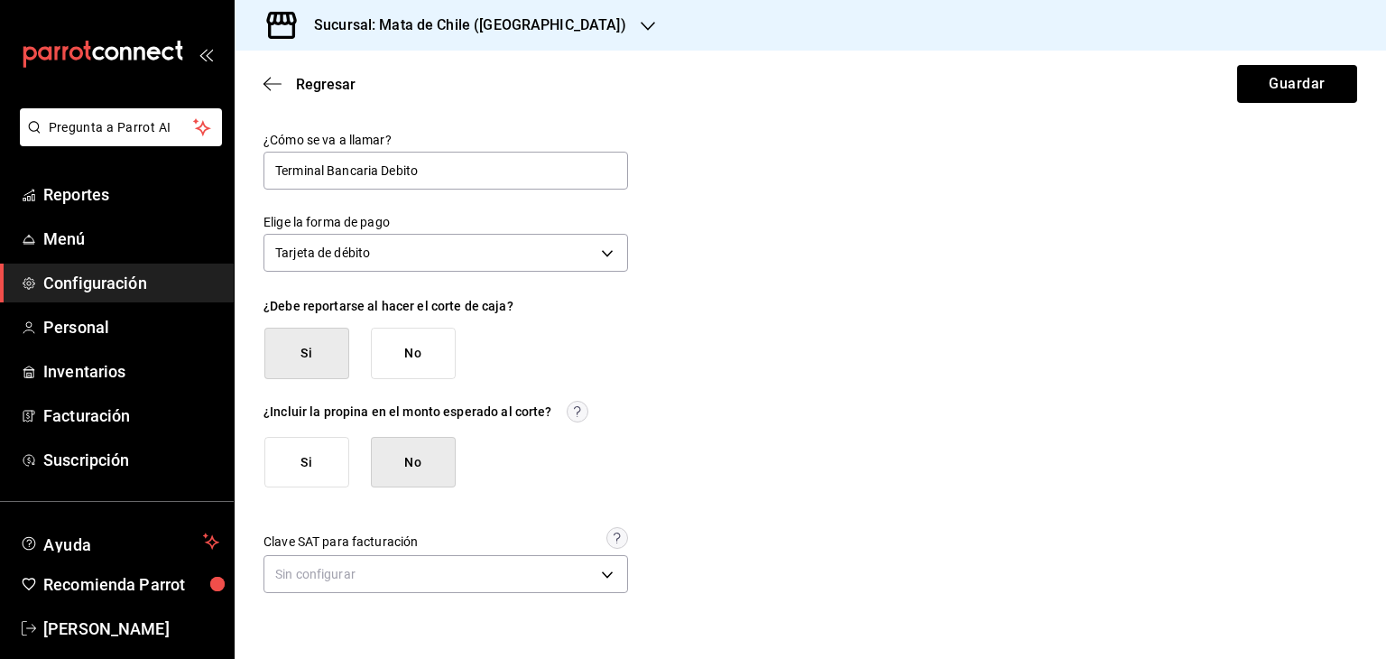
click at [307, 487] on div "¿Cómo se va a llamar? Terminal Bancaria Debito Elige la forma de pago Tarjeta d…" at bounding box center [445, 365] width 365 height 466
click at [307, 475] on button "Si" at bounding box center [306, 462] width 85 height 51
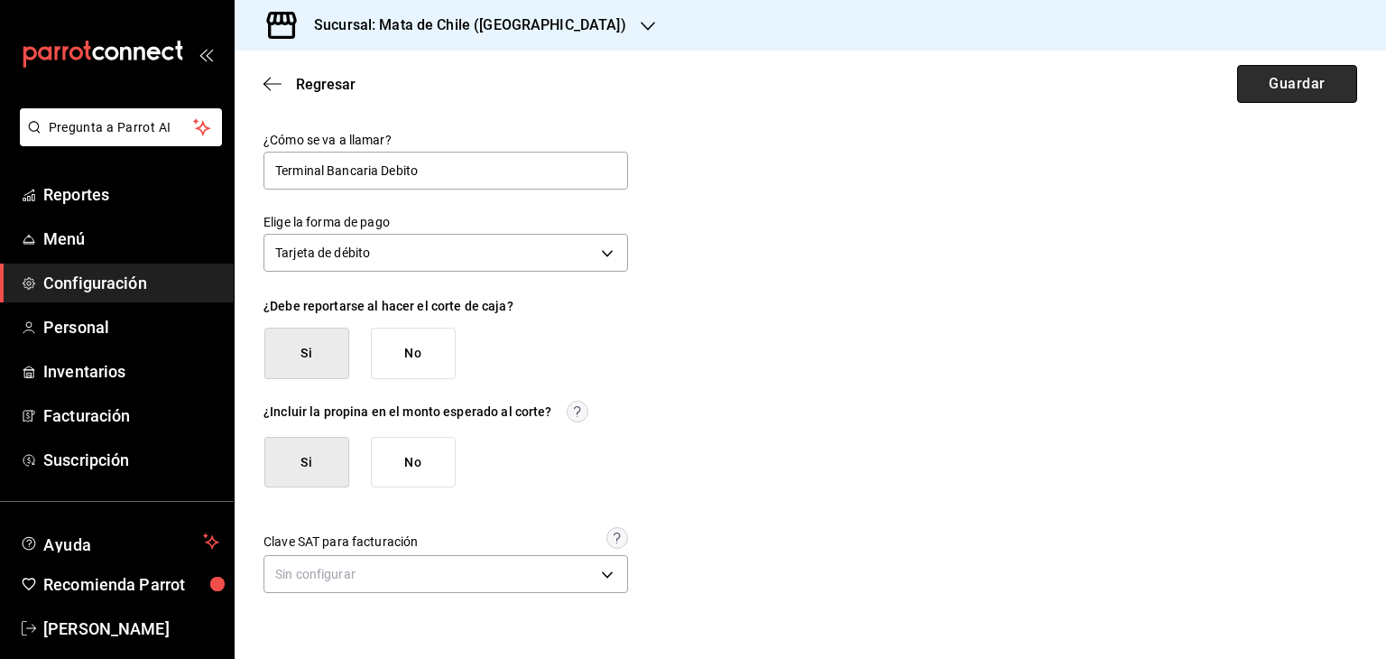
click at [1283, 97] on button "Guardar" at bounding box center [1297, 84] width 120 height 38
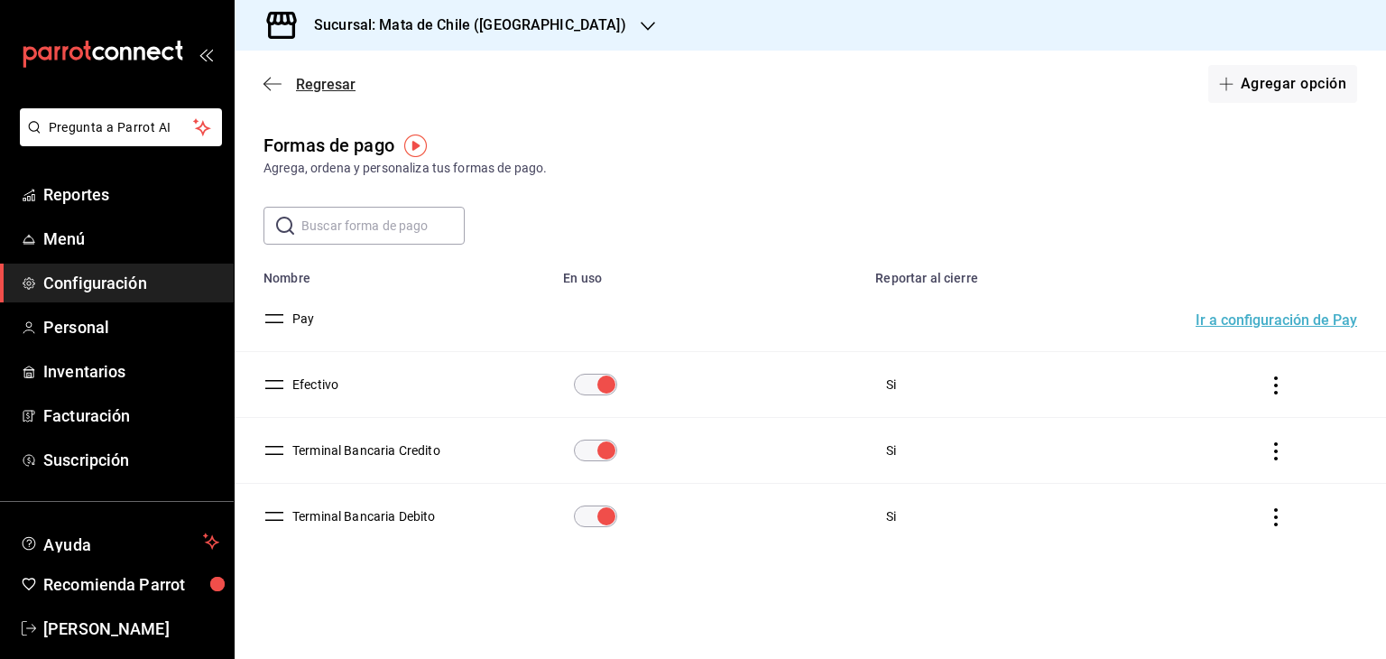
click at [272, 82] on icon "button" at bounding box center [272, 84] width 18 height 16
